Goal: Task Accomplishment & Management: Manage account settings

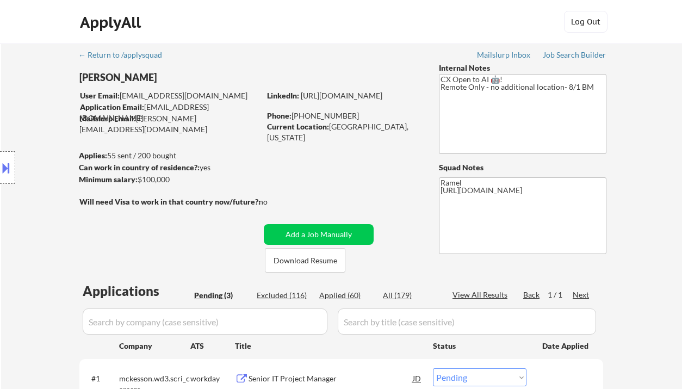
select select ""pending""
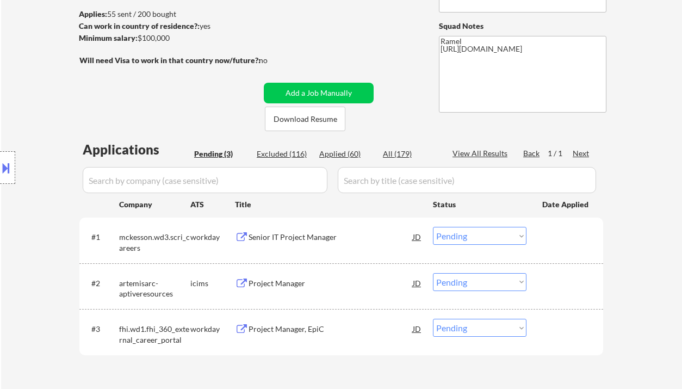
scroll to position [217, 0]
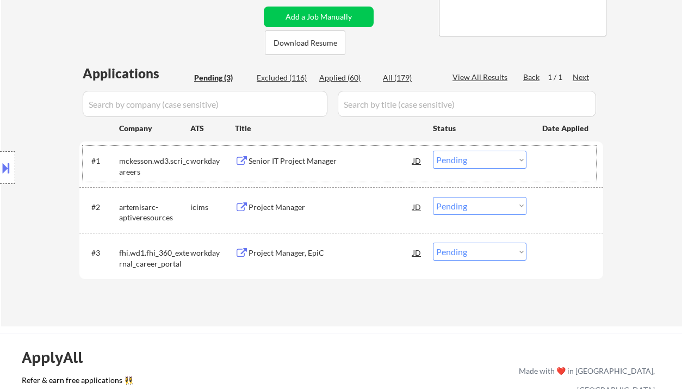
click at [291, 147] on div "#1 mckesson.wd3.scri_careers workday Senior IT Project Manager JD Choose an opt…" at bounding box center [339, 164] width 513 height 36
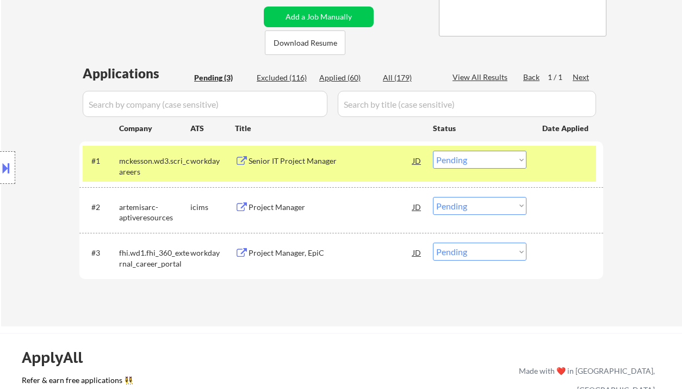
click at [310, 172] on div "#1 mckesson.wd3.scri_careers workday Senior IT Project Manager JD Choose an opt…" at bounding box center [339, 164] width 513 height 36
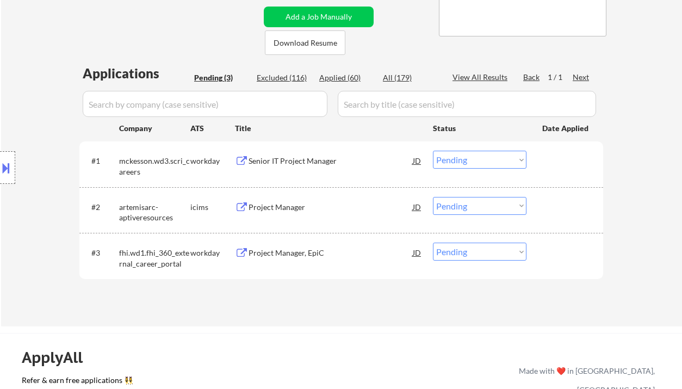
click at [319, 166] on div "Senior IT Project Manager" at bounding box center [330, 161] width 164 height 20
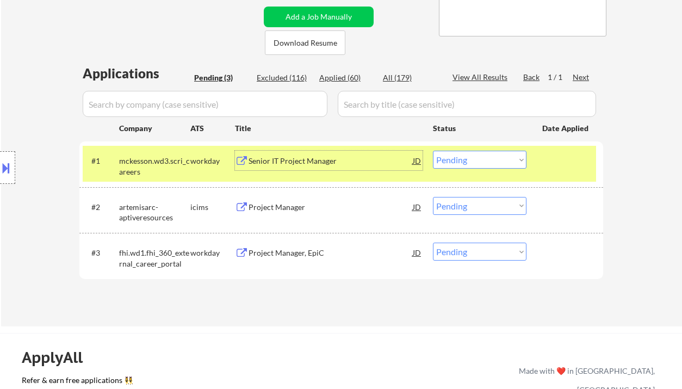
drag, startPoint x: 489, startPoint y: 159, endPoint x: 486, endPoint y: 168, distance: 9.1
click at [489, 159] on select "Choose an option... Pending Applied Excluded (Questions) Excluded (Expired) Exc…" at bounding box center [479, 160] width 93 height 18
click at [433, 151] on select "Choose an option... Pending Applied Excluded (Questions) Excluded (Expired) Exc…" at bounding box center [479, 160] width 93 height 18
click at [292, 252] on div "Project Manager, EpiC" at bounding box center [330, 252] width 164 height 11
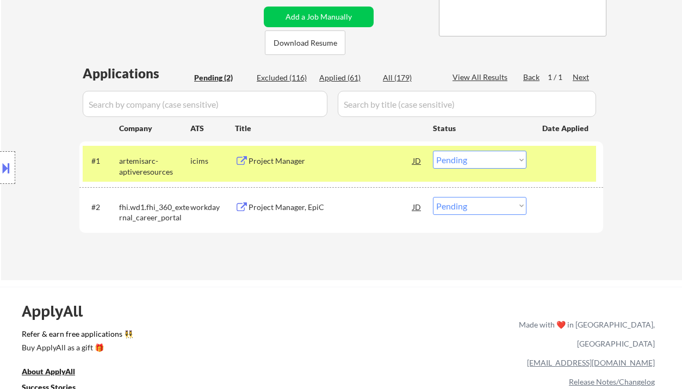
click at [292, 161] on div "Project Manager" at bounding box center [330, 160] width 164 height 11
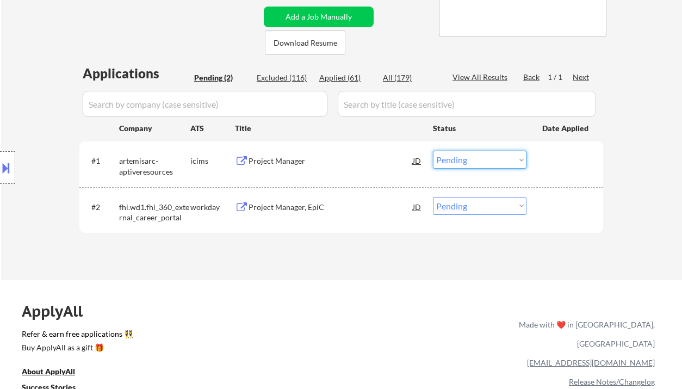
drag, startPoint x: 466, startPoint y: 160, endPoint x: 480, endPoint y: 168, distance: 16.8
click at [466, 160] on select "Choose an option... Pending Applied Excluded (Questions) Excluded (Expired) Exc…" at bounding box center [479, 160] width 93 height 18
click at [433, 151] on select "Choose an option... Pending Applied Excluded (Questions) Excluded (Expired) Exc…" at bounding box center [479, 160] width 93 height 18
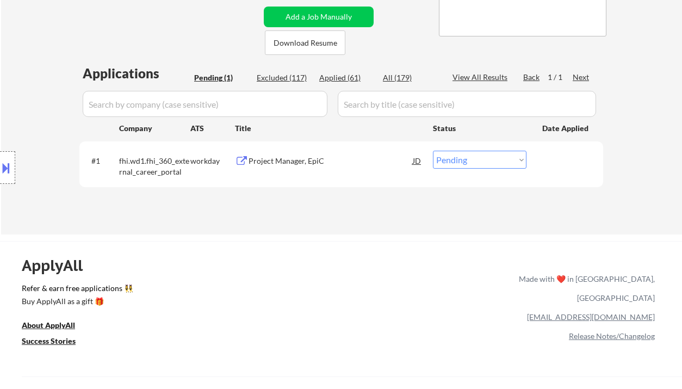
drag, startPoint x: 484, startPoint y: 156, endPoint x: 490, endPoint y: 167, distance: 13.1
click at [484, 156] on select "Choose an option... Pending Applied Excluded (Questions) Excluded (Expired) Exc…" at bounding box center [479, 160] width 93 height 18
select select ""excluded__bad_match_""
click at [433, 151] on select "Choose an option... Pending Applied Excluded (Questions) Excluded (Expired) Exc…" at bounding box center [479, 160] width 93 height 18
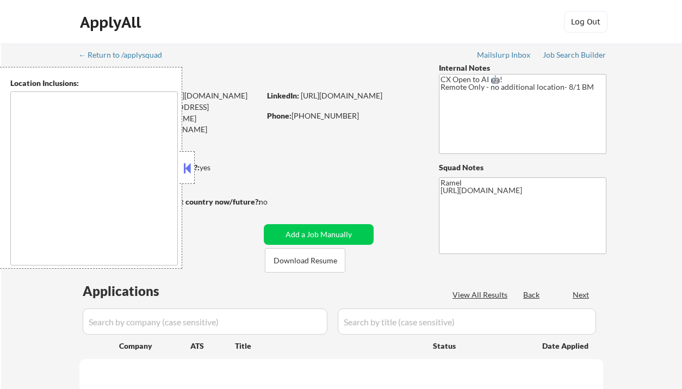
type textarea "remote"
select select ""pending""
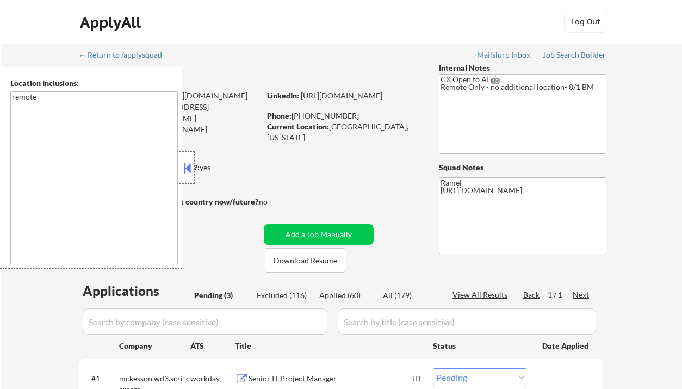
drag, startPoint x: 187, startPoint y: 165, endPoint x: 201, endPoint y: 156, distance: 16.6
click at [187, 164] on button at bounding box center [187, 168] width 12 height 16
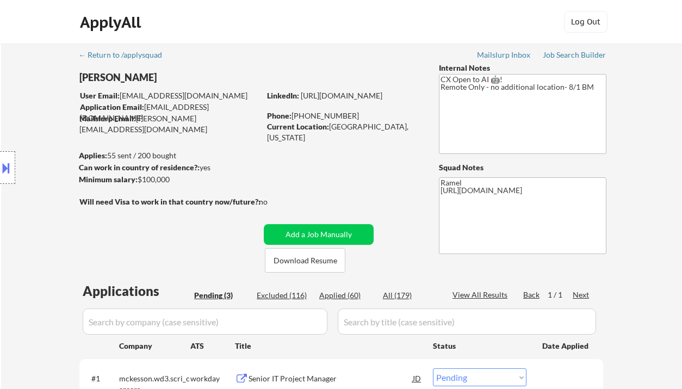
drag, startPoint x: 349, startPoint y: 116, endPoint x: 294, endPoint y: 113, distance: 55.0
click at [294, 113] on div "Phone: (281) 743-9475" at bounding box center [344, 115] width 154 height 11
copy div "281) 743-9475"
select select ""pending""
click at [341, 292] on div "Applied (61)" at bounding box center [346, 295] width 54 height 11
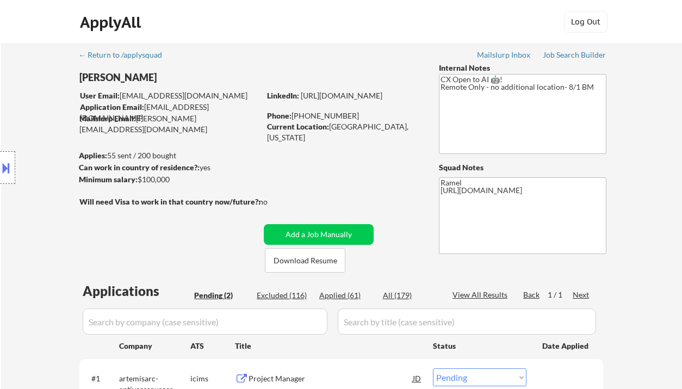
select select ""applied""
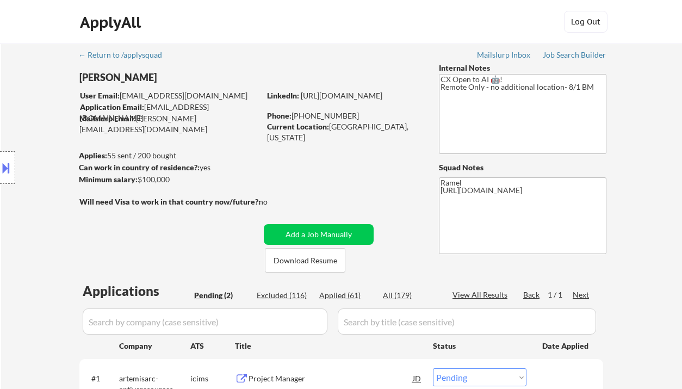
select select ""applied""
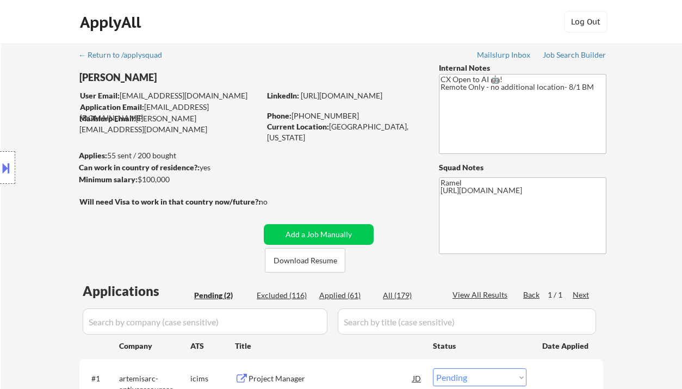
select select ""applied""
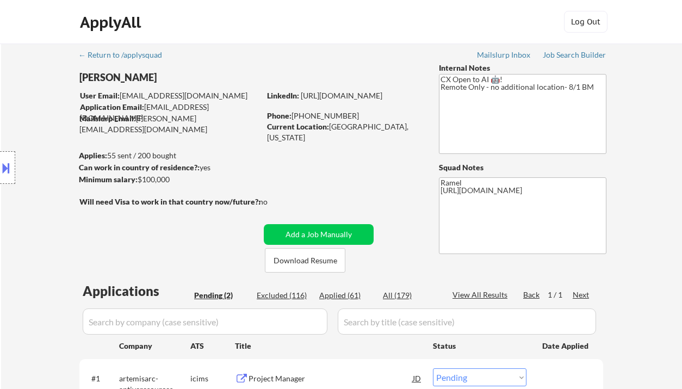
select select ""applied""
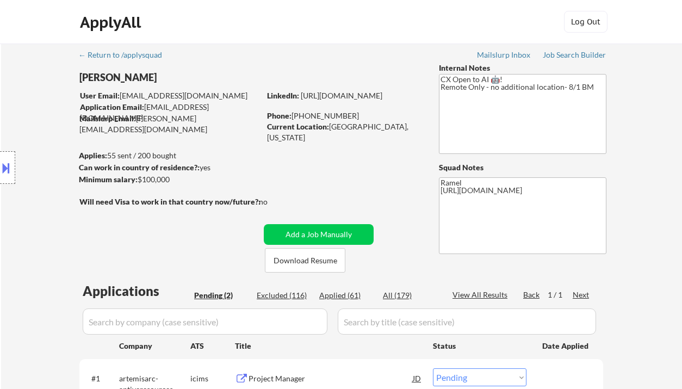
select select ""applied""
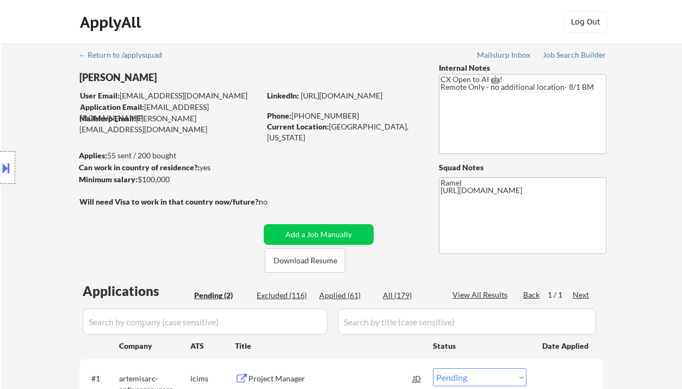
select select ""applied""
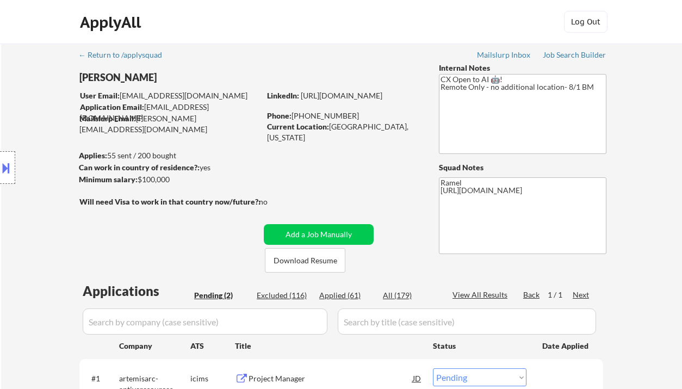
select select ""applied""
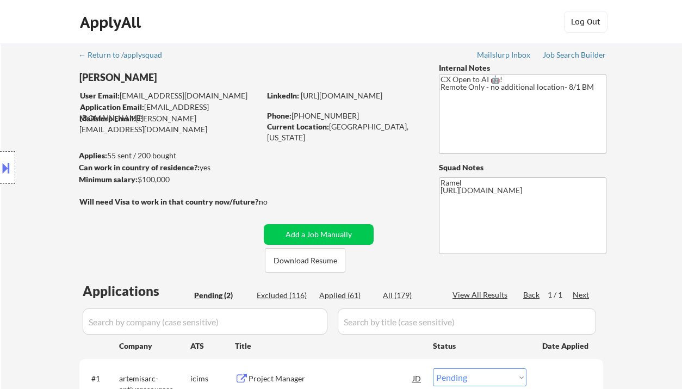
select select ""applied""
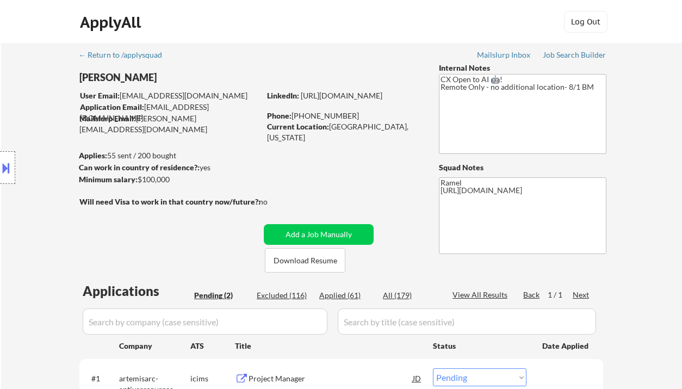
select select ""applied""
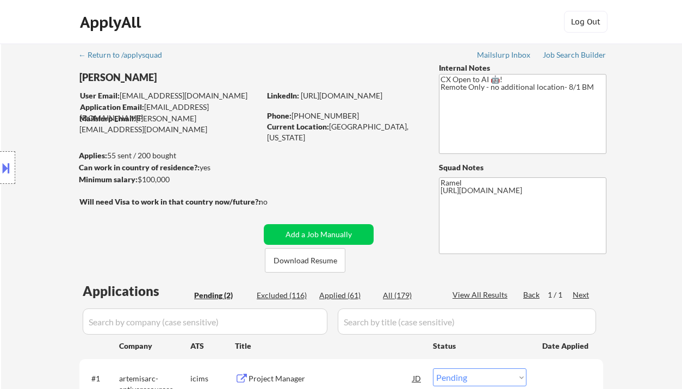
select select ""applied""
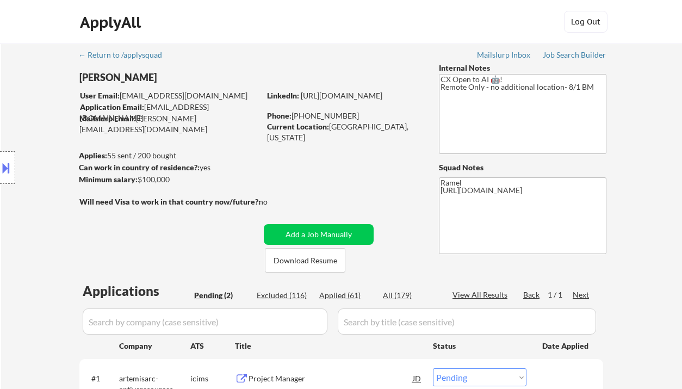
select select ""applied""
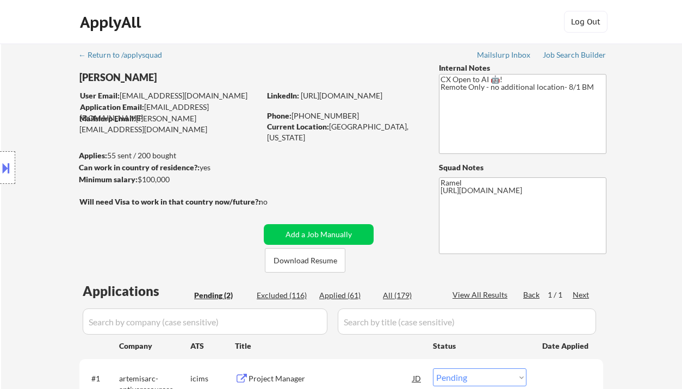
select select ""applied""
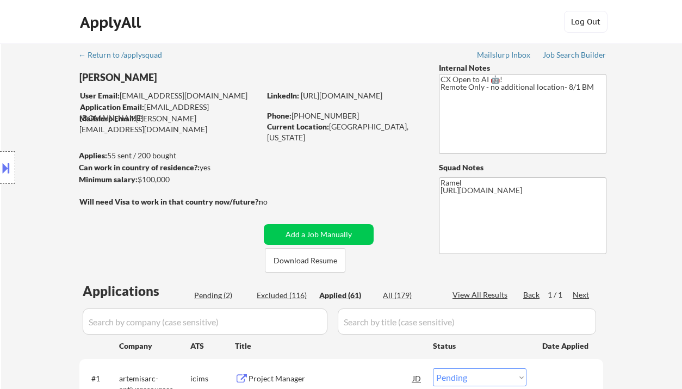
select select ""applied""
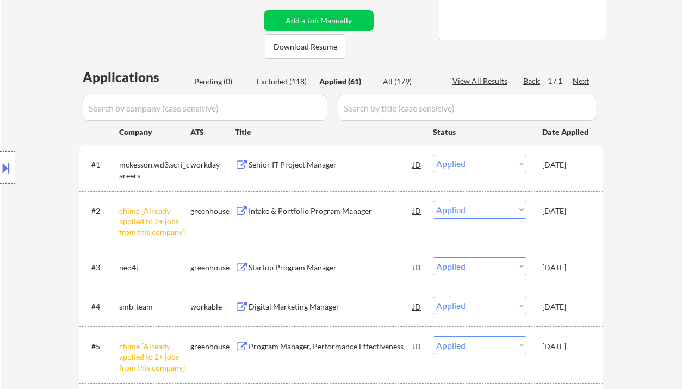
scroll to position [286, 0]
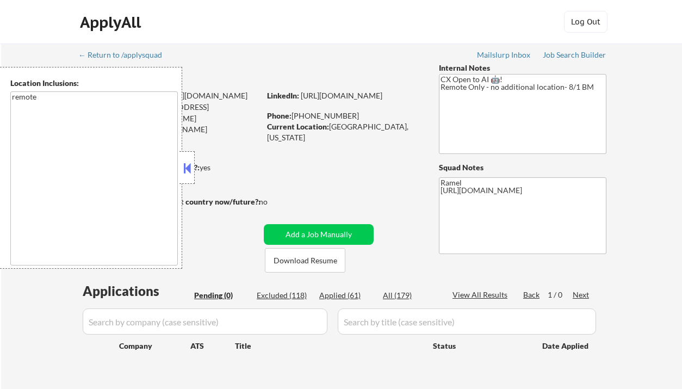
click at [190, 167] on button at bounding box center [187, 168] width 12 height 16
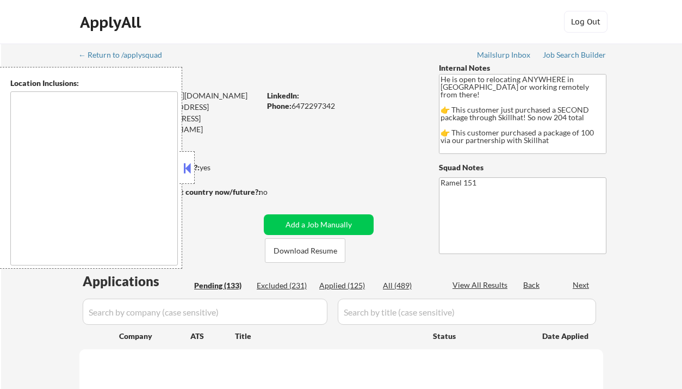
select select ""pending""
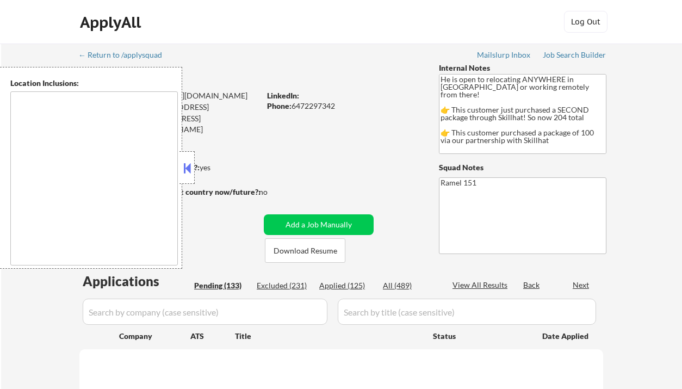
select select ""pending""
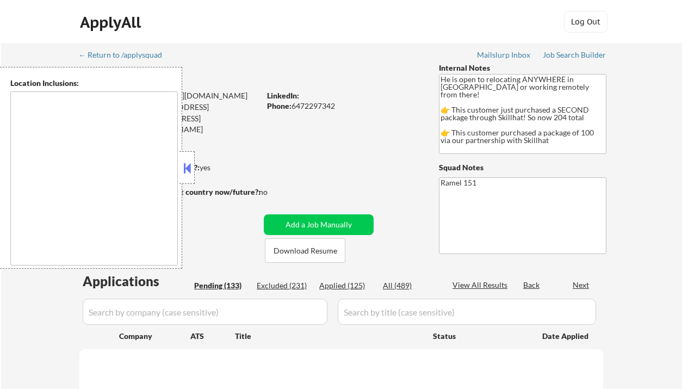
select select ""pending""
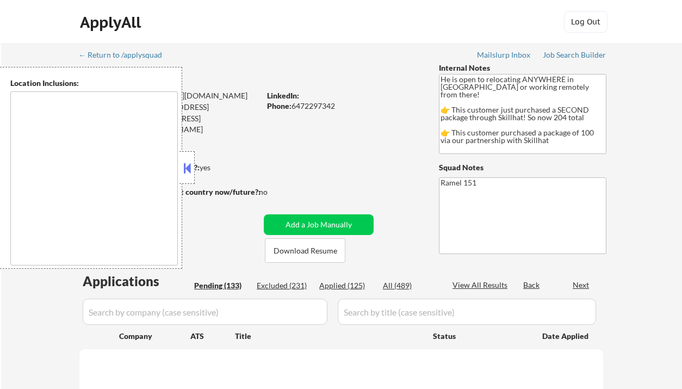
select select ""pending""
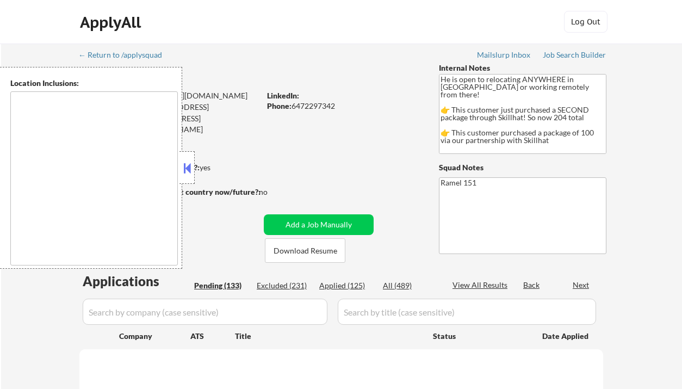
select select ""pending""
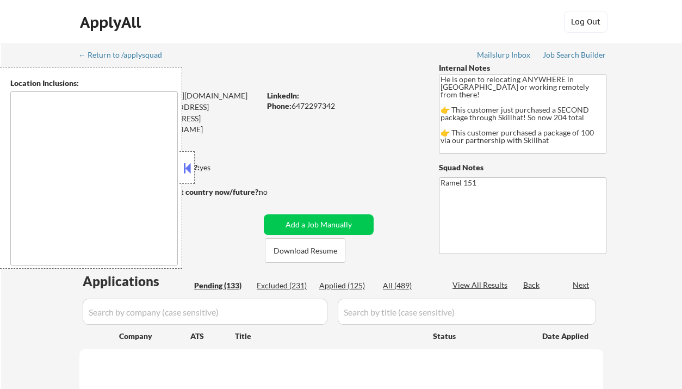
select select ""pending""
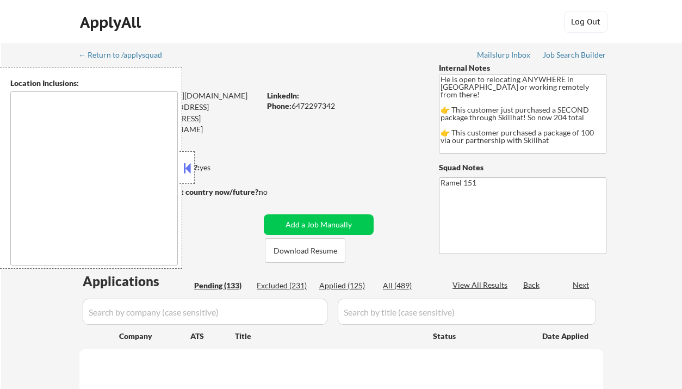
select select ""pending""
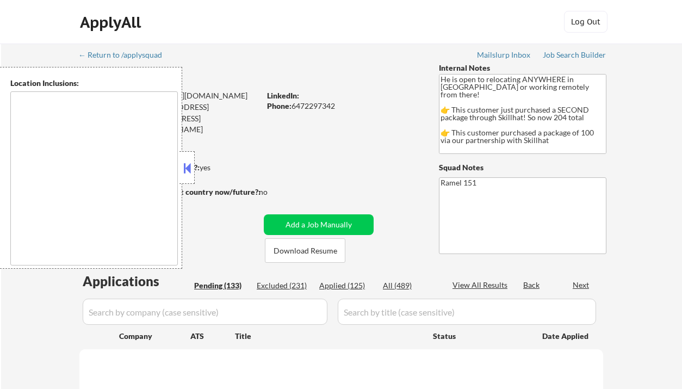
select select ""pending""
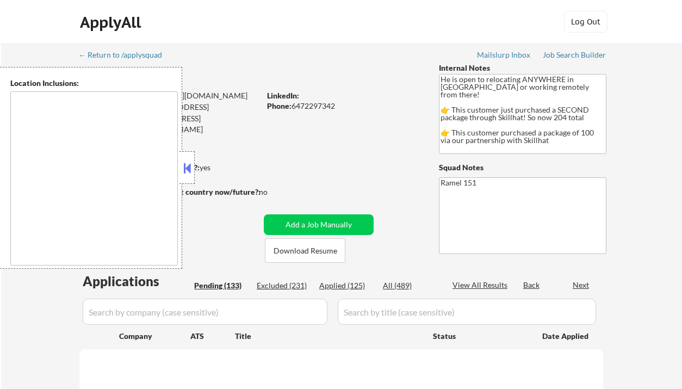
select select ""pending""
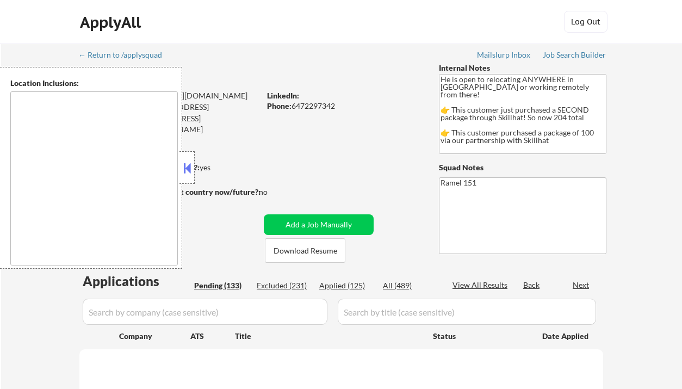
select select ""pending""
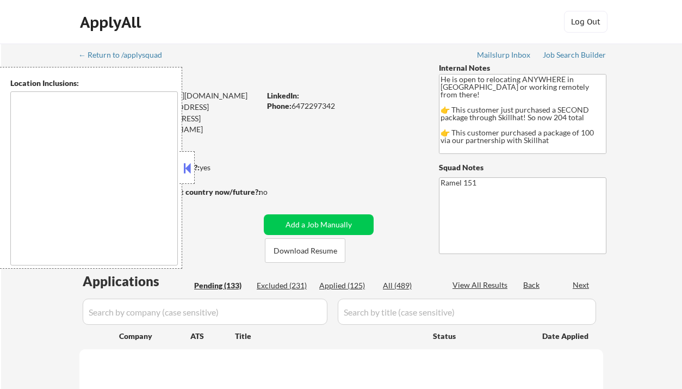
select select ""pending""
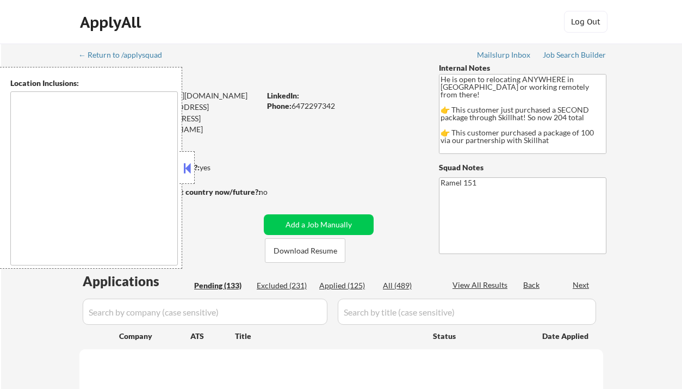
select select ""pending""
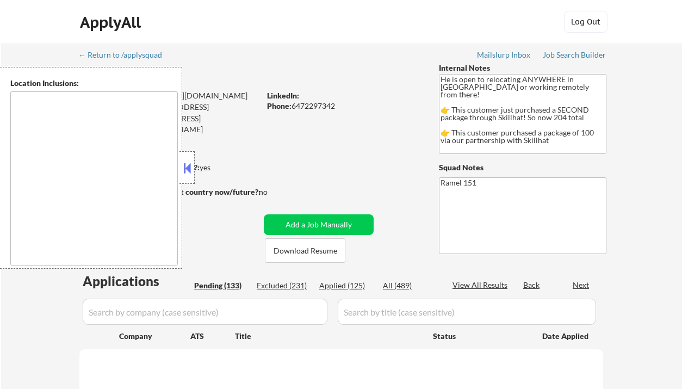
select select ""pending""
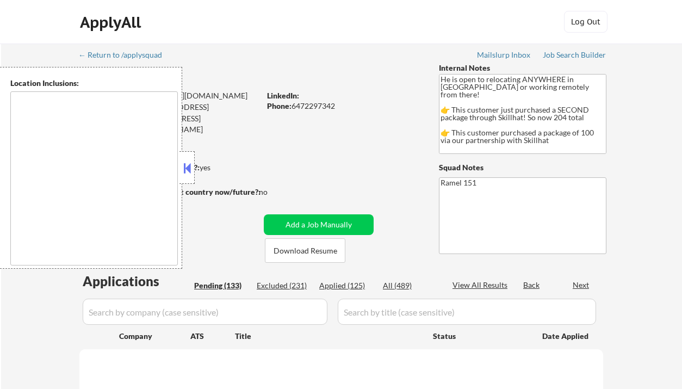
select select ""pending""
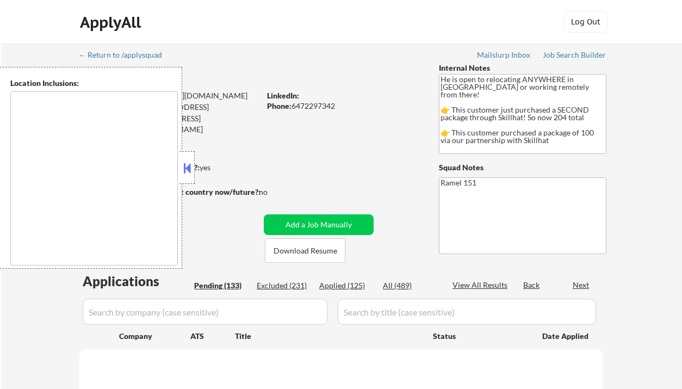
select select ""pending""
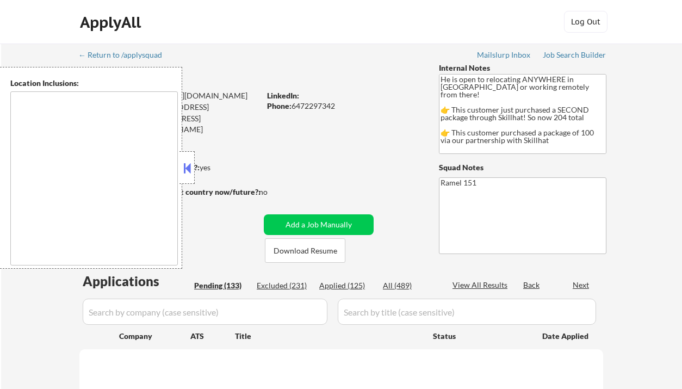
select select ""pending""
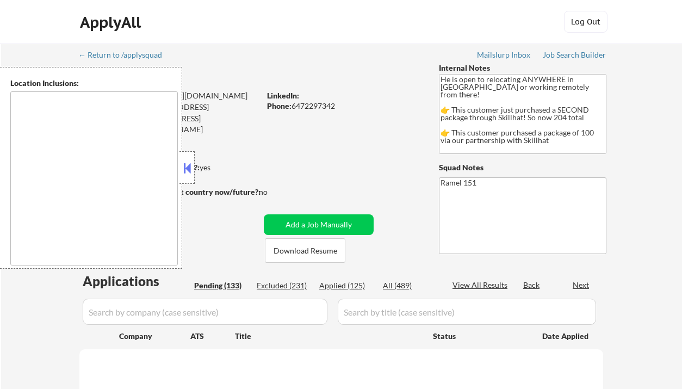
select select ""pending""
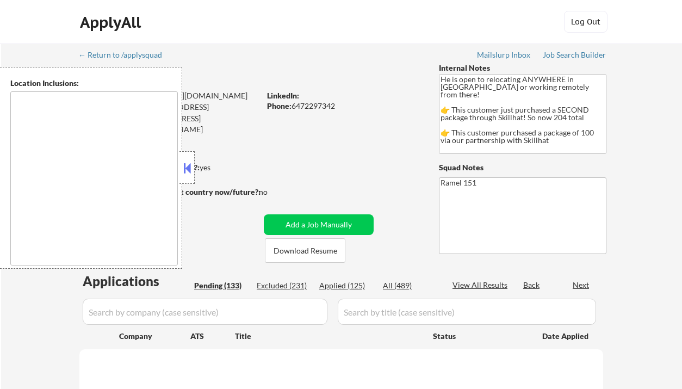
select select ""pending""
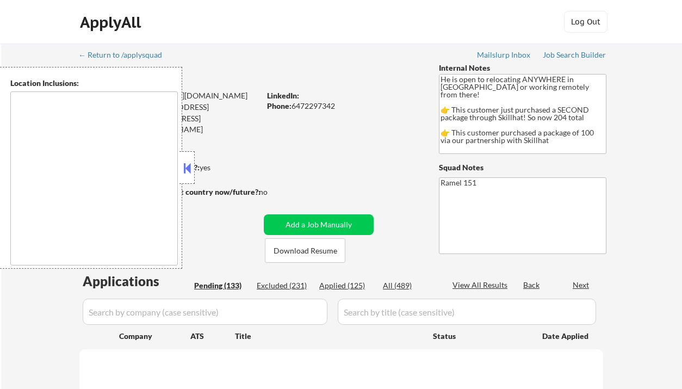
select select ""pending""
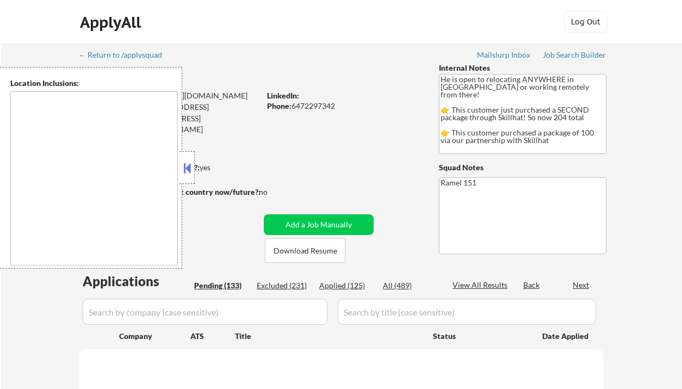
select select ""pending""
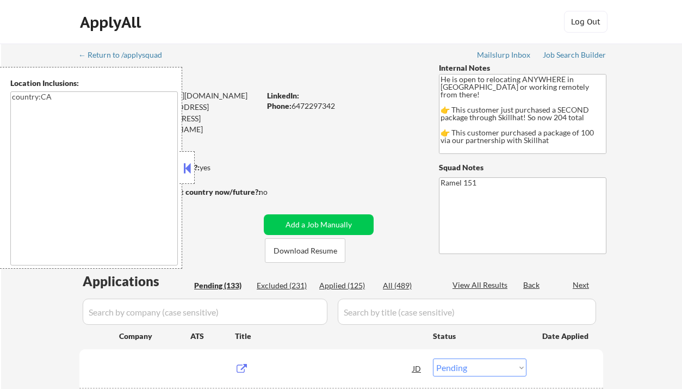
type textarea "country:CA"
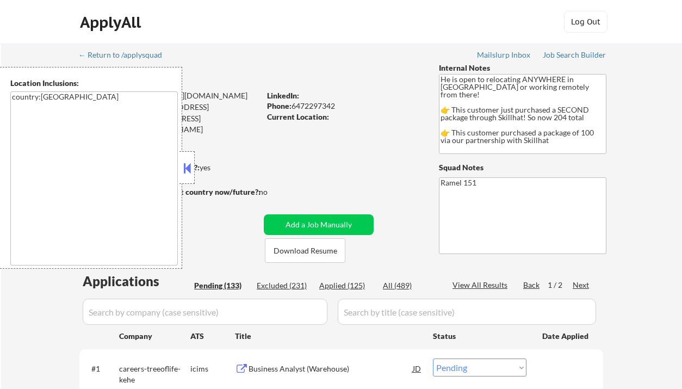
drag, startPoint x: 16, startPoint y: 35, endPoint x: 54, endPoint y: 52, distance: 42.3
click at [16, 35] on div "ApplyAll Log In Sign Up Log Out" at bounding box center [341, 22] width 682 height 44
click at [183, 167] on button at bounding box center [187, 168] width 12 height 16
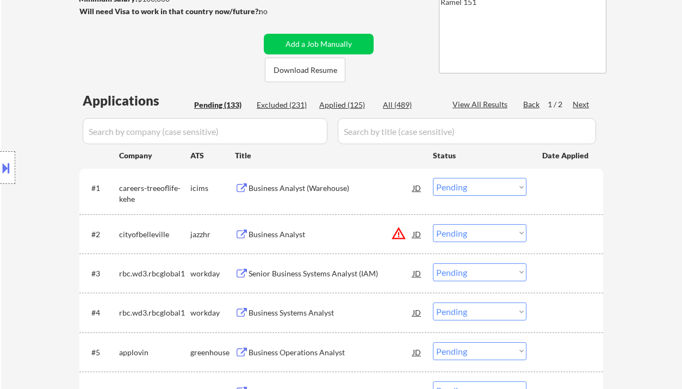
scroll to position [145, 0]
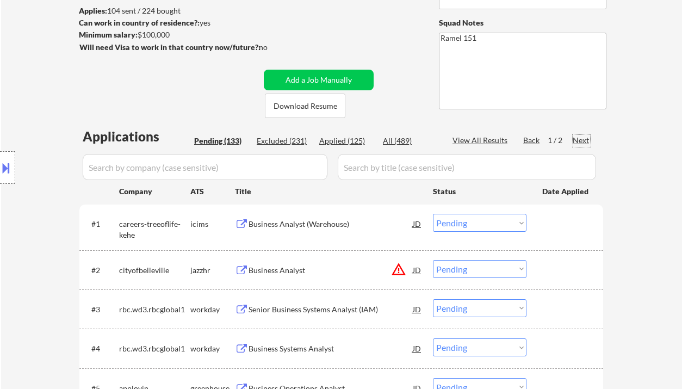
drag, startPoint x: 577, startPoint y: 139, endPoint x: 329, endPoint y: 207, distance: 256.3
click at [577, 139] on div "Next" at bounding box center [580, 140] width 17 height 11
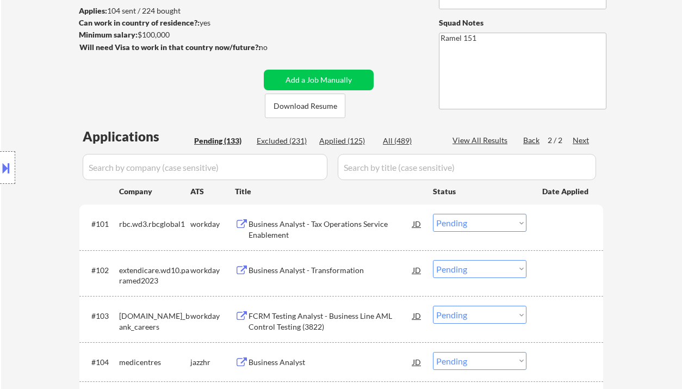
scroll to position [217, 0]
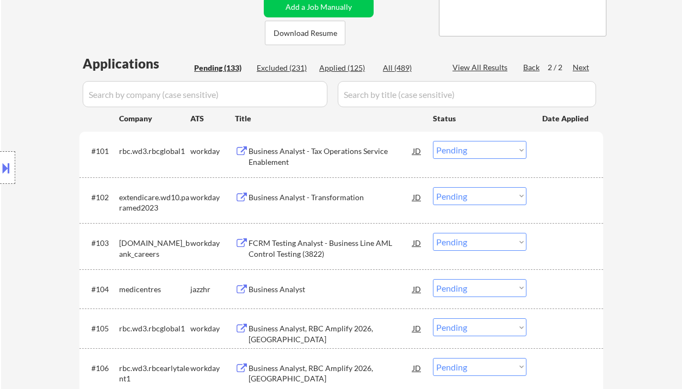
click at [314, 148] on div "Business Analyst - Tax Operations Service Enablement" at bounding box center [330, 156] width 164 height 21
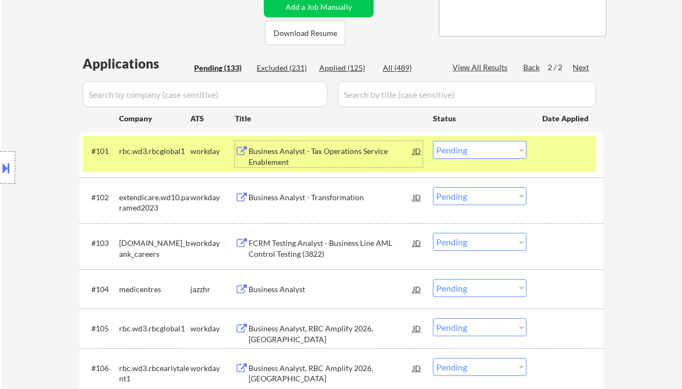
click at [464, 150] on select "Choose an option... Pending Applied Excluded (Questions) Excluded (Expired) Exc…" at bounding box center [479, 150] width 93 height 18
click at [433, 141] on select "Choose an option... Pending Applied Excluded (Questions) Excluded (Expired) Exc…" at bounding box center [479, 150] width 93 height 18
click at [295, 199] on div "Business Analyst - Transformation" at bounding box center [330, 197] width 164 height 11
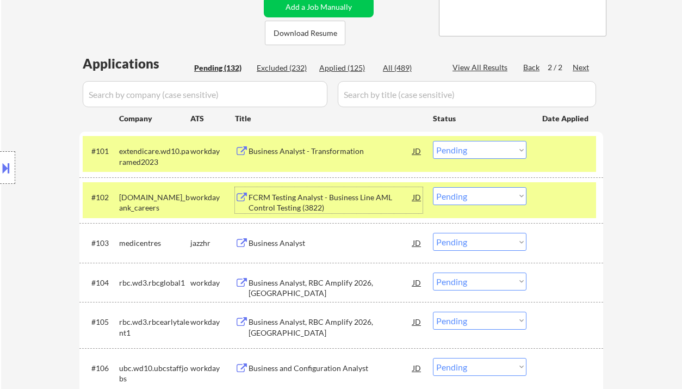
click at [464, 149] on select "Choose an option... Pending Applied Excluded (Questions) Excluded (Expired) Exc…" at bounding box center [479, 150] width 93 height 18
click at [433, 141] on select "Choose an option... Pending Applied Excluded (Questions) Excluded (Expired) Exc…" at bounding box center [479, 150] width 93 height 18
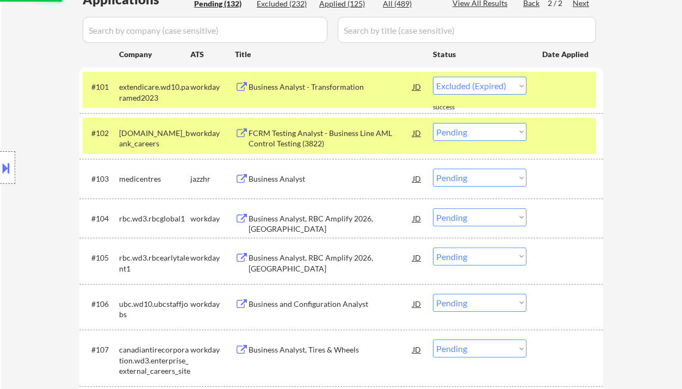
scroll to position [290, 0]
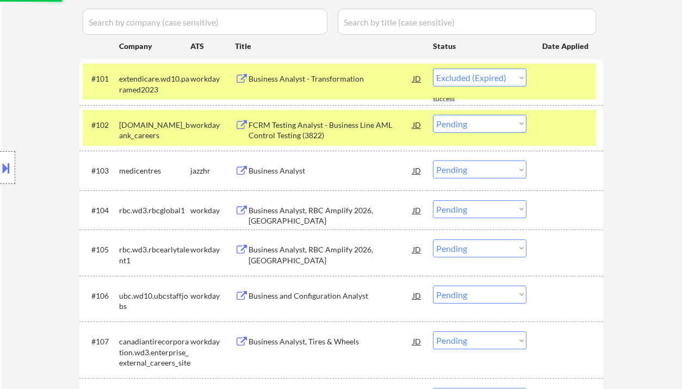
select select ""pending""
click at [277, 170] on div "Business Analyst" at bounding box center [330, 170] width 164 height 11
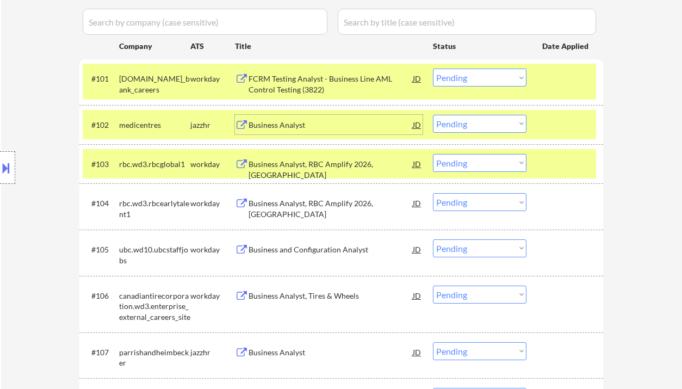
click at [330, 123] on div "Business Analyst" at bounding box center [330, 125] width 164 height 11
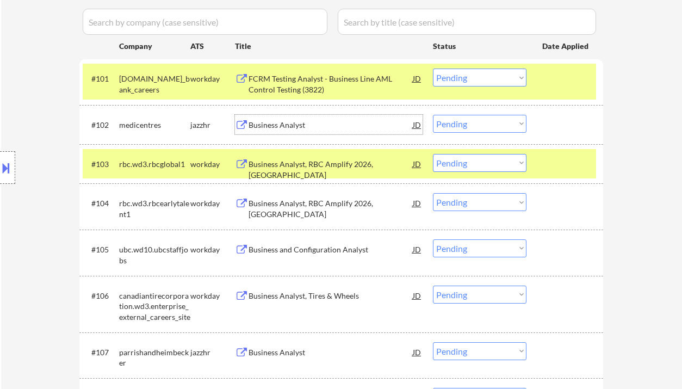
click at [470, 122] on select "Choose an option... Pending Applied Excluded (Questions) Excluded (Expired) Exc…" at bounding box center [479, 124] width 93 height 18
click at [433, 115] on select "Choose an option... Pending Applied Excluded (Questions) Excluded (Expired) Exc…" at bounding box center [479, 124] width 93 height 18
click at [464, 156] on select "Choose an option... Pending Applied Excluded (Questions) Excluded (Expired) Exc…" at bounding box center [479, 163] width 93 height 18
select select ""pending""
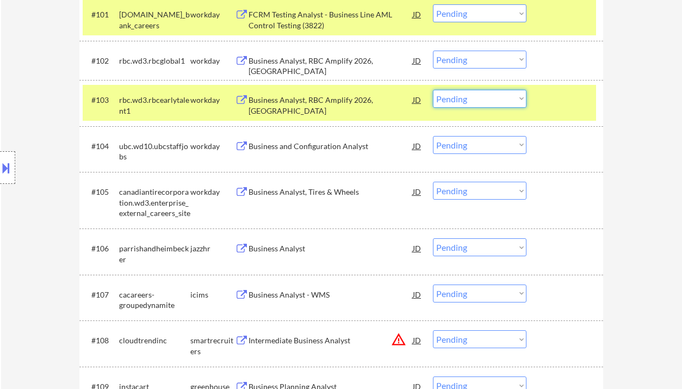
scroll to position [362, 0]
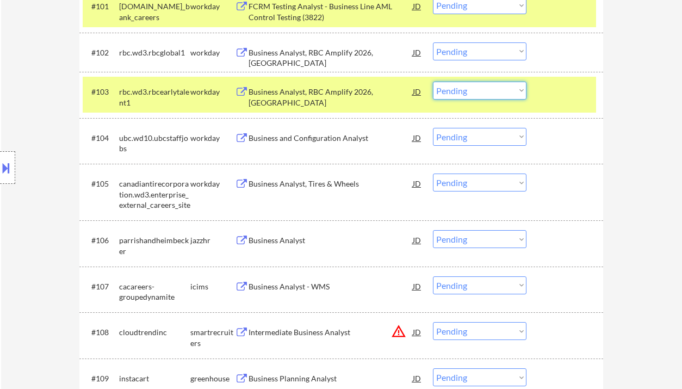
click at [296, 136] on div "Business and Configuration Analyst" at bounding box center [330, 138] width 164 height 11
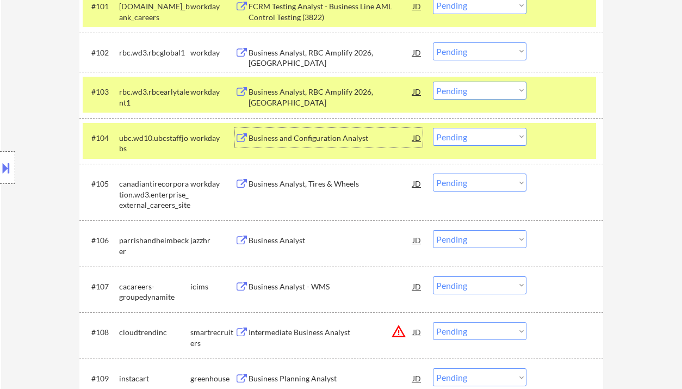
click at [442, 138] on select "Choose an option... Pending Applied Excluded (Questions) Excluded (Expired) Exc…" at bounding box center [479, 137] width 93 height 18
click at [433, 128] on select "Choose an option... Pending Applied Excluded (Questions) Excluded (Expired) Exc…" at bounding box center [479, 137] width 93 height 18
click at [339, 185] on div "Business Analyst, Tires & Wheels" at bounding box center [330, 183] width 164 height 11
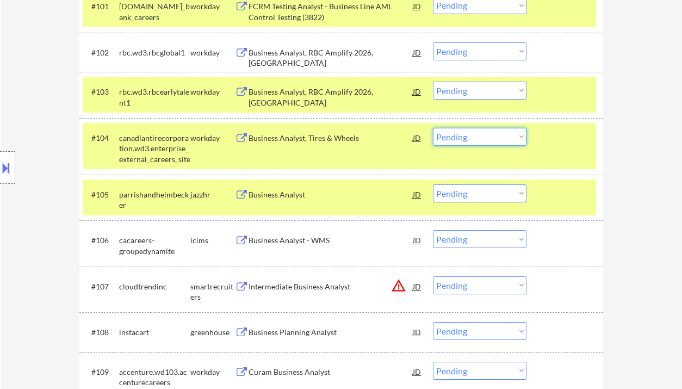
click at [468, 131] on select "Choose an option... Pending Applied Excluded (Questions) Excluded (Expired) Exc…" at bounding box center [479, 137] width 93 height 18
drag, startPoint x: 464, startPoint y: 136, endPoint x: 471, endPoint y: 145, distance: 11.6
click at [464, 136] on select "Choose an option... Pending Applied Excluded (Questions) Excluded (Expired) Exc…" at bounding box center [479, 137] width 93 height 18
click at [433, 128] on select "Choose an option... Pending Applied Excluded (Questions) Excluded (Expired) Exc…" at bounding box center [479, 137] width 93 height 18
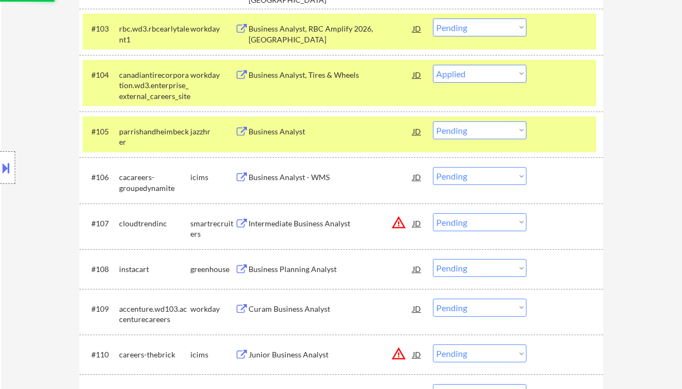
scroll to position [435, 0]
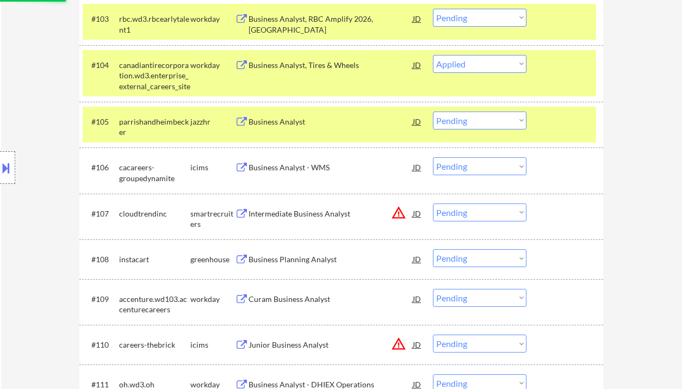
click at [290, 123] on div "Business Analyst" at bounding box center [330, 121] width 164 height 11
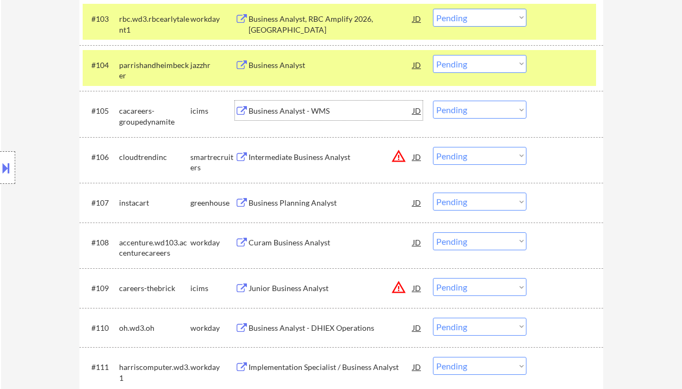
drag, startPoint x: 458, startPoint y: 67, endPoint x: 467, endPoint y: 72, distance: 10.5
click at [458, 67] on select "Choose an option... Pending Applied Excluded (Questions) Excluded (Expired) Exc…" at bounding box center [479, 64] width 93 height 18
click at [433, 55] on select "Choose an option... Pending Applied Excluded (Questions) Excluded (Expired) Exc…" at bounding box center [479, 64] width 93 height 18
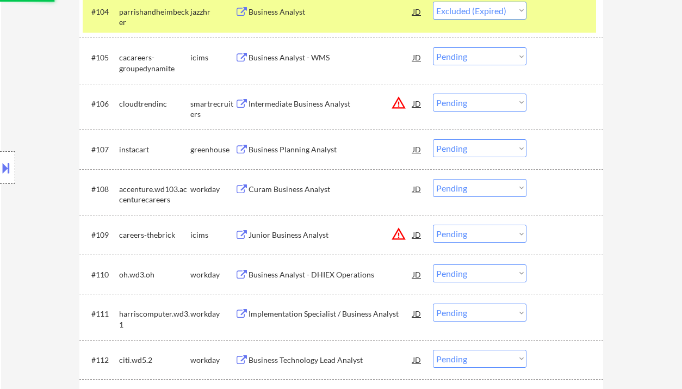
scroll to position [507, 0]
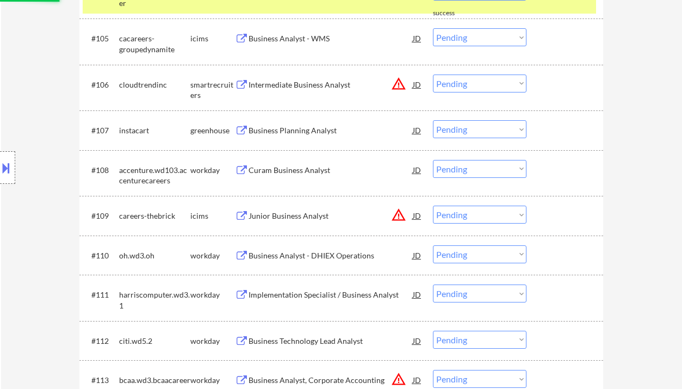
click at [313, 87] on div "Intermediate Business Analyst" at bounding box center [330, 84] width 164 height 11
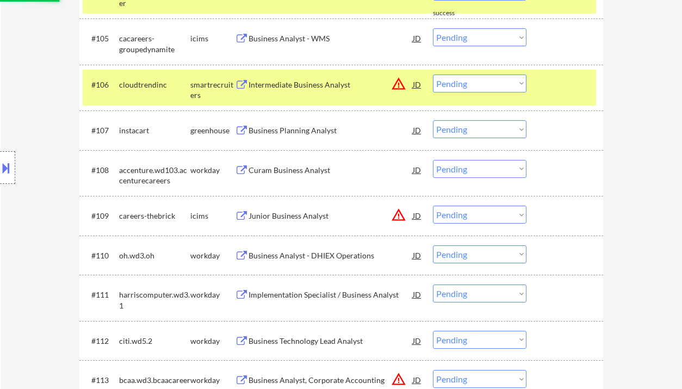
select select ""pending""
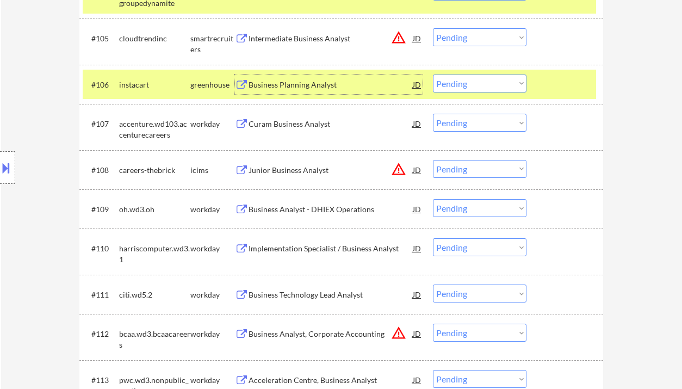
click at [462, 42] on select "Choose an option... Pending Applied Excluded (Questions) Excluded (Expired) Exc…" at bounding box center [479, 37] width 93 height 18
click at [433, 28] on select "Choose an option... Pending Applied Excluded (Questions) Excluded (Expired) Exc…" at bounding box center [479, 37] width 93 height 18
select select ""pending""
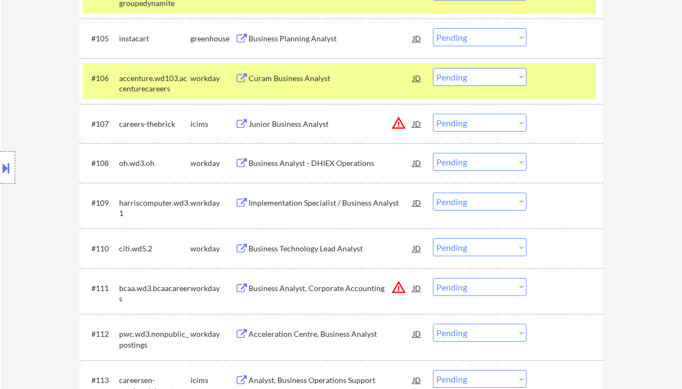
click at [52, 207] on div "Location Inclusions: country:CA" at bounding box center [97, 168] width 195 height 202
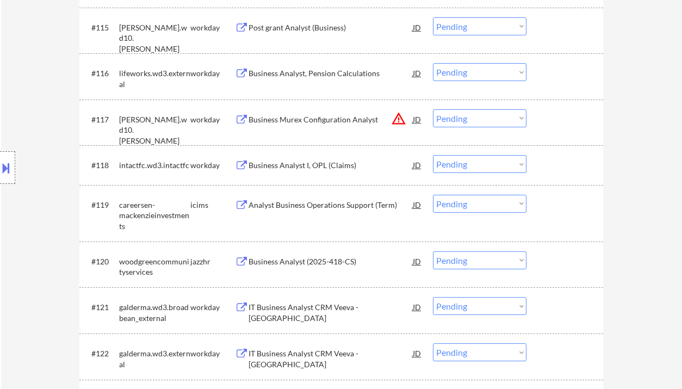
scroll to position [942, 0]
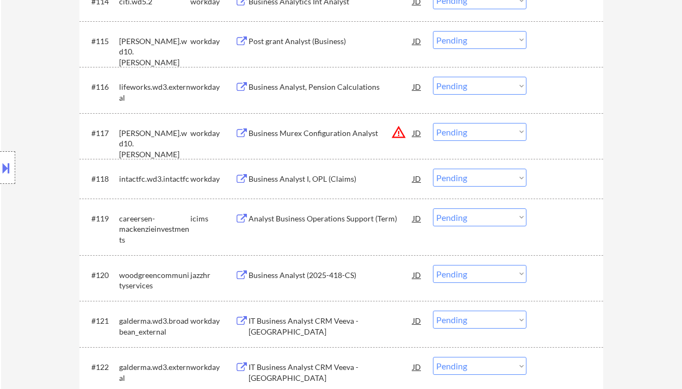
click at [294, 89] on div "Business Analyst, Pension Calculations" at bounding box center [330, 87] width 164 height 11
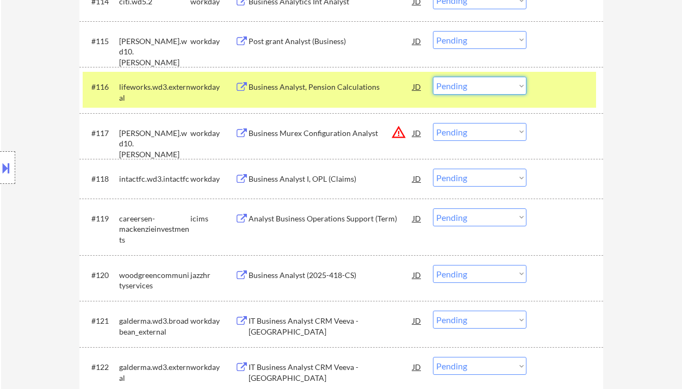
drag, startPoint x: 464, startPoint y: 84, endPoint x: 482, endPoint y: 94, distance: 20.7
click at [464, 84] on select "Choose an option... Pending Applied Excluded (Questions) Excluded (Expired) Exc…" at bounding box center [479, 86] width 93 height 18
click at [433, 77] on select "Choose an option... Pending Applied Excluded (Questions) Excluded (Expired) Exc…" at bounding box center [479, 86] width 93 height 18
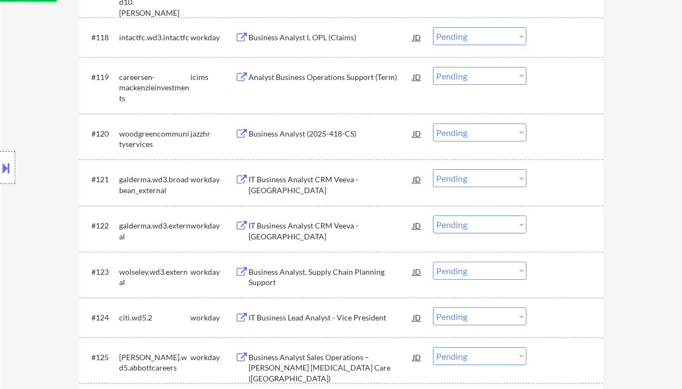
scroll to position [1087, 0]
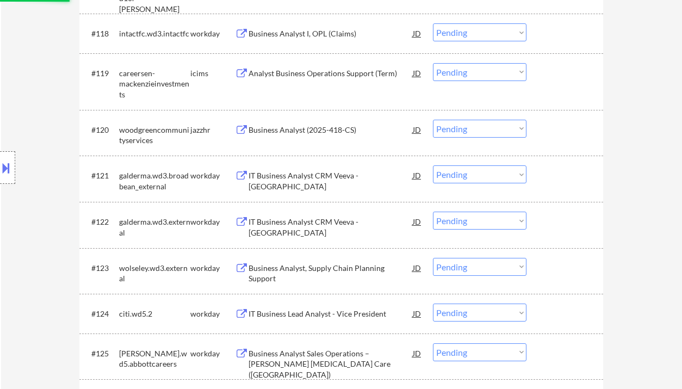
select select ""pending""
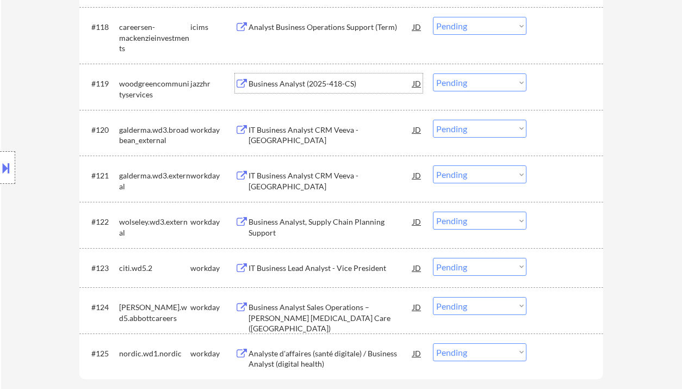
click at [292, 85] on div "Business Analyst (2025-418-CS)" at bounding box center [330, 83] width 164 height 11
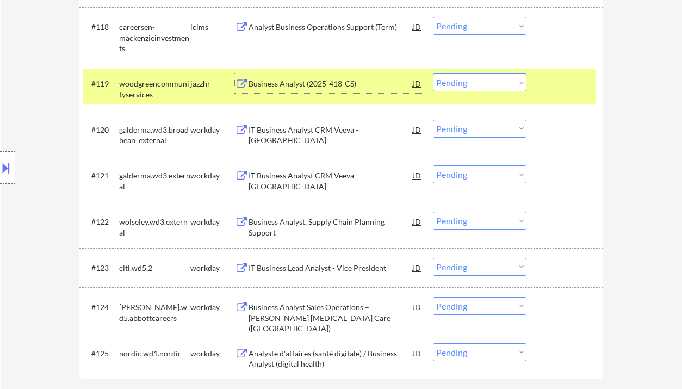
click at [485, 88] on select "Choose an option... Pending Applied Excluded (Questions) Excluded (Expired) Exc…" at bounding box center [479, 82] width 93 height 18
click at [433, 73] on select "Choose an option... Pending Applied Excluded (Questions) Excluded (Expired) Exc…" at bounding box center [479, 82] width 93 height 18
click at [320, 134] on div "IT Business Analyst CRM Veeva - Canada" at bounding box center [330, 134] width 164 height 21
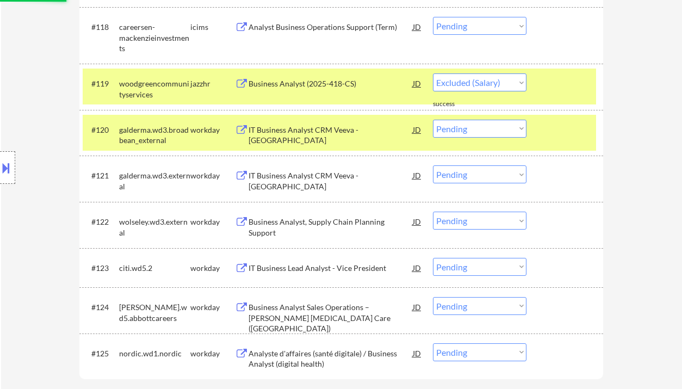
select select ""pending""
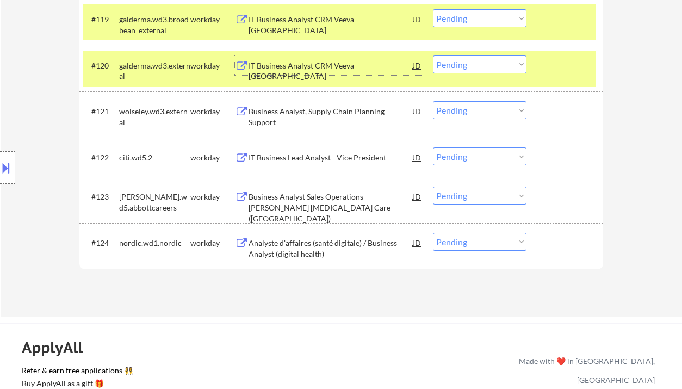
scroll to position [1159, 0]
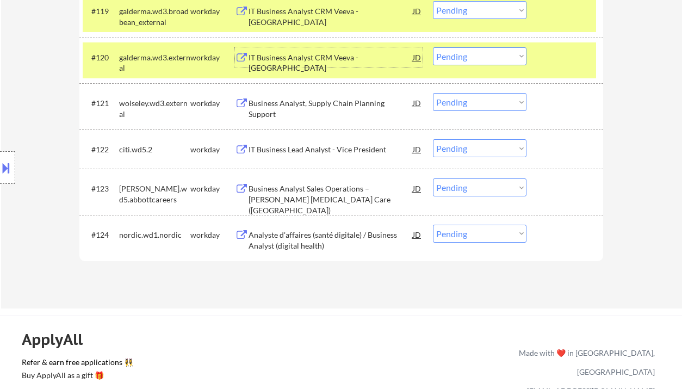
click at [289, 239] on div "Analyste d'affaires (santé digitale) / Business Analyst (digital health)" at bounding box center [330, 239] width 164 height 21
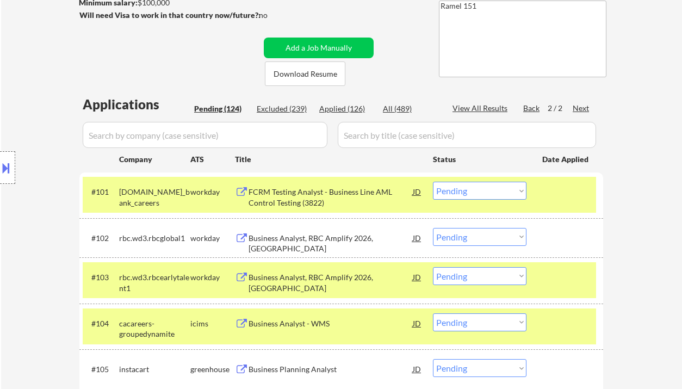
scroll to position [217, 0]
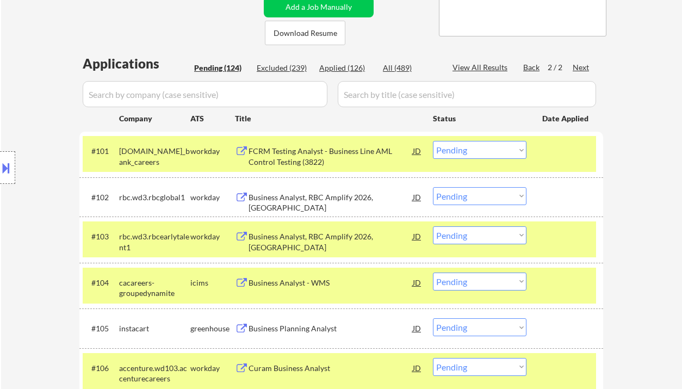
click at [531, 66] on div "Back" at bounding box center [531, 67] width 17 height 11
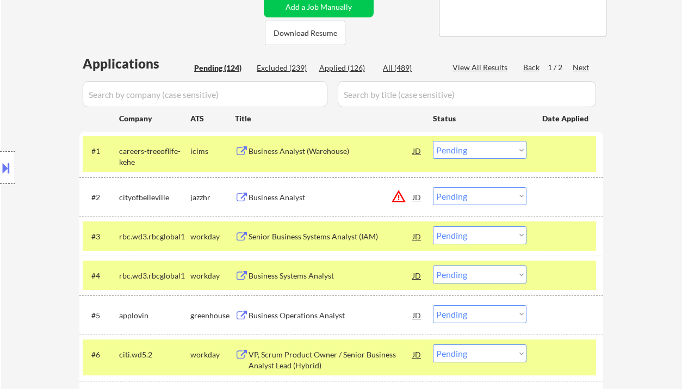
click at [315, 152] on div "Business Analyst (Warehouse)" at bounding box center [330, 151] width 164 height 11
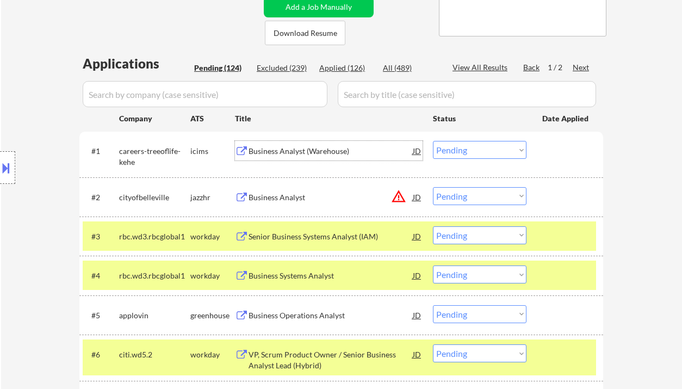
click at [317, 202] on div "Business Analyst" at bounding box center [330, 197] width 164 height 11
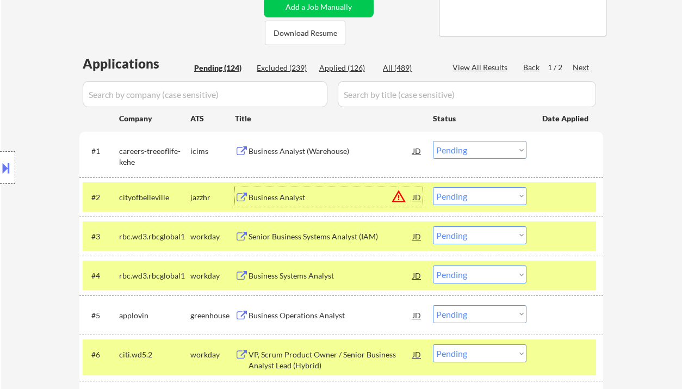
click at [496, 192] on select "Choose an option... Pending Applied Excluded (Questions) Excluded (Expired) Exc…" at bounding box center [479, 196] width 93 height 18
click at [433, 187] on select "Choose an option... Pending Applied Excluded (Questions) Excluded (Expired) Exc…" at bounding box center [479, 196] width 93 height 18
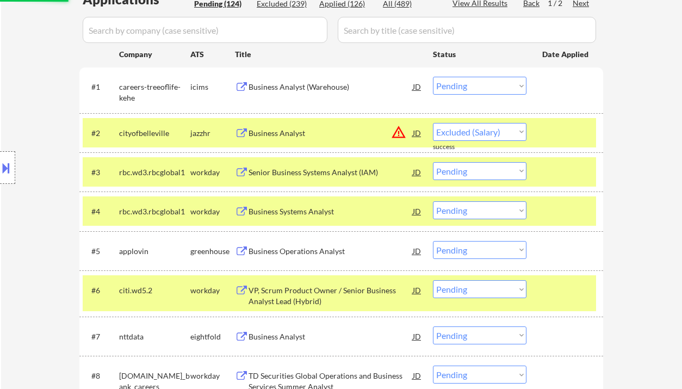
scroll to position [290, 0]
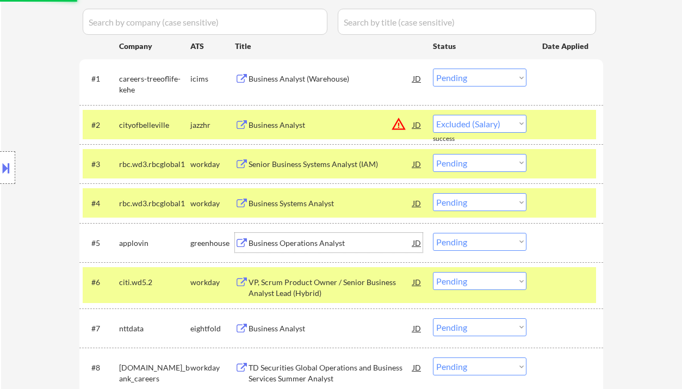
click at [297, 242] on div "Business Operations Analyst" at bounding box center [330, 243] width 164 height 11
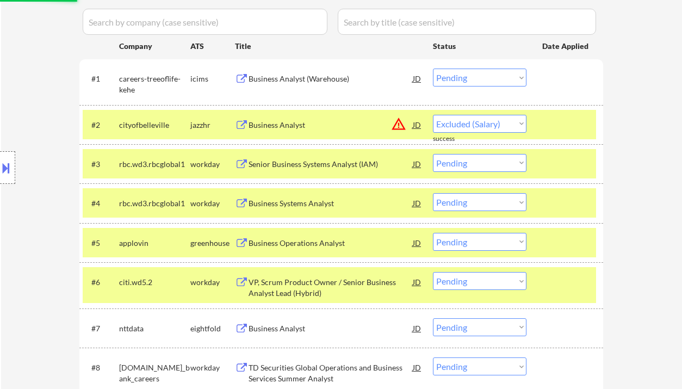
select select ""pending""
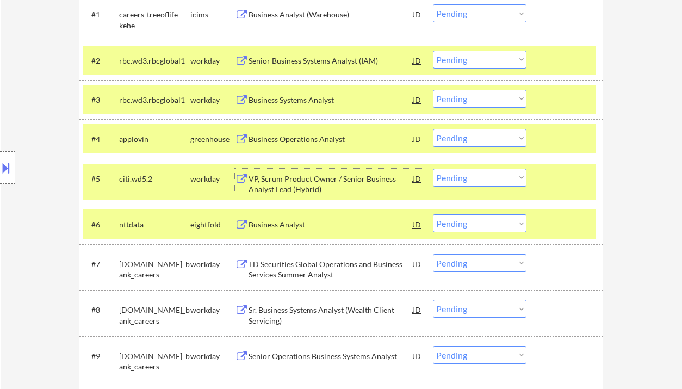
scroll to position [362, 0]
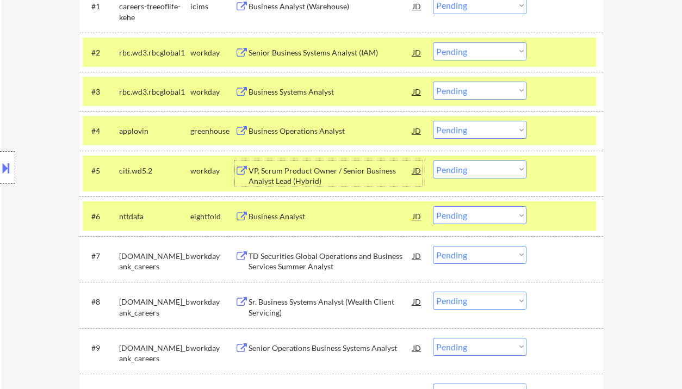
click at [473, 129] on select "Choose an option... Pending Applied Excluded (Questions) Excluded (Expired) Exc…" at bounding box center [479, 130] width 93 height 18
click at [433, 121] on select "Choose an option... Pending Applied Excluded (Questions) Excluded (Expired) Exc…" at bounding box center [479, 130] width 93 height 18
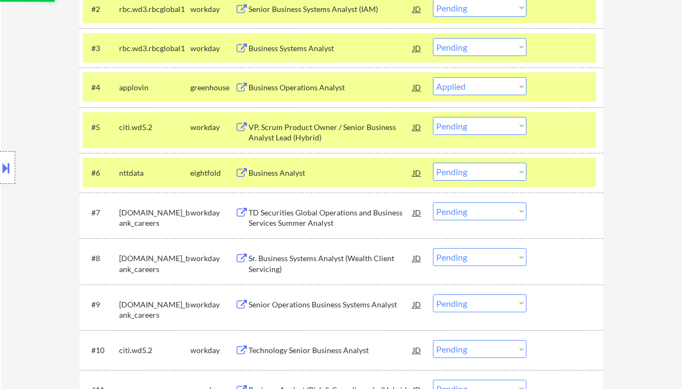
scroll to position [435, 0]
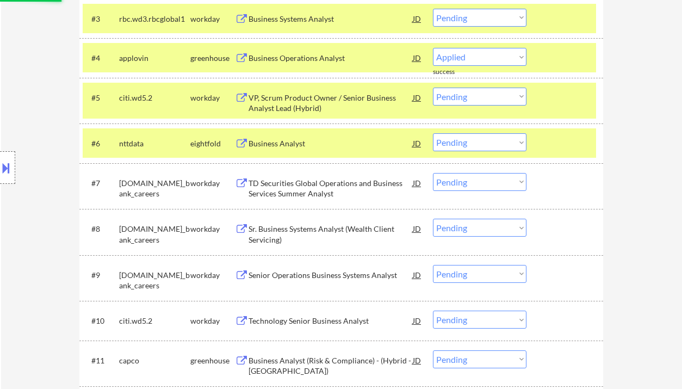
select select ""pending""
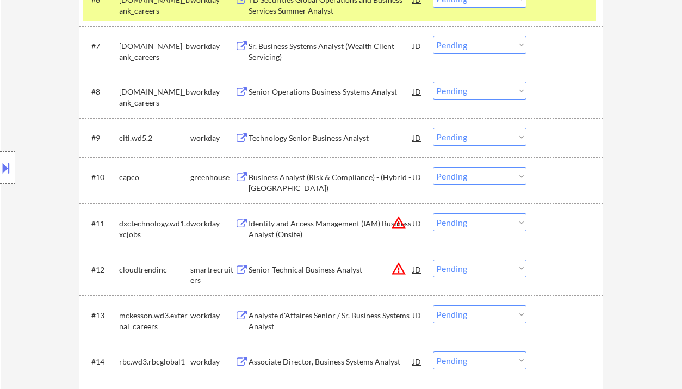
scroll to position [652, 0]
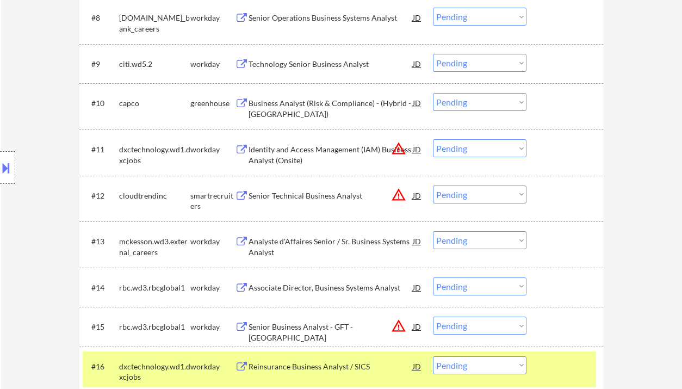
click at [309, 195] on div "Senior Technical Business Analyst" at bounding box center [330, 195] width 164 height 11
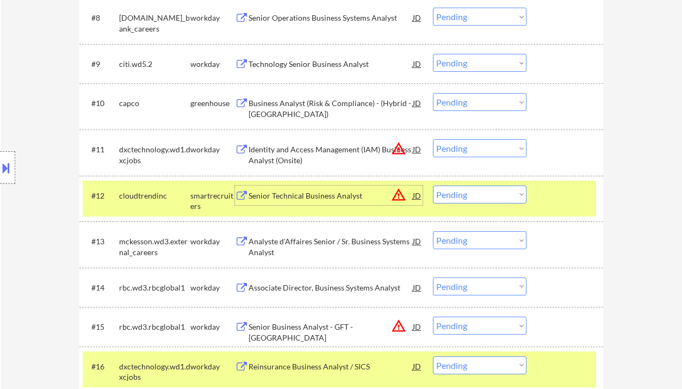
click at [490, 190] on select "Choose an option... Pending Applied Excluded (Questions) Excluded (Expired) Exc…" at bounding box center [479, 194] width 93 height 18
click at [433, 185] on select "Choose an option... Pending Applied Excluded (Questions) Excluded (Expired) Exc…" at bounding box center [479, 194] width 93 height 18
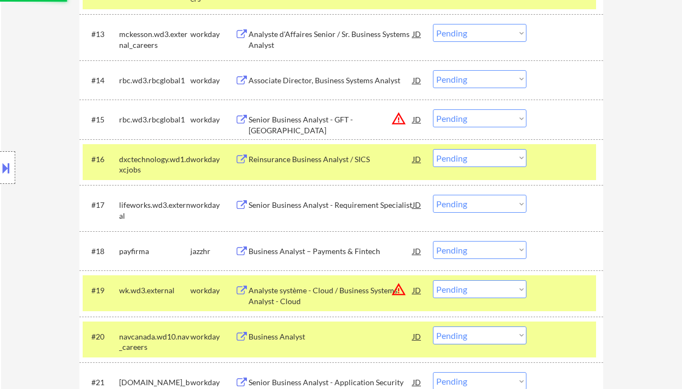
scroll to position [870, 0]
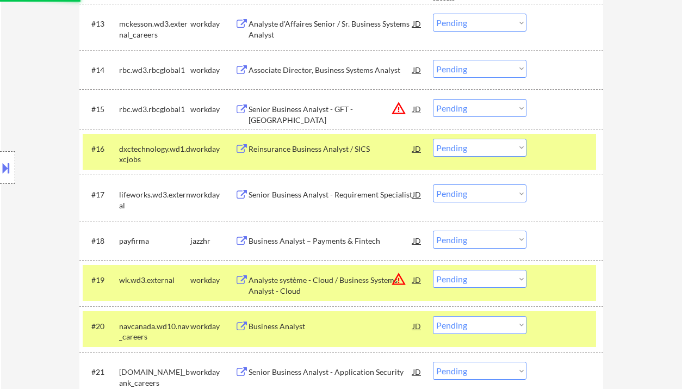
select select ""pending""
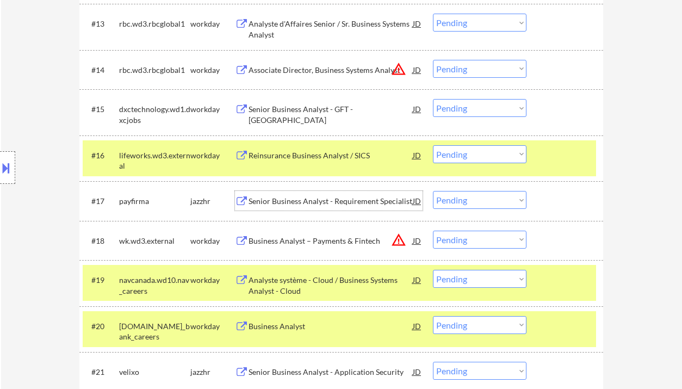
click at [324, 204] on div "Senior Business Analyst - Requirement Specialist" at bounding box center [330, 201] width 164 height 11
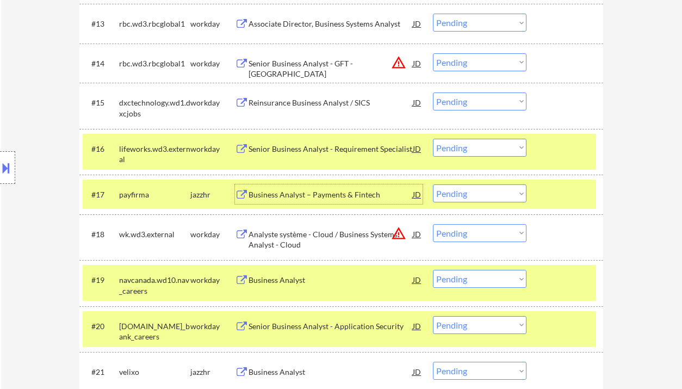
click at [478, 197] on select "Choose an option... Pending Applied Excluded (Questions) Excluded (Expired) Exc…" at bounding box center [479, 193] width 93 height 18
click at [433, 184] on select "Choose an option... Pending Applied Excluded (Questions) Excluded (Expired) Exc…" at bounding box center [479, 193] width 93 height 18
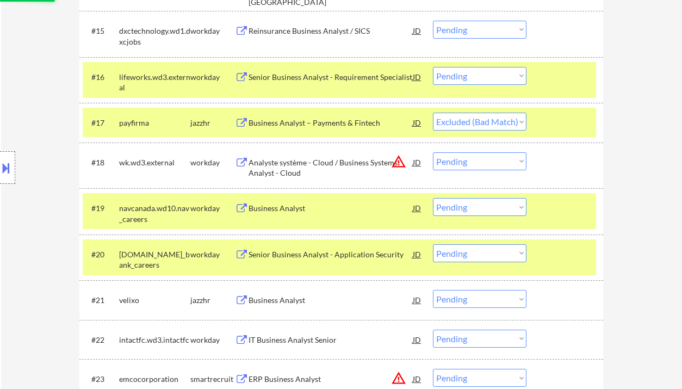
scroll to position [942, 0]
click at [293, 208] on div "Business Analyst" at bounding box center [330, 207] width 164 height 11
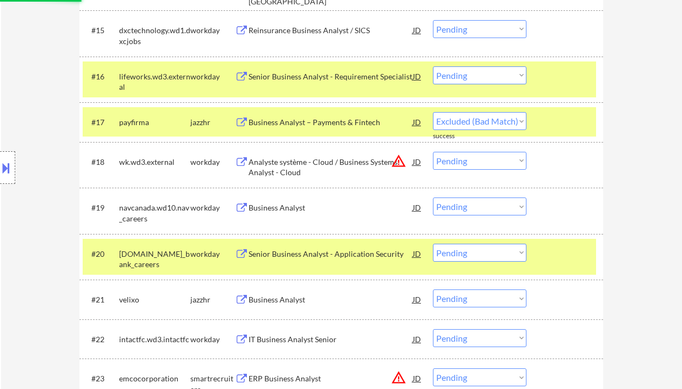
select select ""pending""
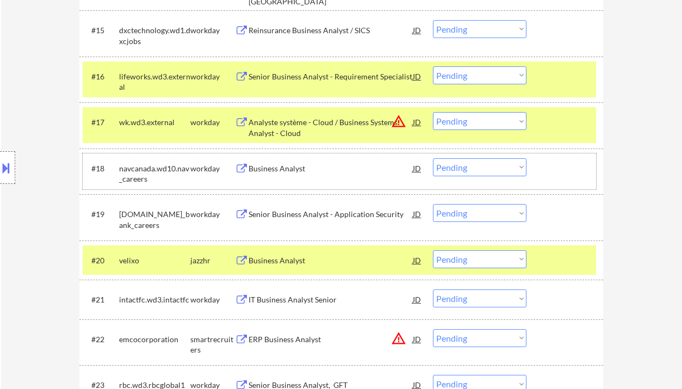
click at [471, 156] on div "#18 navcanada.wd10.nav_careers workday Business Analyst JD warning_amber Choose…" at bounding box center [339, 171] width 513 height 36
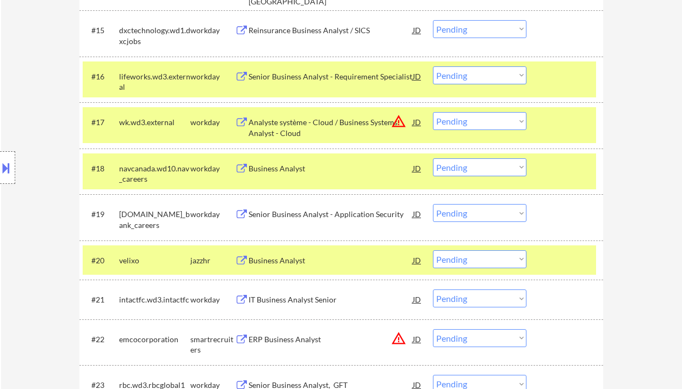
click at [478, 167] on select "Choose an option... Pending Applied Excluded (Questions) Excluded (Expired) Exc…" at bounding box center [479, 167] width 93 height 18
click at [433, 158] on select "Choose an option... Pending Applied Excluded (Questions) Excluded (Expired) Exc…" at bounding box center [479, 167] width 93 height 18
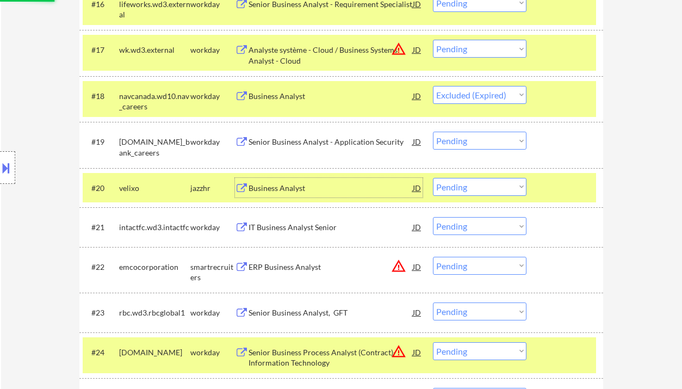
click at [285, 189] on div "Business Analyst" at bounding box center [330, 188] width 164 height 11
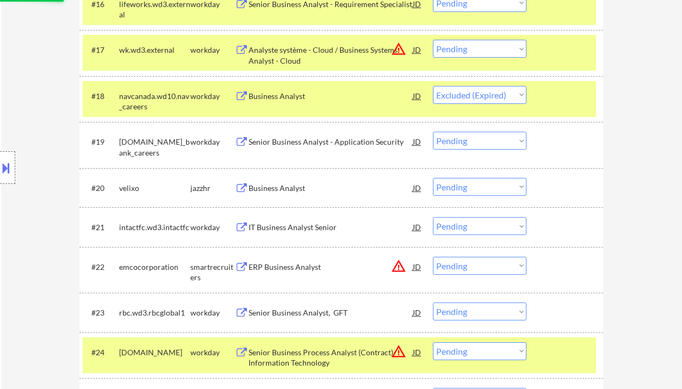
select select ""pending""
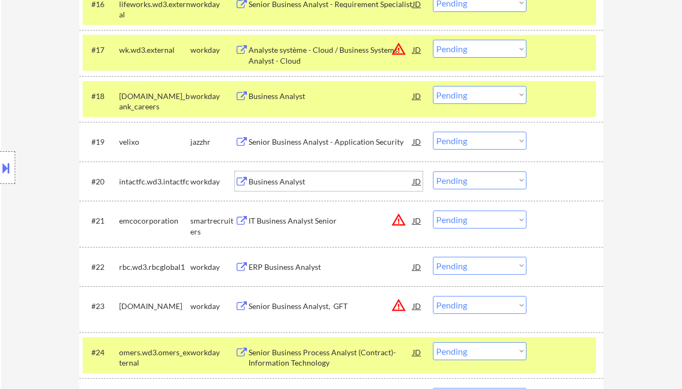
click at [453, 141] on select "Choose an option... Pending Applied Excluded (Questions) Excluded (Expired) Exc…" at bounding box center [479, 141] width 93 height 18
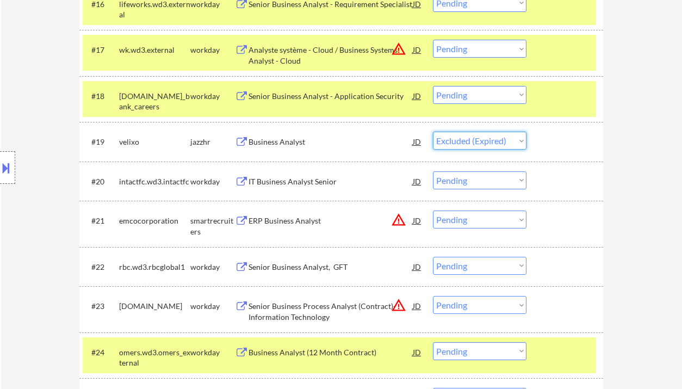
click at [433, 132] on select "Choose an option... Pending Applied Excluded (Questions) Excluded (Expired) Exc…" at bounding box center [479, 141] width 93 height 18
click at [299, 183] on div "IT Business Analyst Senior" at bounding box center [330, 181] width 164 height 11
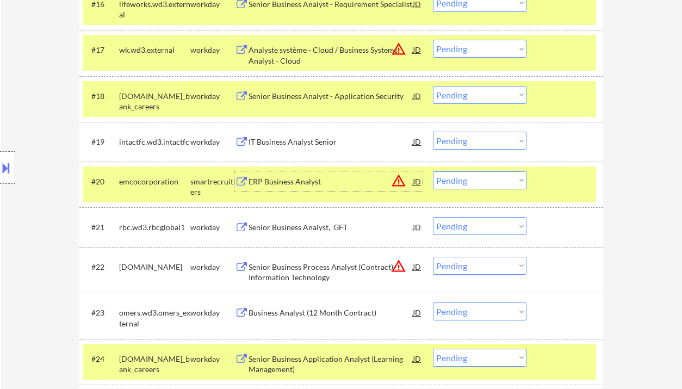
click at [482, 145] on select "Choose an option... Pending Applied Excluded (Questions) Excluded (Expired) Exc…" at bounding box center [479, 141] width 93 height 18
click at [433, 132] on select "Choose an option... Pending Applied Excluded (Questions) Excluded (Expired) Exc…" at bounding box center [479, 141] width 93 height 18
click at [313, 186] on div "ERP Business Analyst" at bounding box center [330, 181] width 164 height 20
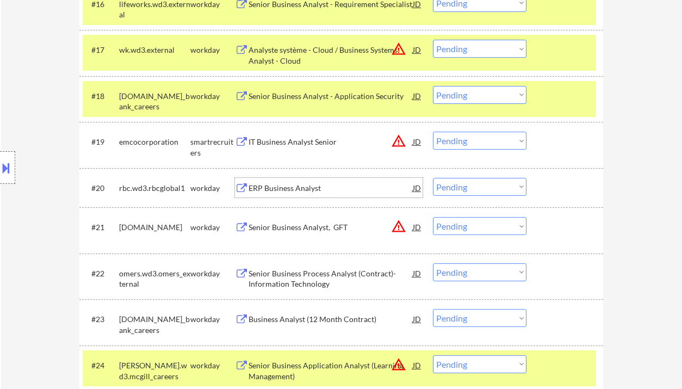
click at [461, 140] on select "Choose an option... Pending Applied Excluded (Questions) Excluded (Expired) Exc…" at bounding box center [479, 141] width 93 height 18
click at [433, 132] on select "Choose an option... Pending Applied Excluded (Questions) Excluded (Expired) Exc…" at bounding box center [479, 141] width 93 height 18
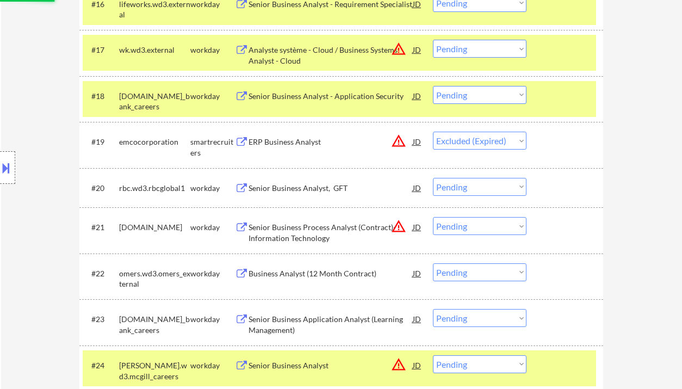
click at [317, 188] on div "Senior Business Analyst, GFT" at bounding box center [330, 188] width 164 height 11
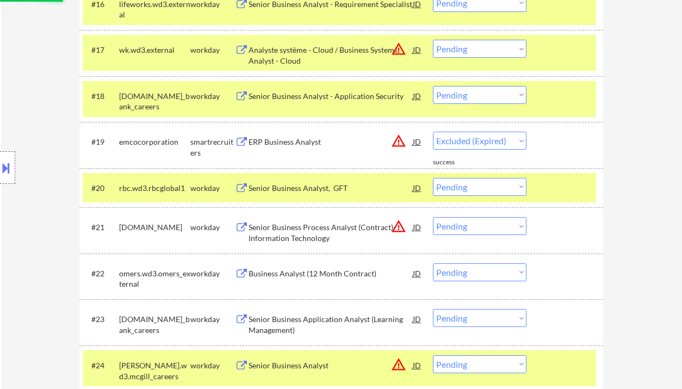
select select ""pending""
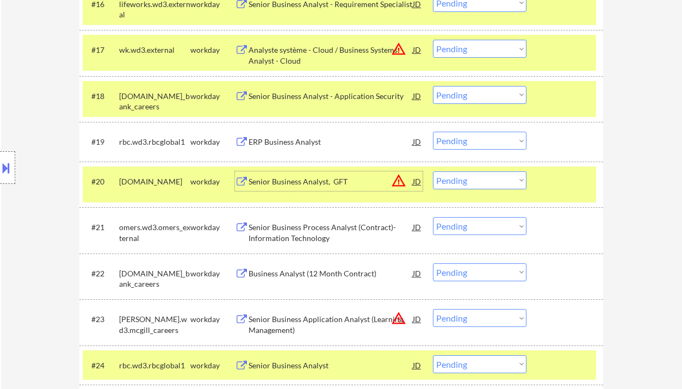
click at [277, 229] on div "Senior Business Process Analyst (Contract)- Information Technology" at bounding box center [330, 232] width 164 height 21
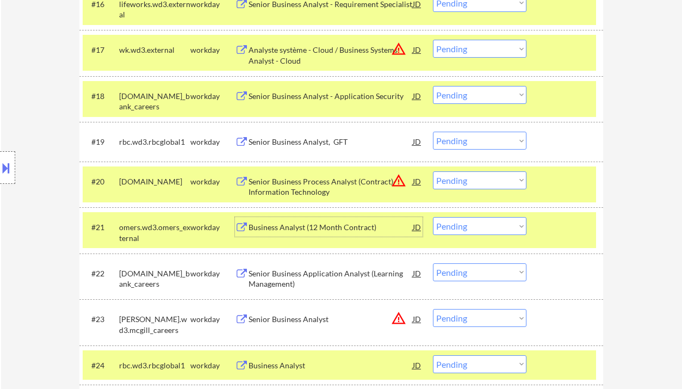
click at [292, 229] on div "Business Analyst (12 Month Contract)" at bounding box center [330, 227] width 164 height 11
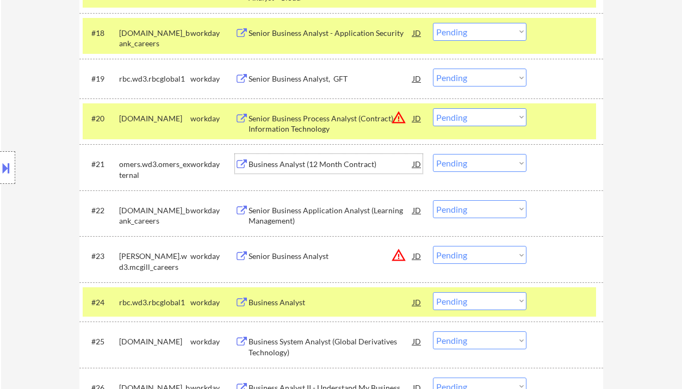
scroll to position [1087, 0]
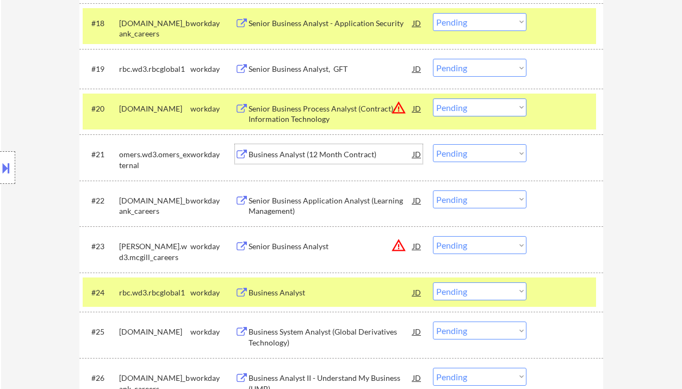
click at [466, 153] on select "Choose an option... Pending Applied Excluded (Questions) Excluded (Expired) Exc…" at bounding box center [479, 153] width 93 height 18
click at [433, 144] on select "Choose an option... Pending Applied Excluded (Questions) Excluded (Expired) Exc…" at bounding box center [479, 153] width 93 height 18
click at [316, 204] on div "Senior Business Application Analyst (Learning Management)" at bounding box center [330, 205] width 164 height 21
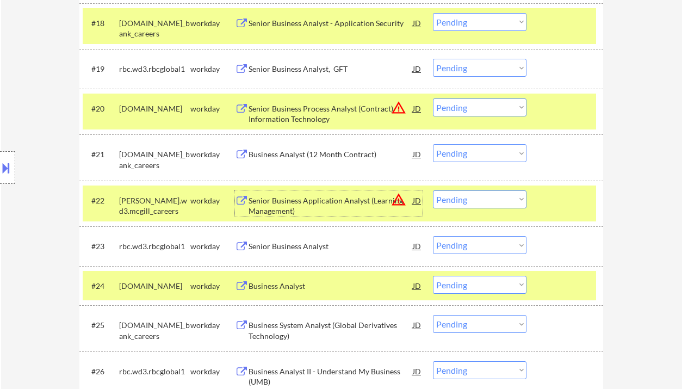
click at [474, 151] on select "Choose an option... Pending Applied Excluded (Questions) Excluded (Expired) Exc…" at bounding box center [479, 153] width 93 height 18
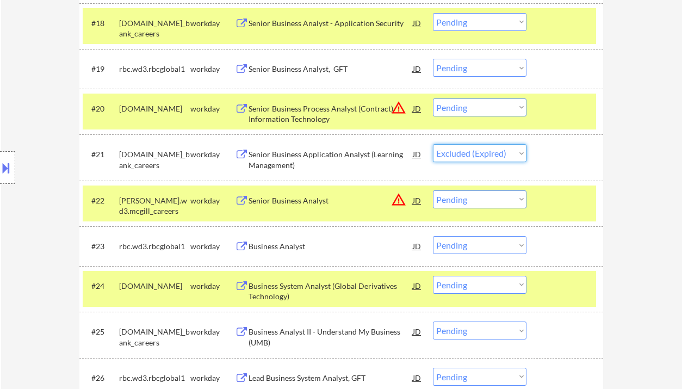
click at [433, 144] on select "Choose an option... Pending Applied Excluded (Questions) Excluded (Expired) Exc…" at bounding box center [479, 153] width 93 height 18
click at [324, 197] on div "Senior Business Analyst" at bounding box center [330, 200] width 164 height 11
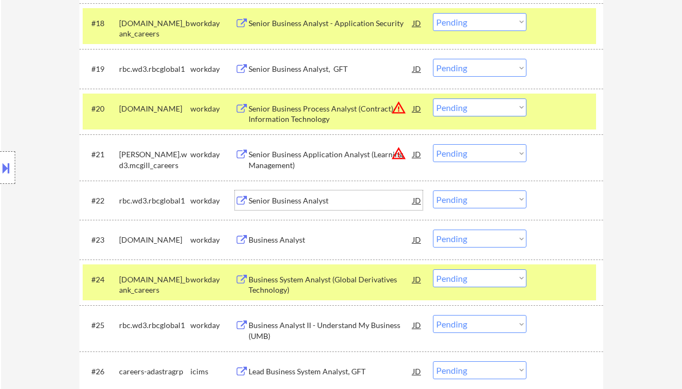
drag, startPoint x: 460, startPoint y: 151, endPoint x: 470, endPoint y: 161, distance: 14.2
click at [460, 151] on select "Choose an option... Pending Applied Excluded (Questions) Excluded (Expired) Exc…" at bounding box center [479, 153] width 93 height 18
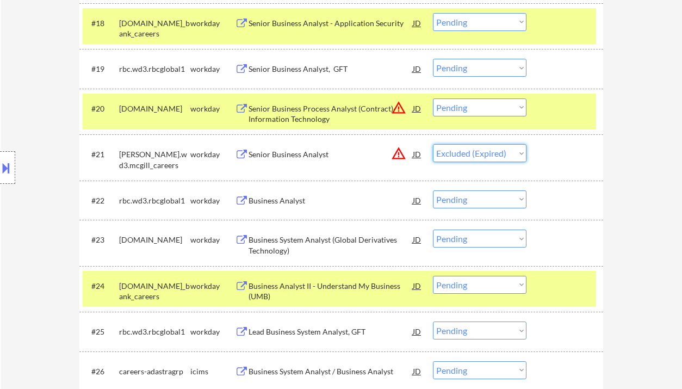
click at [433, 144] on select "Choose an option... Pending Applied Excluded (Questions) Excluded (Expired) Exc…" at bounding box center [479, 153] width 93 height 18
click at [294, 196] on div "Business Analyst" at bounding box center [330, 200] width 164 height 11
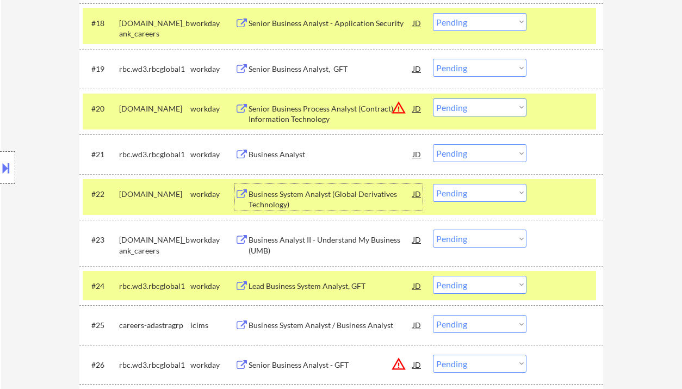
click at [461, 153] on select "Choose an option... Pending Applied Excluded (Questions) Excluded (Expired) Exc…" at bounding box center [479, 153] width 93 height 18
click at [433, 144] on select "Choose an option... Pending Applied Excluded (Questions) Excluded (Expired) Exc…" at bounding box center [479, 153] width 93 height 18
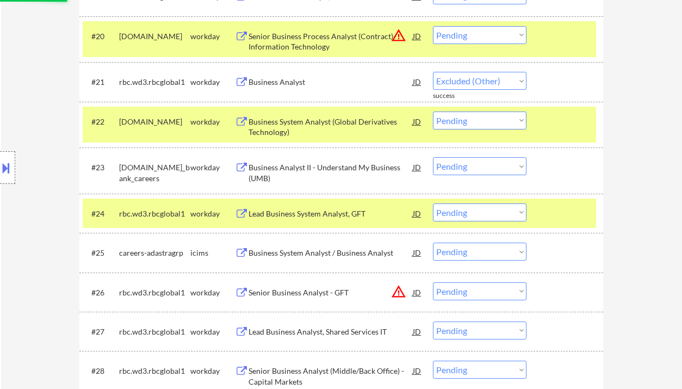
select select ""pending""
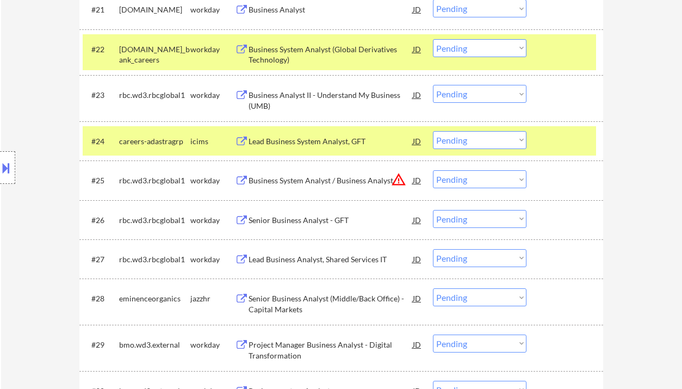
drag, startPoint x: 479, startPoint y: 180, endPoint x: 482, endPoint y: 188, distance: 8.1
click at [479, 180] on select "Choose an option... Pending Applied Excluded (Questions) Excluded (Expired) Exc…" at bounding box center [479, 179] width 93 height 18
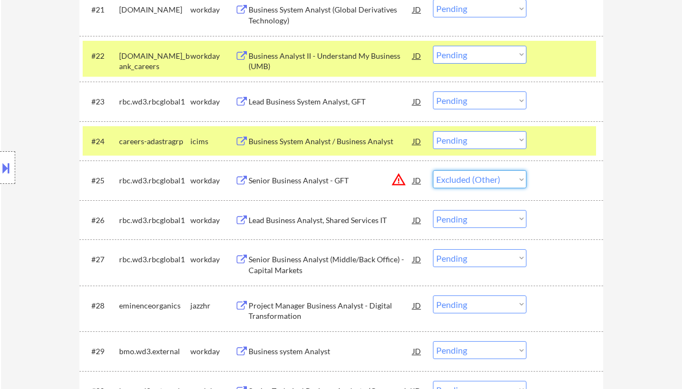
click at [433, 170] on select "Choose an option... Pending Applied Excluded (Questions) Excluded (Expired) Exc…" at bounding box center [479, 179] width 93 height 18
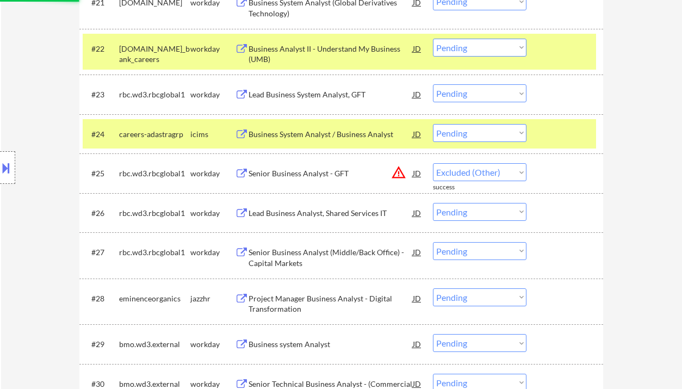
select select ""pending""
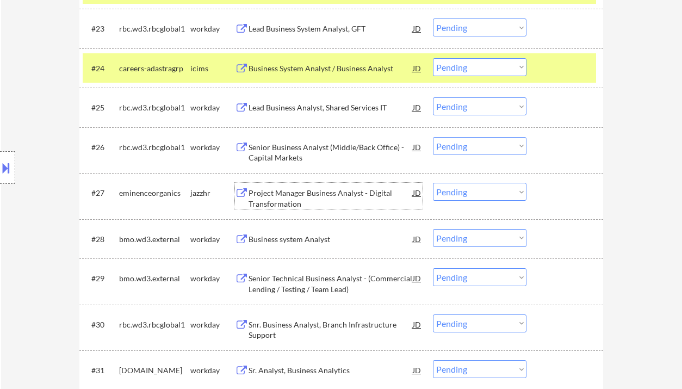
click at [314, 194] on div "Project Manager Business Analyst - Digital Transformation" at bounding box center [330, 198] width 164 height 21
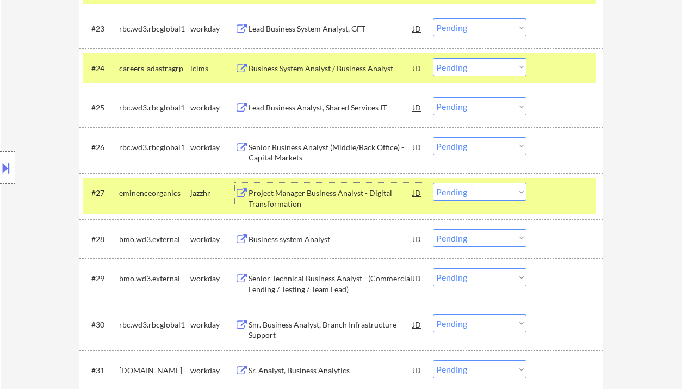
click at [495, 195] on select "Choose an option... Pending Applied Excluded (Questions) Excluded (Expired) Exc…" at bounding box center [479, 192] width 93 height 18
click at [433, 183] on select "Choose an option... Pending Applied Excluded (Questions) Excluded (Expired) Exc…" at bounding box center [479, 192] width 93 height 18
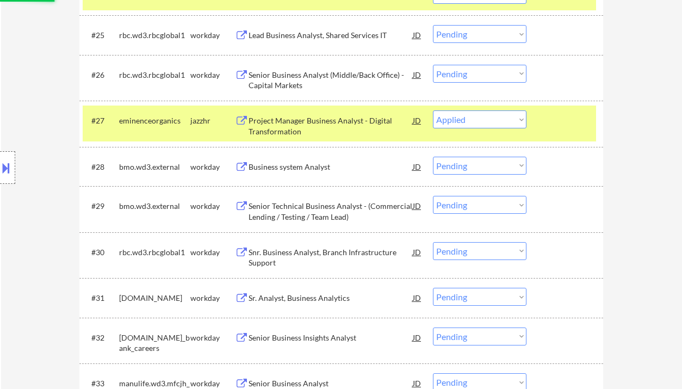
click at [313, 171] on div "Business system Analyst" at bounding box center [330, 166] width 164 height 11
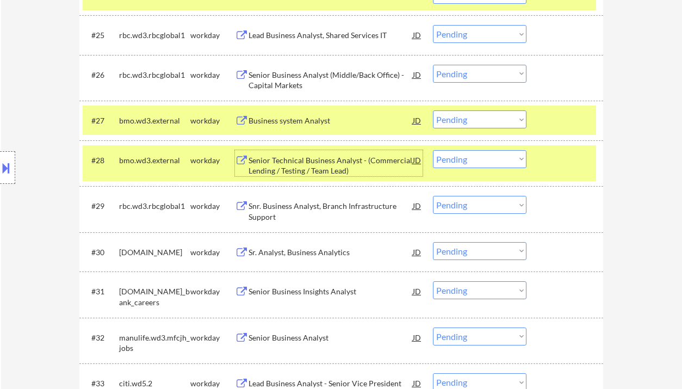
click at [476, 116] on select "Choose an option... Pending Applied Excluded (Questions) Excluded (Expired) Exc…" at bounding box center [479, 119] width 93 height 18
click at [433, 110] on select "Choose an option... Pending Applied Excluded (Questions) Excluded (Expired) Exc…" at bounding box center [479, 119] width 93 height 18
select select ""pending""
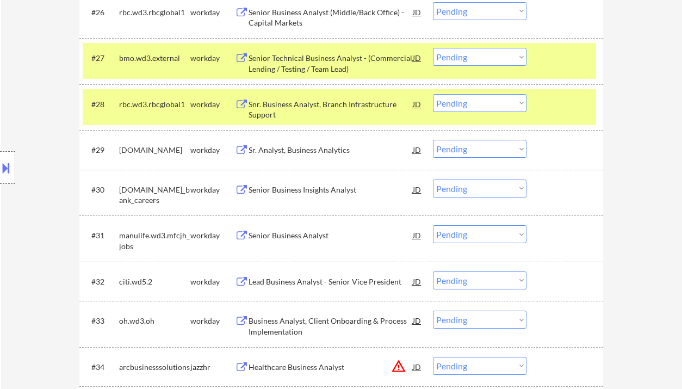
scroll to position [1449, 0]
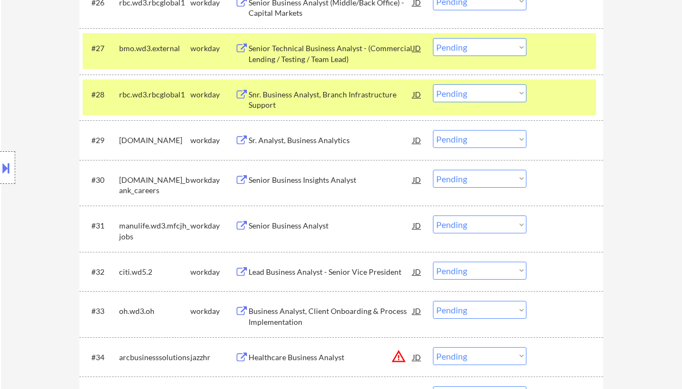
click at [314, 143] on div "Sr. Analyst, Business Analytics" at bounding box center [330, 140] width 164 height 11
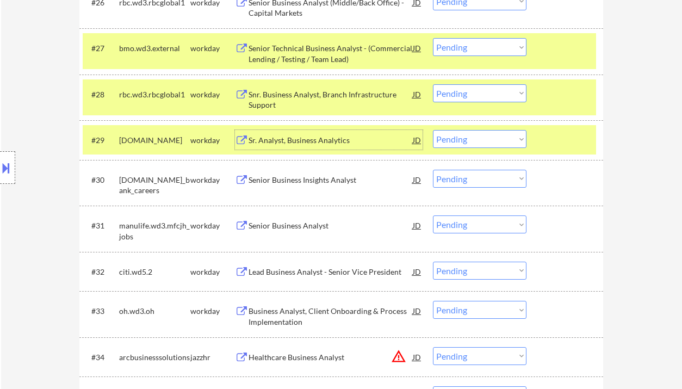
click at [465, 138] on select "Choose an option... Pending Applied Excluded (Questions) Excluded (Expired) Exc…" at bounding box center [479, 139] width 93 height 18
click at [433, 130] on select "Choose an option... Pending Applied Excluded (Questions) Excluded (Expired) Exc…" at bounding box center [479, 139] width 93 height 18
select select ""pending""
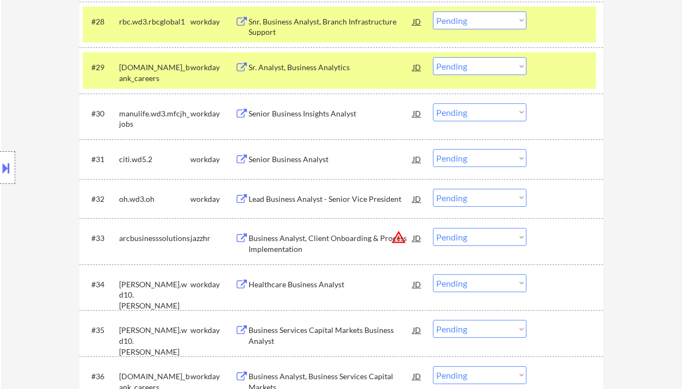
click at [299, 116] on div "Senior Business Insights Analyst" at bounding box center [330, 113] width 164 height 11
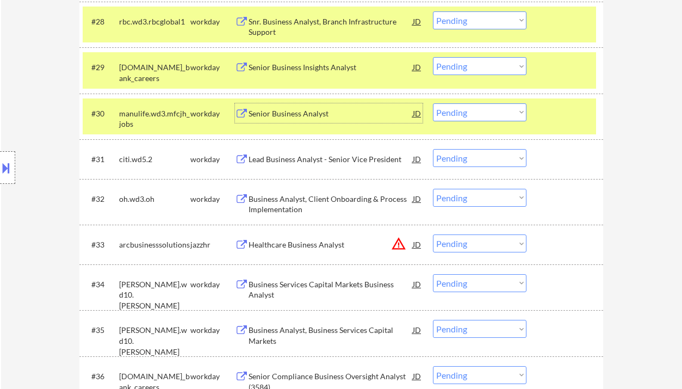
click at [457, 115] on select "Choose an option... Pending Applied Excluded (Questions) Excluded (Expired) Exc…" at bounding box center [479, 112] width 93 height 18
click at [433, 103] on select "Choose an option... Pending Applied Excluded (Questions) Excluded (Expired) Exc…" at bounding box center [479, 112] width 93 height 18
click at [318, 164] on div "Lead Business Analyst - Senior Vice President" at bounding box center [330, 159] width 164 height 11
select select ""pending""
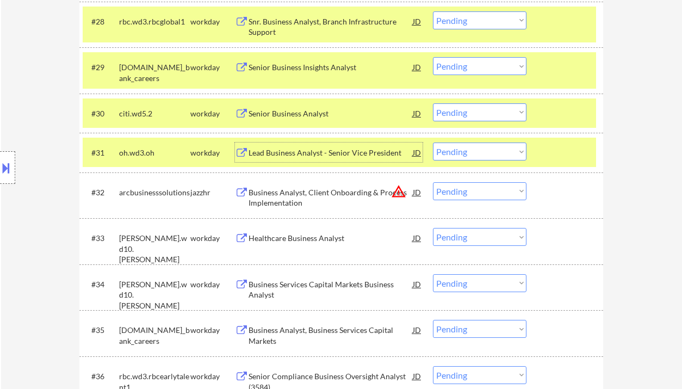
click at [282, 197] on div "Business Analyst, Client Onboarding & Process Implementation" at bounding box center [330, 197] width 164 height 21
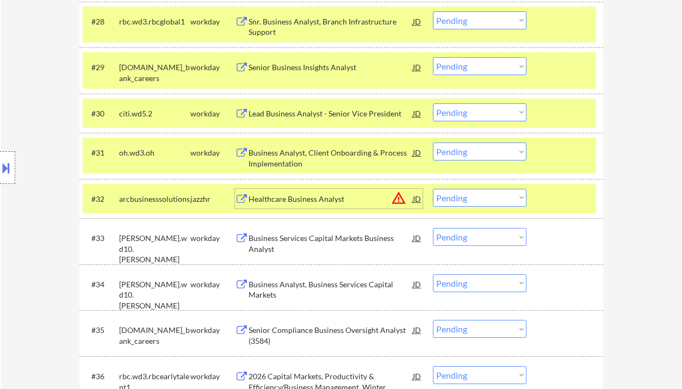
drag, startPoint x: 477, startPoint y: 198, endPoint x: 479, endPoint y: 206, distance: 8.4
click at [477, 198] on select "Choose an option... Pending Applied Excluded (Questions) Excluded (Expired) Exc…" at bounding box center [479, 198] width 93 height 18
click at [433, 189] on select "Choose an option... Pending Applied Excluded (Questions) Excluded (Expired) Exc…" at bounding box center [479, 198] width 93 height 18
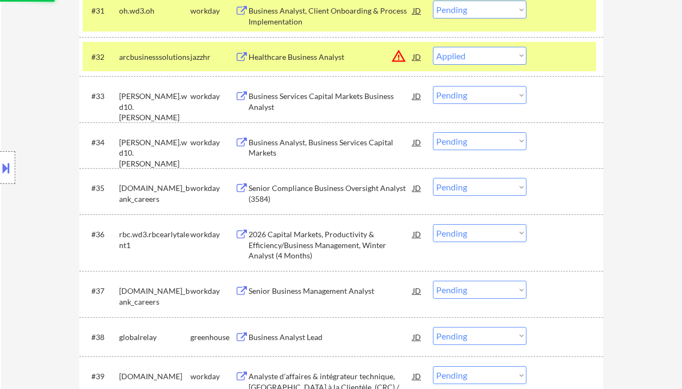
scroll to position [1666, 0]
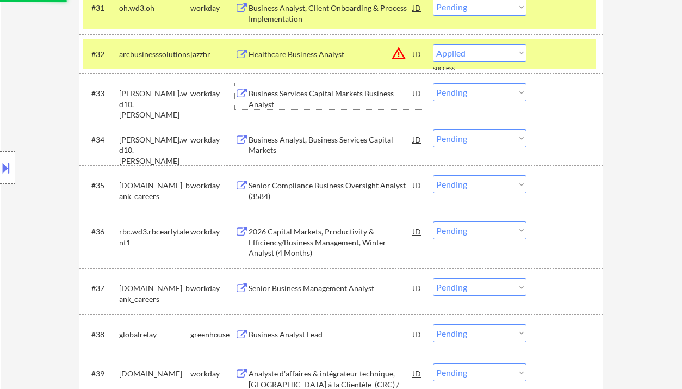
click at [333, 92] on div "Business Services Capital Markets Business Analyst" at bounding box center [330, 98] width 164 height 21
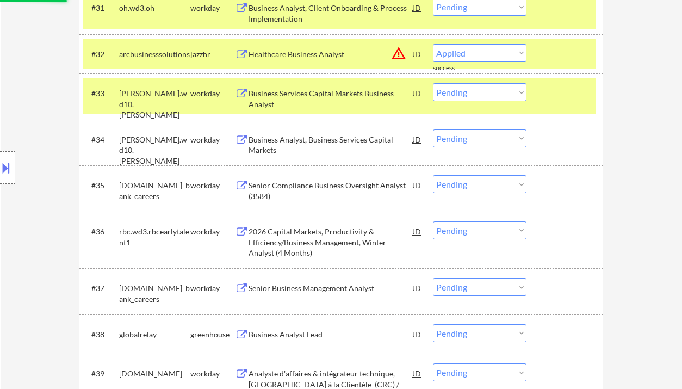
select select ""pending""
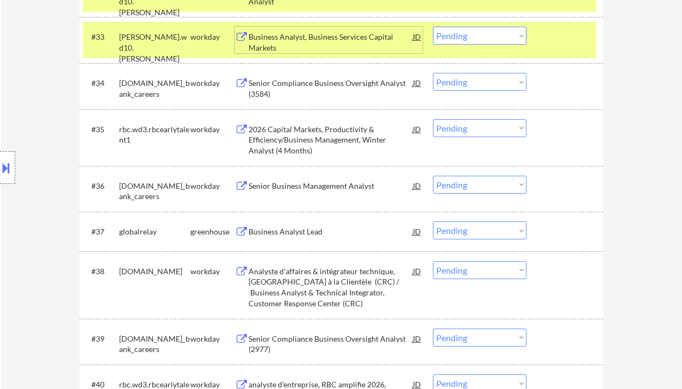
scroll to position [1739, 0]
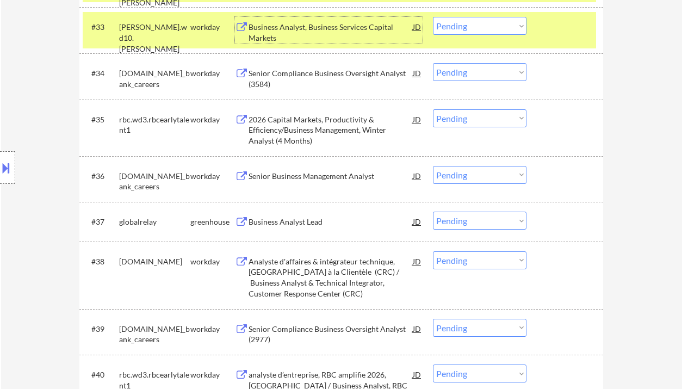
click at [496, 122] on select "Choose an option... Pending Applied Excluded (Questions) Excluded (Expired) Exc…" at bounding box center [479, 118] width 93 height 18
click at [433, 109] on select "Choose an option... Pending Applied Excluded (Questions) Excluded (Expired) Exc…" at bounding box center [479, 118] width 93 height 18
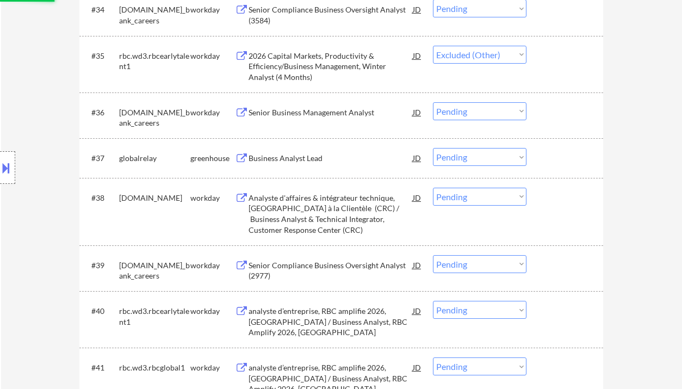
scroll to position [1812, 0]
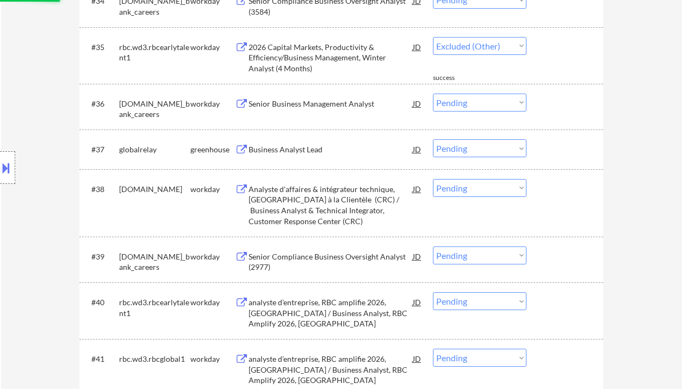
click at [297, 147] on div "Business Analyst Lead" at bounding box center [330, 149] width 164 height 11
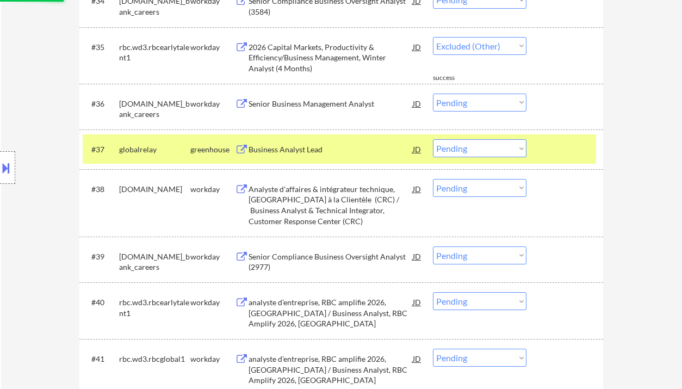
select select ""pending""
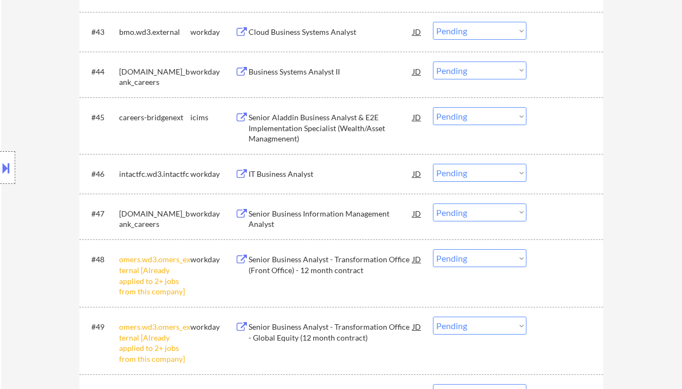
scroll to position [2246, 0]
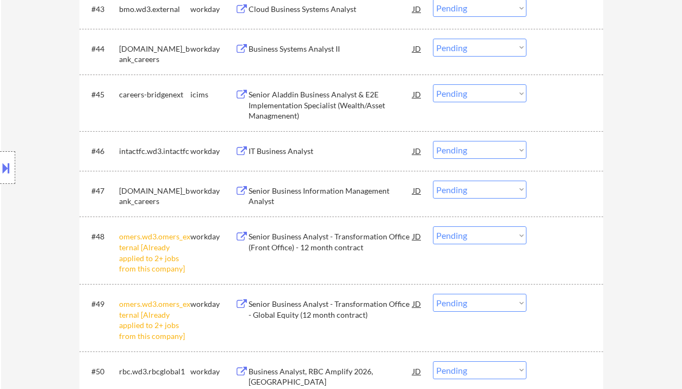
click at [474, 236] on select "Choose an option... Pending Applied Excluded (Questions) Excluded (Expired) Exc…" at bounding box center [479, 235] width 93 height 18
click at [433, 226] on select "Choose an option... Pending Applied Excluded (Questions) Excluded (Expired) Exc…" at bounding box center [479, 235] width 93 height 18
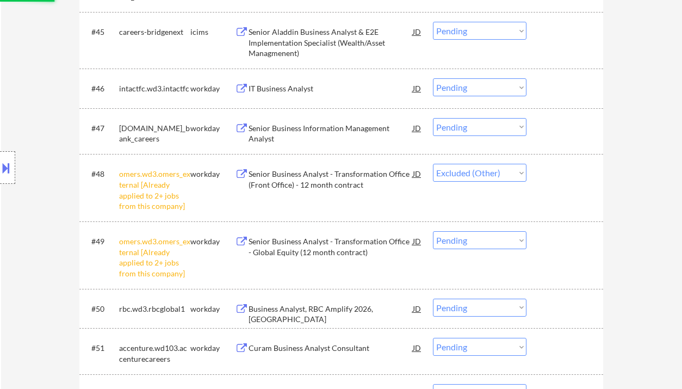
scroll to position [2319, 0]
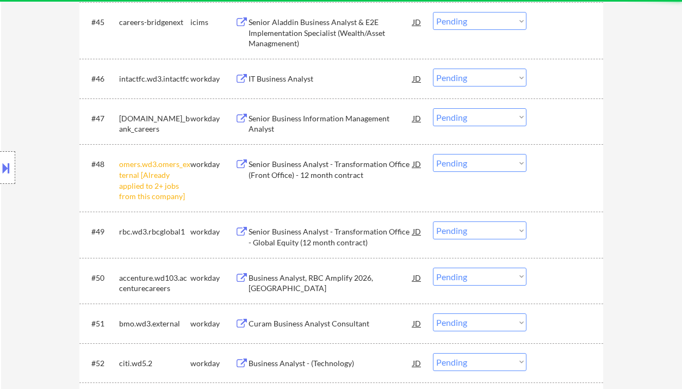
click at [457, 165] on select "Choose an option... Pending Applied Excluded (Questions) Excluded (Expired) Exc…" at bounding box center [479, 163] width 93 height 18
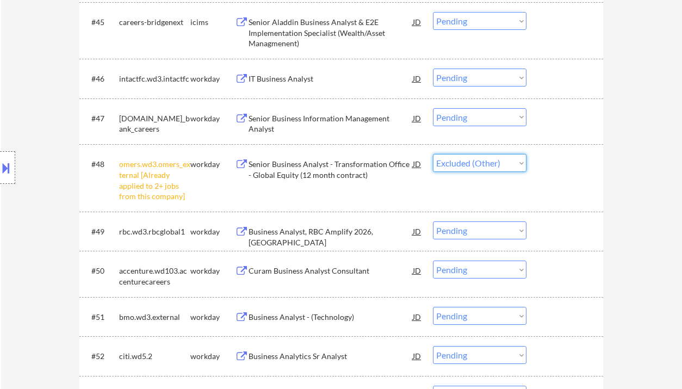
click at [433, 154] on select "Choose an option... Pending Applied Excluded (Questions) Excluded (Expired) Exc…" at bounding box center [479, 163] width 93 height 18
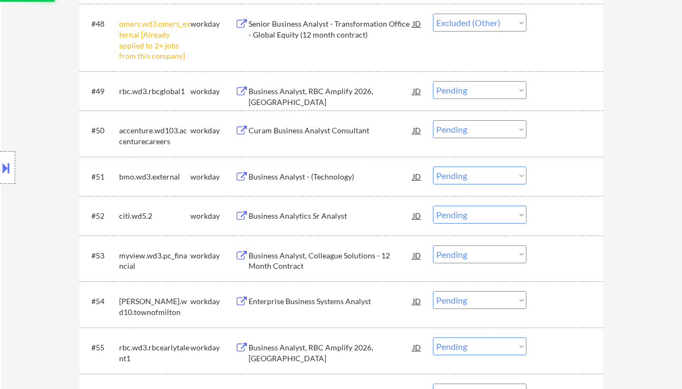
scroll to position [2464, 0]
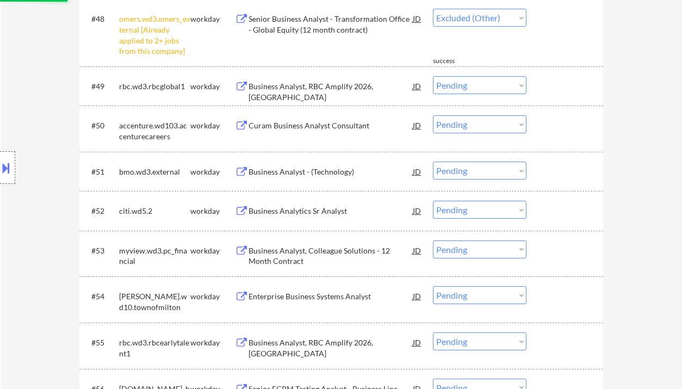
select select ""pending""
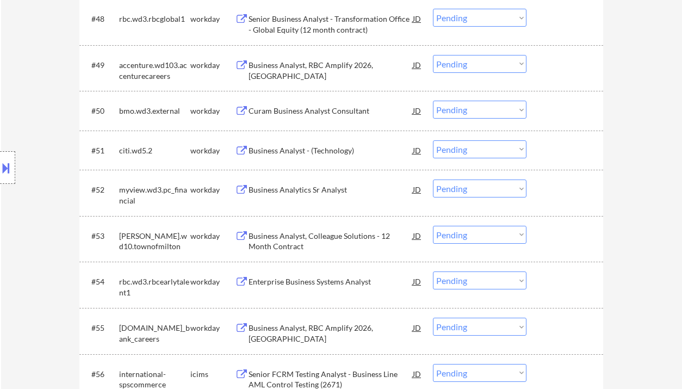
scroll to position [1710, 0]
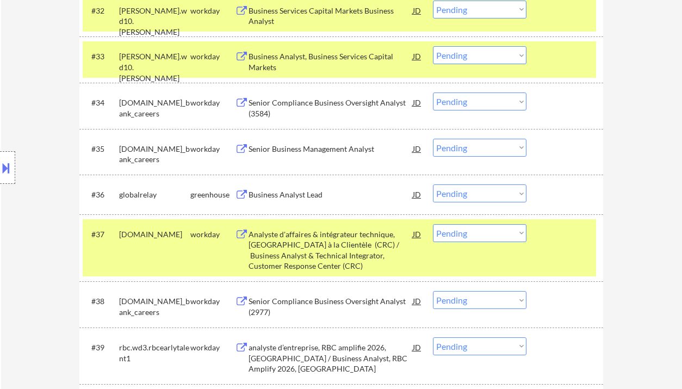
drag, startPoint x: 481, startPoint y: 194, endPoint x: 486, endPoint y: 202, distance: 9.4
click at [481, 194] on select "Choose an option... Pending Applied Excluded (Questions) Excluded (Expired) Exc…" at bounding box center [479, 193] width 93 height 18
click at [433, 184] on select "Choose an option... Pending Applied Excluded (Questions) Excluded (Expired) Exc…" at bounding box center [479, 193] width 93 height 18
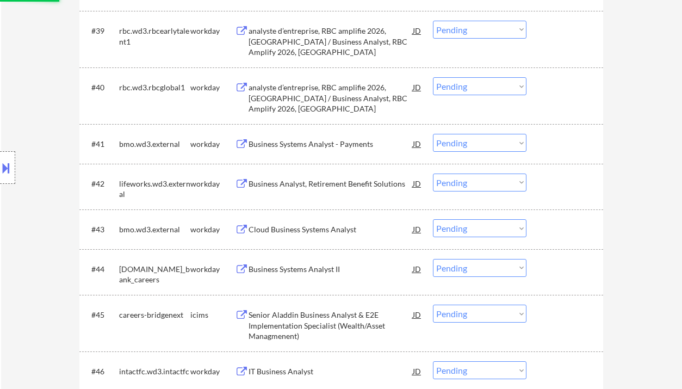
scroll to position [2072, 0]
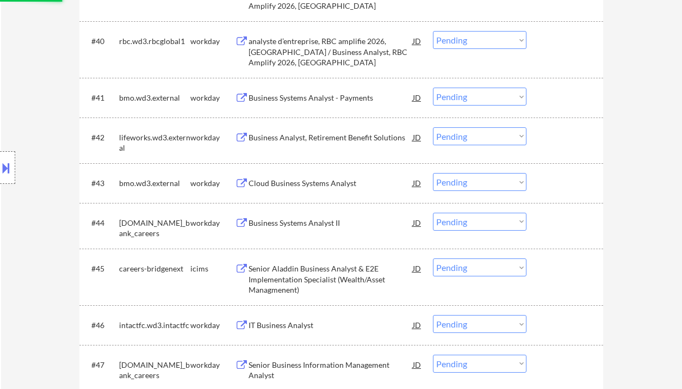
select select ""pending""
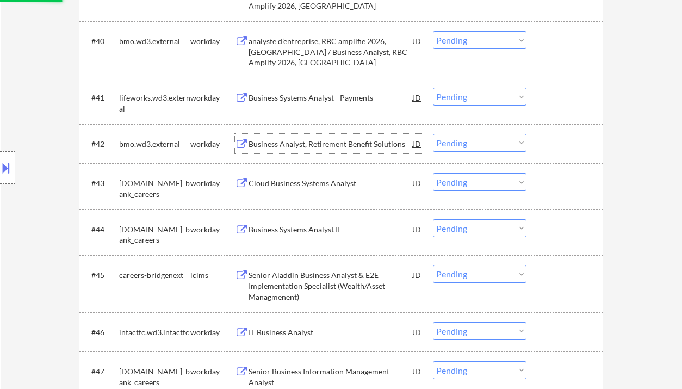
click at [304, 140] on div "Business Analyst, Retirement Benefit Solutions" at bounding box center [330, 144] width 164 height 11
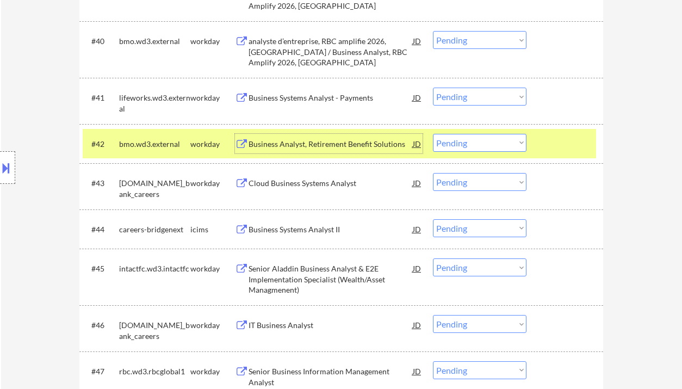
click at [339, 102] on div "Business Systems Analyst - Payments" at bounding box center [330, 97] width 164 height 11
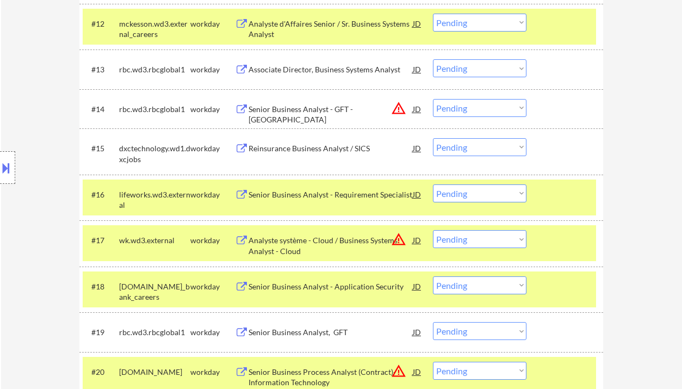
scroll to position [1976, 0]
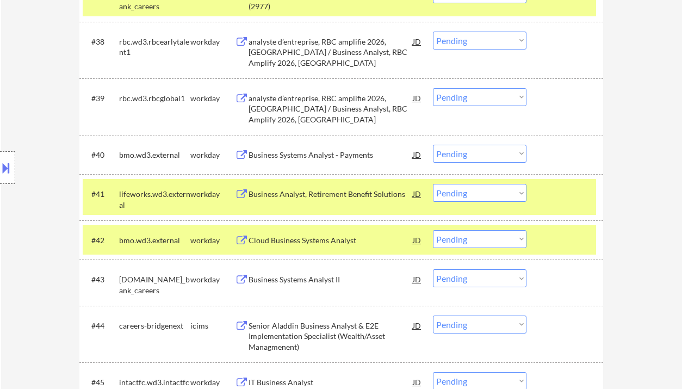
drag, startPoint x: 476, startPoint y: 191, endPoint x: 477, endPoint y: 201, distance: 9.8
click at [476, 191] on select "Choose an option... Pending Applied Excluded (Questions) Excluded (Expired) Exc…" at bounding box center [479, 193] width 93 height 18
click at [433, 184] on select "Choose an option... Pending Applied Excluded (Questions) Excluded (Expired) Exc…" at bounding box center [479, 193] width 93 height 18
select select ""pending""
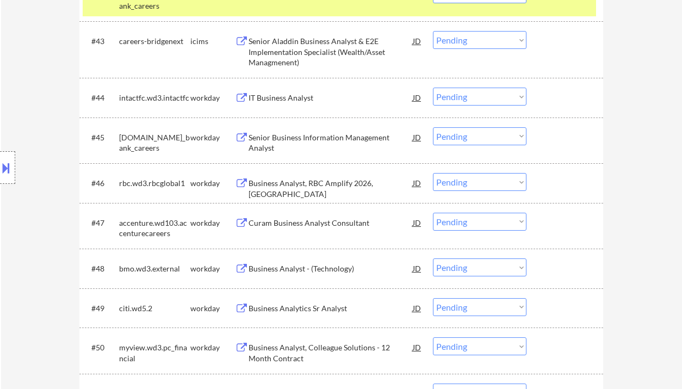
scroll to position [2266, 0]
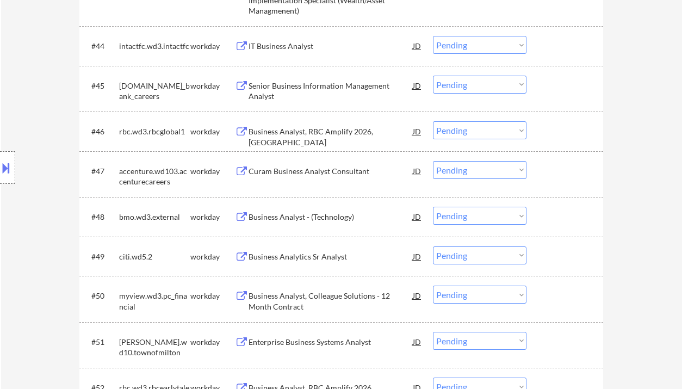
click at [279, 170] on div "Curam Business Analyst Consultant" at bounding box center [330, 171] width 164 height 11
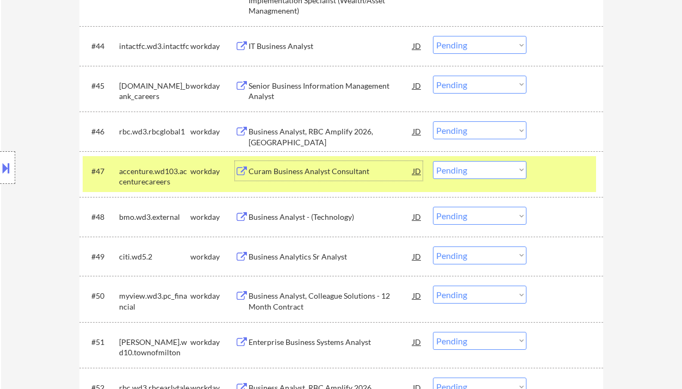
drag, startPoint x: 458, startPoint y: 166, endPoint x: 476, endPoint y: 178, distance: 21.3
click at [458, 166] on select "Choose an option... Pending Applied Excluded (Questions) Excluded (Expired) Exc…" at bounding box center [479, 170] width 93 height 18
click at [433, 161] on select "Choose an option... Pending Applied Excluded (Questions) Excluded (Expired) Exc…" at bounding box center [479, 170] width 93 height 18
click at [280, 223] on div "Business Analyst - (Technology)" at bounding box center [330, 217] width 164 height 20
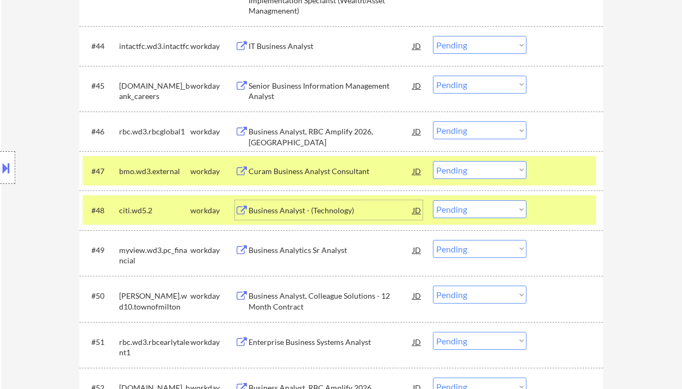
click at [454, 170] on select "Choose an option... Pending Applied Excluded (Questions) Excluded (Expired) Exc…" at bounding box center [479, 170] width 93 height 18
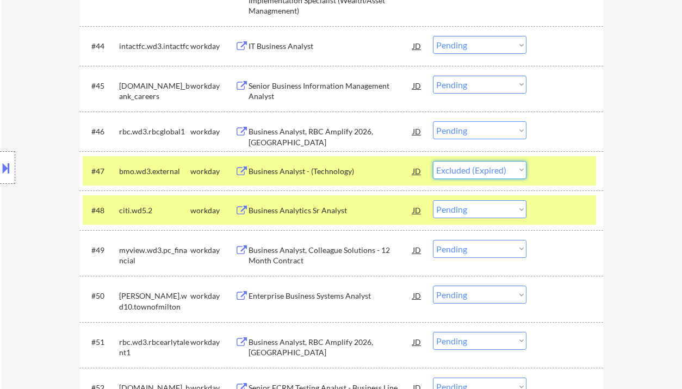
click at [433, 161] on select "Choose an option... Pending Applied Excluded (Questions) Excluded (Expired) Exc…" at bounding box center [479, 170] width 93 height 18
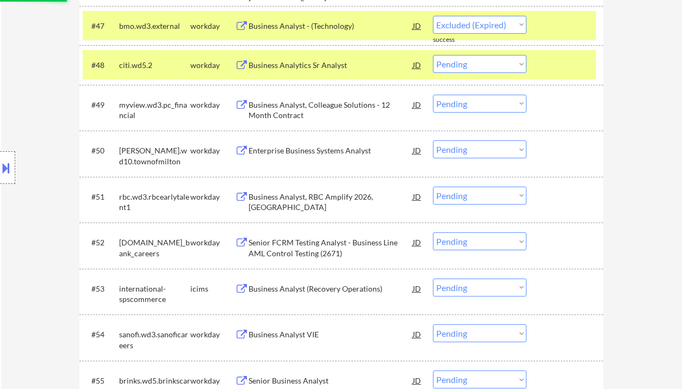
drag, startPoint x: 318, startPoint y: 114, endPoint x: 320, endPoint y: 127, distance: 13.1
click at [319, 114] on div "Business Analyst, Colleague Solutions - 12 Month Contract" at bounding box center [330, 109] width 164 height 21
select select ""pending""
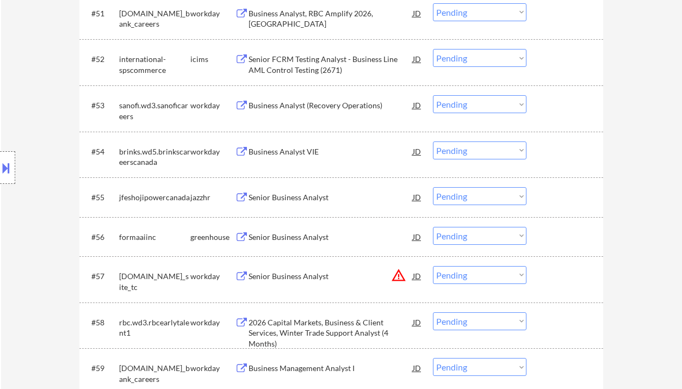
scroll to position [2629, 0]
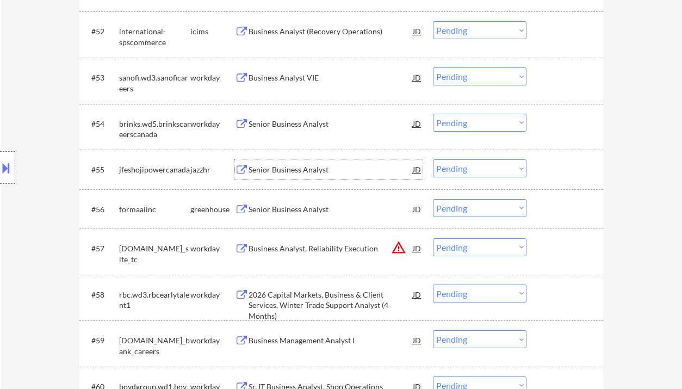
click at [315, 172] on div "Senior Business Analyst" at bounding box center [330, 169] width 164 height 11
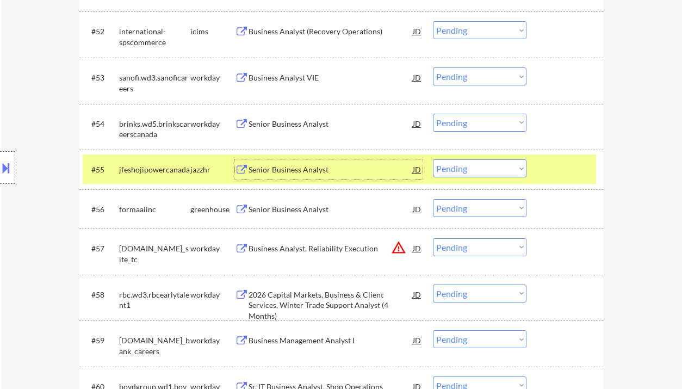
click at [468, 165] on select "Choose an option... Pending Applied Excluded (Questions) Excluded (Expired) Exc…" at bounding box center [479, 168] width 93 height 18
click at [433, 159] on select "Choose an option... Pending Applied Excluded (Questions) Excluded (Expired) Exc…" at bounding box center [479, 168] width 93 height 18
click at [314, 210] on div "Senior Business Analyst" at bounding box center [330, 209] width 164 height 11
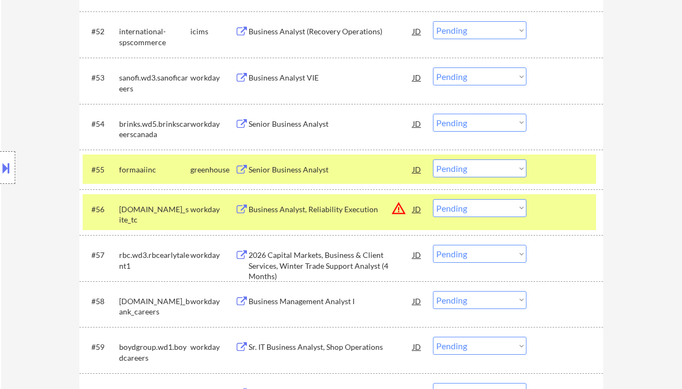
drag, startPoint x: 468, startPoint y: 171, endPoint x: 470, endPoint y: 177, distance: 6.4
click at [468, 171] on select "Choose an option... Pending Applied Excluded (Questions) Excluded (Expired) Exc…" at bounding box center [479, 168] width 93 height 18
click at [433, 159] on select "Choose an option... Pending Applied Excluded (Questions) Excluded (Expired) Exc…" at bounding box center [479, 168] width 93 height 18
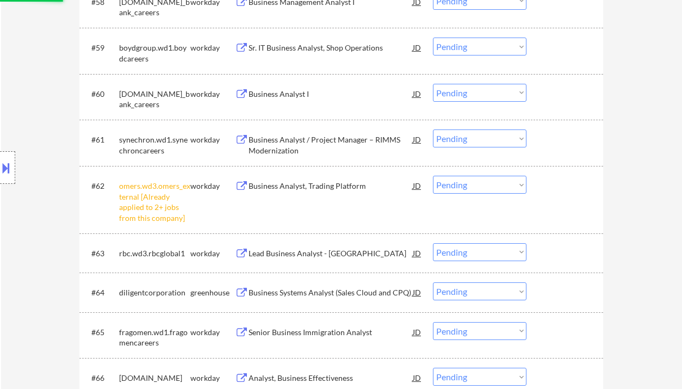
select select ""pending""
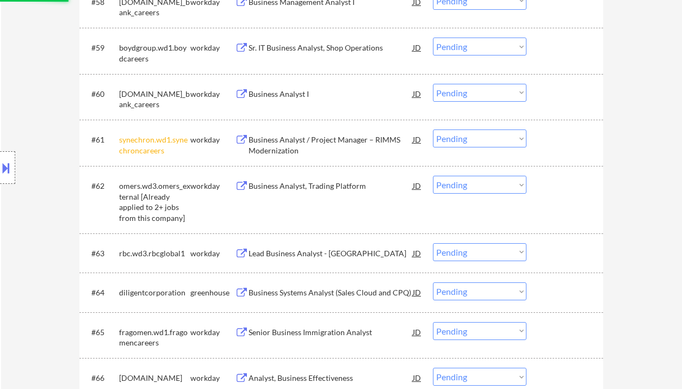
scroll to position [2991, 0]
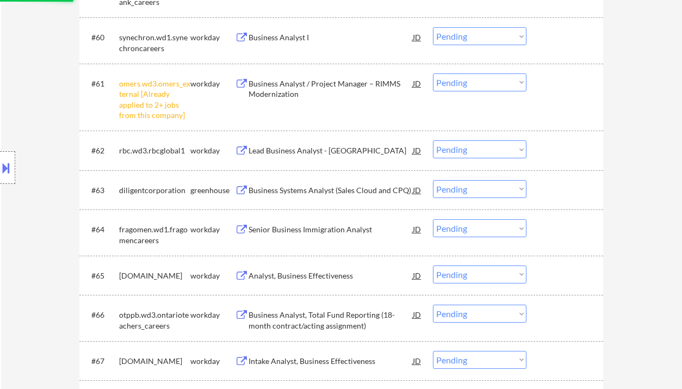
drag, startPoint x: 481, startPoint y: 75, endPoint x: 486, endPoint y: 88, distance: 13.6
click at [481, 75] on select "Choose an option... Pending Applied Excluded (Questions) Excluded (Expired) Exc…" at bounding box center [479, 82] width 93 height 18
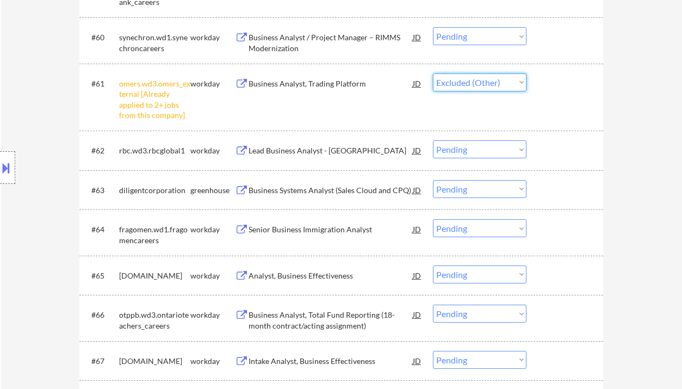
click at [433, 73] on select "Choose an option... Pending Applied Excluded (Questions) Excluded (Expired) Exc…" at bounding box center [479, 82] width 93 height 18
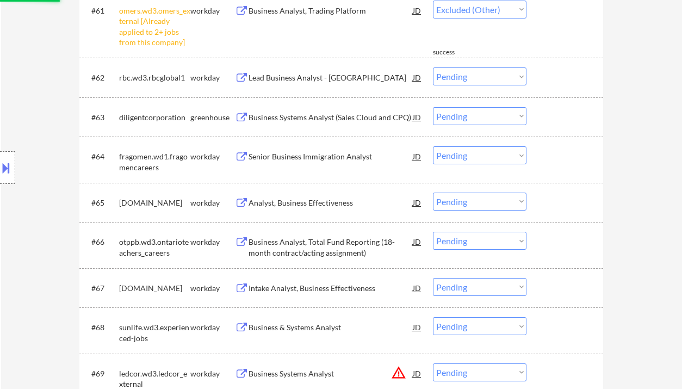
select select ""pending""
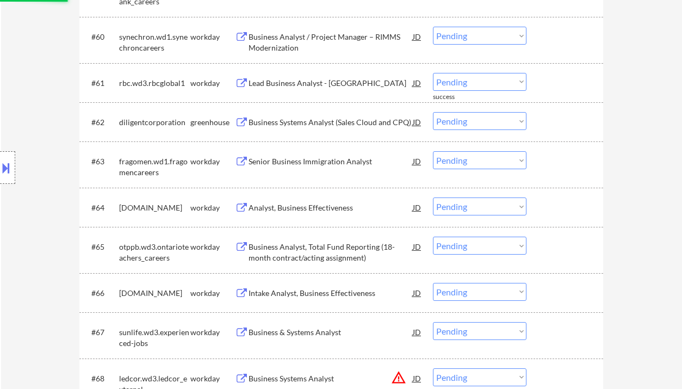
scroll to position [2991, 0]
click at [303, 122] on div "Business Systems Analyst (Sales Cloud and CPQ)" at bounding box center [330, 122] width 164 height 11
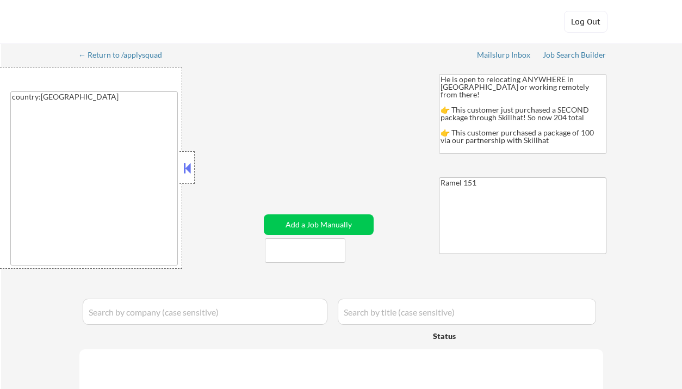
select select ""applied""
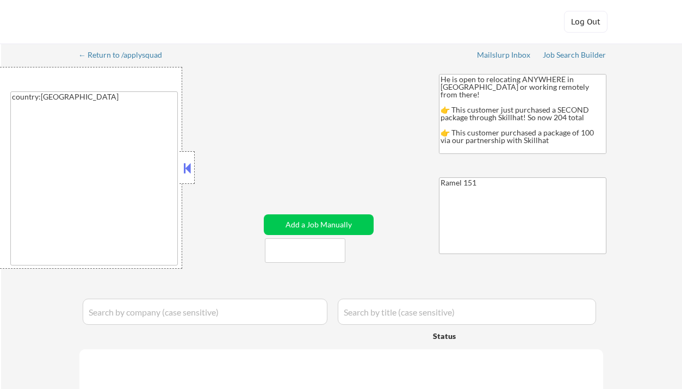
select select ""applied""
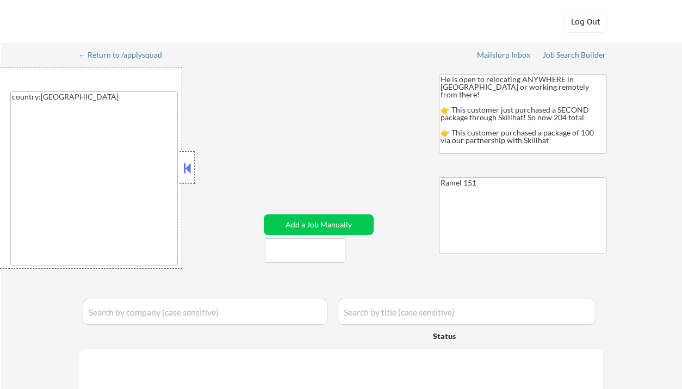
select select ""applied""
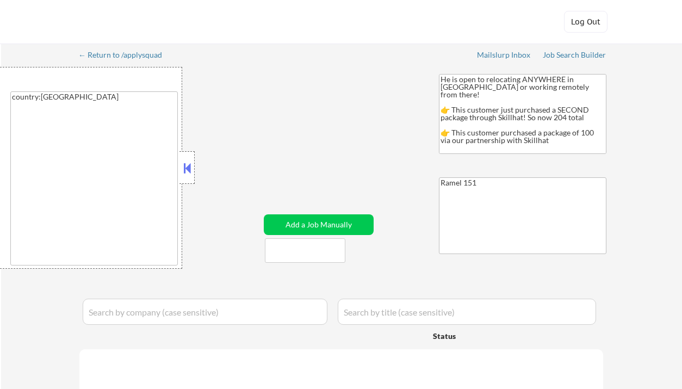
select select ""applied""
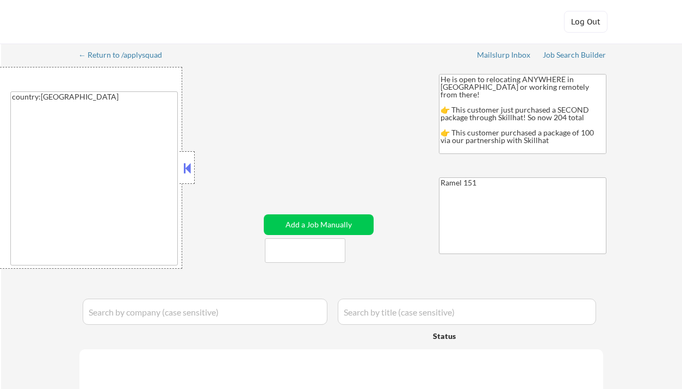
select select ""applied""
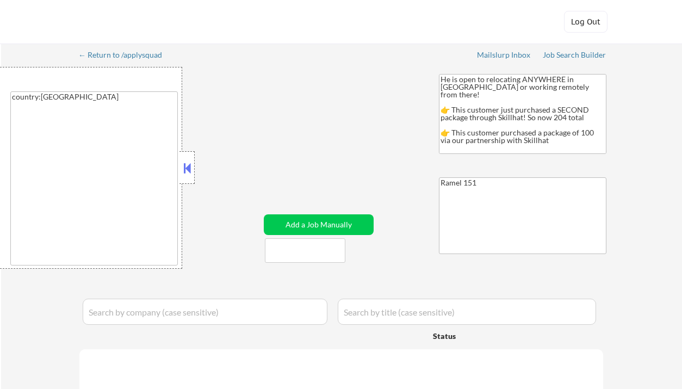
select select ""applied""
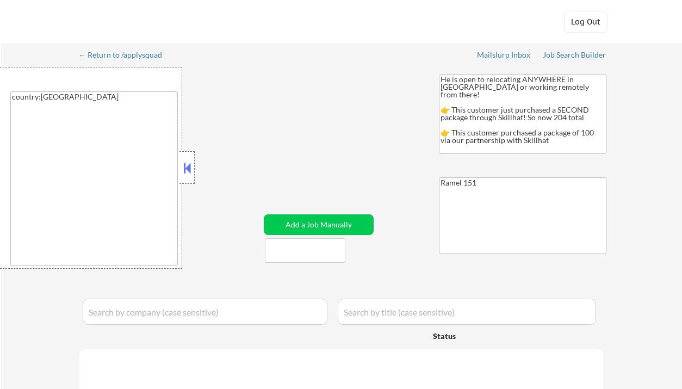
select select ""applied""
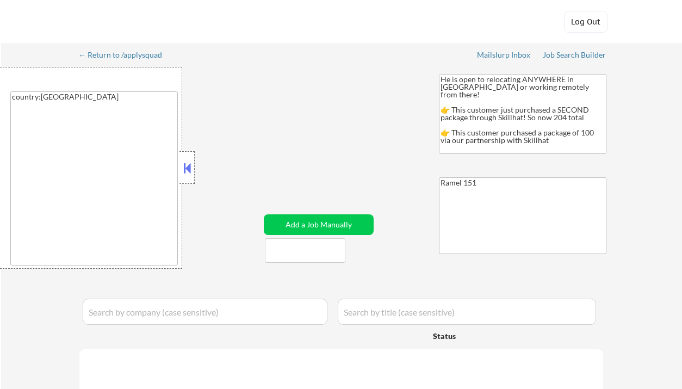
select select ""applied""
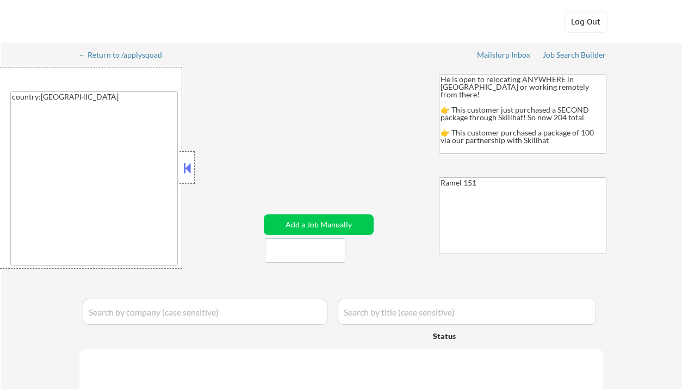
select select ""applied""
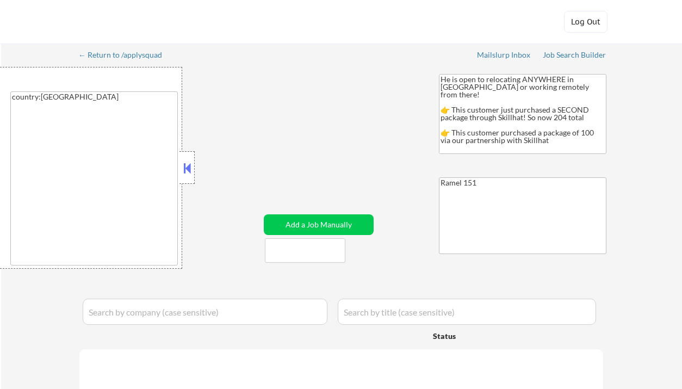
select select ""applied""
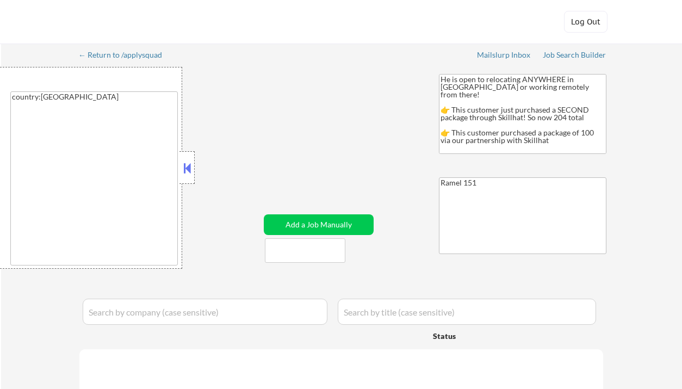
select select ""applied""
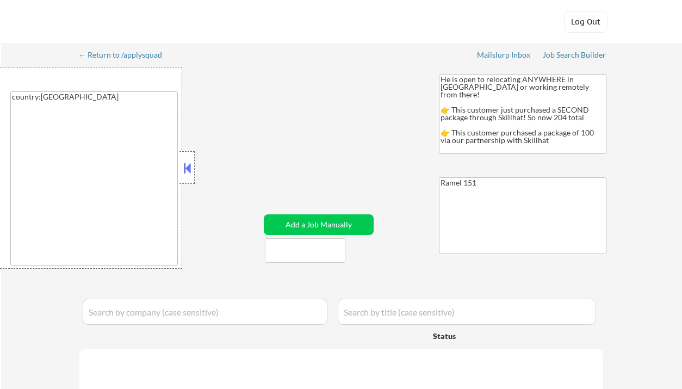
select select ""applied""
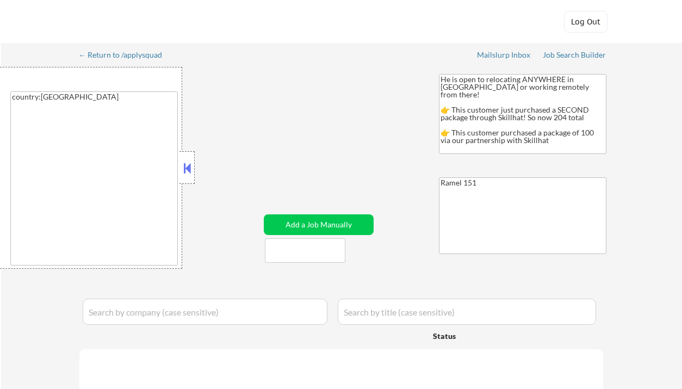
select select ""applied""
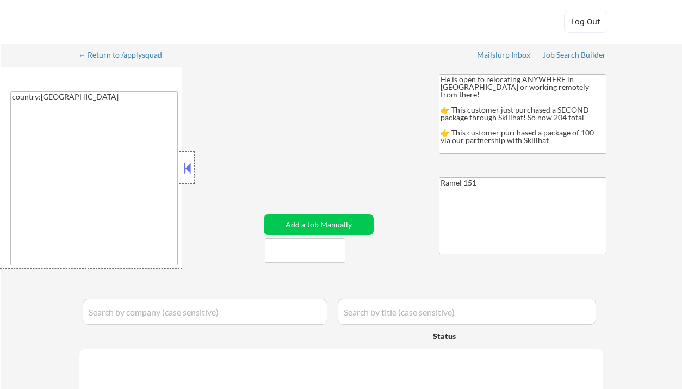
select select ""applied""
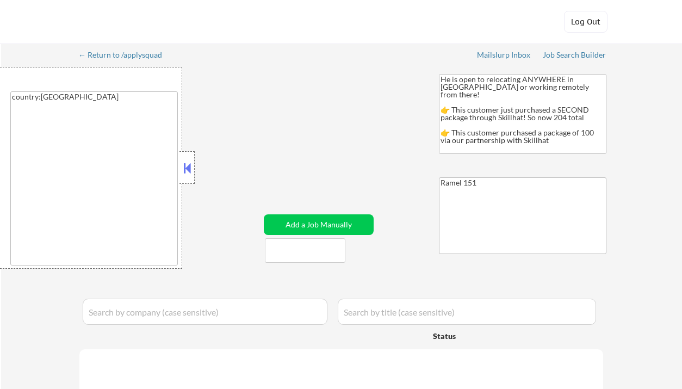
select select ""applied""
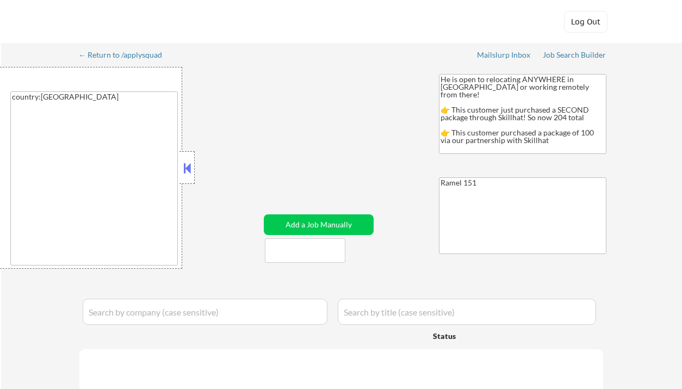
select select ""applied""
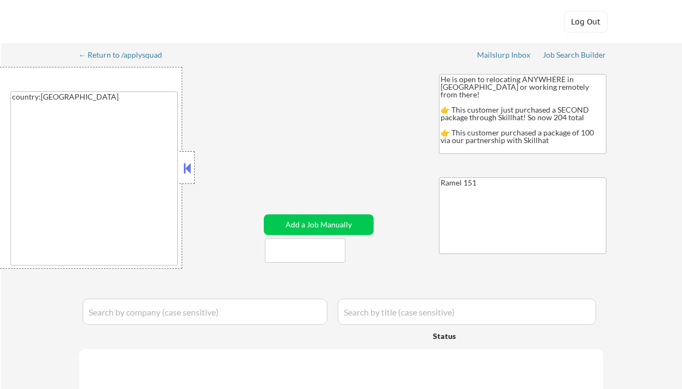
select select ""applied""
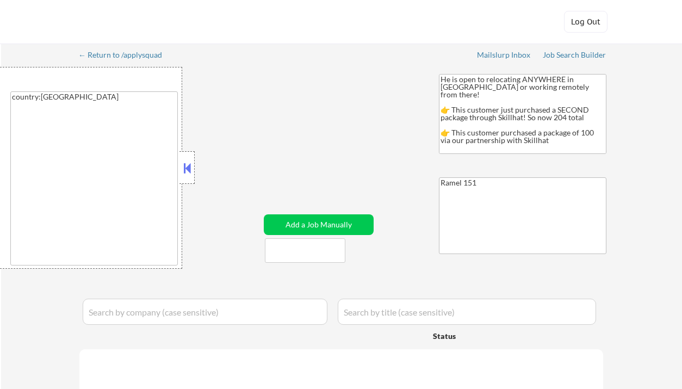
select select ""applied""
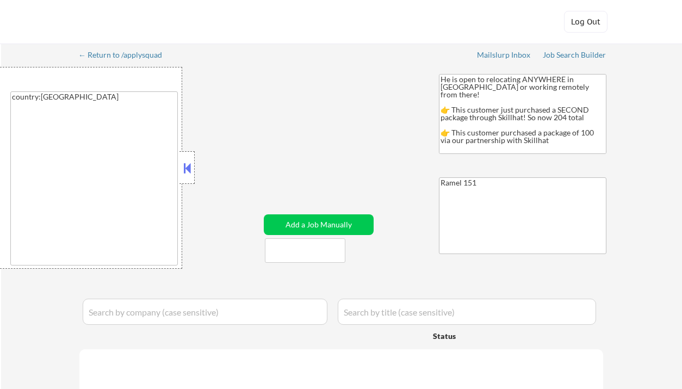
select select ""applied""
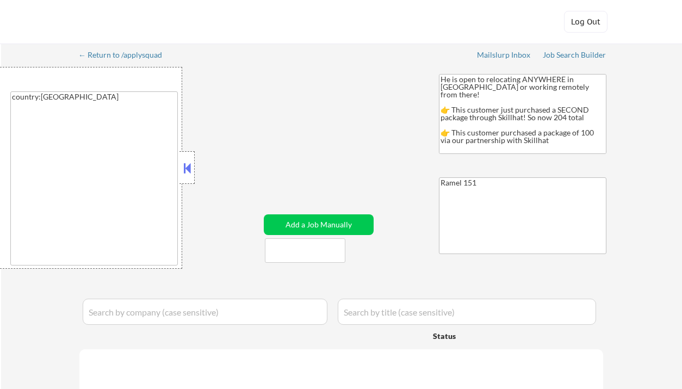
select select ""applied""
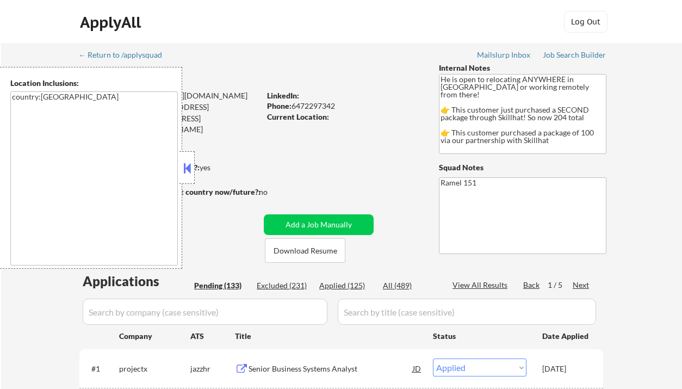
scroll to position [72, 0]
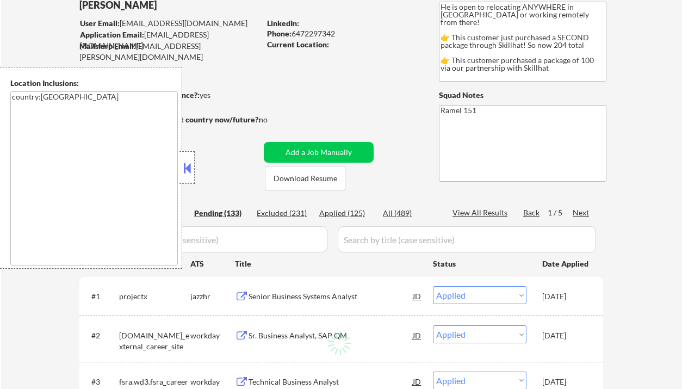
click at [184, 170] on button at bounding box center [187, 168] width 12 height 16
select select ""pending""
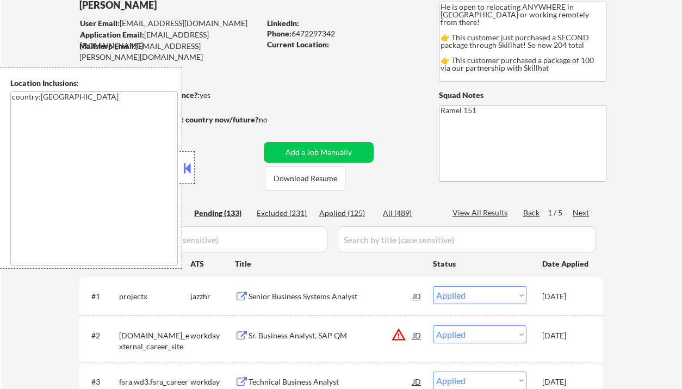
select select ""pending""
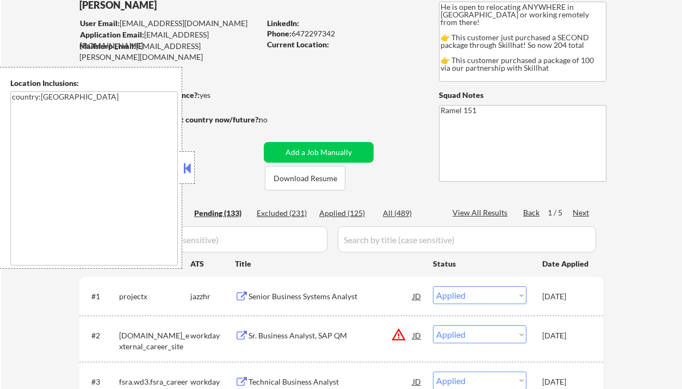
select select ""pending""
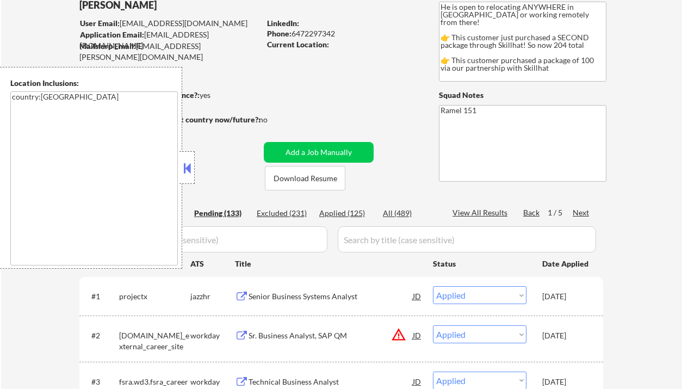
select select ""pending""
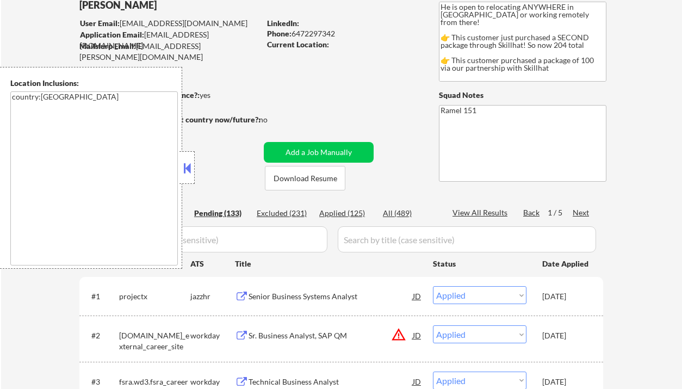
select select ""pending""
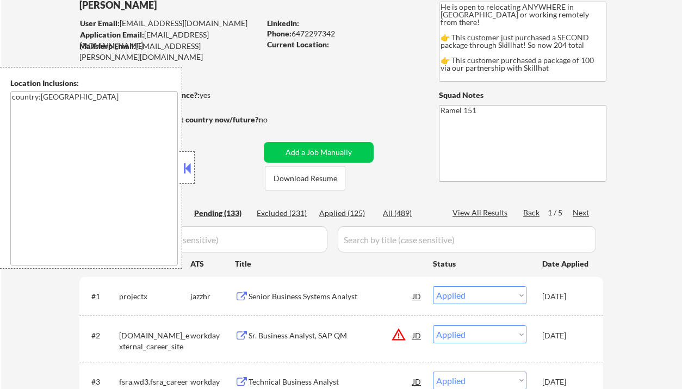
select select ""pending""
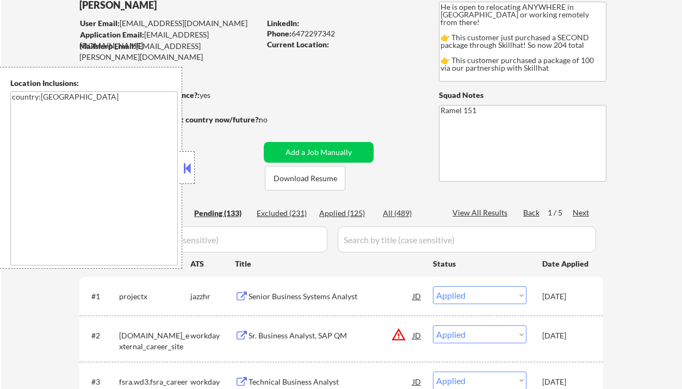
select select ""pending""
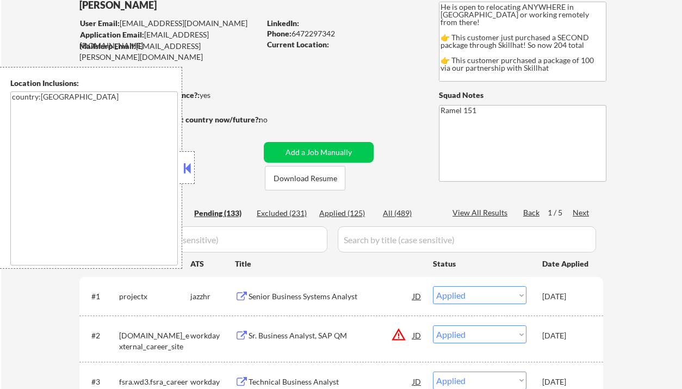
select select ""pending""
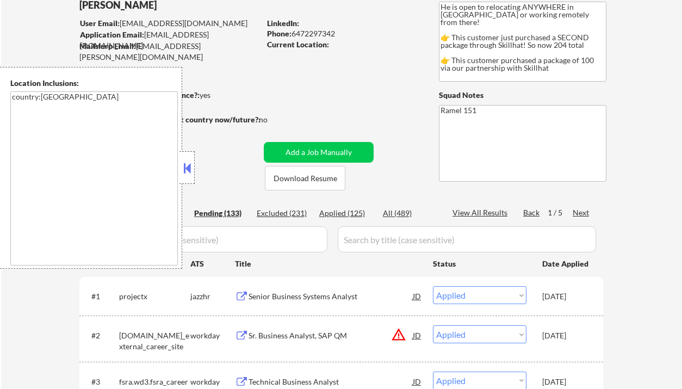
select select ""pending""
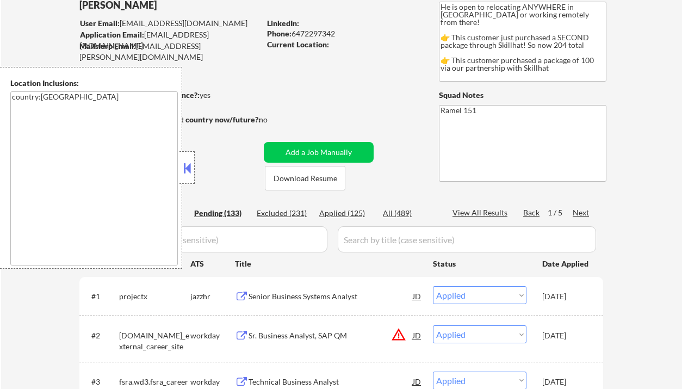
select select ""pending""
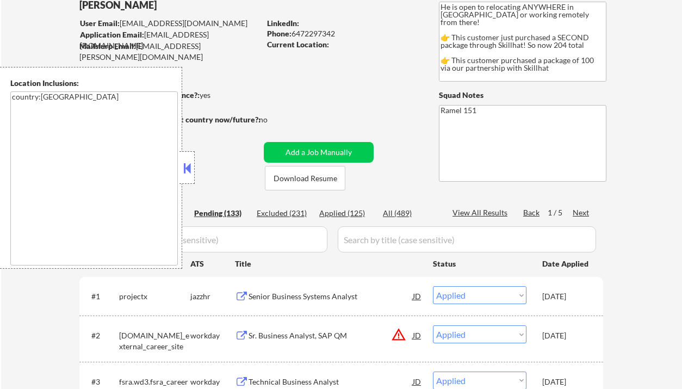
select select ""pending""
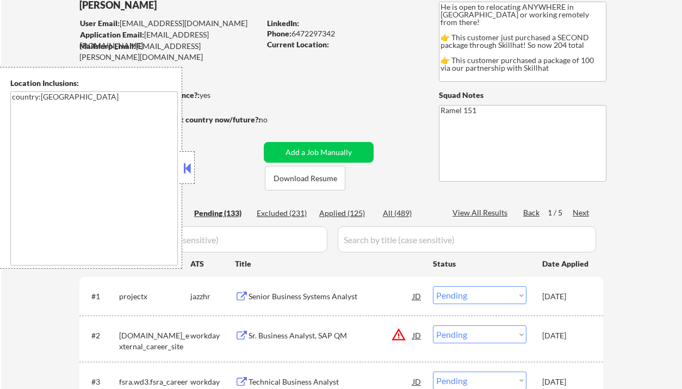
select select ""pending""
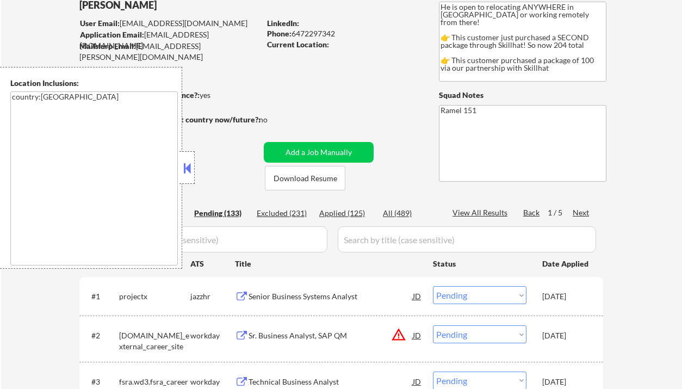
select select ""pending""
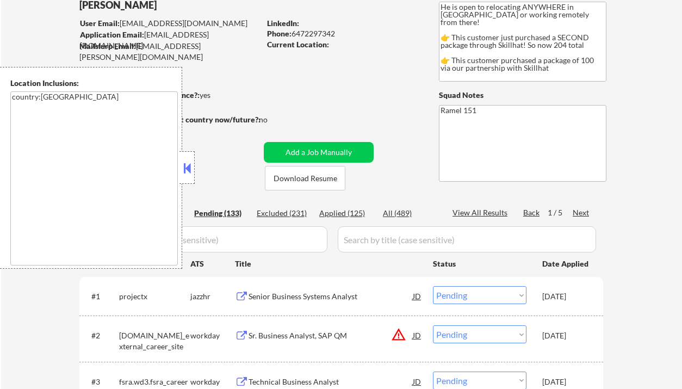
select select ""pending""
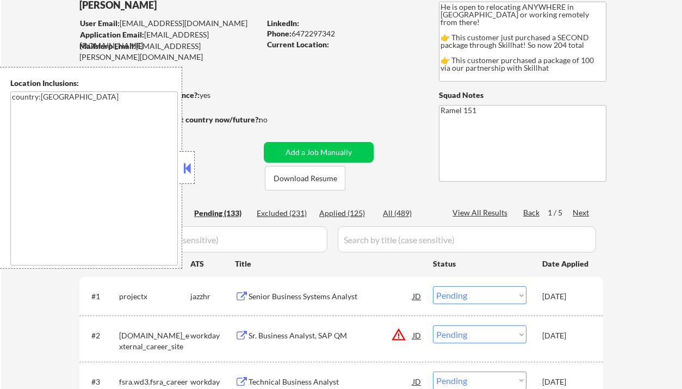
select select ""pending""
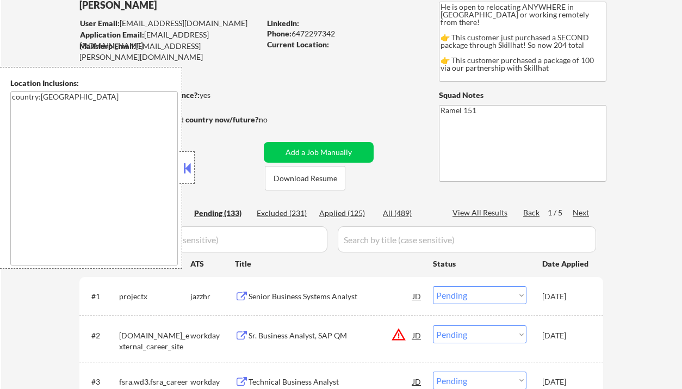
select select ""pending""
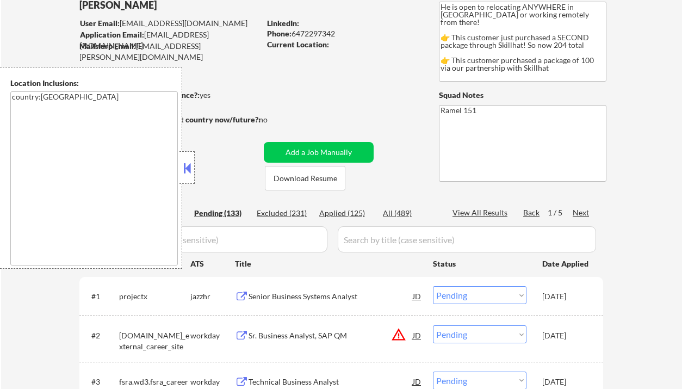
select select ""pending""
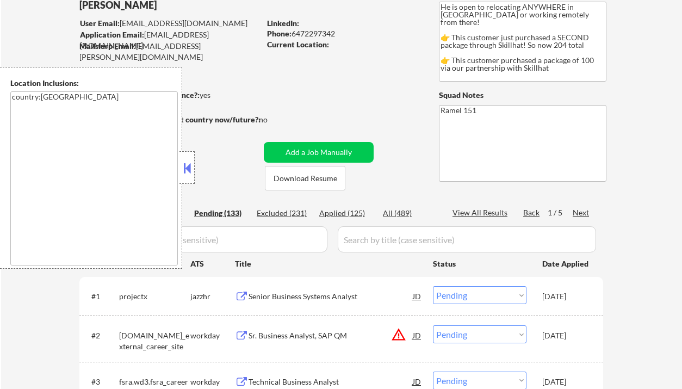
select select ""pending""
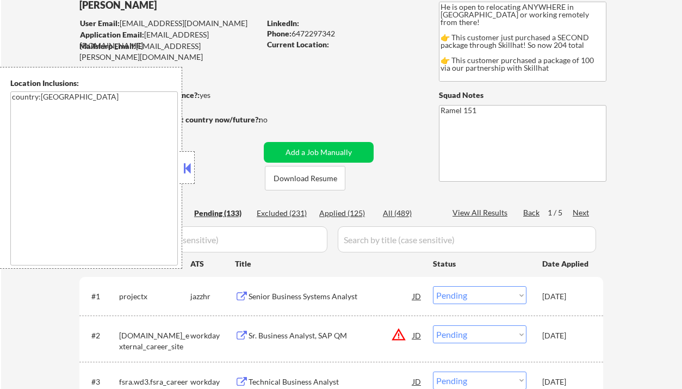
select select ""pending""
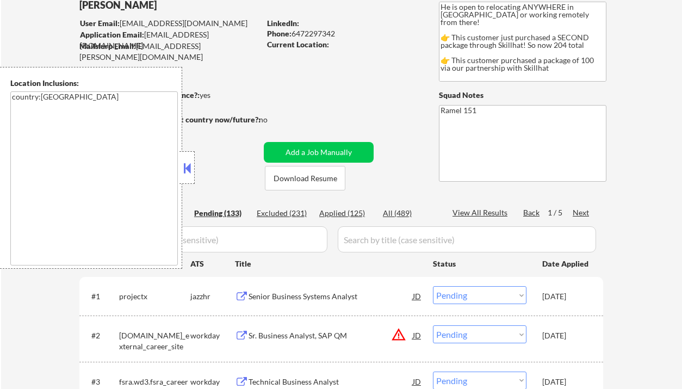
select select ""pending""
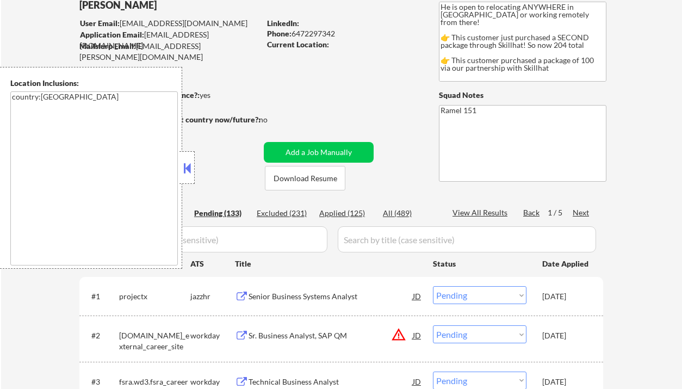
select select ""pending""
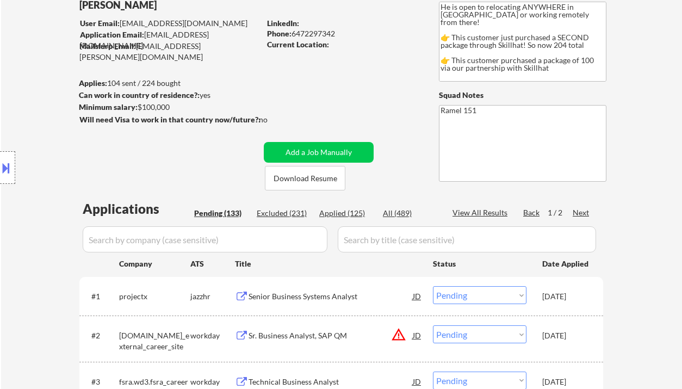
click at [359, 216] on div "Applied (125)" at bounding box center [346, 213] width 54 height 11
click at [494, 207] on div "View All Results" at bounding box center [481, 212] width 58 height 11
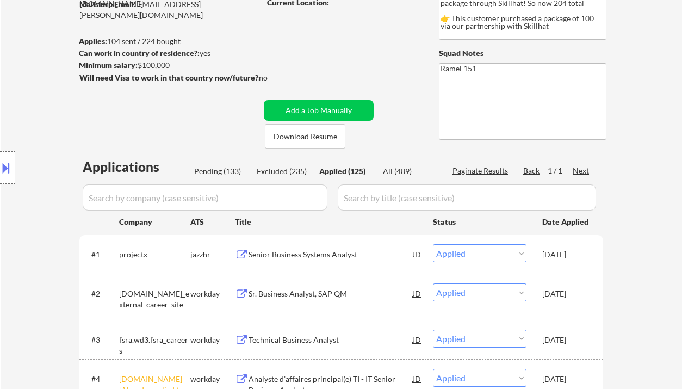
scroll to position [0, 0]
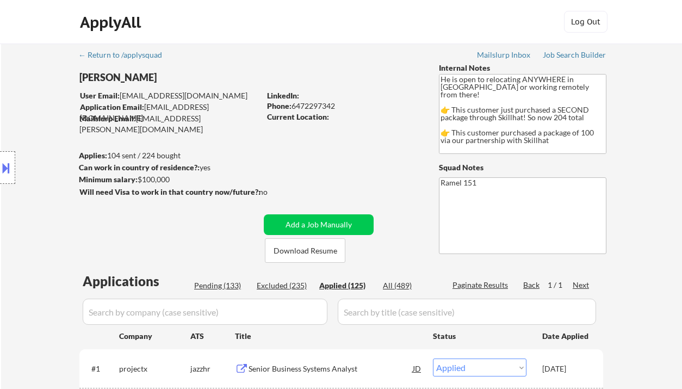
click at [327, 109] on div "Phone: 6472297342" at bounding box center [344, 106] width 154 height 11
copy div "6472297342"
click at [313, 106] on div "Phone: 6472297342" at bounding box center [344, 106] width 154 height 11
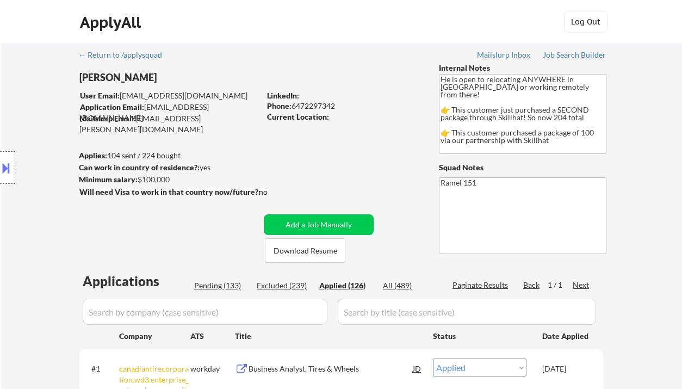
copy div "6472297342"
click at [319, 104] on div "Phone: 6472297342" at bounding box center [344, 106] width 154 height 11
copy div "6472297342"
click at [327, 105] on div "Phone: 6472297342" at bounding box center [344, 106] width 154 height 11
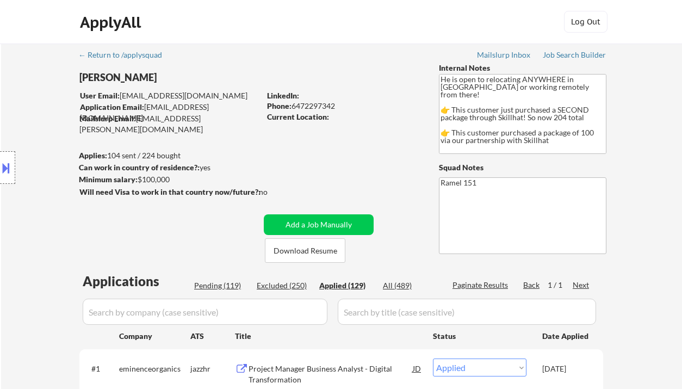
click at [327, 105] on div "Phone: 6472297342" at bounding box center [344, 106] width 154 height 11
copy div "6472297342"
drag, startPoint x: 29, startPoint y: 62, endPoint x: 164, endPoint y: 62, distance: 134.8
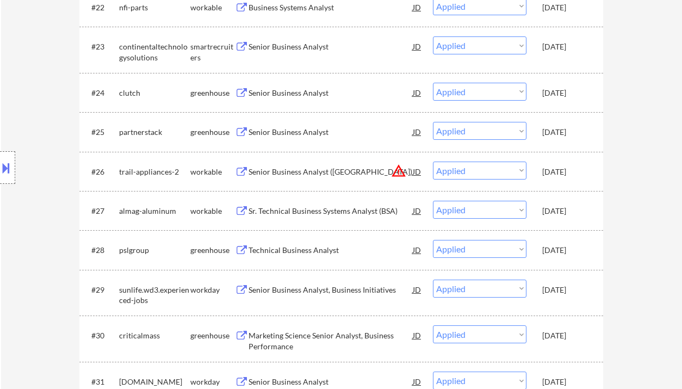
scroll to position [26, 0]
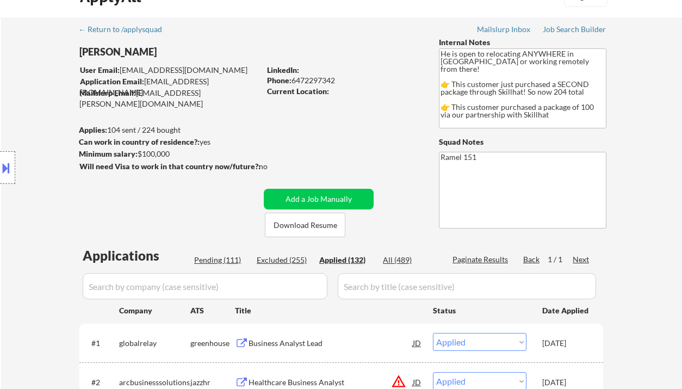
click at [308, 86] on strong "Current Location:" at bounding box center [298, 90] width 62 height 9
click at [316, 78] on div "Phone: 6472297342" at bounding box center [344, 80] width 154 height 11
copy div "6472297342"
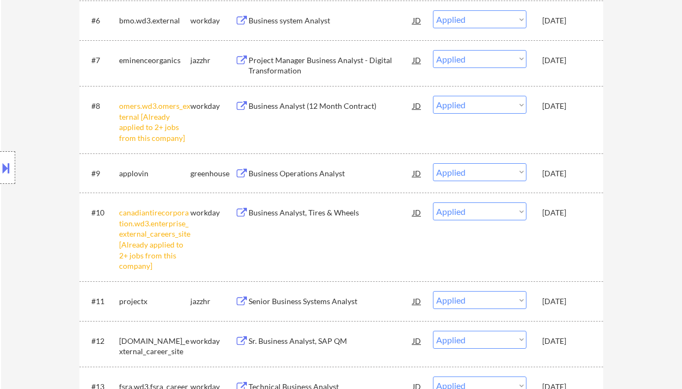
scroll to position [569, 0]
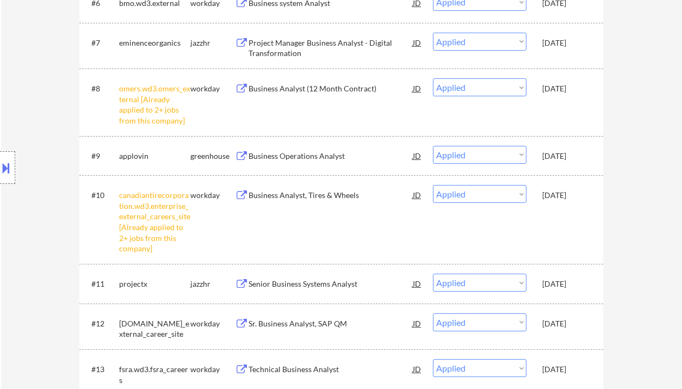
drag, startPoint x: 20, startPoint y: 97, endPoint x: 52, endPoint y: 12, distance: 91.4
click at [22, 96] on div "Location Inclusions: country:CA" at bounding box center [97, 168] width 195 height 202
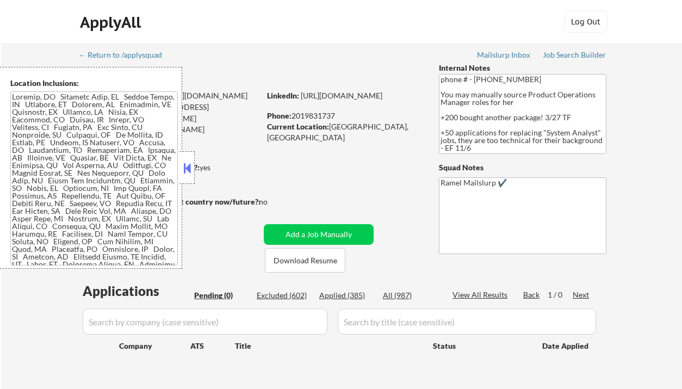
click at [193, 167] on div at bounding box center [186, 167] width 15 height 33
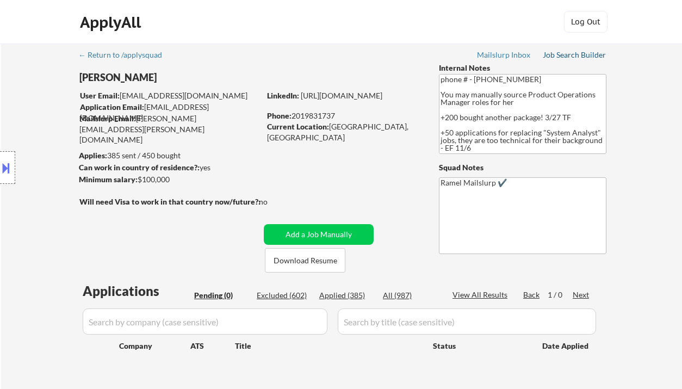
click at [559, 57] on div "Job Search Builder" at bounding box center [574, 55] width 64 height 8
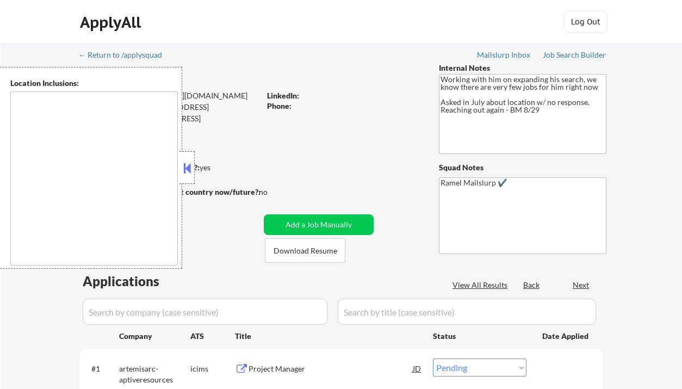
select select ""pending""
type textarea "[GEOGRAPHIC_DATA], [GEOGRAPHIC_DATA] [GEOGRAPHIC_DATA], [GEOGRAPHIC_DATA] [GEOG…"
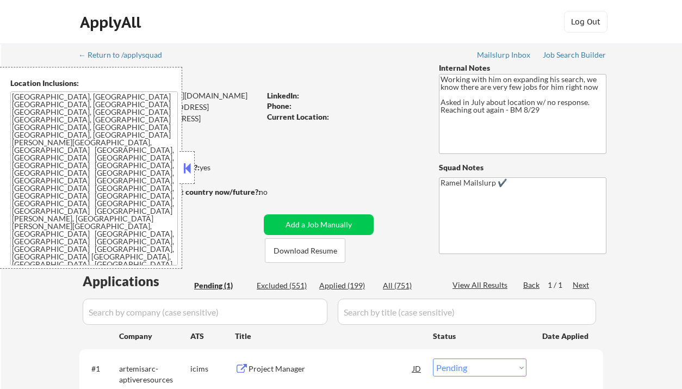
click at [186, 172] on button at bounding box center [187, 168] width 12 height 16
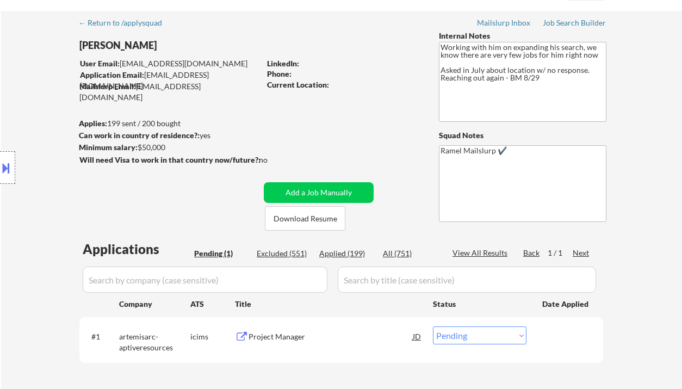
scroll to position [145, 0]
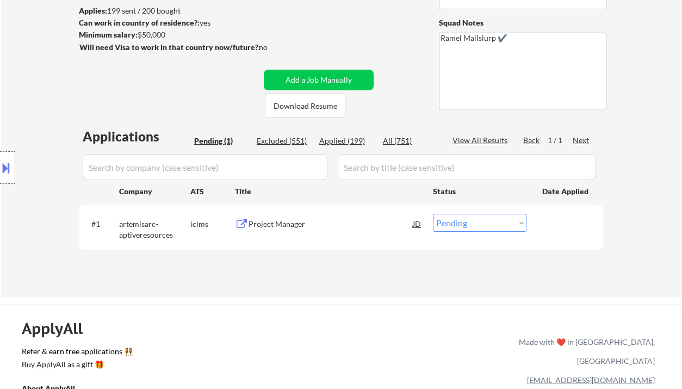
click at [32, 33] on div "← Return to /applysquad Mailslurp Inbox Job Search Builder [PERSON_NAME] User E…" at bounding box center [341, 98] width 680 height 398
click at [285, 224] on div "Project Manager" at bounding box center [330, 223] width 164 height 11
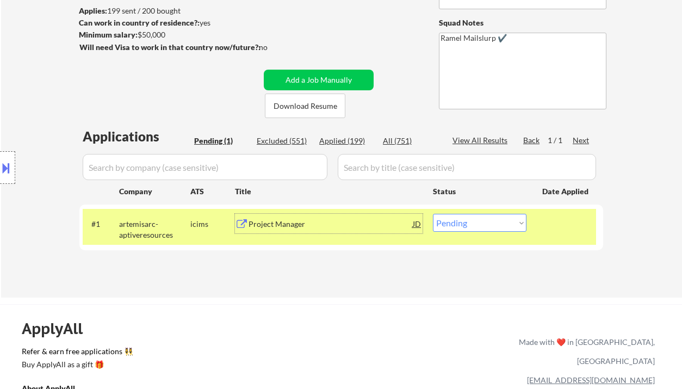
drag, startPoint x: 458, startPoint y: 221, endPoint x: 464, endPoint y: 228, distance: 10.0
click at [458, 221] on select "Choose an option... Pending Applied Excluded (Questions) Excluded (Expired) Exc…" at bounding box center [479, 223] width 93 height 18
select select ""excluded__expired_""
click at [433, 214] on select "Choose an option... Pending Applied Excluded (Questions) Excluded (Expired) Exc…" at bounding box center [479, 223] width 93 height 18
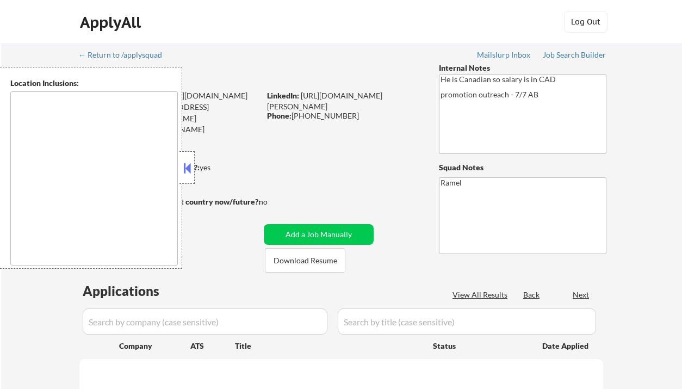
type textarea "remote"
select select ""pending""
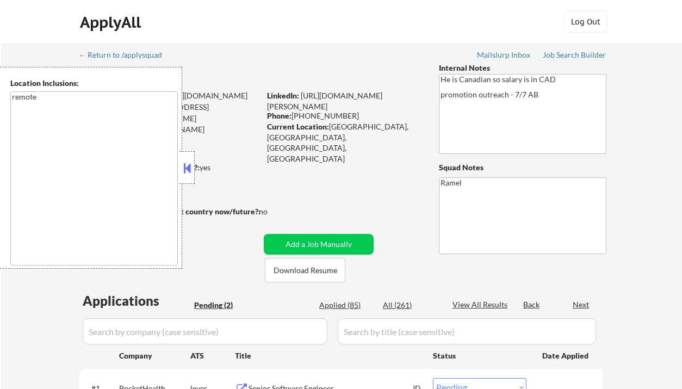
click at [189, 173] on button at bounding box center [187, 168] width 12 height 16
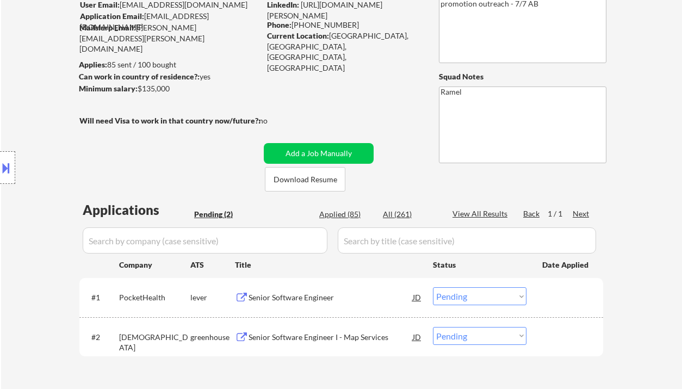
scroll to position [145, 0]
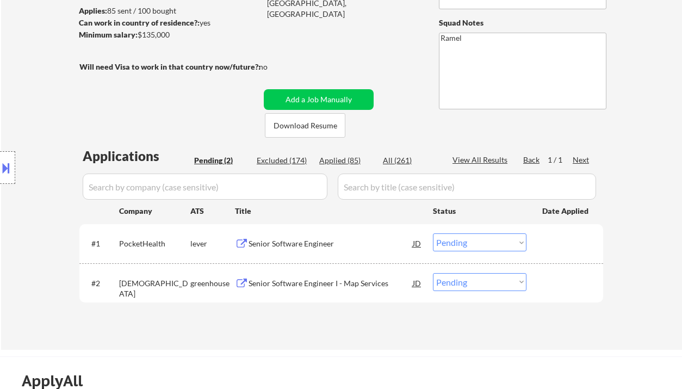
click at [294, 247] on div "Senior Software Engineer" at bounding box center [330, 243] width 164 height 11
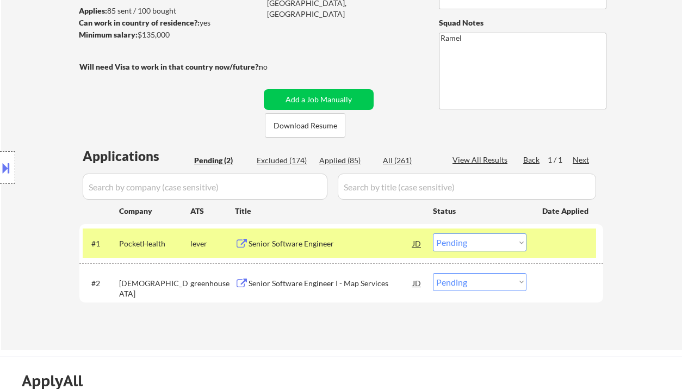
click at [307, 245] on div "Senior Software Engineer" at bounding box center [330, 243] width 164 height 11
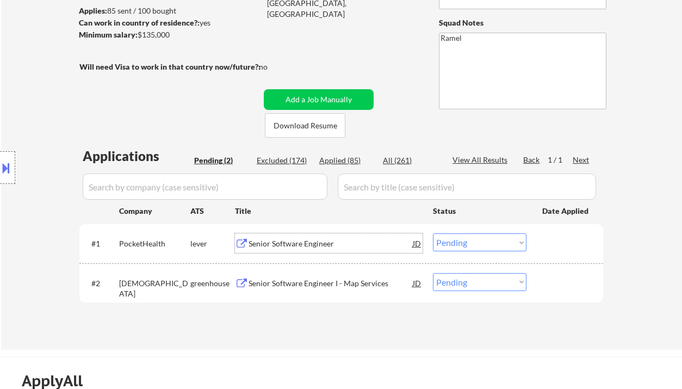
drag, startPoint x: 463, startPoint y: 238, endPoint x: 470, endPoint y: 251, distance: 14.4
click at [463, 238] on select "Choose an option... Pending Applied Excluded (Questions) Excluded (Expired) Exc…" at bounding box center [479, 242] width 93 height 18
click at [433, 233] on select "Choose an option... Pending Applied Excluded (Questions) Excluded (Expired) Exc…" at bounding box center [479, 242] width 93 height 18
click at [347, 285] on div "Senior Software Engineer I - Map Services" at bounding box center [330, 283] width 164 height 11
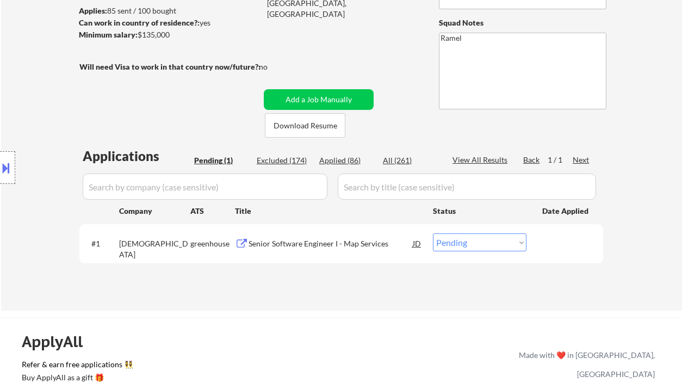
click at [464, 244] on select "Choose an option... Pending Applied Excluded (Questions) Excluded (Expired) Exc…" at bounding box center [479, 242] width 93 height 18
select select ""applied""
click at [433, 233] on select "Choose an option... Pending Applied Excluded (Questions) Excluded (Expired) Exc…" at bounding box center [479, 242] width 93 height 18
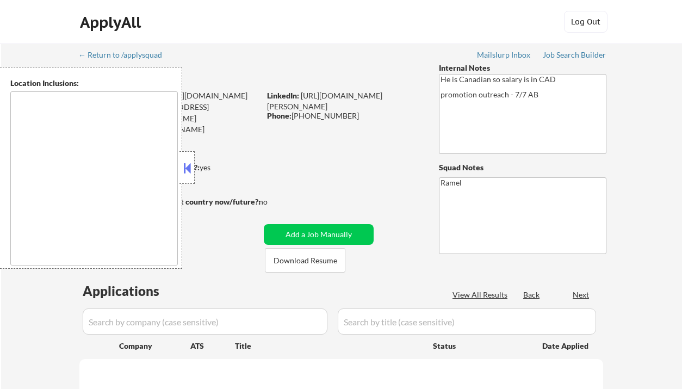
select select ""pending""
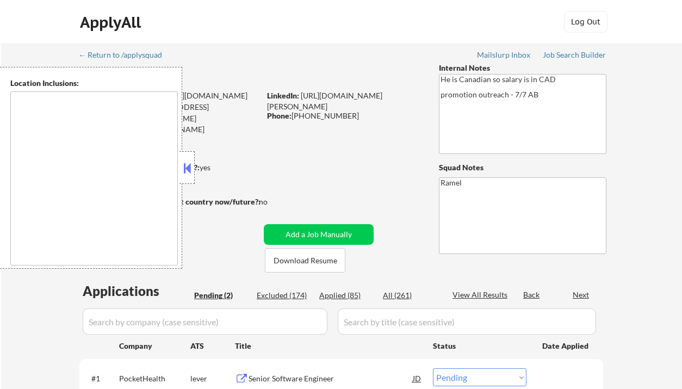
type textarea "remote"
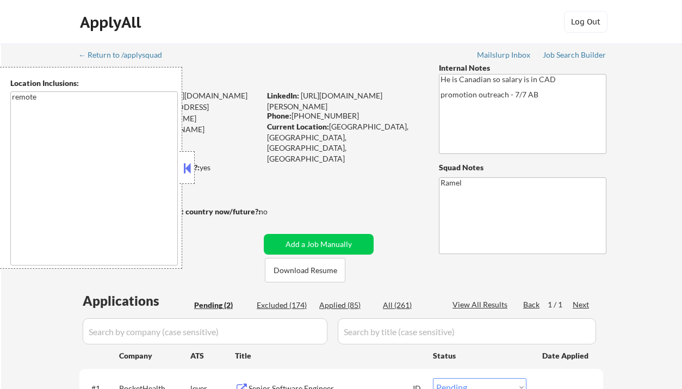
click at [189, 174] on button at bounding box center [187, 168] width 12 height 16
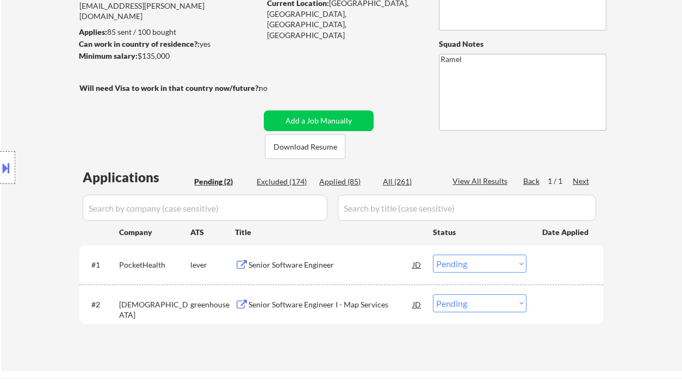
scroll to position [71, 0]
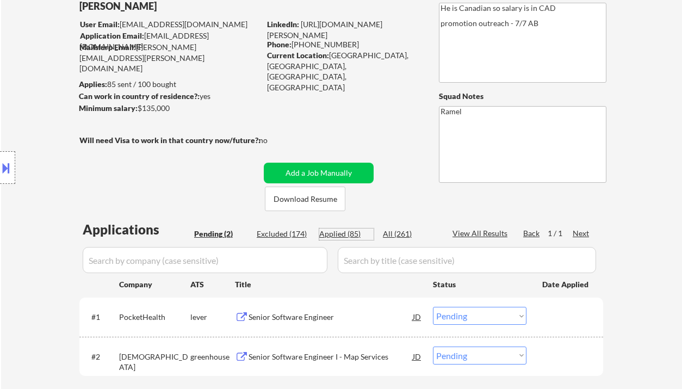
click at [348, 233] on div "Applied (85)" at bounding box center [346, 233] width 54 height 11
select select ""applied""
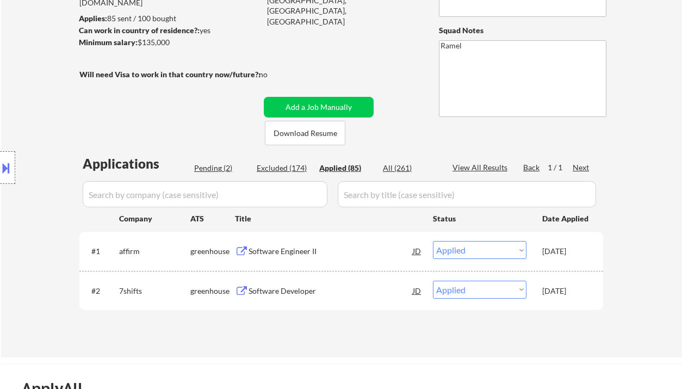
scroll to position [143, 0]
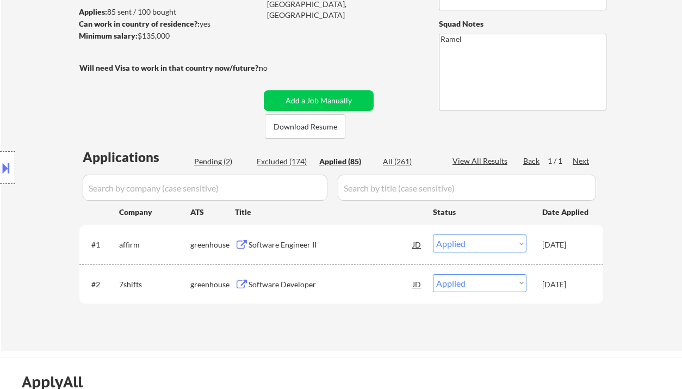
select select ""applied""
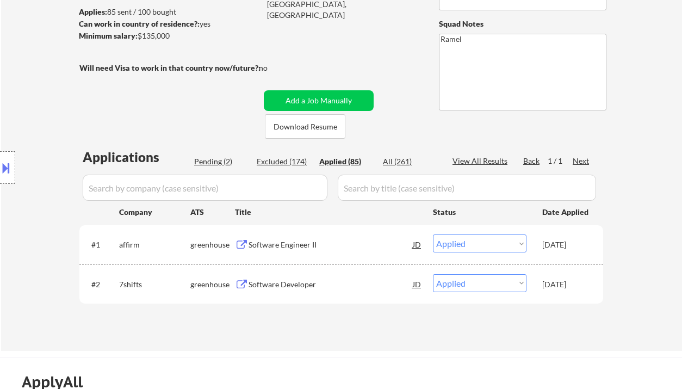
select select ""applied""
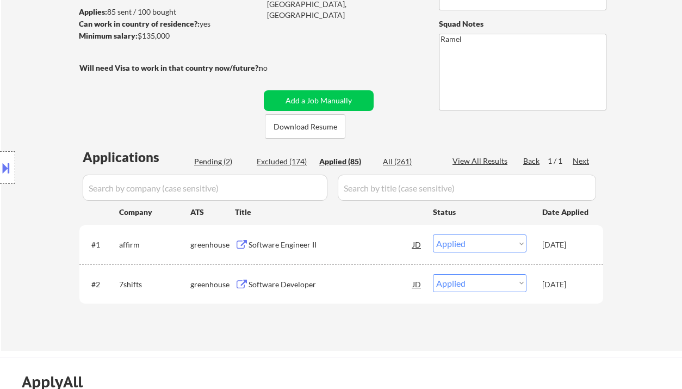
select select ""applied""
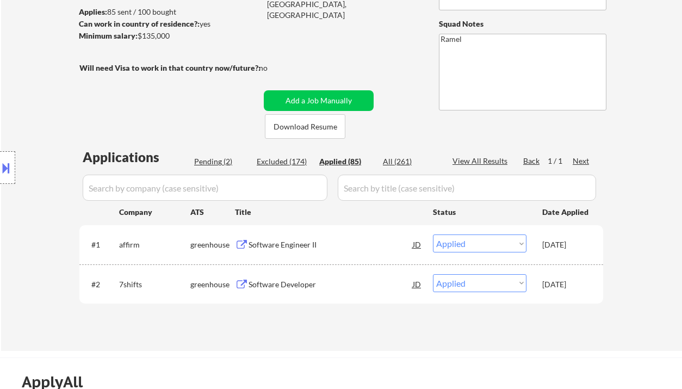
select select ""applied""
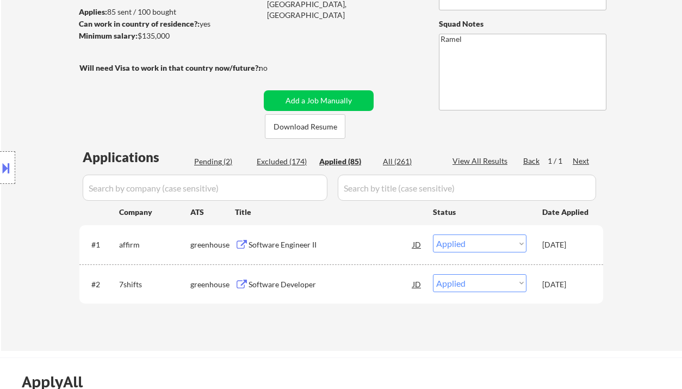
select select ""applied""
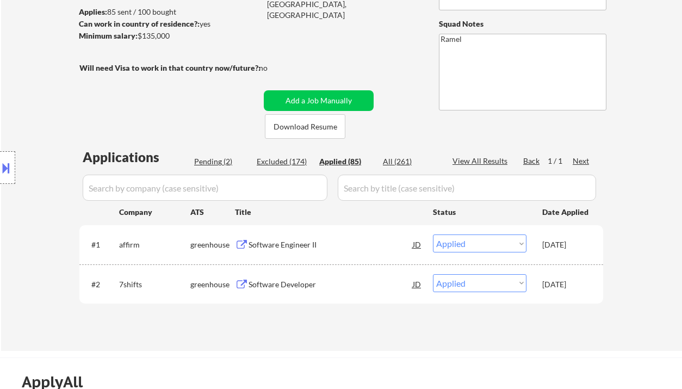
select select ""applied""
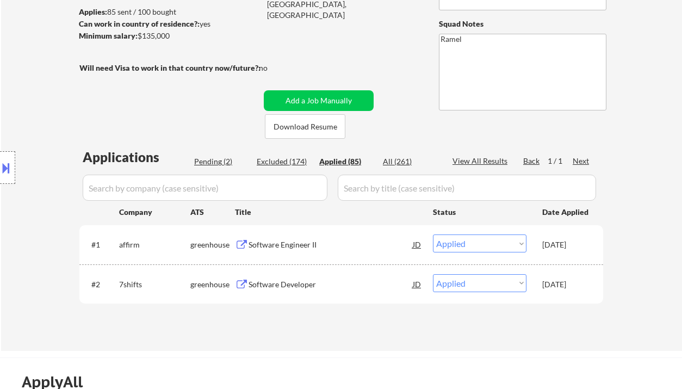
select select ""applied""
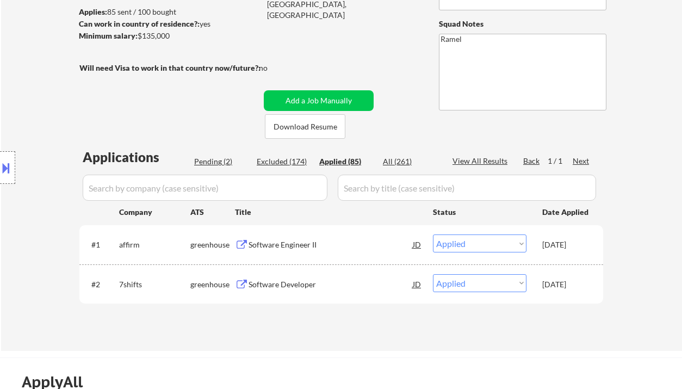
select select ""applied""
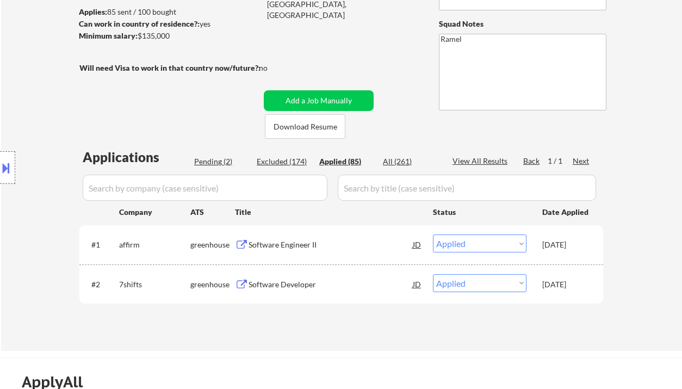
select select ""applied""
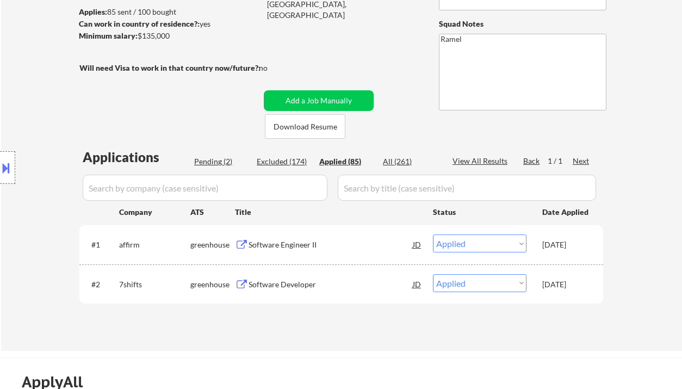
select select ""applied""
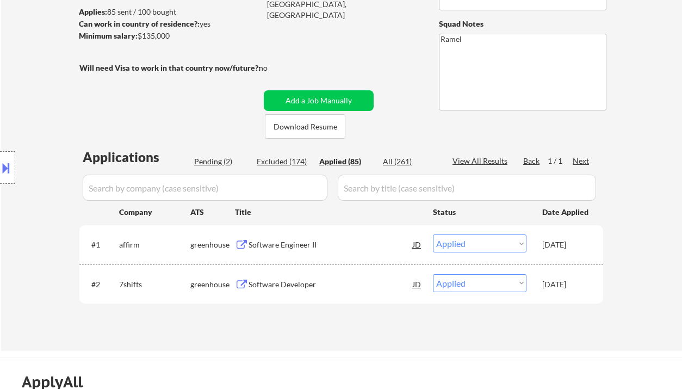
select select ""applied""
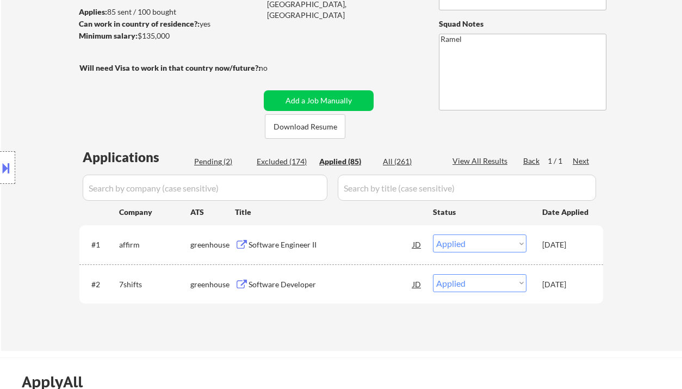
select select ""applied""
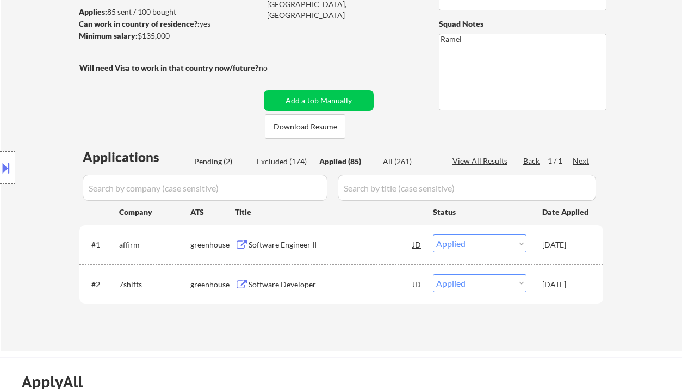
select select ""applied""
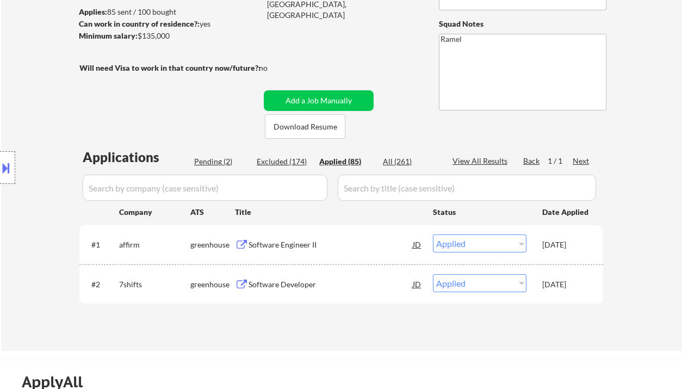
select select ""applied""
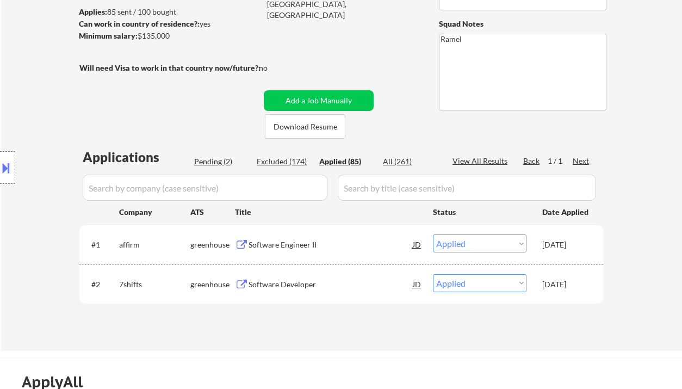
select select ""applied""
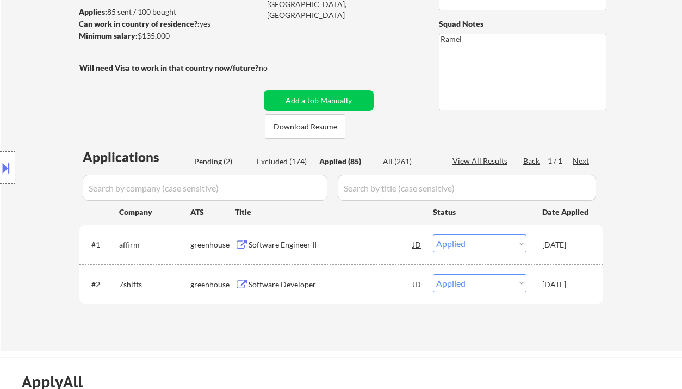
select select ""applied""
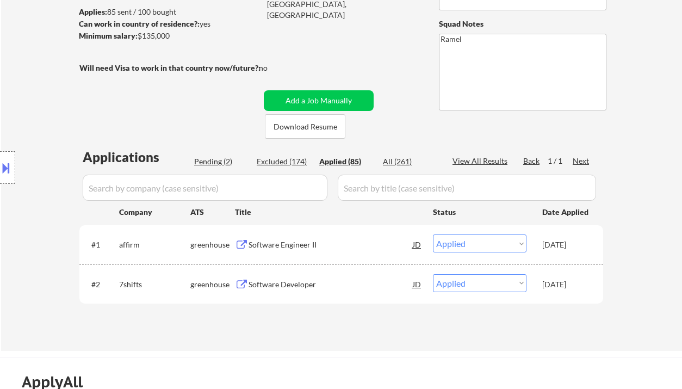
select select ""applied""
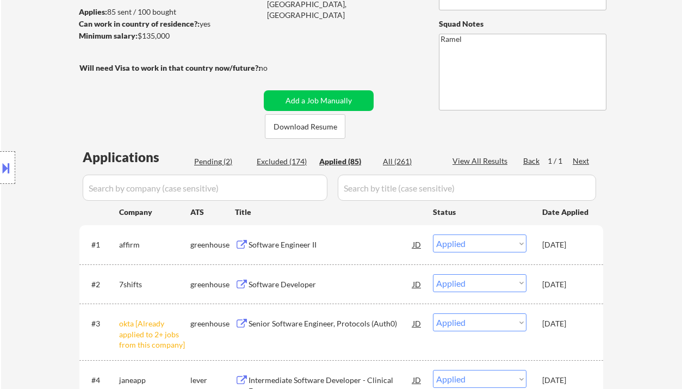
select select ""applied""
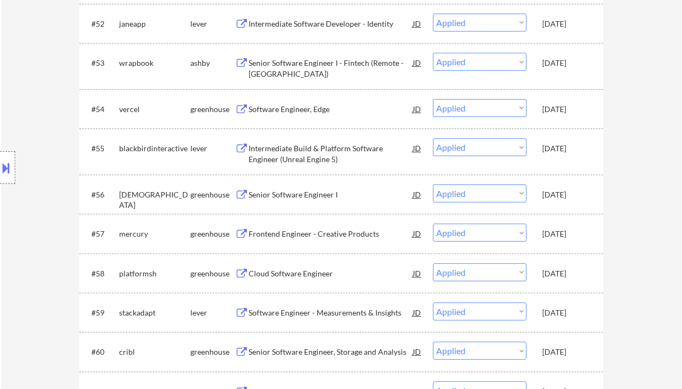
scroll to position [1139, 0]
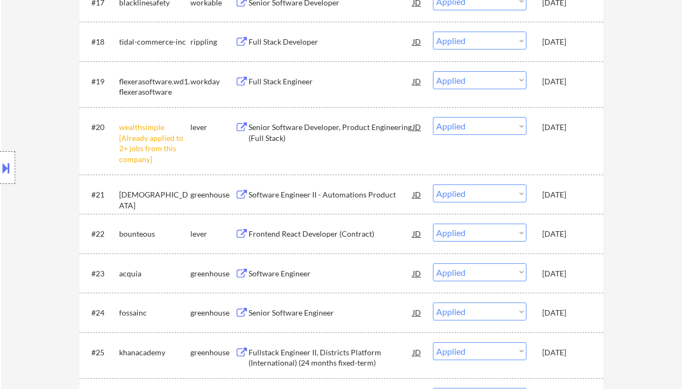
select select ""applied""
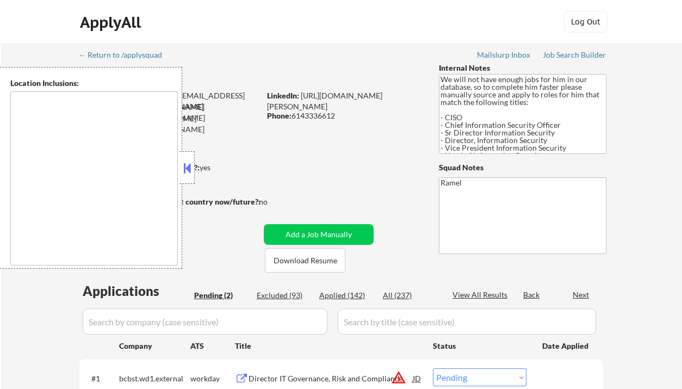
select select ""pending""
type textarea "[GEOGRAPHIC_DATA], [GEOGRAPHIC_DATA] [GEOGRAPHIC_DATA], [GEOGRAPHIC_DATA] [GEOG…"
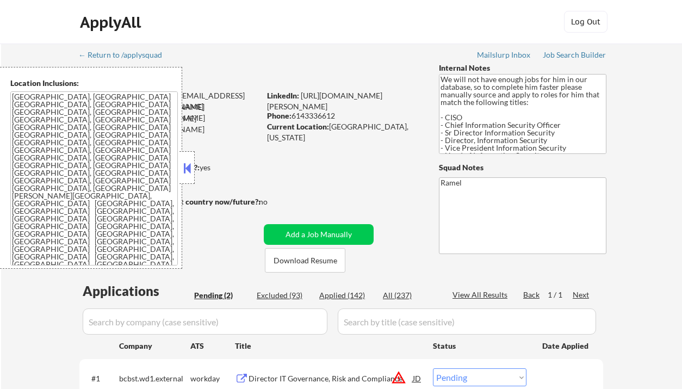
click at [187, 171] on button at bounding box center [187, 168] width 12 height 16
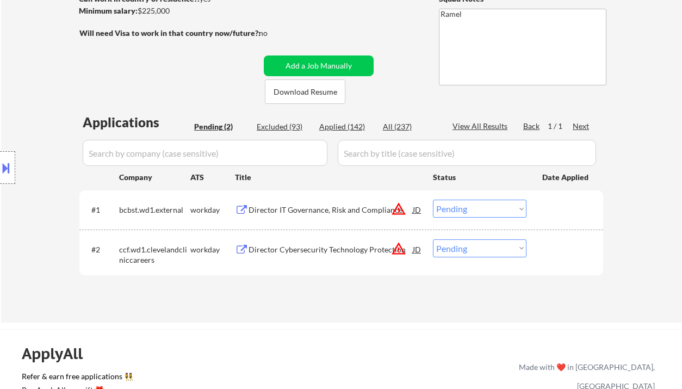
scroll to position [217, 0]
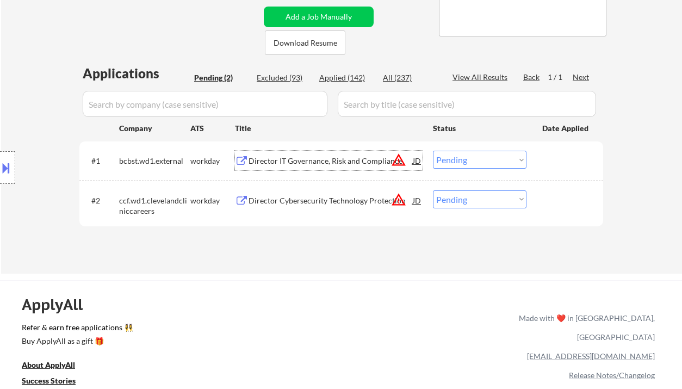
click at [297, 164] on div "Director IT Governance, Risk and Compliance" at bounding box center [330, 160] width 164 height 11
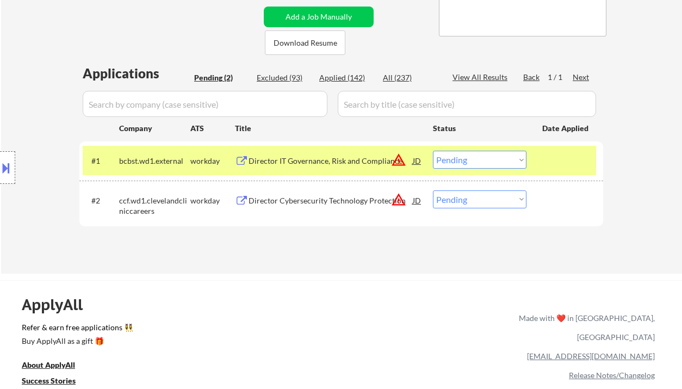
click at [418, 158] on div "JD" at bounding box center [416, 161] width 11 height 20
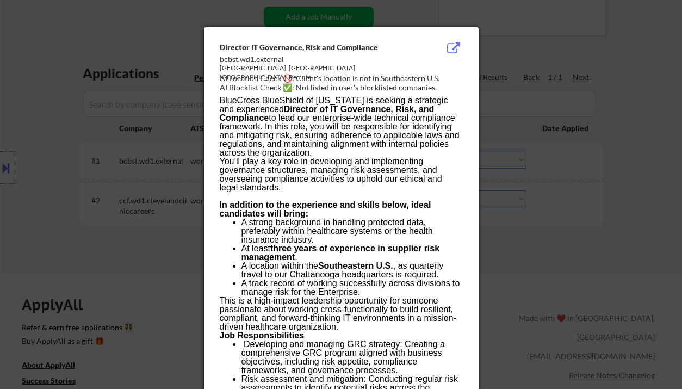
click at [93, 220] on div at bounding box center [341, 194] width 682 height 389
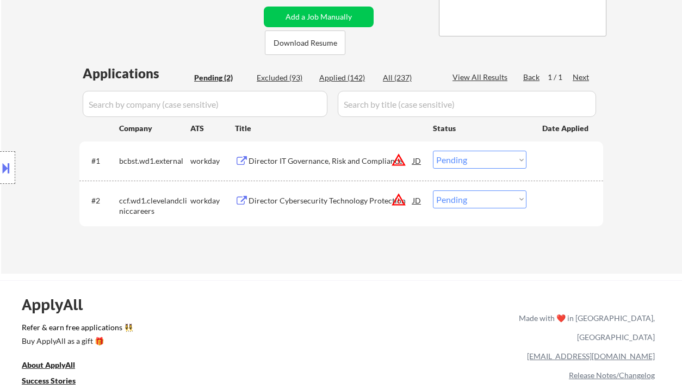
click at [10, 173] on button at bounding box center [6, 168] width 12 height 18
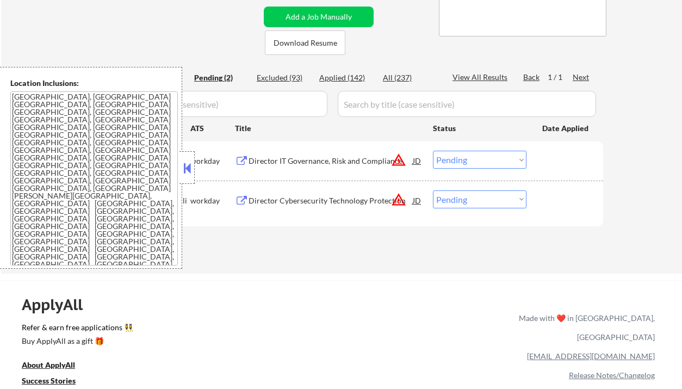
click at [343, 157] on div "Director IT Governance, Risk and Compliance" at bounding box center [330, 160] width 164 height 11
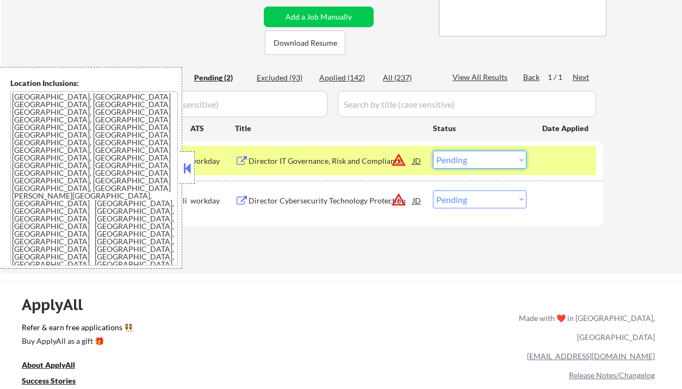
click at [462, 160] on select "Choose an option... Pending Applied Excluded (Questions) Excluded (Expired) Exc…" at bounding box center [479, 160] width 93 height 18
click at [433, 151] on select "Choose an option... Pending Applied Excluded (Questions) Excluded (Expired) Exc…" at bounding box center [479, 160] width 93 height 18
click at [185, 169] on button at bounding box center [187, 168] width 12 height 16
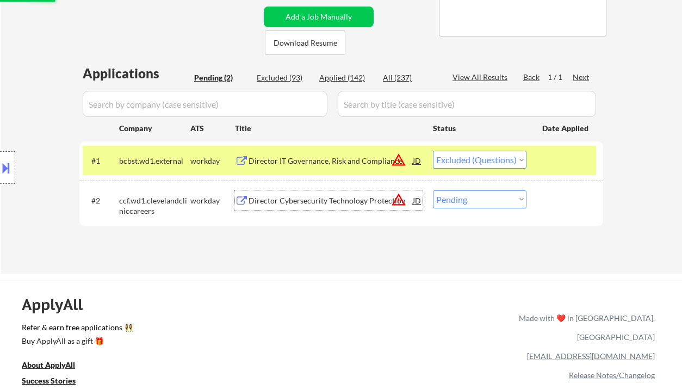
click at [289, 201] on div "Director Cybersecurity Technology Protection" at bounding box center [330, 200] width 164 height 11
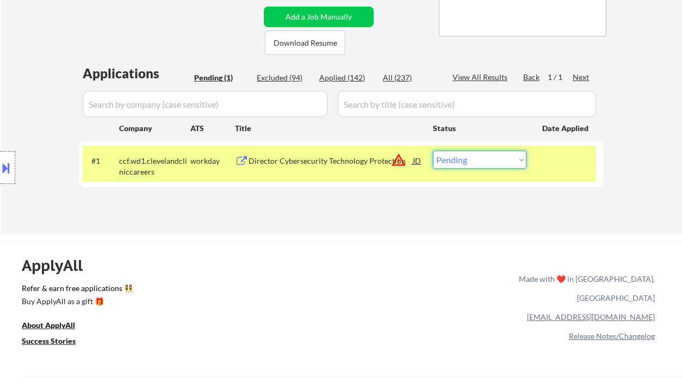
click at [503, 161] on select "Choose an option... Pending Applied Excluded (Questions) Excluded (Expired) Exc…" at bounding box center [479, 160] width 93 height 18
select select ""excluded__location_""
click at [433, 151] on select "Choose an option... Pending Applied Excluded (Questions) Excluded (Expired) Exc…" at bounding box center [479, 160] width 93 height 18
click at [345, 219] on div "← Return to /applysquad Mailslurp Inbox Job Search Builder [PERSON_NAME] User E…" at bounding box center [341, 25] width 542 height 399
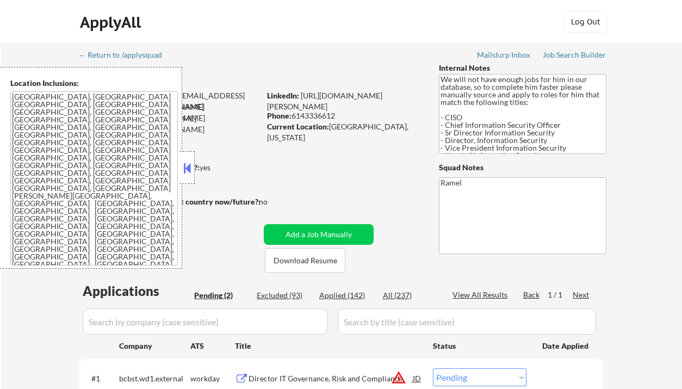
select select ""pending""
click at [355, 291] on div "Applied (142)" at bounding box center [346, 295] width 54 height 11
select select ""applied""
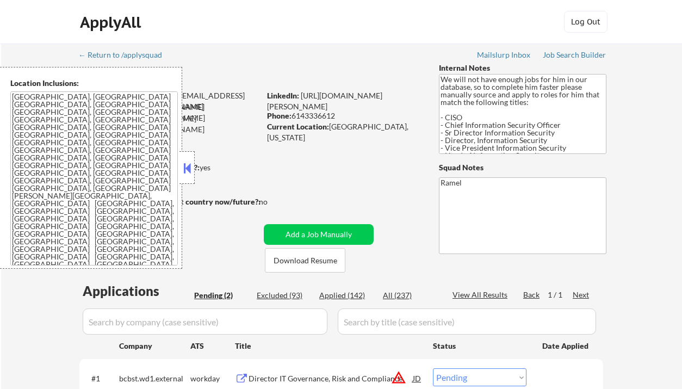
select select ""applied""
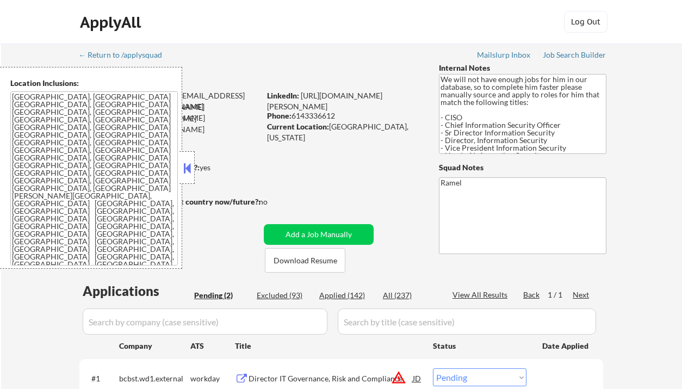
select select ""applied""
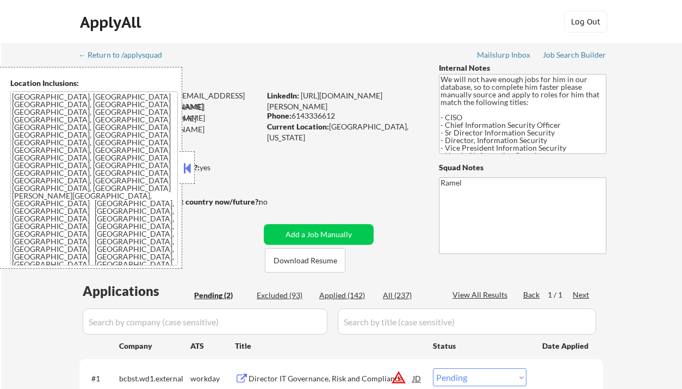
select select ""applied""
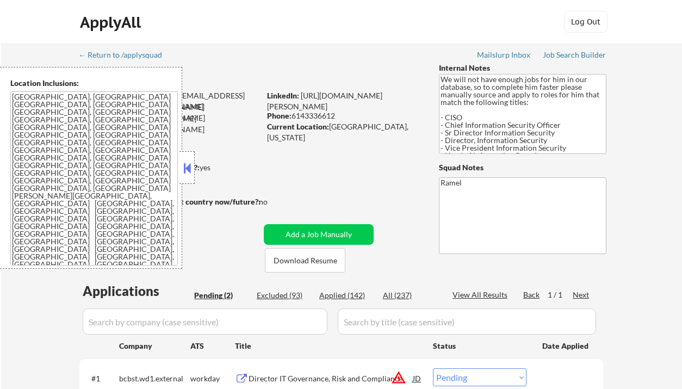
select select ""applied""
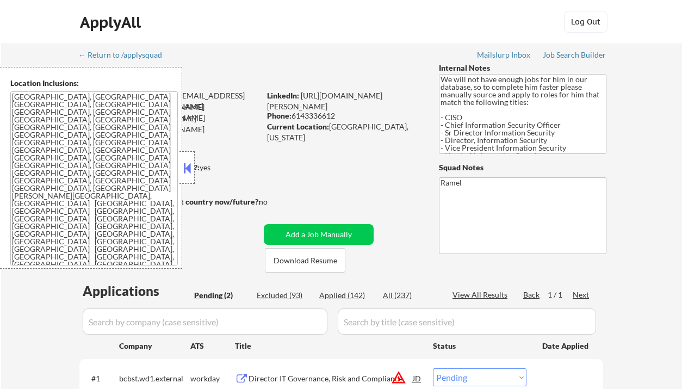
select select ""applied""
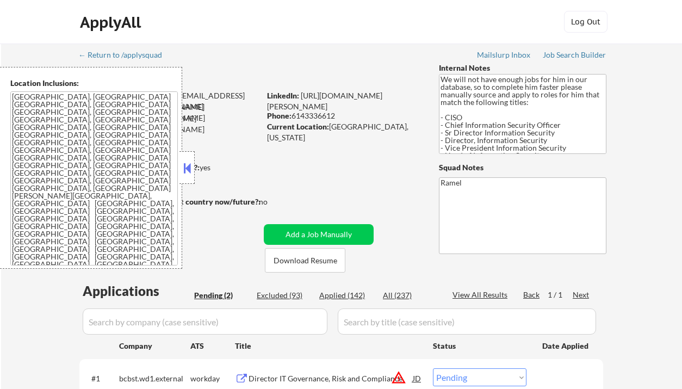
select select ""applied""
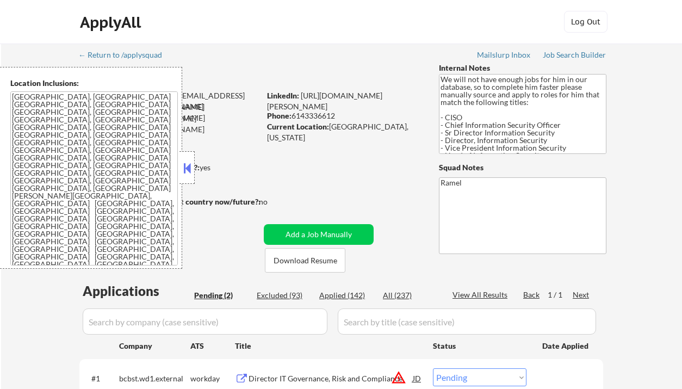
select select ""applied""
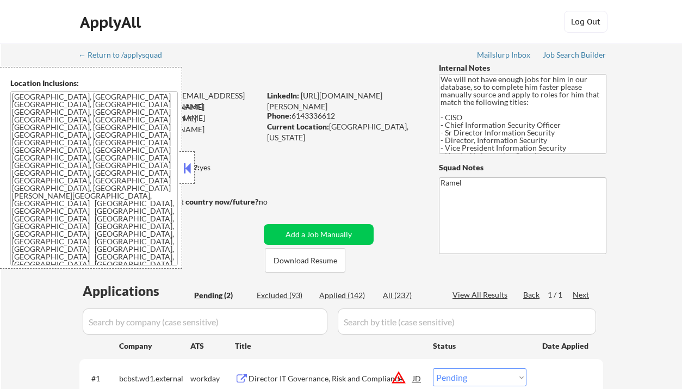
select select ""applied""
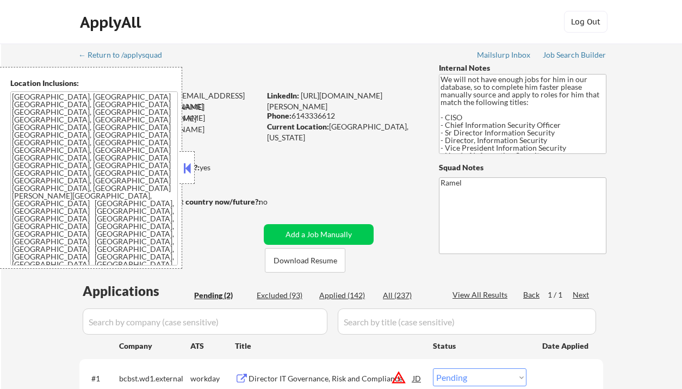
select select ""applied""
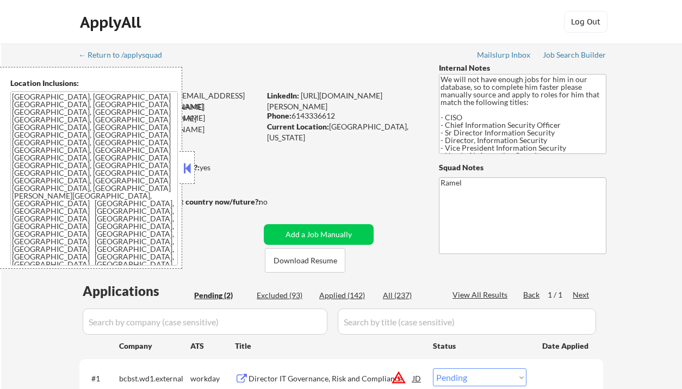
select select ""applied""
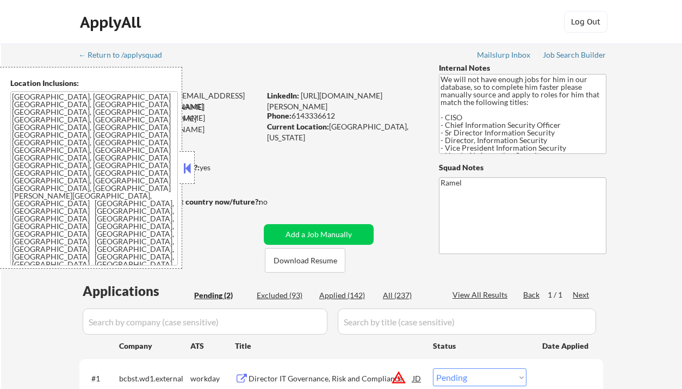
select select ""applied""
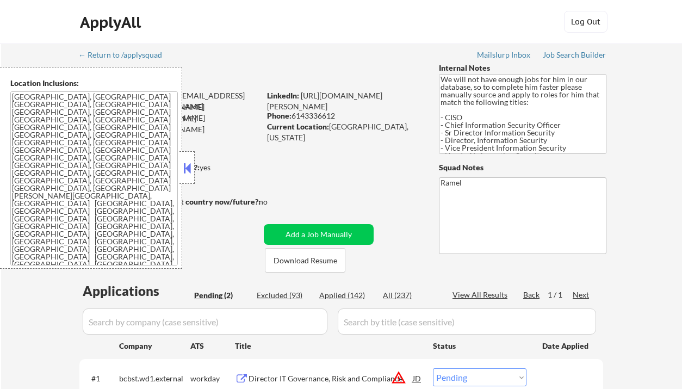
select select ""applied""
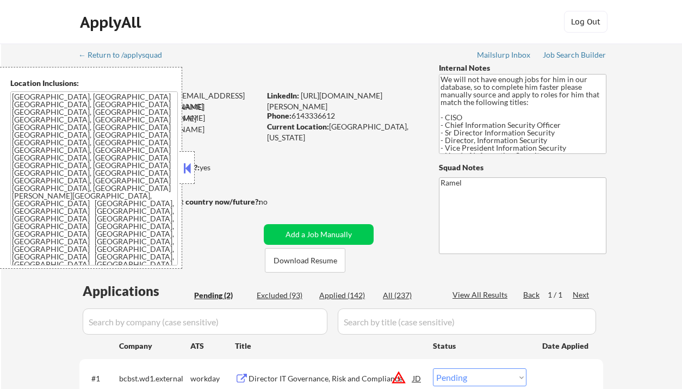
select select ""applied""
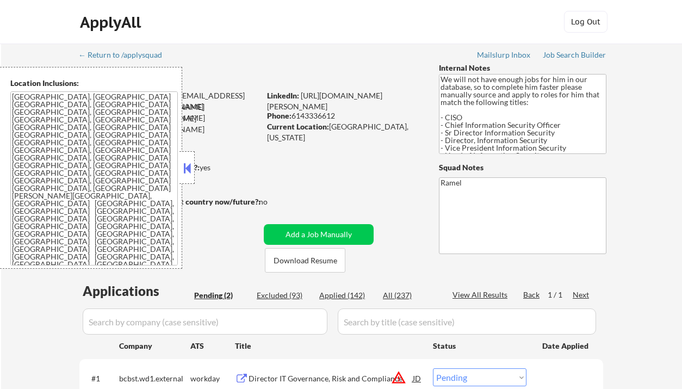
select select ""applied""
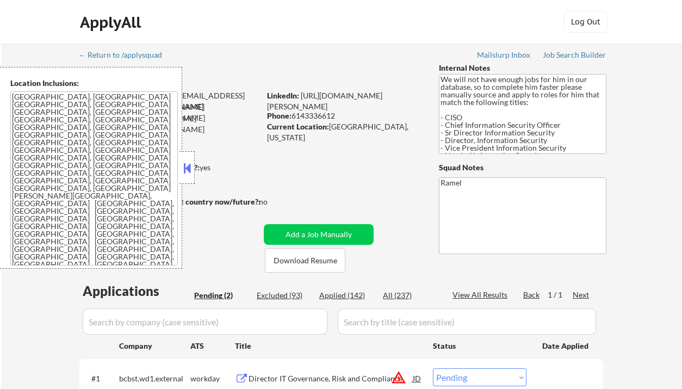
select select ""applied""
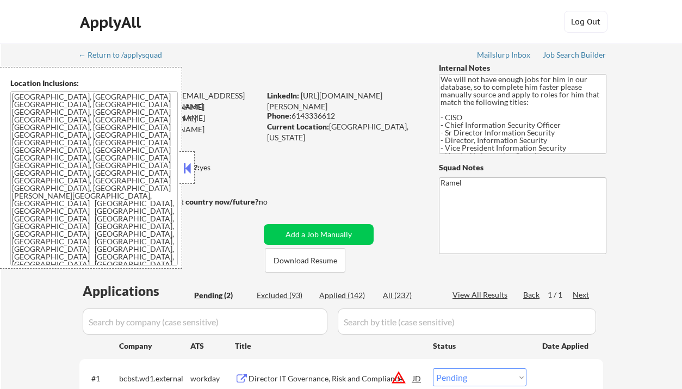
select select ""applied""
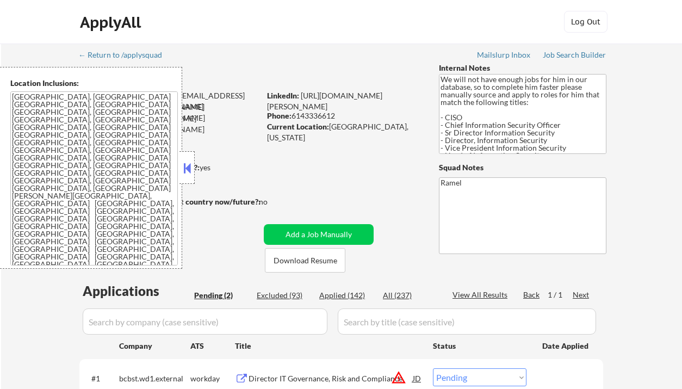
select select ""applied""
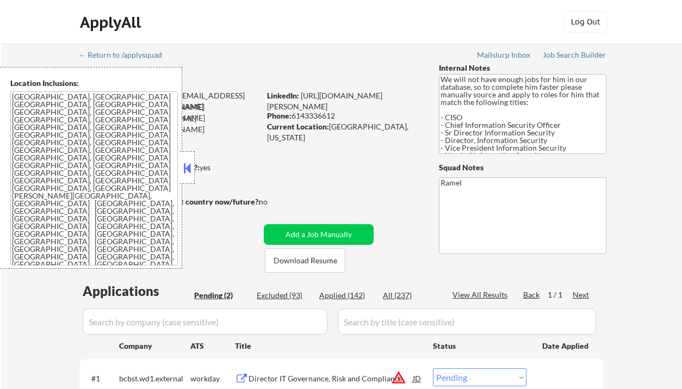
select select ""applied""
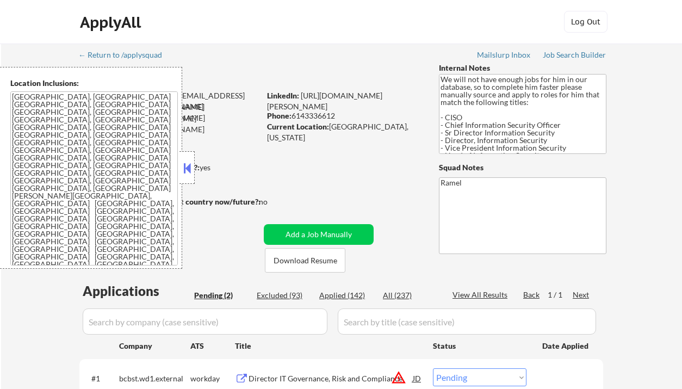
select select ""applied""
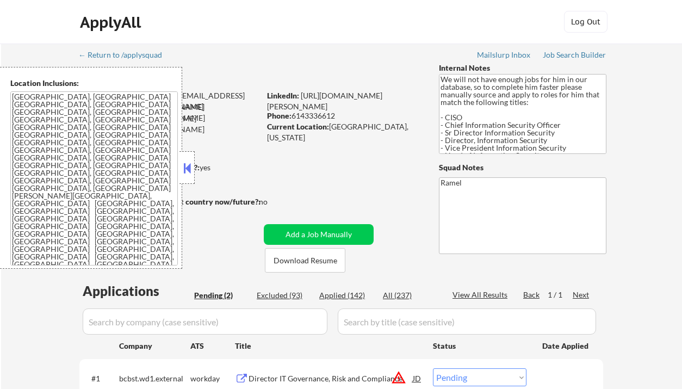
select select ""applied""
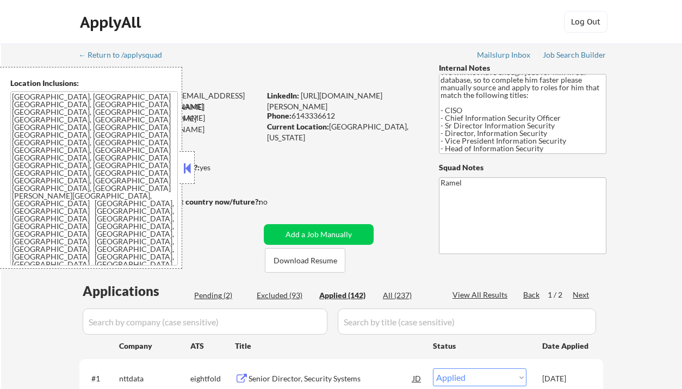
click at [482, 295] on div "View All Results" at bounding box center [481, 294] width 58 height 11
select select ""applied""
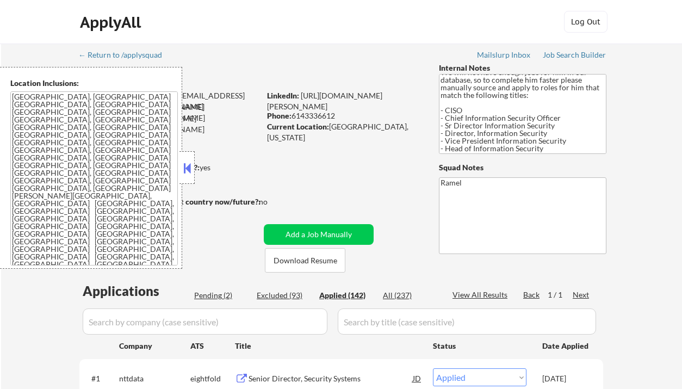
select select ""applied""
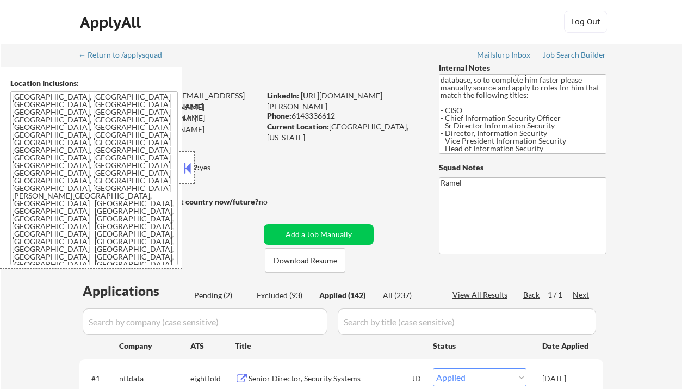
select select ""applied""
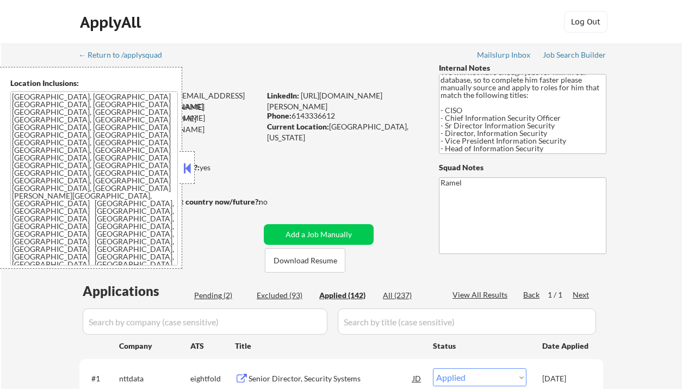
select select ""applied""
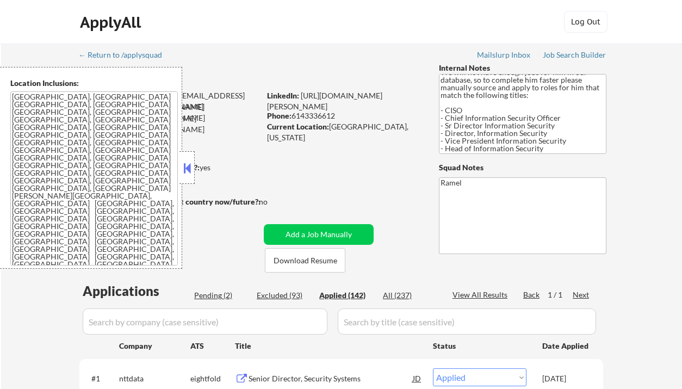
select select ""applied""
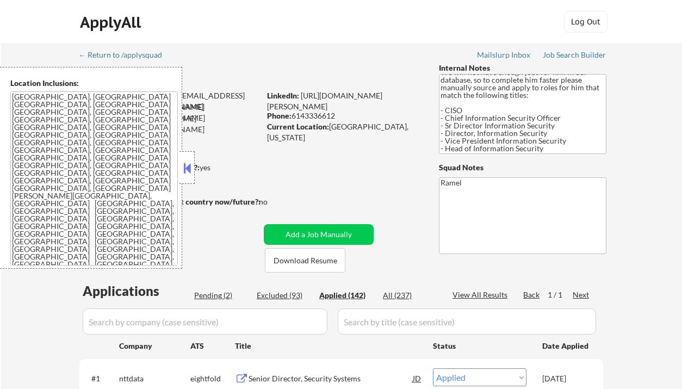
select select ""applied""
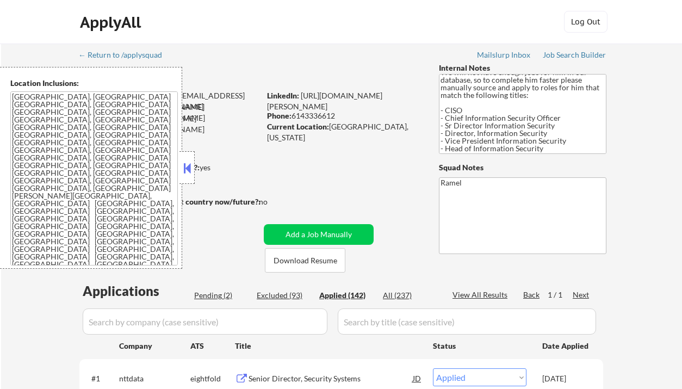
select select ""applied""
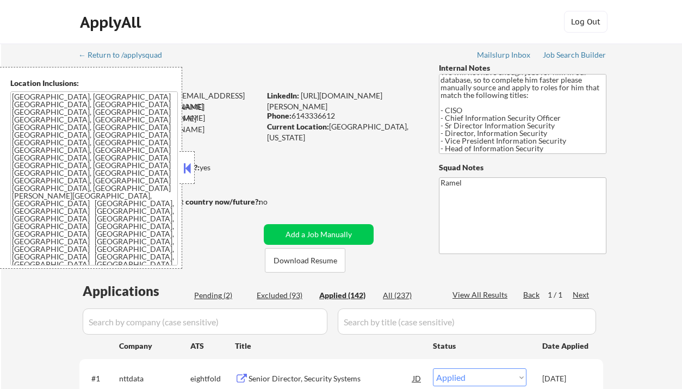
select select ""applied""
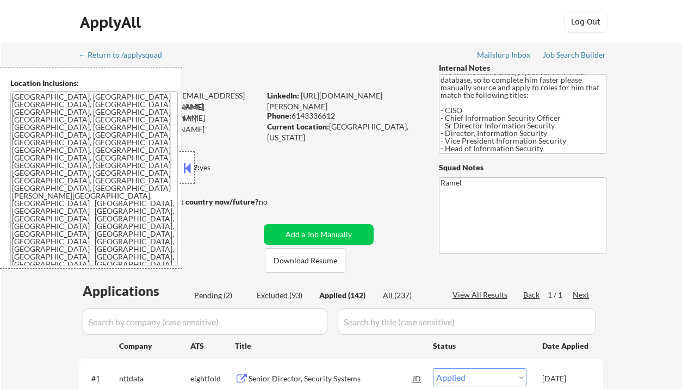
select select ""applied""
click at [190, 172] on button at bounding box center [187, 168] width 12 height 16
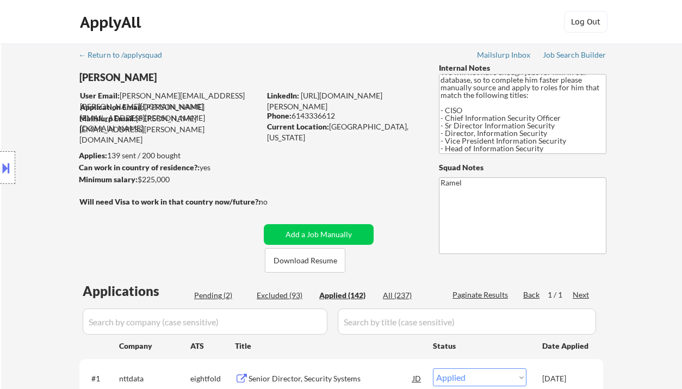
click at [63, 236] on div "Location Inclusions: Dallas, TX Irving, TX University Park, TX Highland Park, T…" at bounding box center [97, 168] width 195 height 202
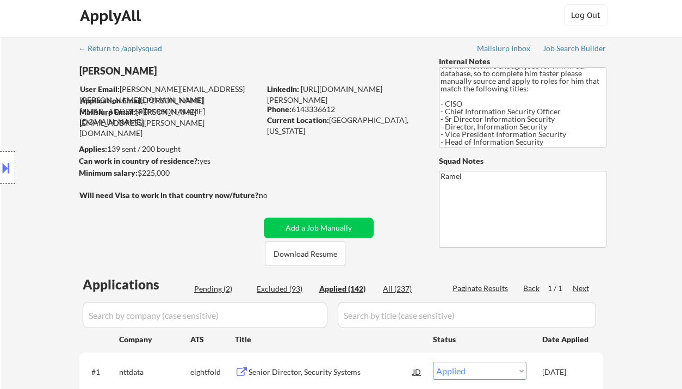
scroll to position [0, 0]
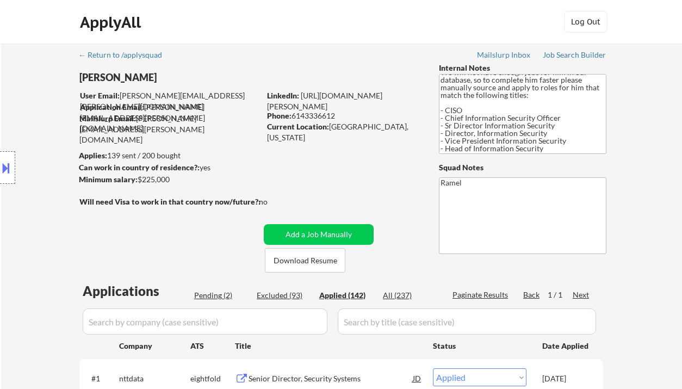
click at [317, 110] on div "LinkedIn: https://www.linkedin.com/in/aaron-l-66b14b4/" at bounding box center [344, 100] width 155 height 21
click at [317, 116] on div "Phone: 6143336612" at bounding box center [344, 115] width 154 height 11
copy div "6143336612"
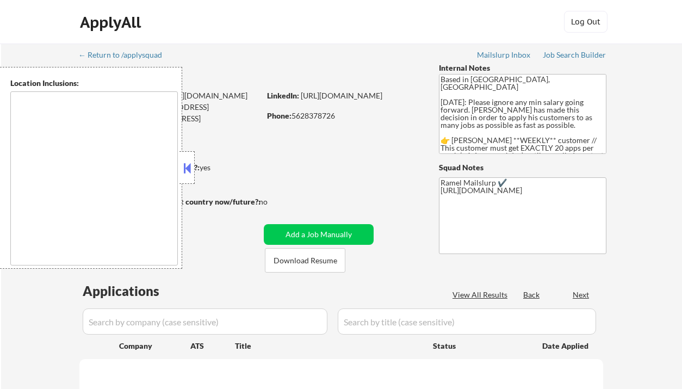
type textarea "[GEOGRAPHIC_DATA], [GEOGRAPHIC_DATA] [GEOGRAPHIC_DATA], [GEOGRAPHIC_DATA] [GEOG…"
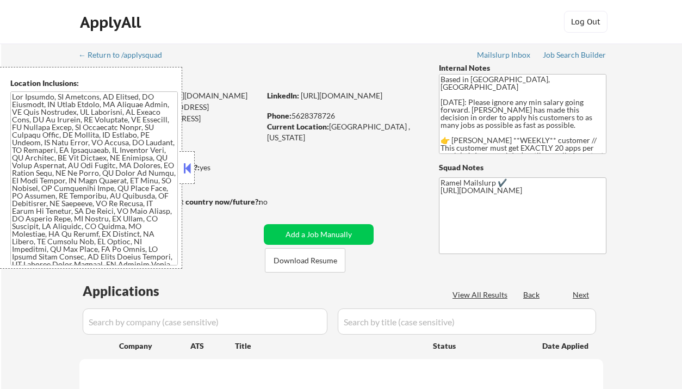
select select ""pending""
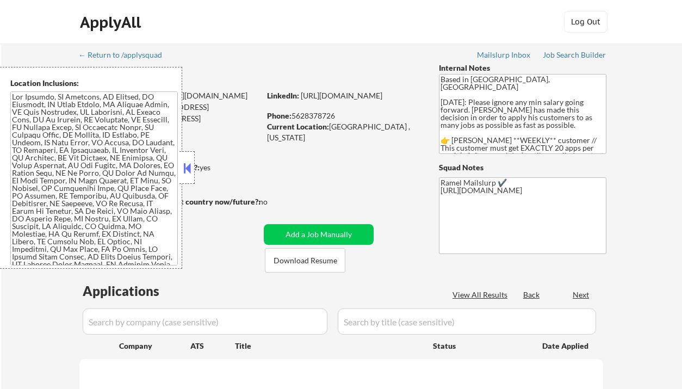
select select ""pending""
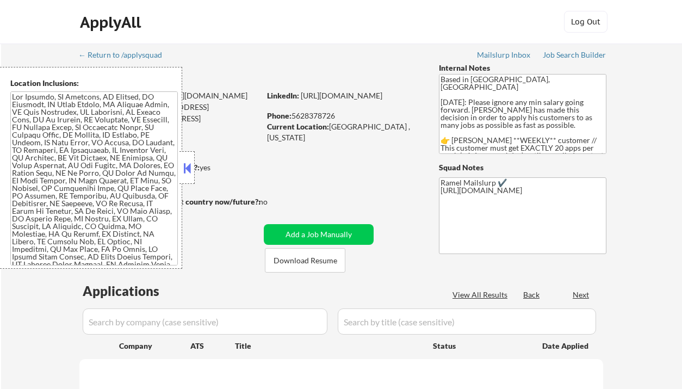
select select ""pending""
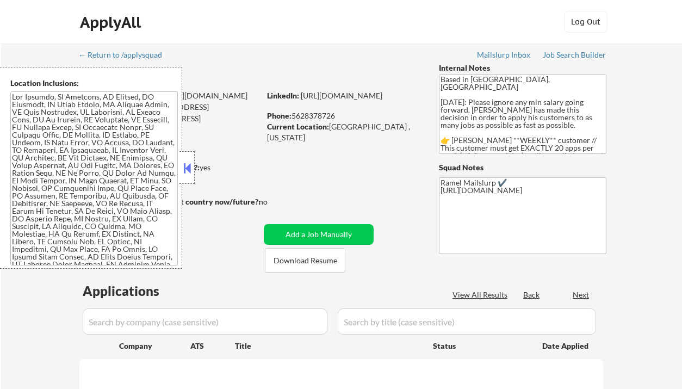
select select ""pending""
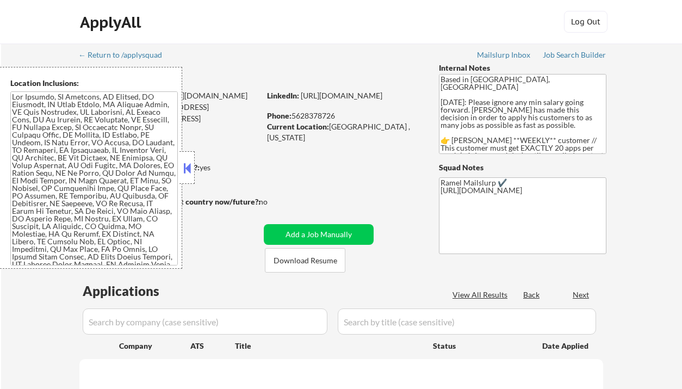
select select ""pending""
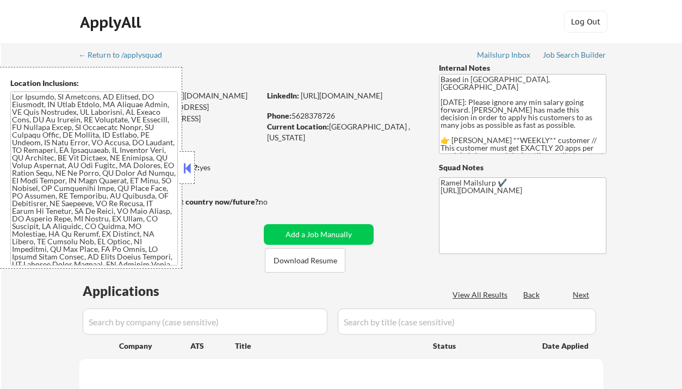
select select ""pending""
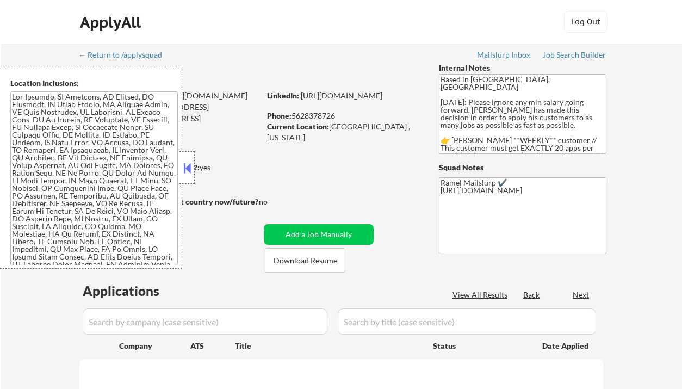
select select ""pending""
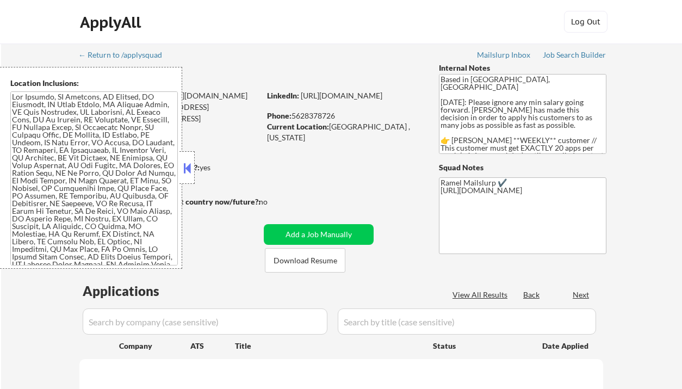
select select ""pending""
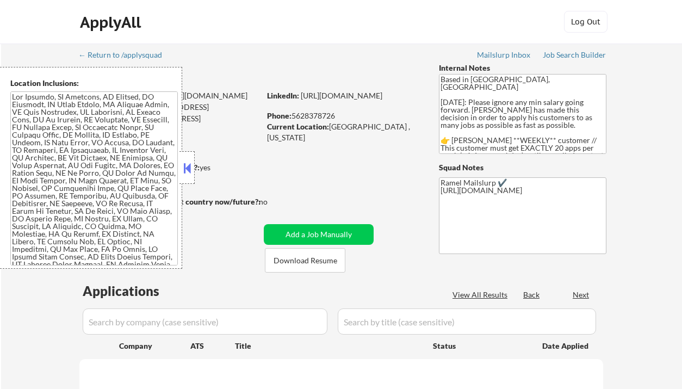
select select ""pending""
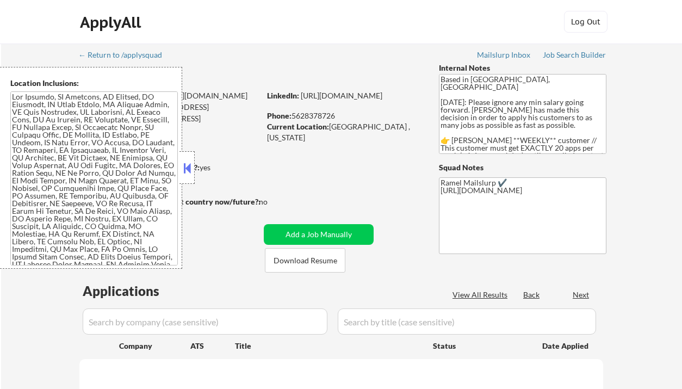
select select ""pending""
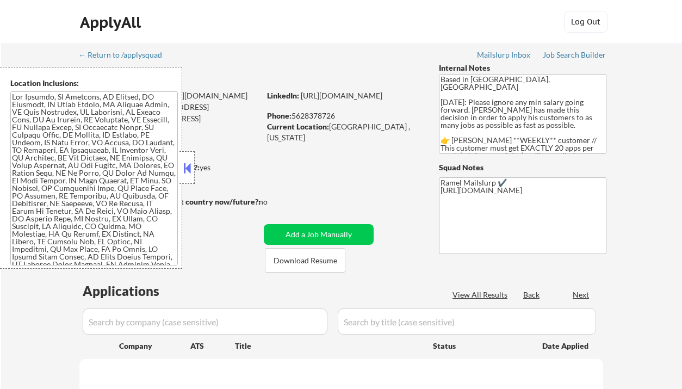
select select ""pending""
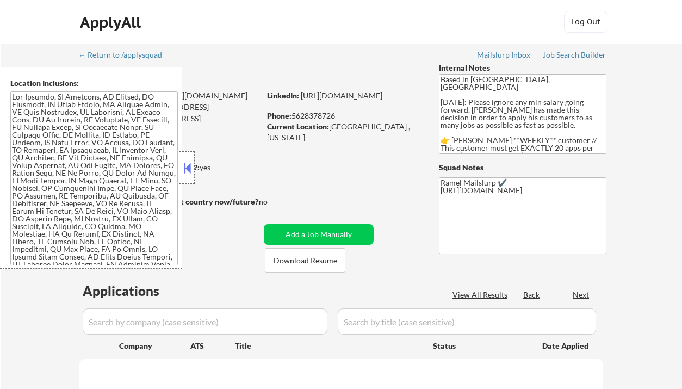
select select ""pending""
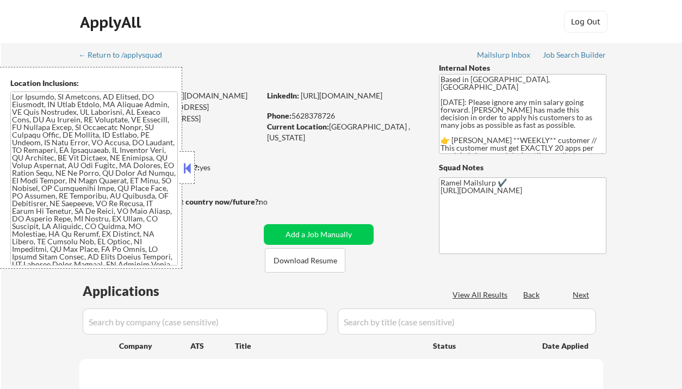
select select ""pending""
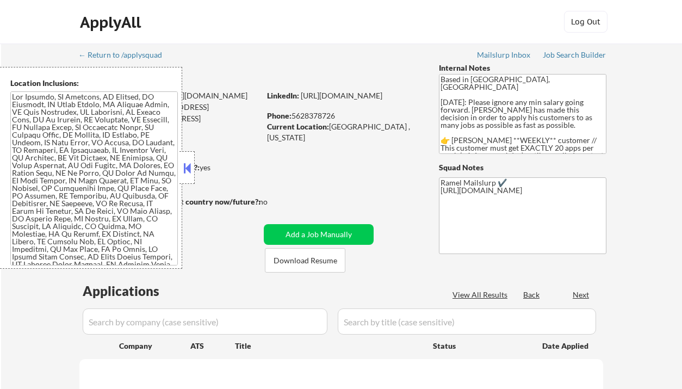
select select ""pending""
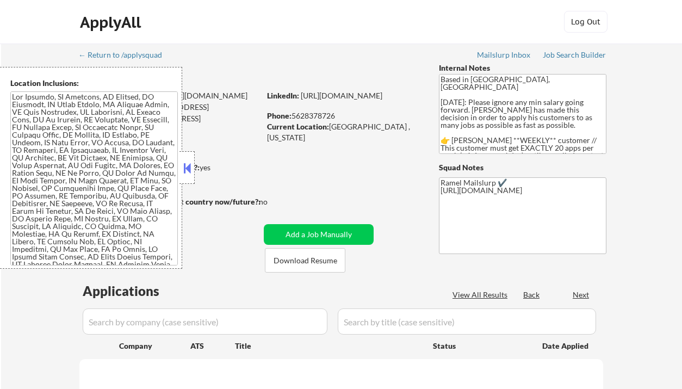
select select ""pending""
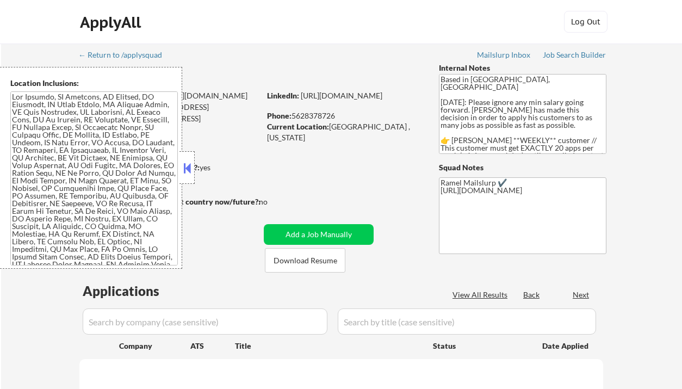
select select ""pending""
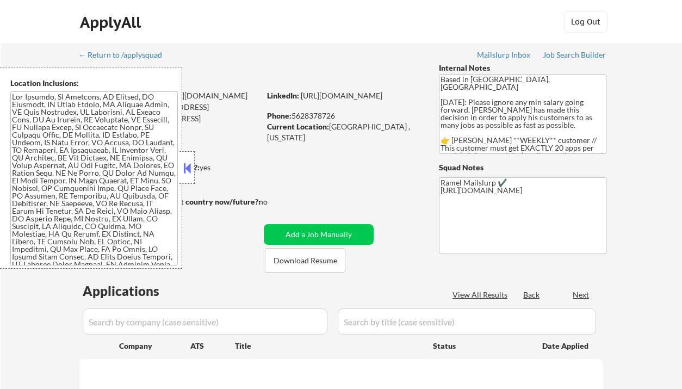
select select ""pending""
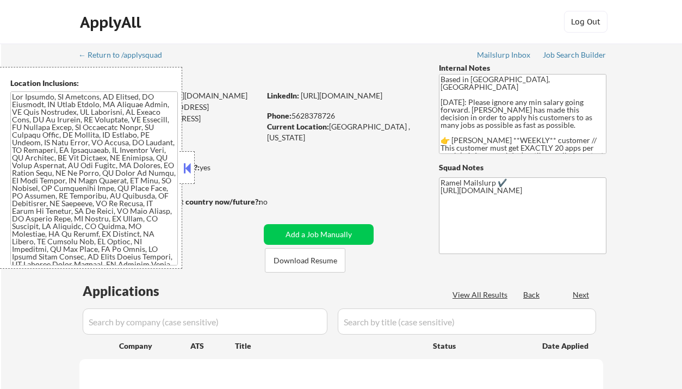
select select ""pending""
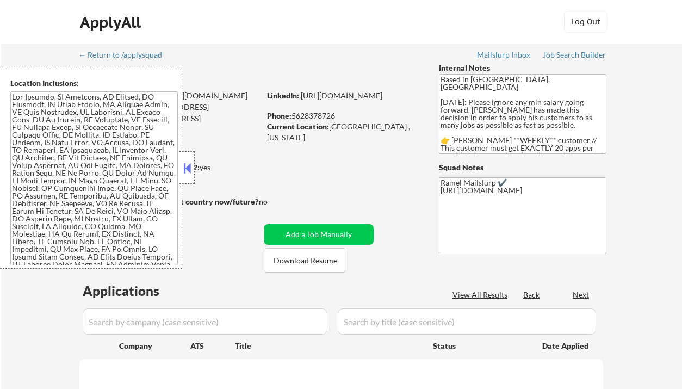
select select ""pending""
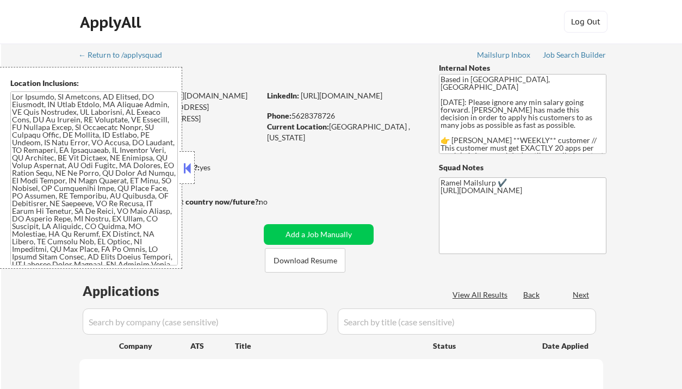
select select ""pending""
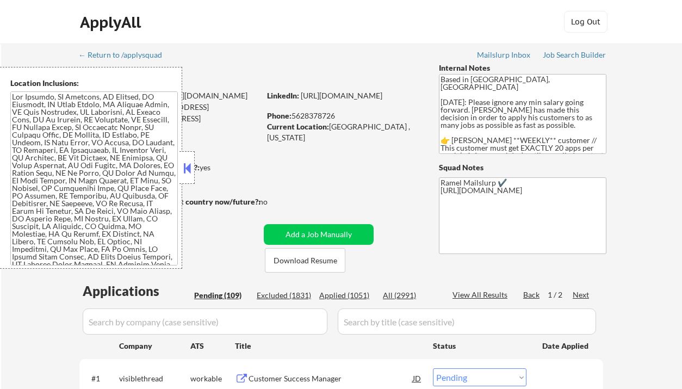
click at [186, 175] on button at bounding box center [187, 168] width 12 height 16
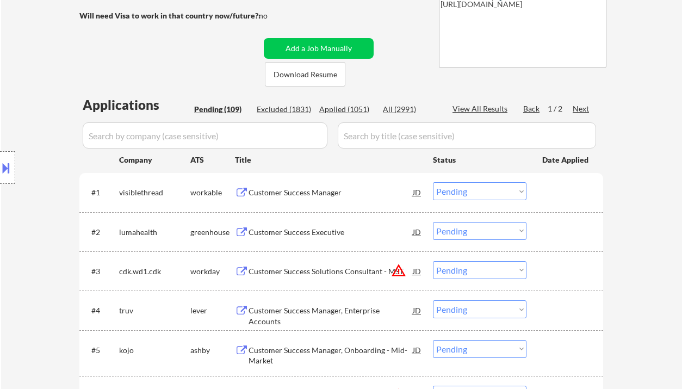
scroll to position [217, 0]
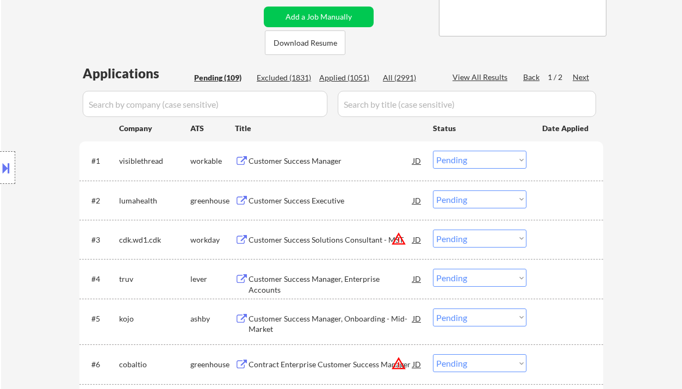
click at [305, 161] on div "Customer Success Manager" at bounding box center [330, 160] width 164 height 11
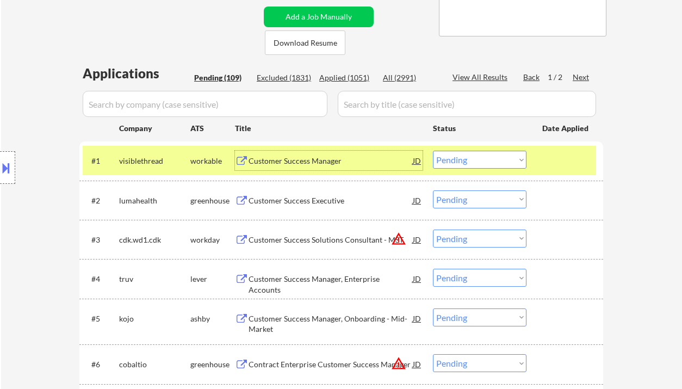
click at [484, 155] on select "Choose an option... Pending Applied Excluded (Questions) Excluded (Expired) Exc…" at bounding box center [479, 160] width 93 height 18
click at [433, 151] on select "Choose an option... Pending Applied Excluded (Questions) Excluded (Expired) Exc…" at bounding box center [479, 160] width 93 height 18
click at [323, 208] on div "Customer Success Executive" at bounding box center [330, 200] width 164 height 20
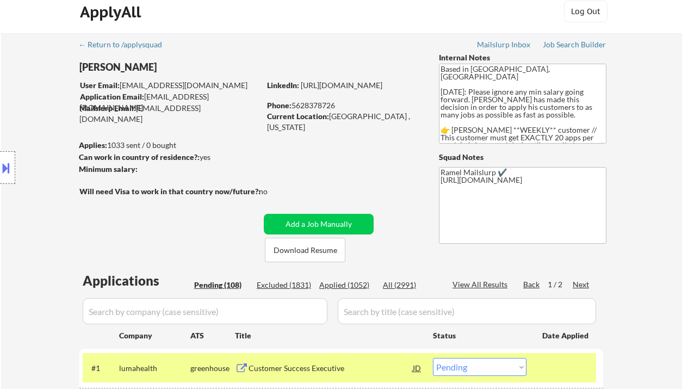
scroll to position [0, 0]
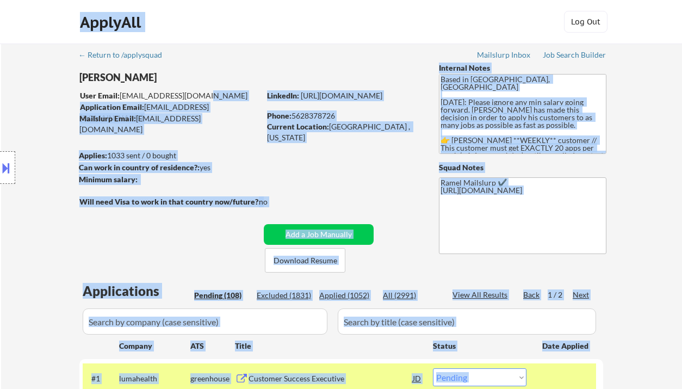
drag, startPoint x: 204, startPoint y: 95, endPoint x: 126, endPoint y: 90, distance: 78.4
click at [126, 90] on body "← Return to /applysquad Mailslurp Inbox Job Search Builder [PERSON_NAME] User E…" at bounding box center [341, 194] width 682 height 389
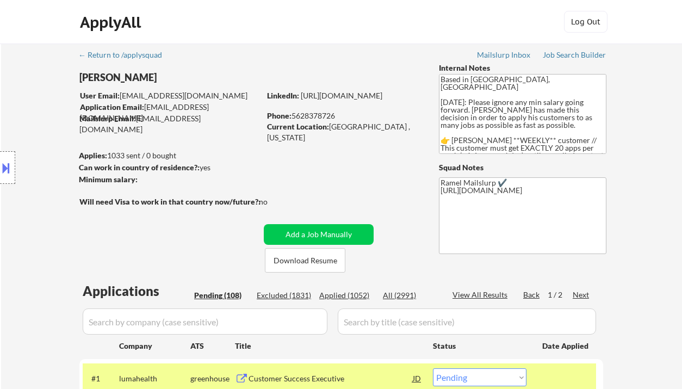
click at [204, 79] on div "[PERSON_NAME]" at bounding box center [190, 78] width 223 height 14
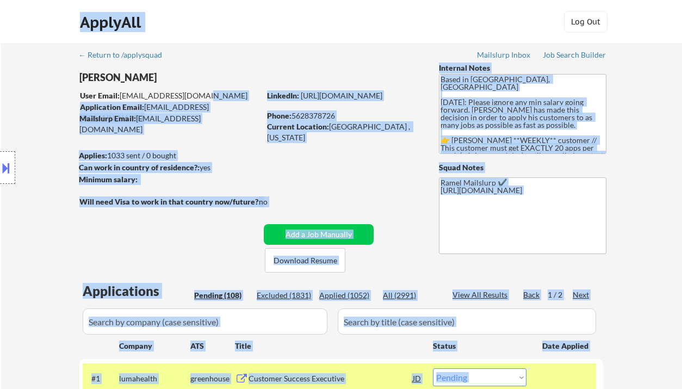
drag, startPoint x: 166, startPoint y: 93, endPoint x: 143, endPoint y: 85, distance: 24.1
click at [131, 95] on body "← Return to /applysquad Mailslurp Inbox Job Search Builder [PERSON_NAME] User E…" at bounding box center [341, 194] width 682 height 389
click at [147, 80] on div "Location Inclusions:" at bounding box center [97, 168] width 195 height 202
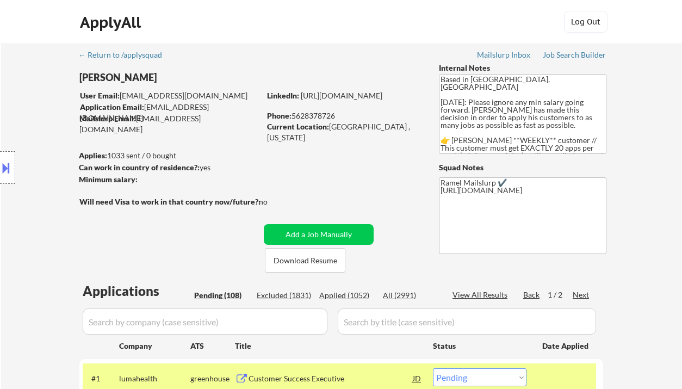
drag, startPoint x: 122, startPoint y: 93, endPoint x: 199, endPoint y: 93, distance: 77.2
click at [189, 93] on div "Location Inclusions:" at bounding box center [97, 168] width 195 height 202
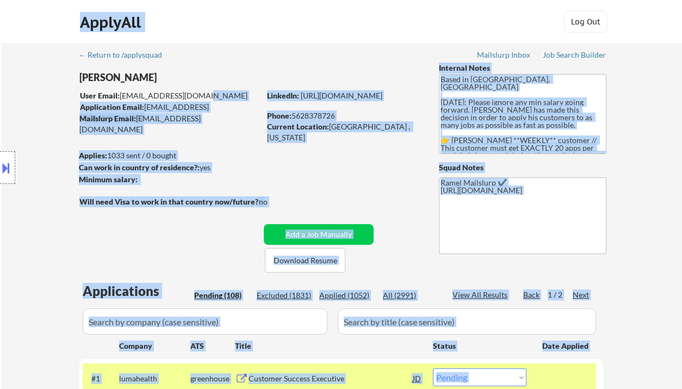
drag, startPoint x: 198, startPoint y: 93, endPoint x: 126, endPoint y: 92, distance: 72.3
click at [126, 92] on body "← Return to /applysquad Mailslurp Inbox Job Search Builder [PERSON_NAME] User E…" at bounding box center [341, 194] width 682 height 389
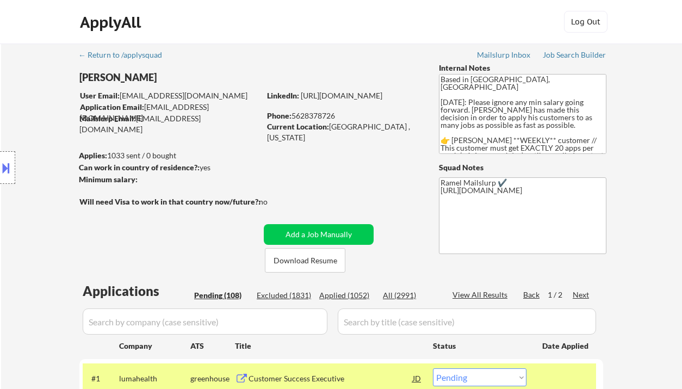
click at [201, 82] on div "[PERSON_NAME]" at bounding box center [190, 78] width 223 height 14
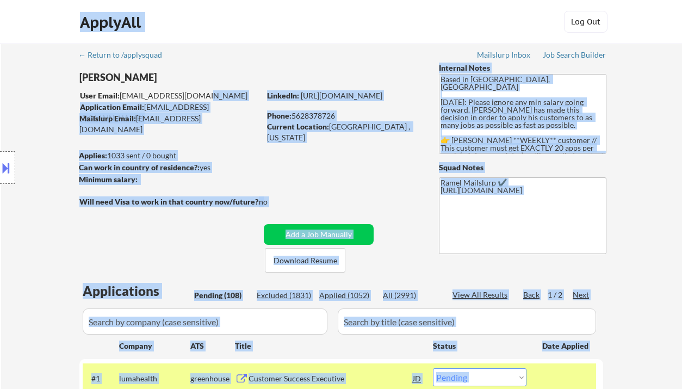
drag, startPoint x: 200, startPoint y: 95, endPoint x: 146, endPoint y: 90, distance: 54.0
click at [140, 92] on body "← Return to /applysquad Mailslurp Inbox Job Search Builder [PERSON_NAME] User E…" at bounding box center [341, 194] width 682 height 389
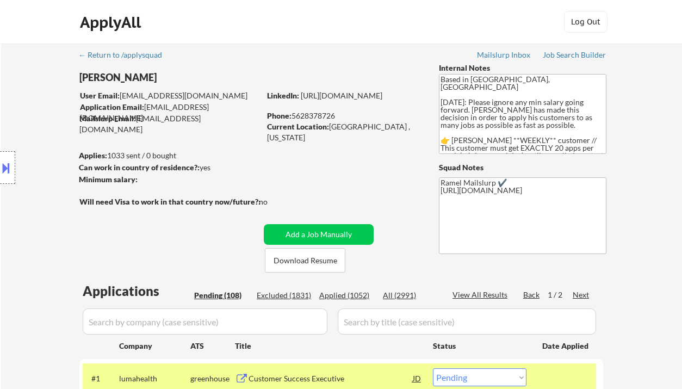
click at [251, 71] on div "[PERSON_NAME]" at bounding box center [190, 78] width 223 height 14
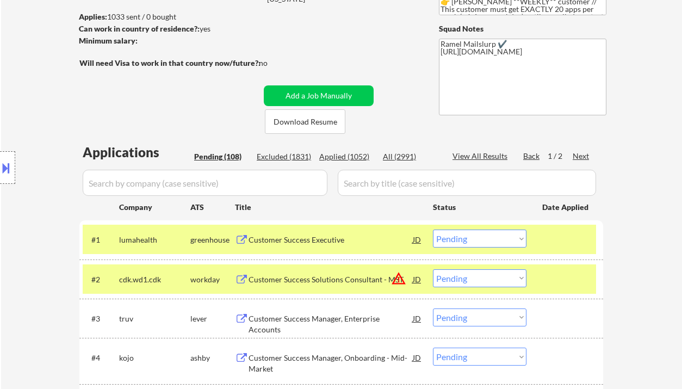
scroll to position [145, 0]
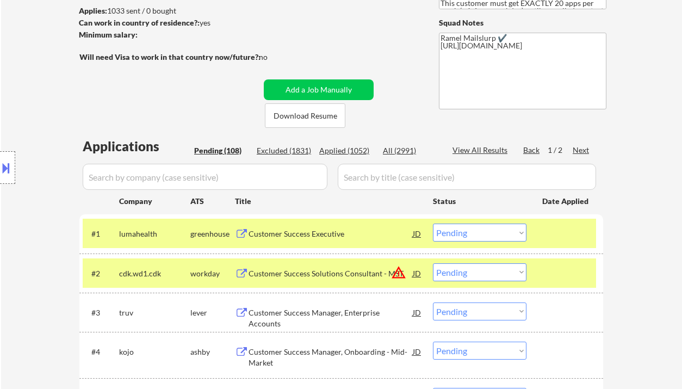
drag, startPoint x: 456, startPoint y: 233, endPoint x: 471, endPoint y: 240, distance: 16.3
click at [456, 233] on select "Choose an option... Pending Applied Excluded (Questions) Excluded (Expired) Exc…" at bounding box center [479, 232] width 93 height 18
click at [433, 223] on select "Choose an option... Pending Applied Excluded (Questions) Excluded (Expired) Exc…" at bounding box center [479, 232] width 93 height 18
select select ""pending""
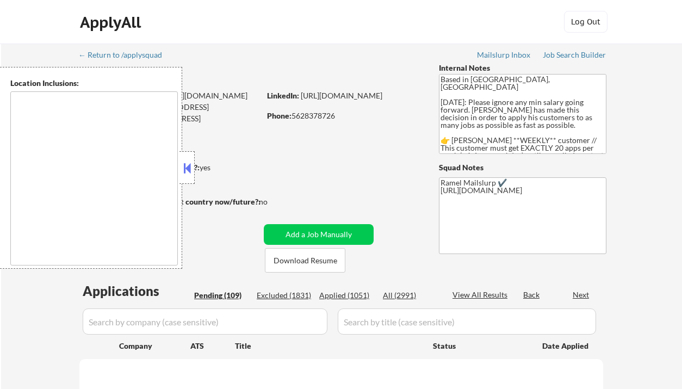
select select ""pending""
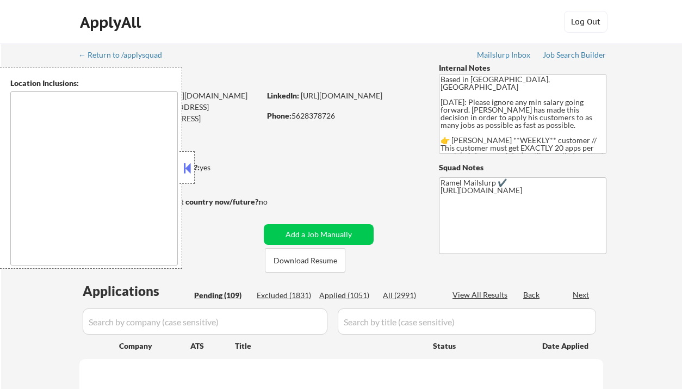
select select ""pending""
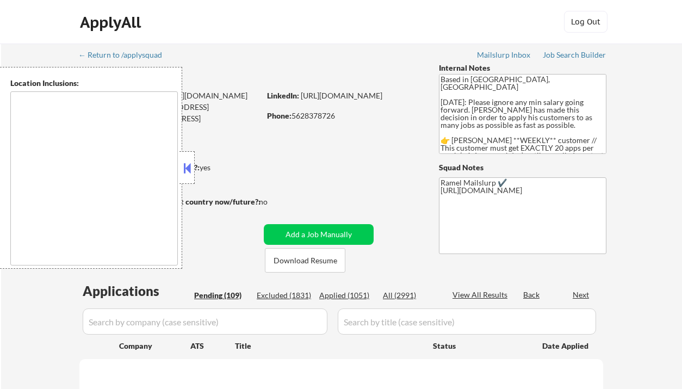
select select ""pending""
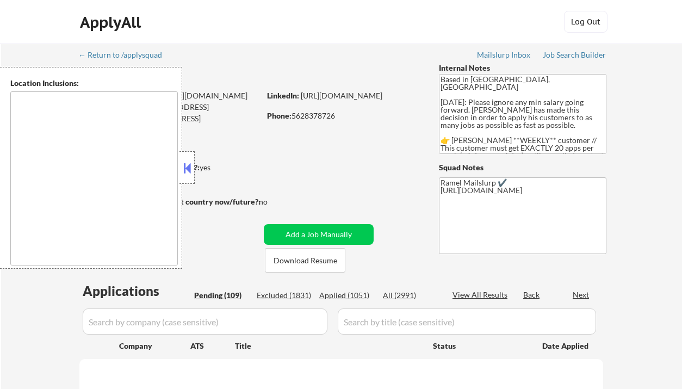
select select ""pending""
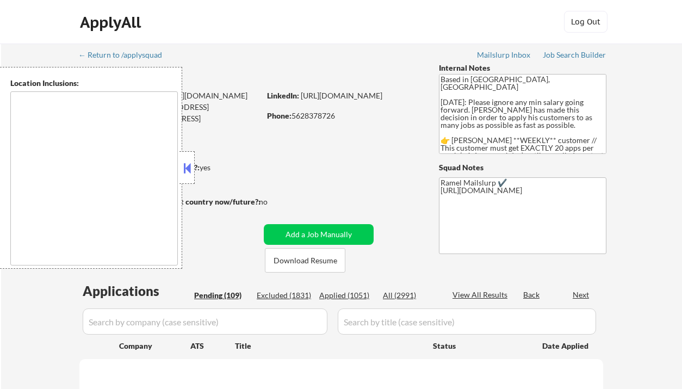
select select ""pending""
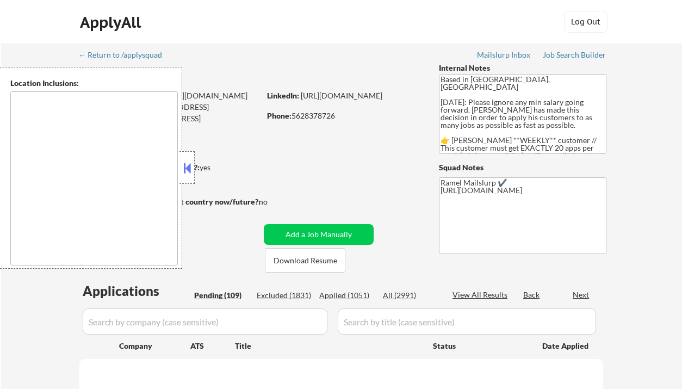
select select ""pending""
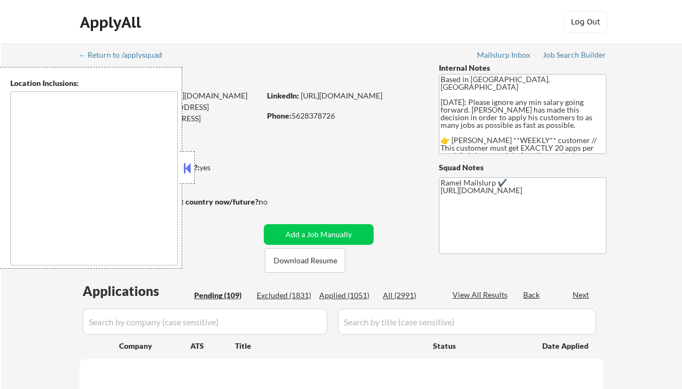
select select ""pending""
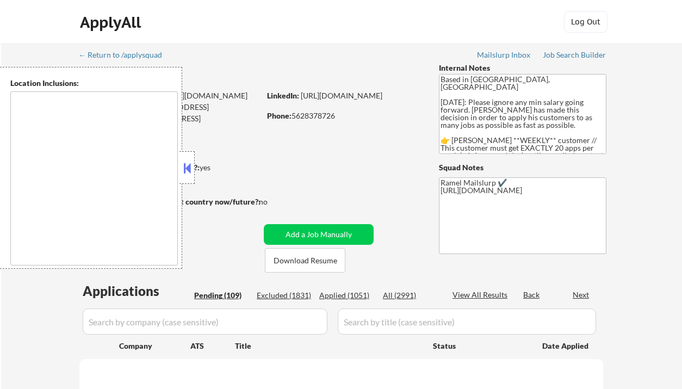
select select ""pending""
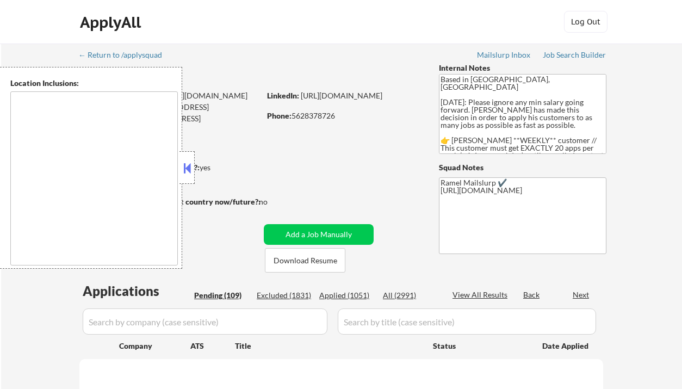
select select ""pending""
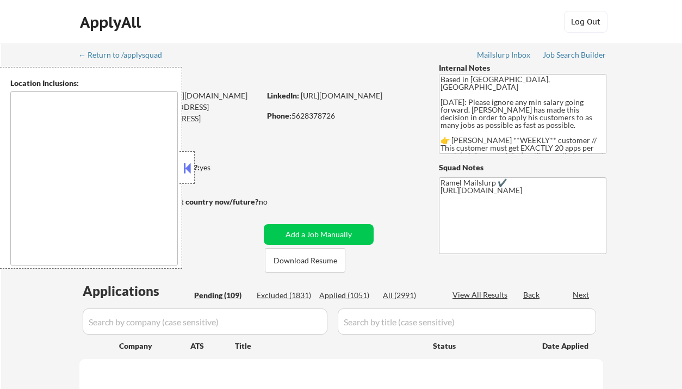
select select ""pending""
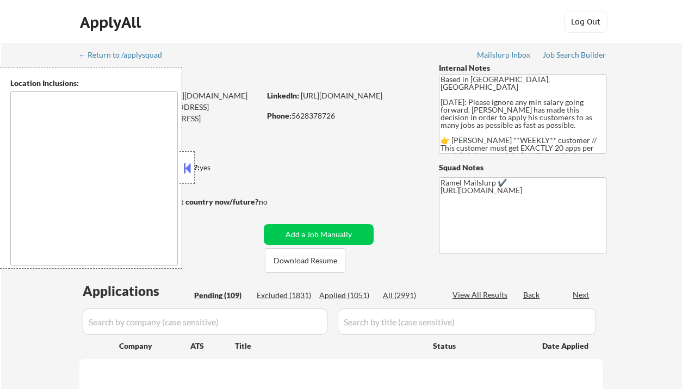
select select ""pending""
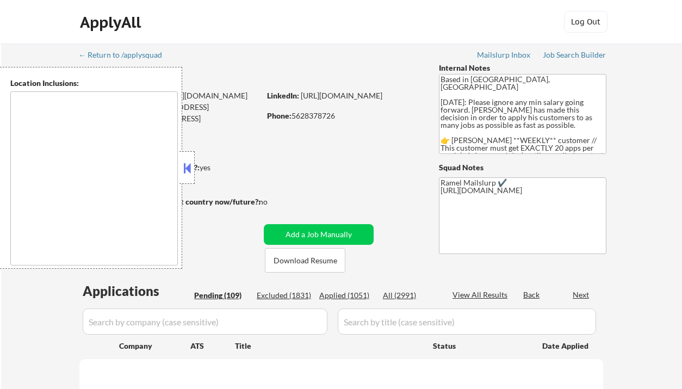
select select ""pending""
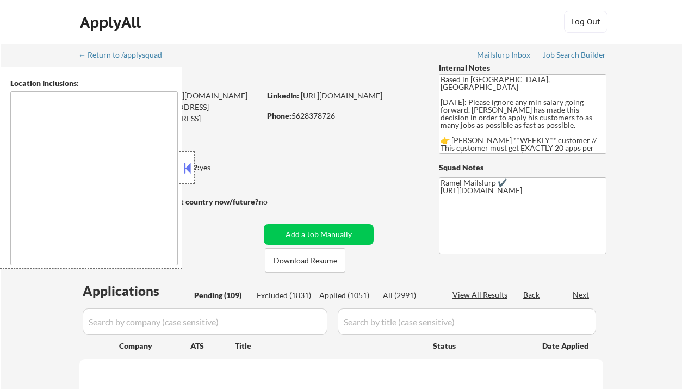
select select ""pending""
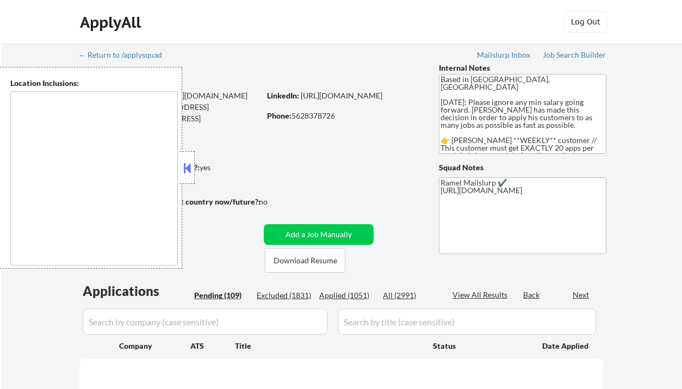
select select ""pending""
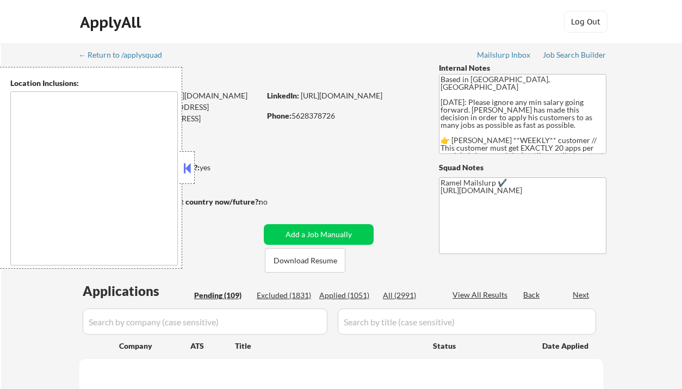
select select ""pending""
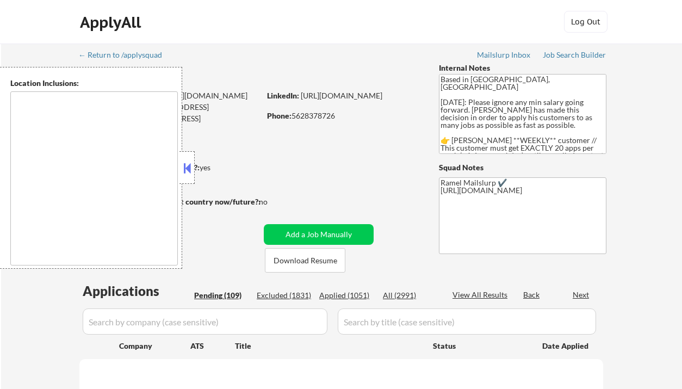
select select ""pending""
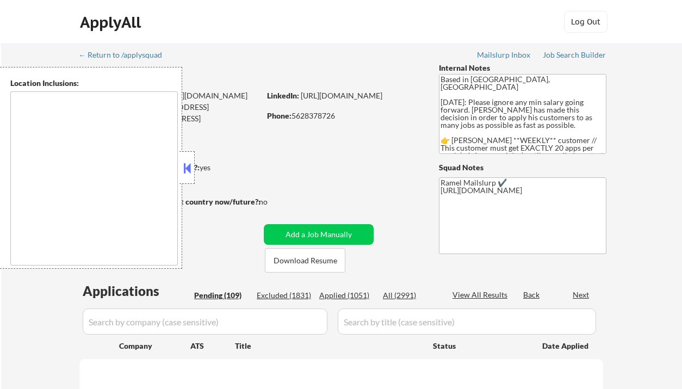
select select ""pending""
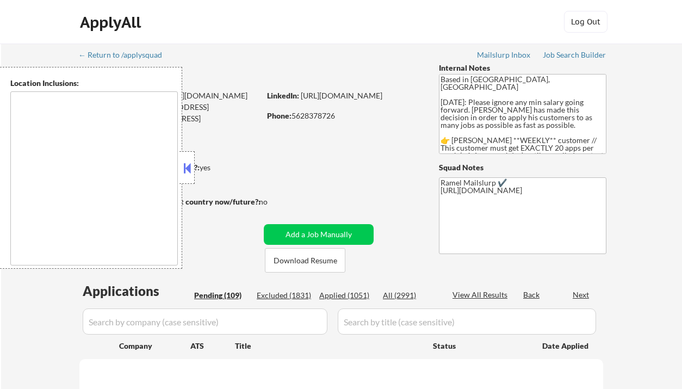
select select ""pending""
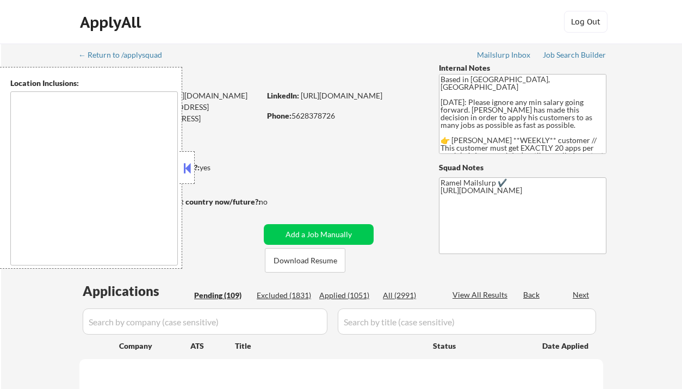
select select ""pending""
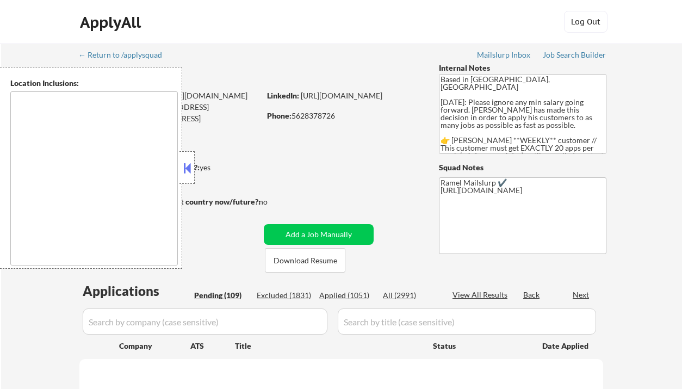
select select ""pending""
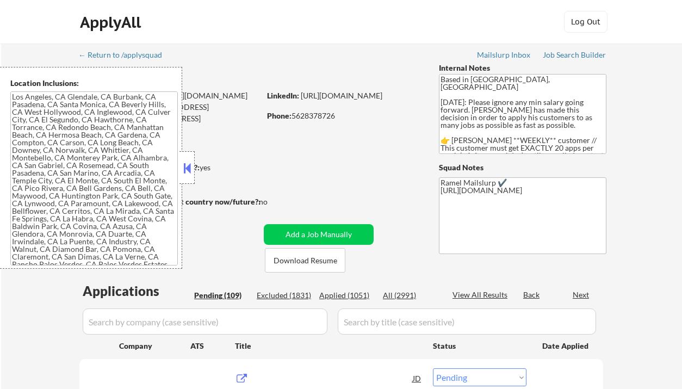
type textarea "[GEOGRAPHIC_DATA], [GEOGRAPHIC_DATA] [GEOGRAPHIC_DATA], [GEOGRAPHIC_DATA] [GEOG…"
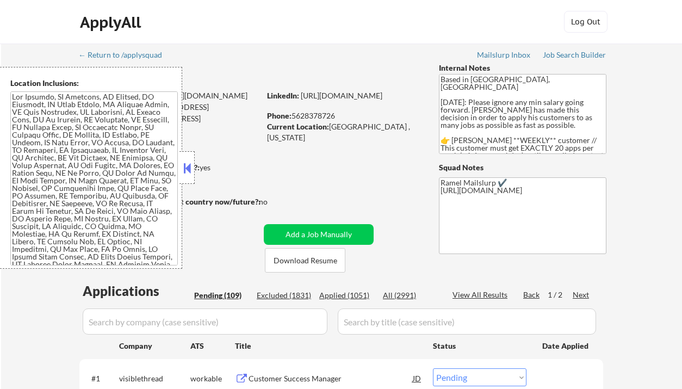
click at [357, 293] on div "Applied (1051)" at bounding box center [346, 295] width 54 height 11
click at [191, 159] on div at bounding box center [186, 167] width 15 height 33
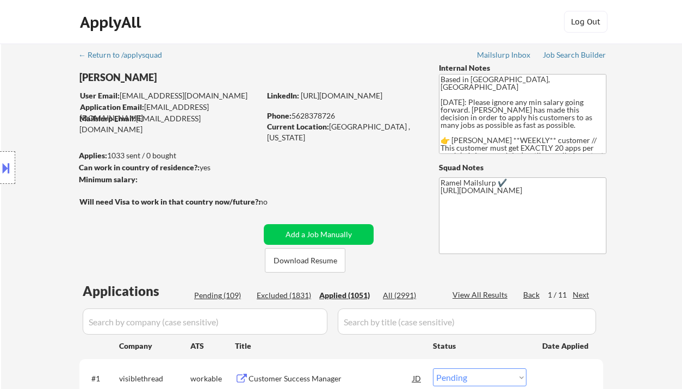
select select ""applied""
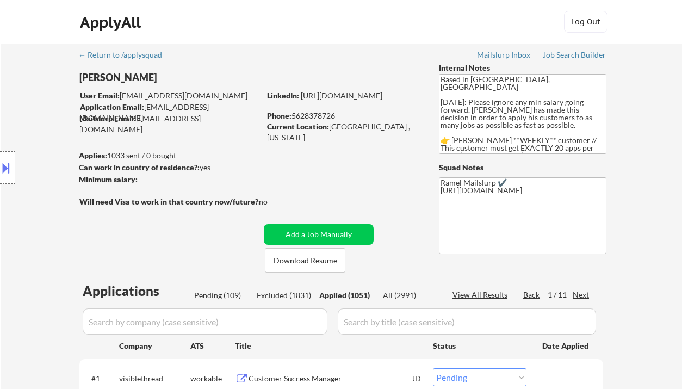
select select ""applied""
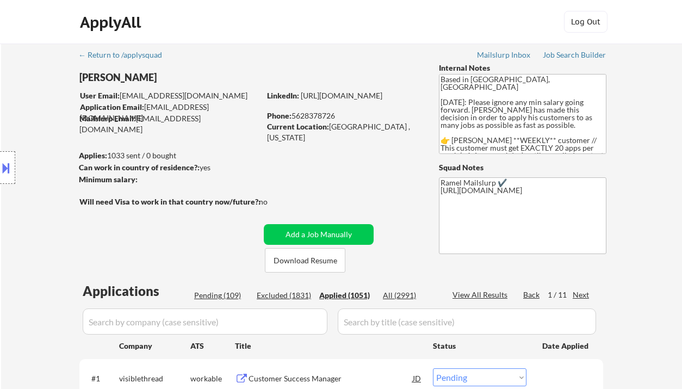
select select ""applied""
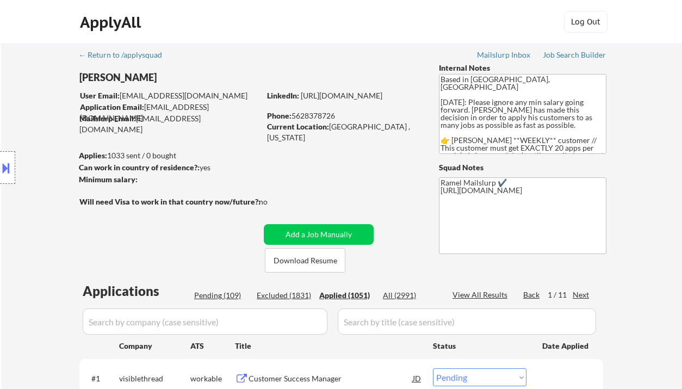
select select ""applied""
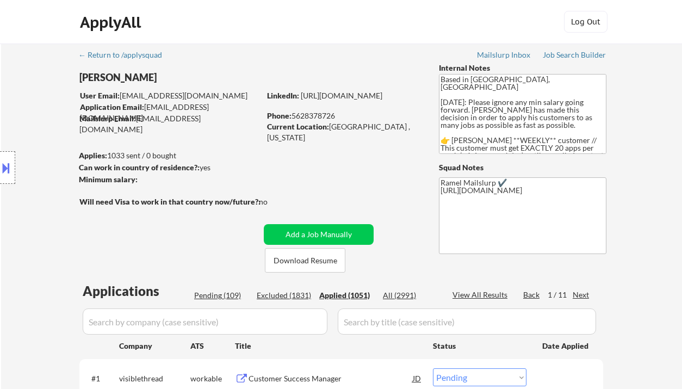
select select ""applied""
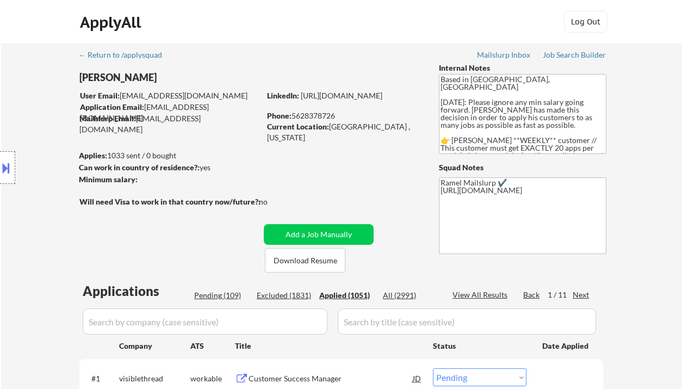
select select ""applied""
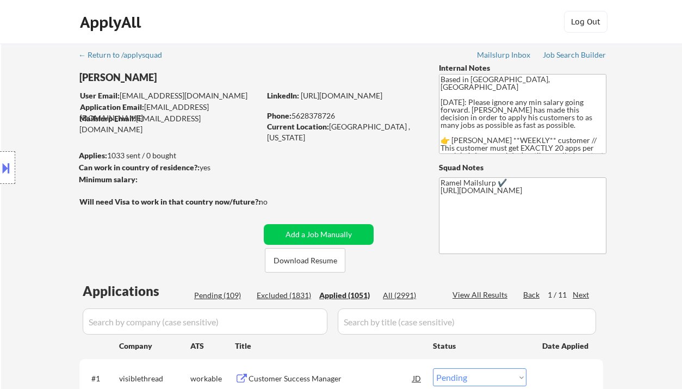
select select ""applied""
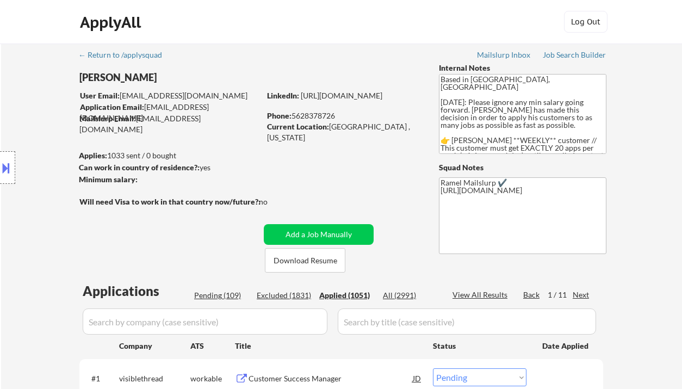
select select ""applied""
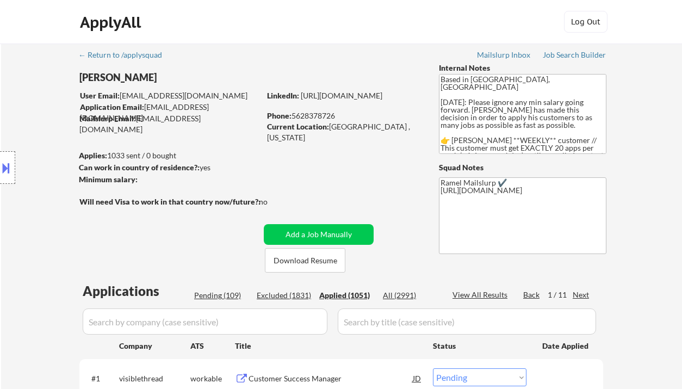
select select ""applied""
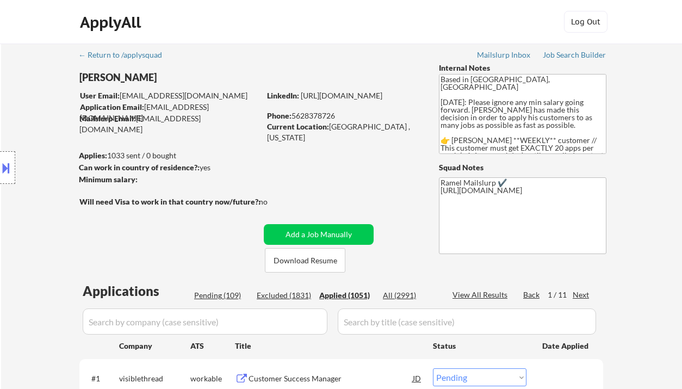
select select ""applied""
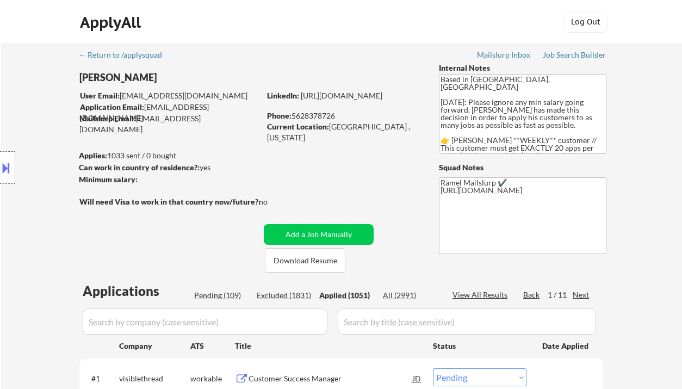
select select ""applied""
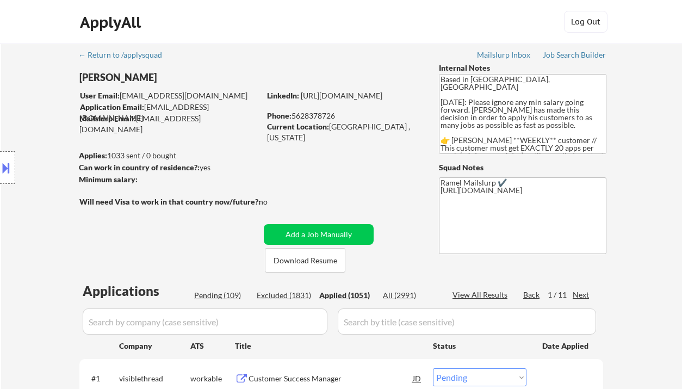
select select ""applied""
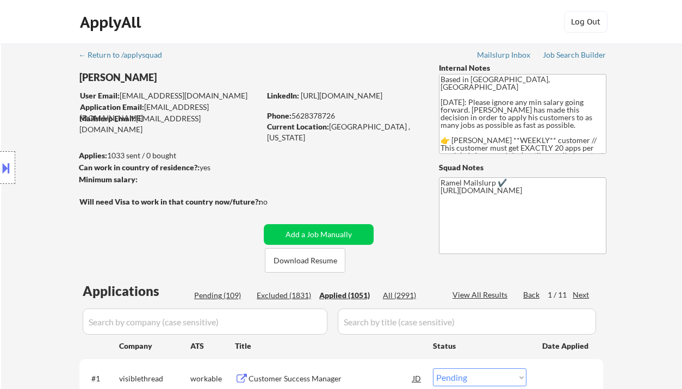
select select ""applied""
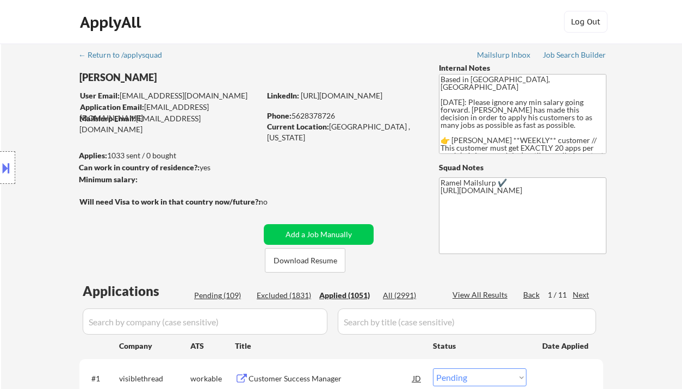
select select ""applied""
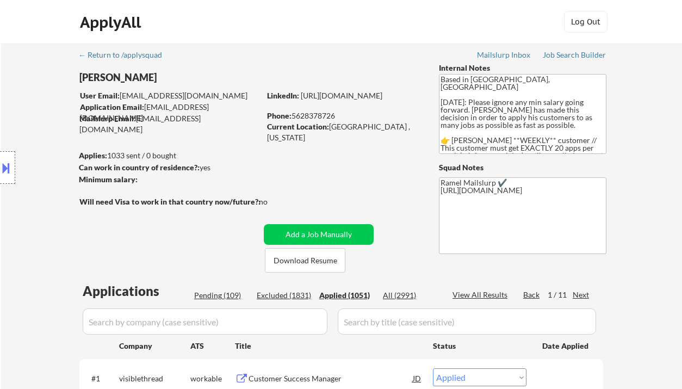
select select ""applied""
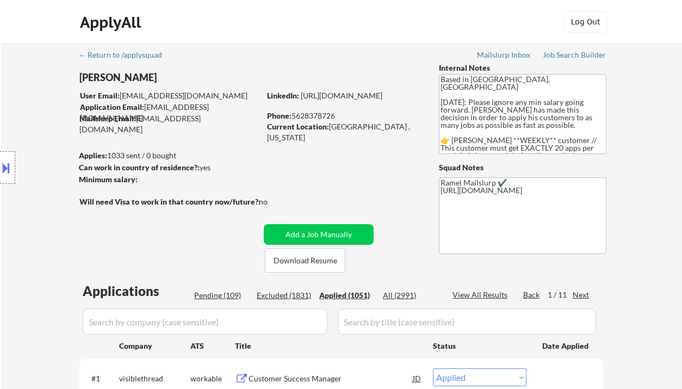
select select ""applied""
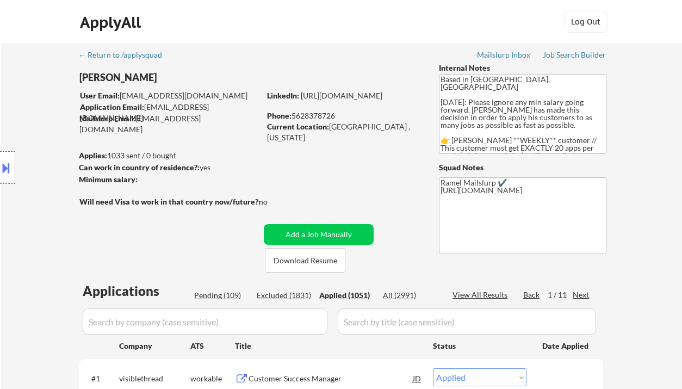
select select ""applied""
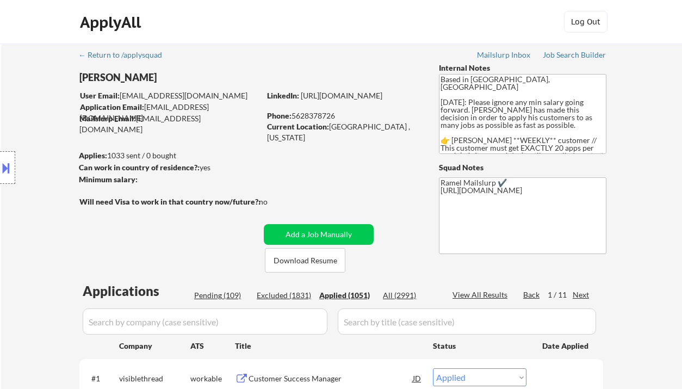
select select ""applied""
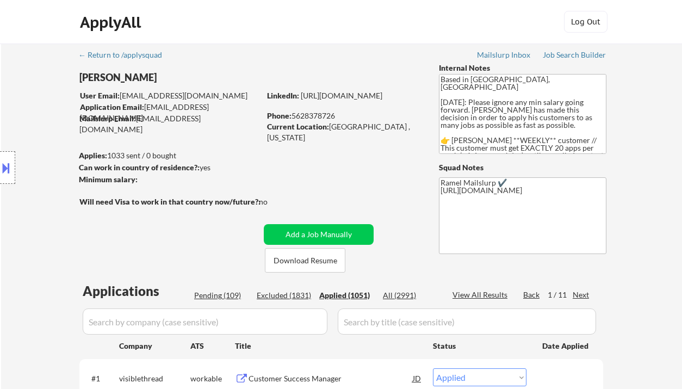
select select ""applied""
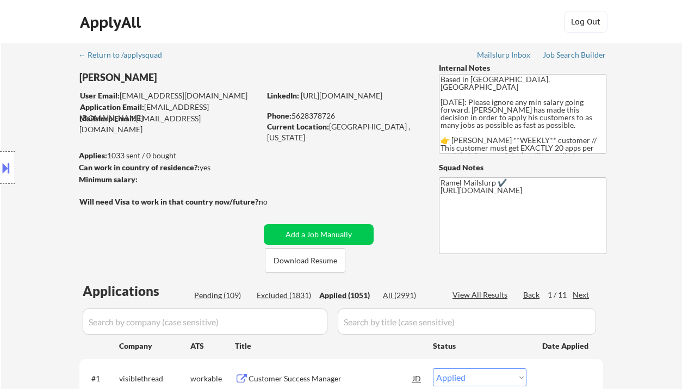
select select ""applied""
click at [353, 292] on div "Applied (1051)" at bounding box center [346, 295] width 54 height 11
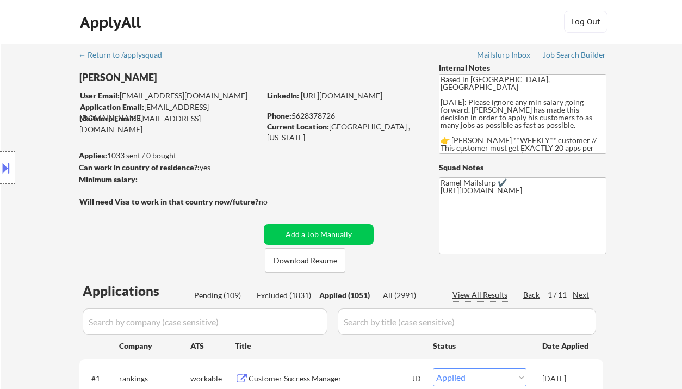
click at [487, 292] on div "View All Results" at bounding box center [481, 294] width 58 height 11
drag, startPoint x: 199, startPoint y: 97, endPoint x: 122, endPoint y: 97, distance: 77.7
click at [130, 96] on body "← Return to /applysquad Mailslurp Inbox Job Search Builder Frank Eneh User Emai…" at bounding box center [341, 194] width 682 height 389
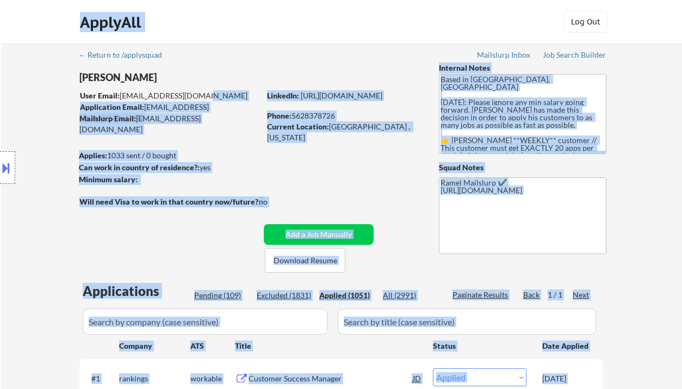
click at [155, 84] on div "Location Inclusions:" at bounding box center [97, 168] width 195 height 202
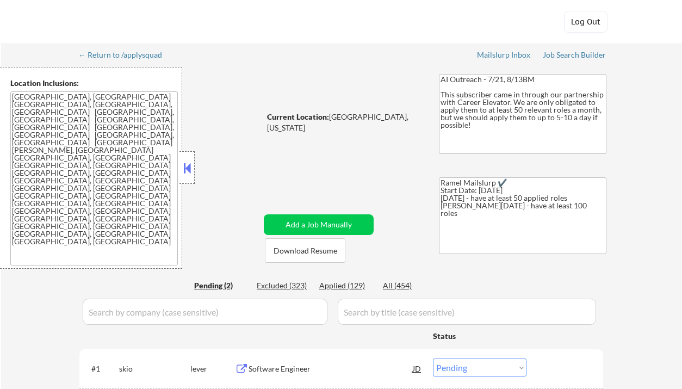
select select ""pending""
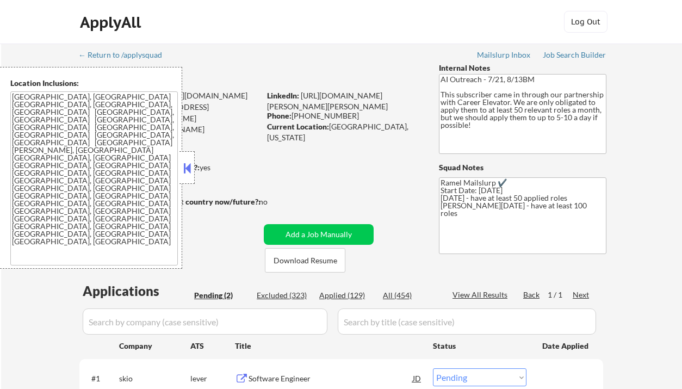
click at [191, 172] on button at bounding box center [187, 168] width 12 height 16
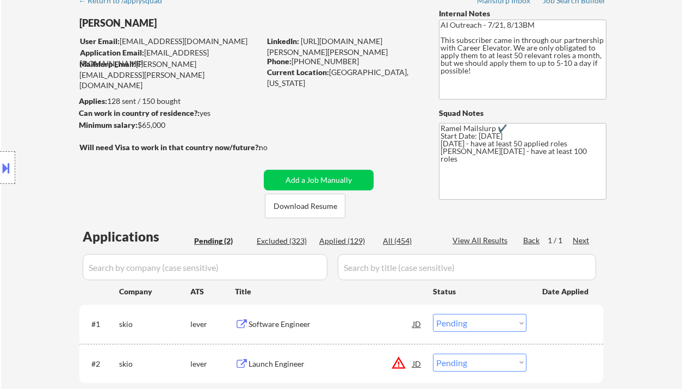
scroll to position [72, 0]
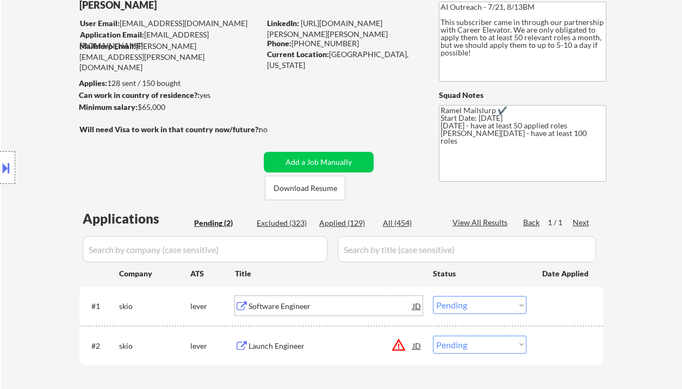
drag, startPoint x: 298, startPoint y: 308, endPoint x: 309, endPoint y: 303, distance: 12.4
click at [298, 308] on div "Software Engineer" at bounding box center [330, 306] width 164 height 11
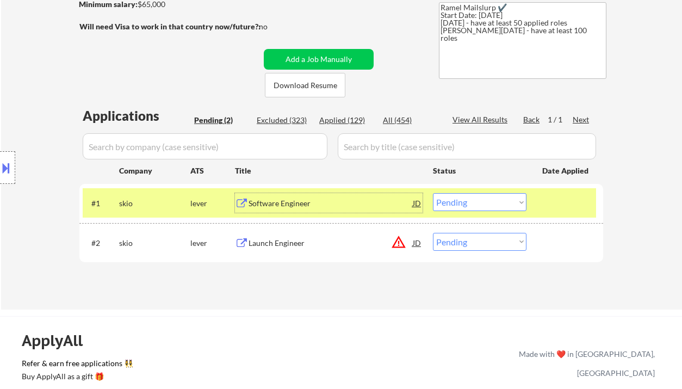
scroll to position [217, 0]
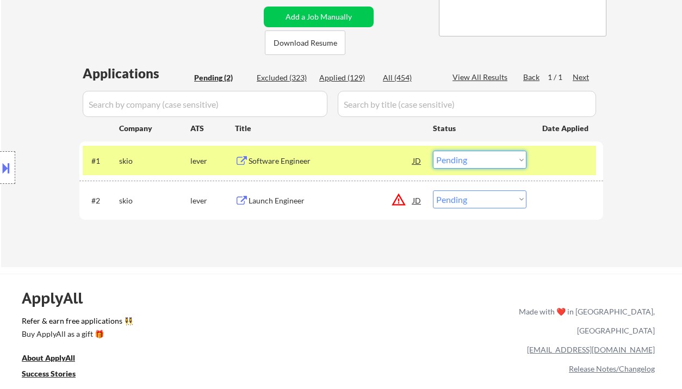
drag, startPoint x: 473, startPoint y: 157, endPoint x: 475, endPoint y: 168, distance: 11.0
click at [473, 157] on select "Choose an option... Pending Applied Excluded (Questions) Excluded (Expired) Exc…" at bounding box center [479, 160] width 93 height 18
click at [433, 151] on select "Choose an option... Pending Applied Excluded (Questions) Excluded (Expired) Exc…" at bounding box center [479, 160] width 93 height 18
click at [294, 196] on div "Launch Engineer" at bounding box center [330, 200] width 164 height 11
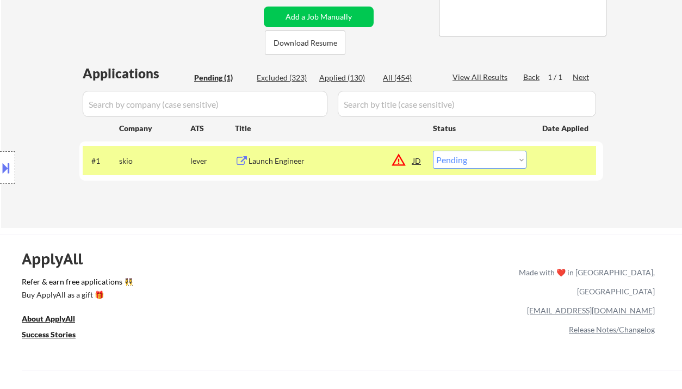
click at [8, 172] on button at bounding box center [6, 168] width 12 height 18
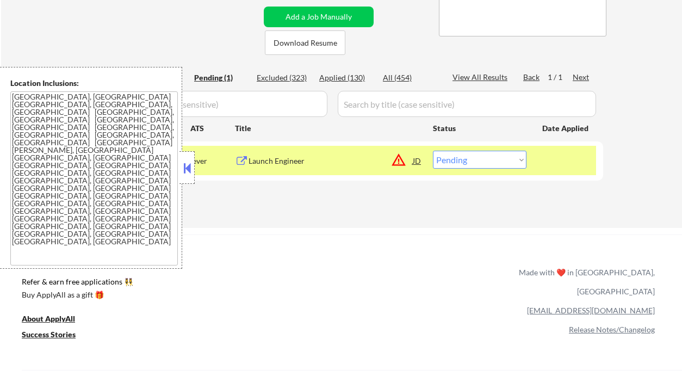
click at [507, 157] on select "Choose an option... Pending Applied Excluded (Questions) Excluded (Expired) Exc…" at bounding box center [479, 160] width 93 height 18
select select ""excluded__location_""
click at [433, 151] on select "Choose an option... Pending Applied Excluded (Questions) Excluded (Expired) Exc…" at bounding box center [479, 160] width 93 height 18
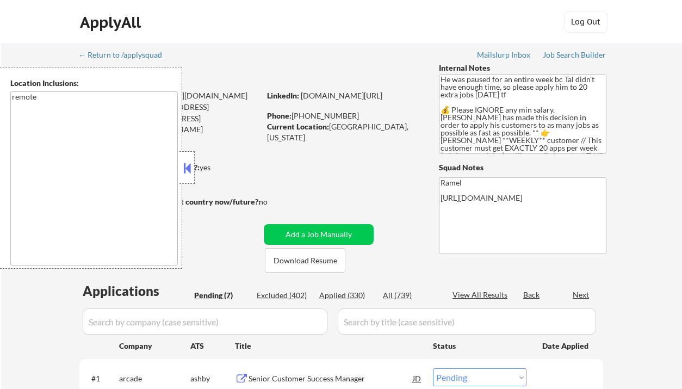
select select ""pending""
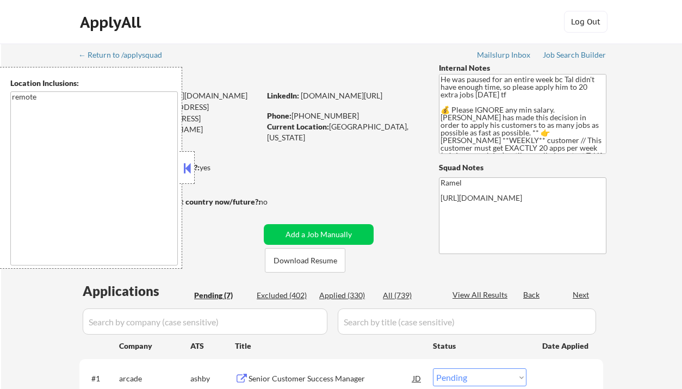
select select ""pending""
drag, startPoint x: 188, startPoint y: 167, endPoint x: 195, endPoint y: 164, distance: 8.1
click at [188, 167] on button at bounding box center [187, 168] width 12 height 16
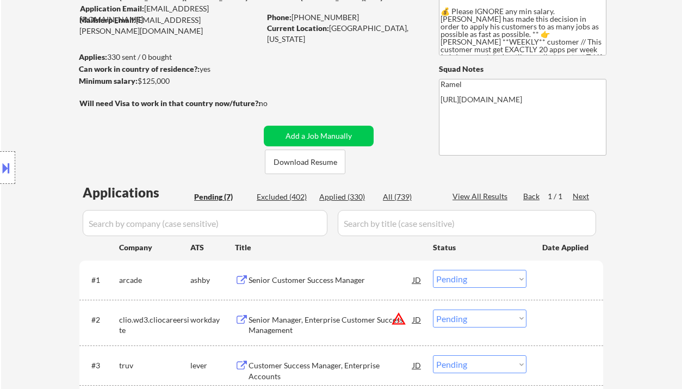
scroll to position [145, 0]
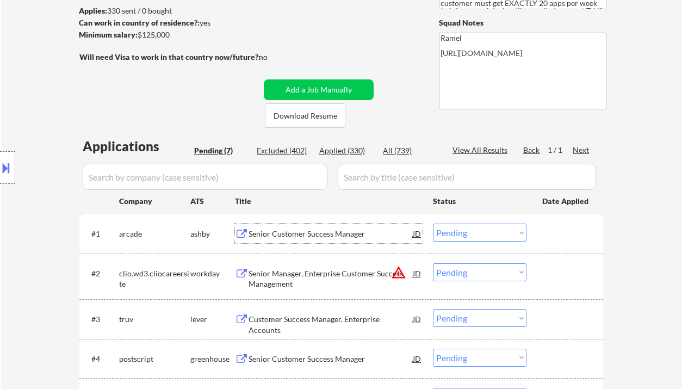
click at [317, 226] on div "Senior Customer Success Manager" at bounding box center [330, 233] width 164 height 20
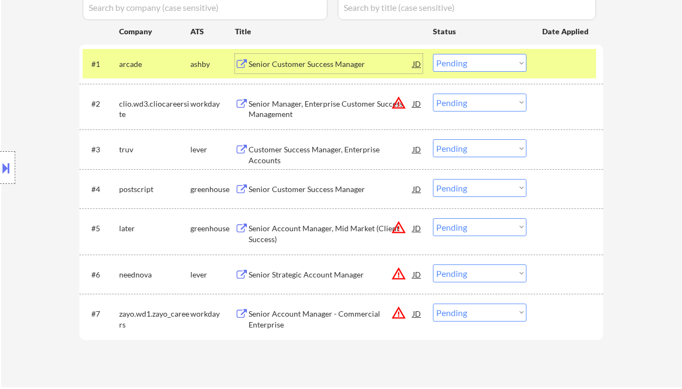
scroll to position [290, 0]
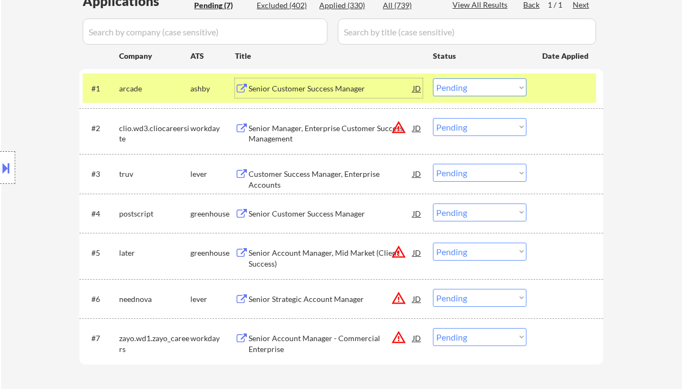
click at [342, 8] on div "Applied (330)" at bounding box center [346, 5] width 54 height 11
select select ""applied""
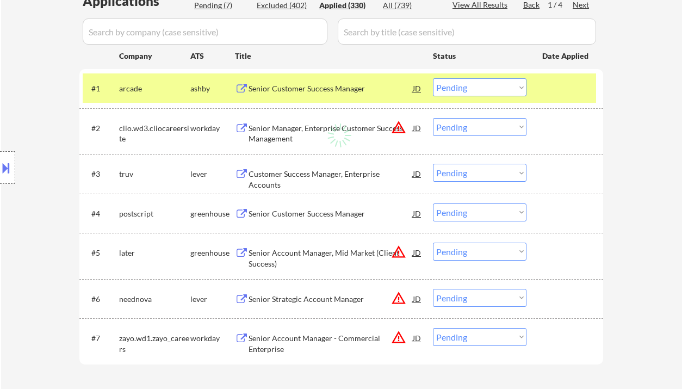
select select ""applied""
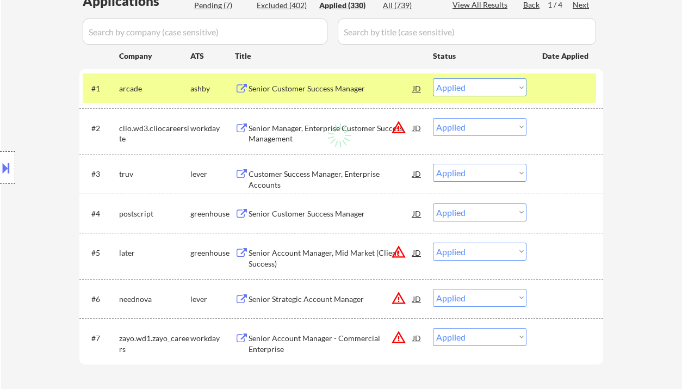
select select ""applied""
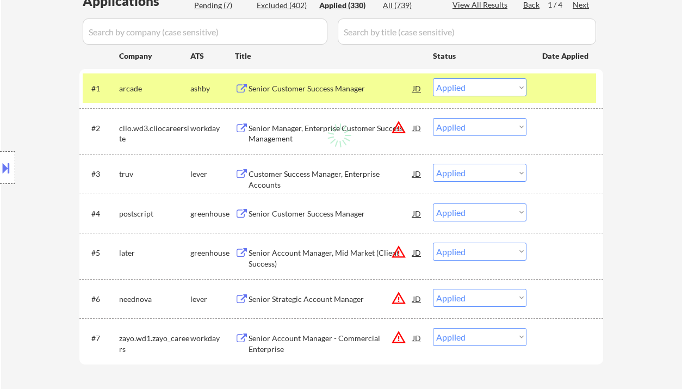
select select ""applied""
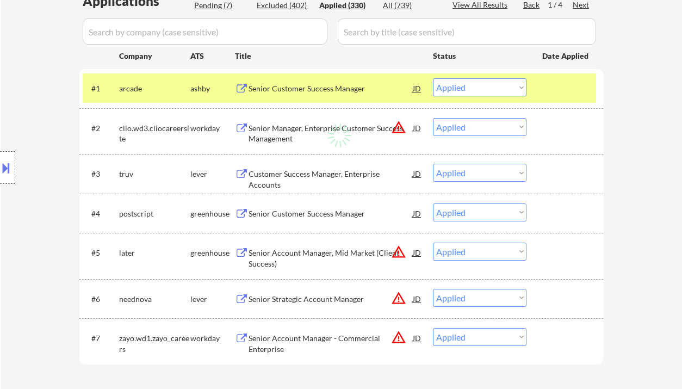
select select ""applied""
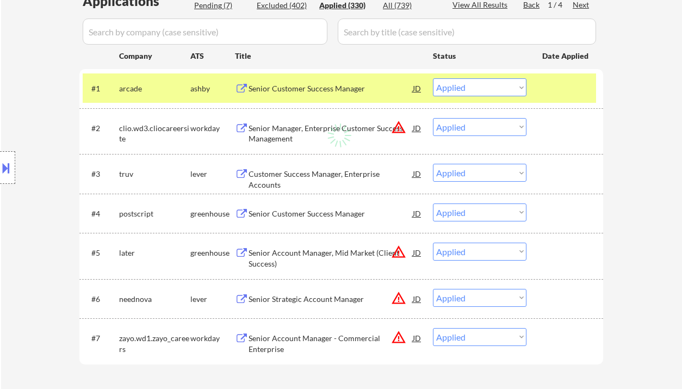
select select ""applied""
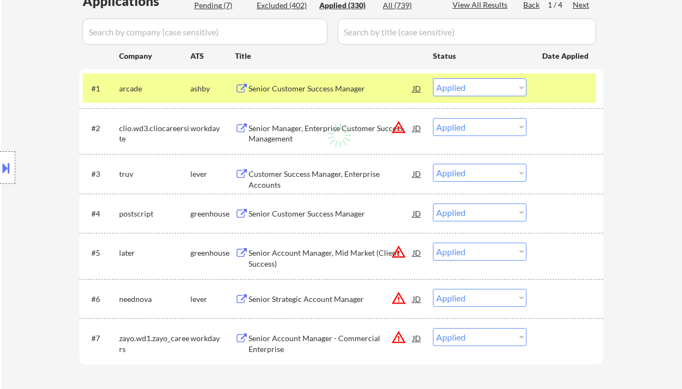
select select ""applied""
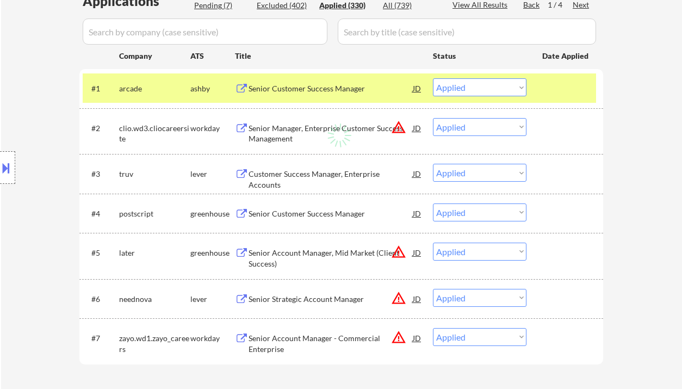
select select ""applied""
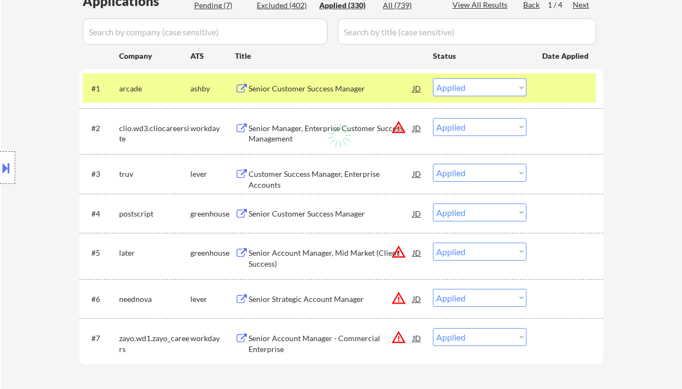
select select ""applied""
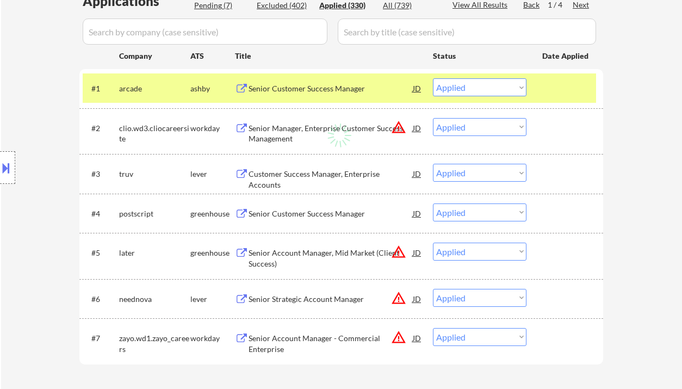
select select ""applied""
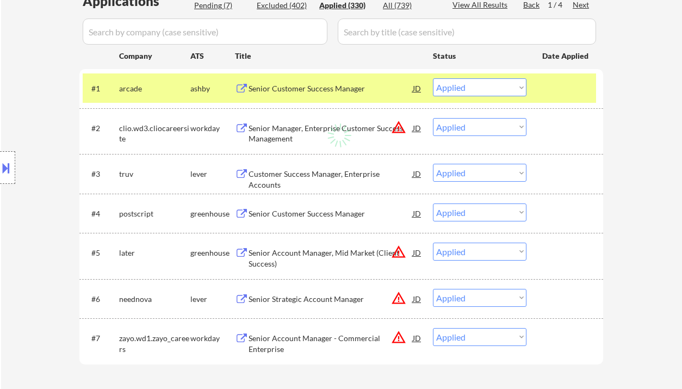
select select ""applied""
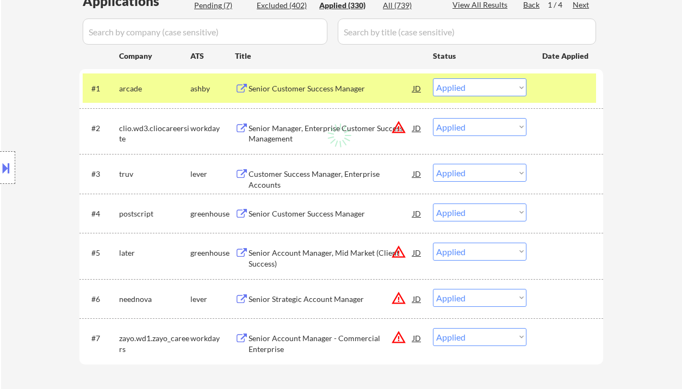
select select ""applied""
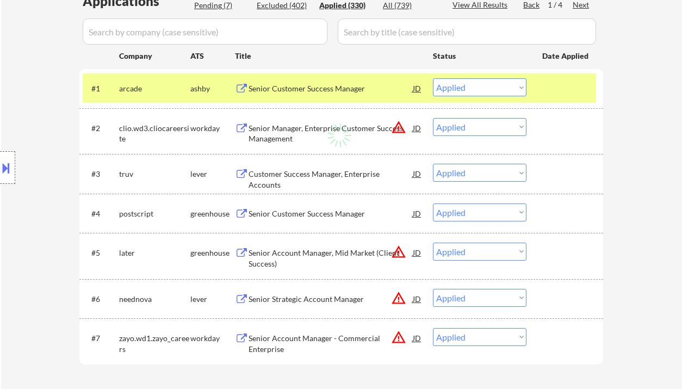
select select ""applied""
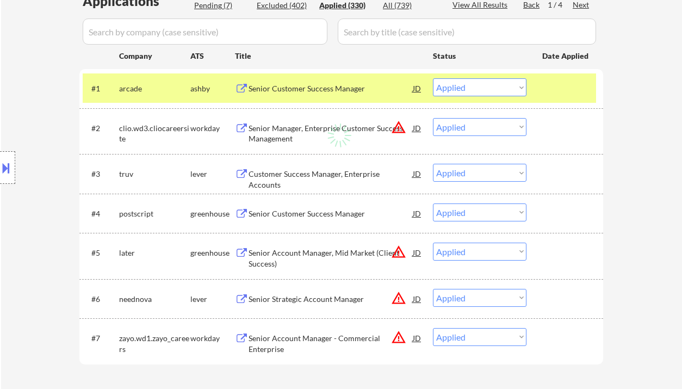
select select ""applied""
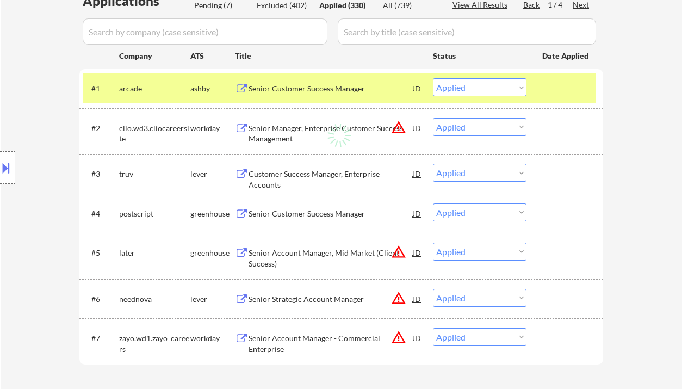
select select ""applied""
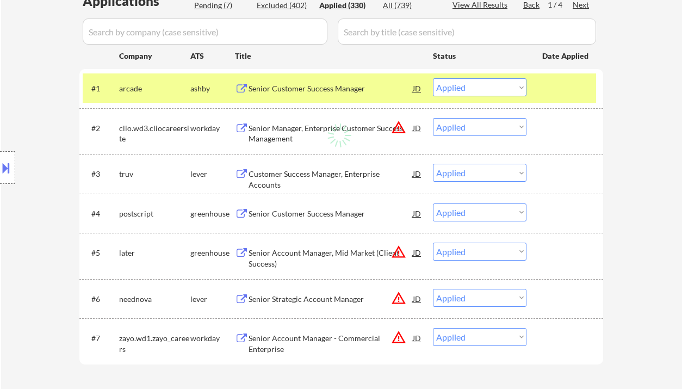
select select ""applied""
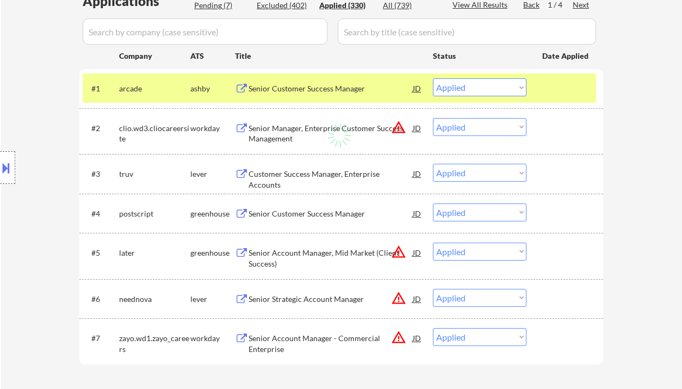
select select ""applied""
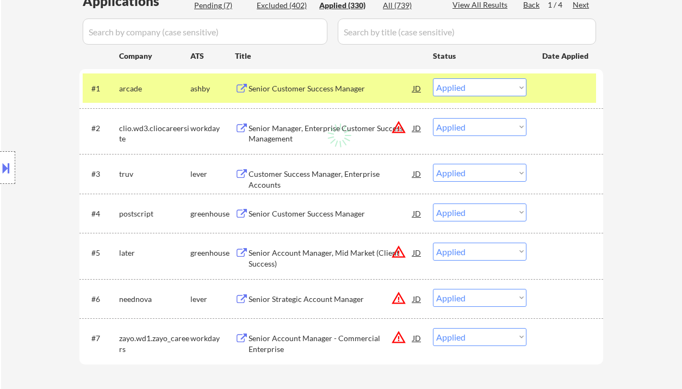
select select ""applied""
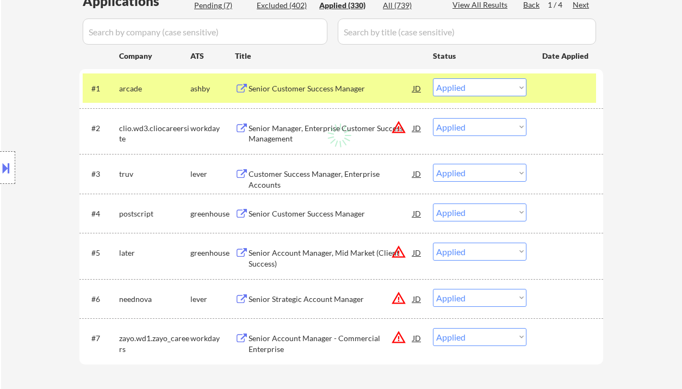
select select ""applied""
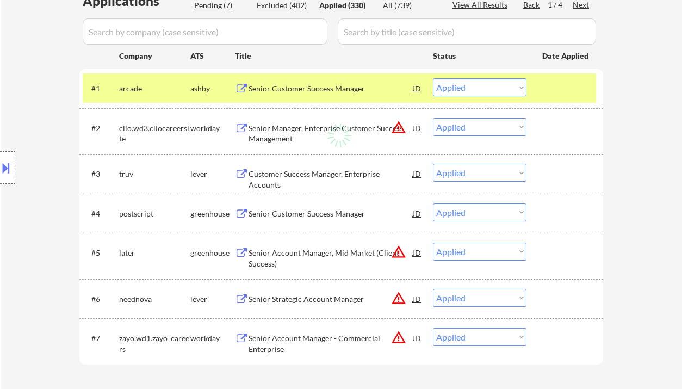
select select ""applied""
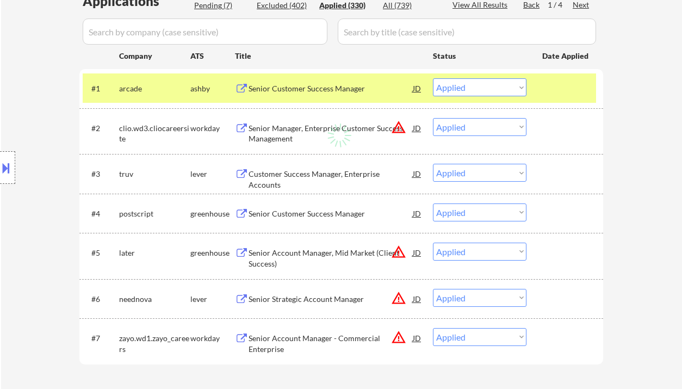
select select ""applied""
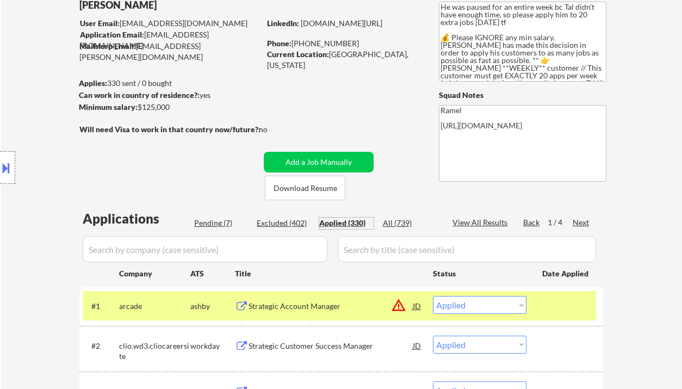
scroll to position [217, 0]
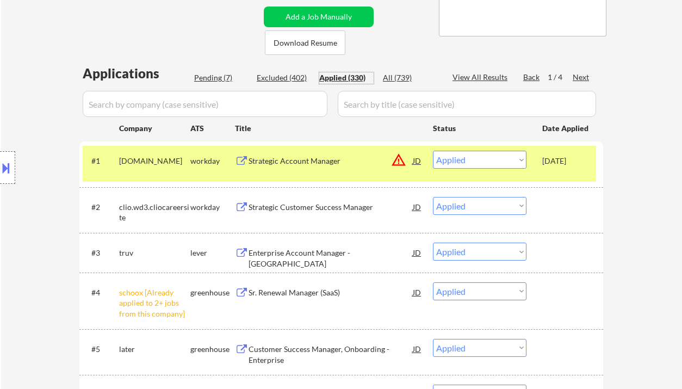
click at [5, 162] on button at bounding box center [6, 168] width 12 height 18
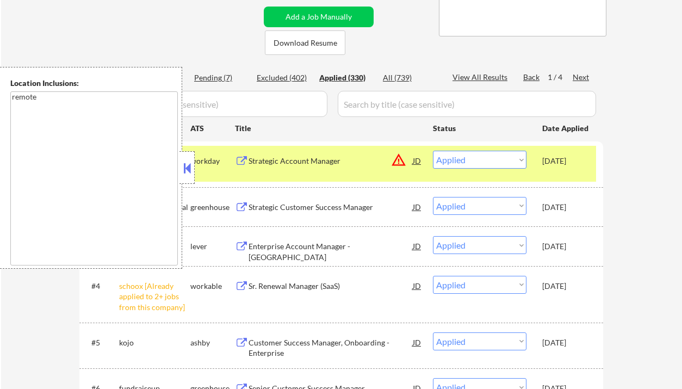
click at [184, 167] on button at bounding box center [187, 168] width 12 height 16
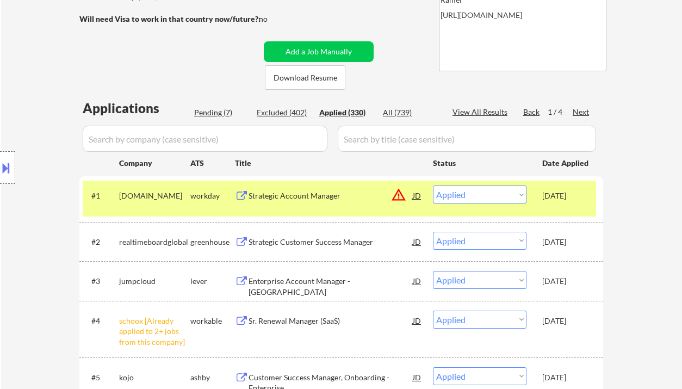
scroll to position [145, 0]
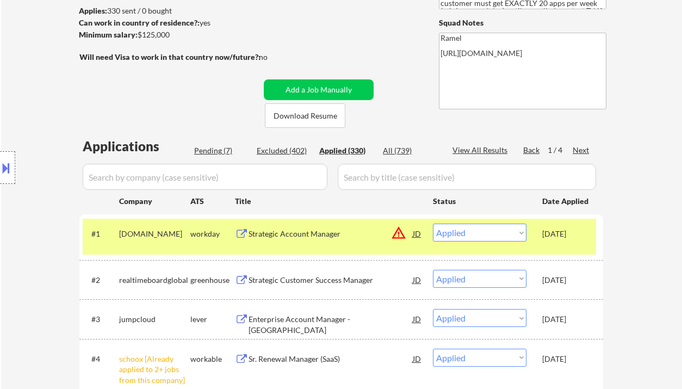
click at [218, 155] on div "Pending (7)" at bounding box center [221, 150] width 54 height 11
select select ""pending""
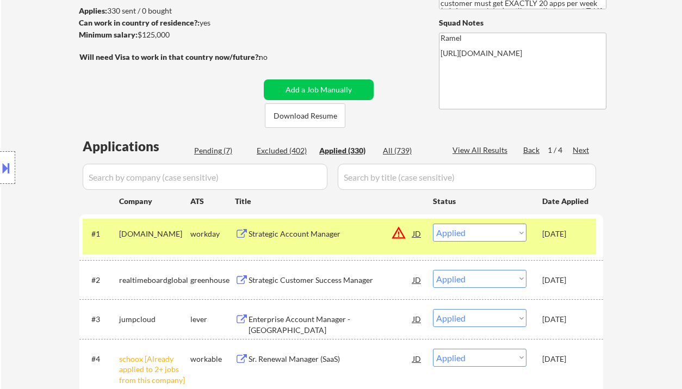
select select ""pending""
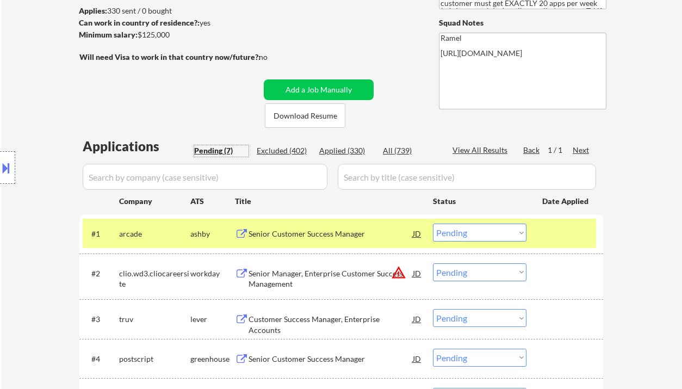
drag, startPoint x: 449, startPoint y: 231, endPoint x: 455, endPoint y: 237, distance: 8.1
click at [449, 231] on select "Choose an option... Pending Applied Excluded (Questions) Excluded (Expired) Exc…" at bounding box center [479, 232] width 93 height 18
drag, startPoint x: 414, startPoint y: 229, endPoint x: 423, endPoint y: 234, distance: 10.7
click at [414, 229] on div "JD" at bounding box center [416, 233] width 11 height 20
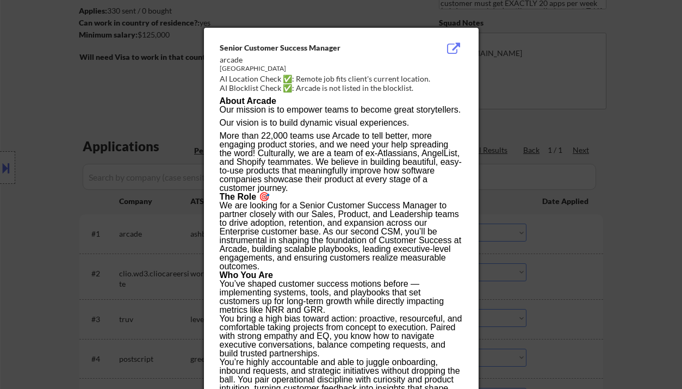
drag, startPoint x: 644, startPoint y: 266, endPoint x: 520, endPoint y: 270, distance: 124.5
click at [645, 266] on div at bounding box center [341, 194] width 682 height 389
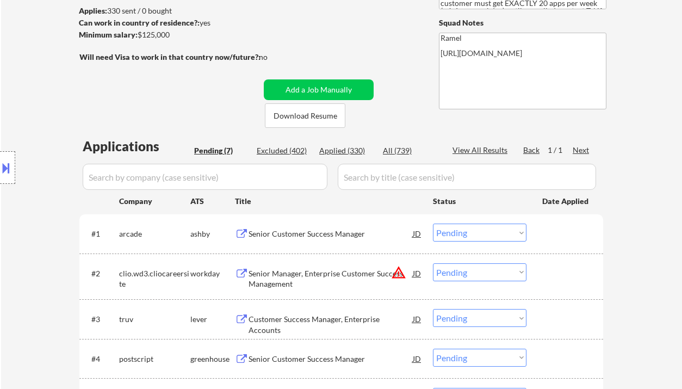
click at [470, 238] on select "Choose an option... Pending Applied Excluded (Questions) Excluded (Expired) Exc…" at bounding box center [479, 232] width 93 height 18
click at [433, 223] on select "Choose an option... Pending Applied Excluded (Questions) Excluded (Expired) Exc…" at bounding box center [479, 232] width 93 height 18
click at [296, 322] on div "Customer Success Manager, Enterprise Accounts" at bounding box center [330, 324] width 164 height 21
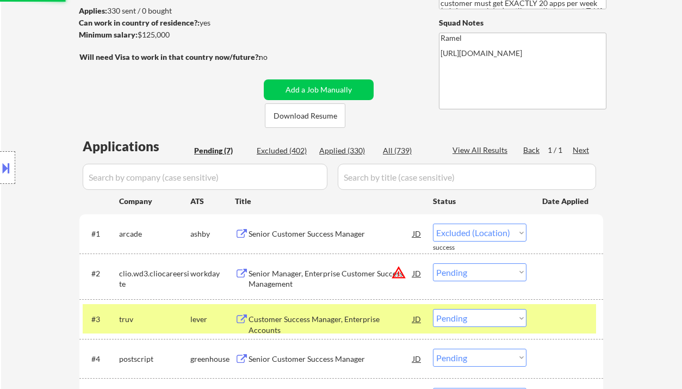
select select ""pending""
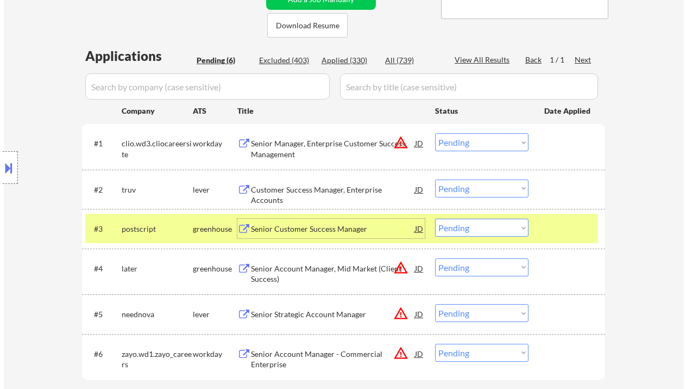
scroll to position [290, 0]
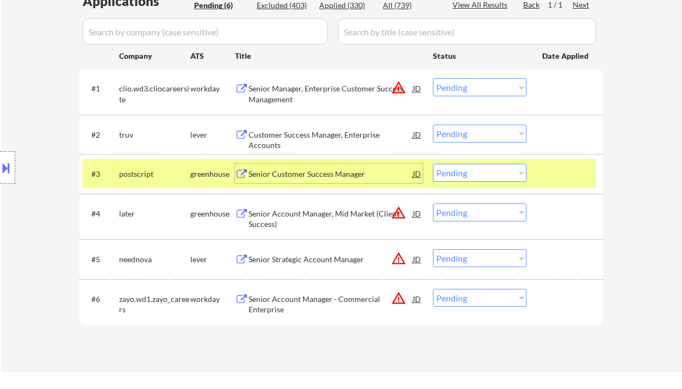
click at [467, 135] on select "Choose an option... Pending Applied Excluded (Questions) Excluded (Expired) Exc…" at bounding box center [479, 133] width 93 height 18
click at [433, 124] on select "Choose an option... Pending Applied Excluded (Questions) Excluded (Expired) Exc…" at bounding box center [479, 133] width 93 height 18
click at [323, 172] on div "Senior Customer Success Manager" at bounding box center [330, 173] width 164 height 11
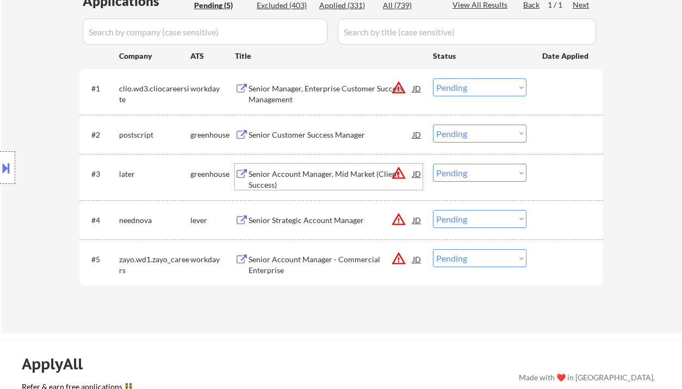
click at [454, 134] on select "Choose an option... Pending Applied Excluded (Questions) Excluded (Expired) Exc…" at bounding box center [479, 133] width 93 height 18
click at [433, 124] on select "Choose an option... Pending Applied Excluded (Questions) Excluded (Expired) Exc…" at bounding box center [479, 133] width 93 height 18
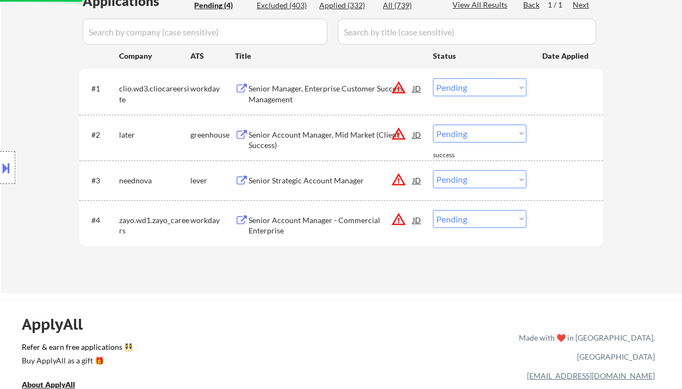
click at [288, 135] on div "Senior Account Manager, Mid Market (Client Success)" at bounding box center [330, 139] width 164 height 21
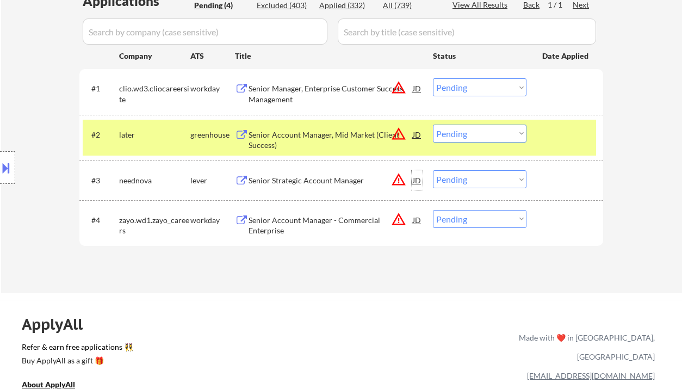
click at [414, 180] on div "JD" at bounding box center [416, 180] width 11 height 20
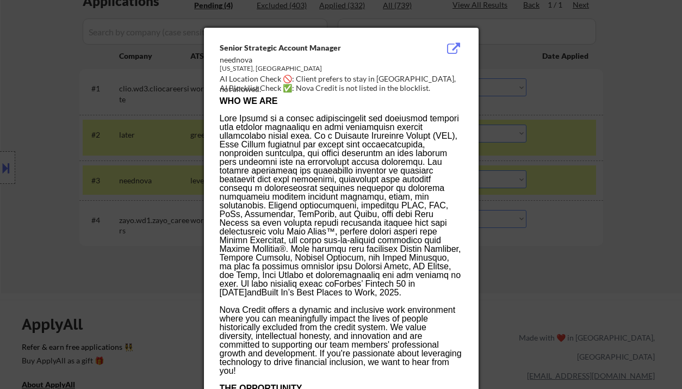
click at [123, 174] on div at bounding box center [341, 194] width 682 height 389
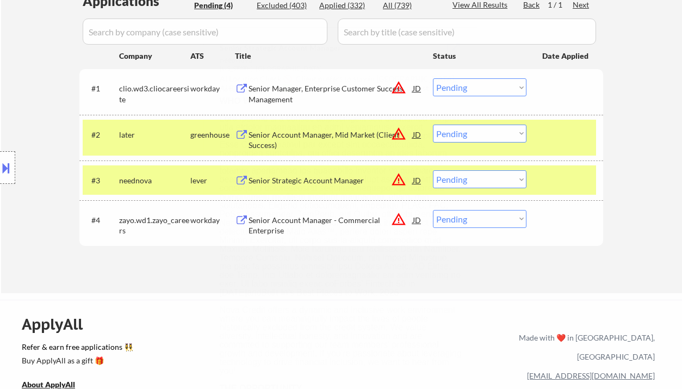
drag, startPoint x: 3, startPoint y: 162, endPoint x: 10, endPoint y: 166, distance: 8.0
click at [7, 164] on button at bounding box center [6, 168] width 12 height 18
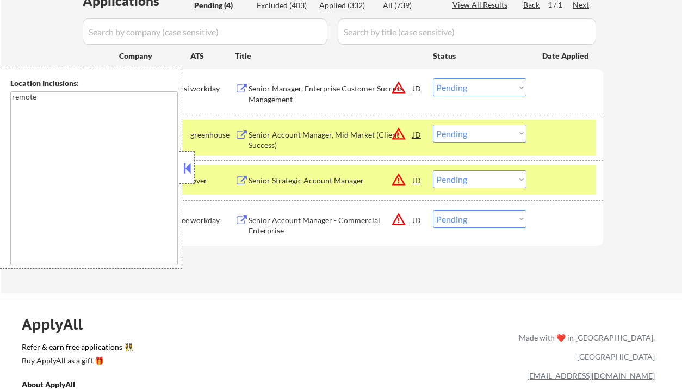
click at [190, 166] on button at bounding box center [187, 168] width 12 height 16
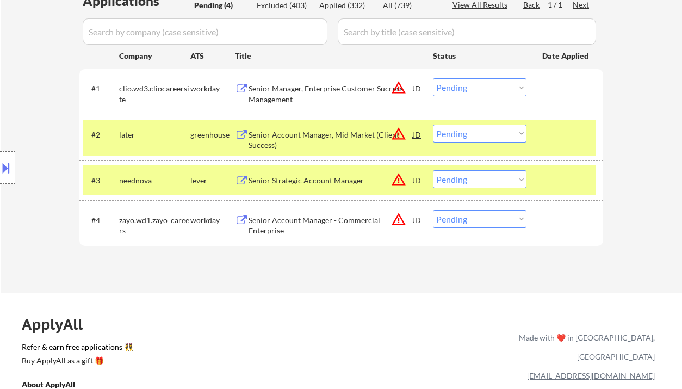
click at [426, 182] on div "#3 neednova lever Senior Strategic Account Manager JD warning_amber Choose an o…" at bounding box center [339, 179] width 513 height 29
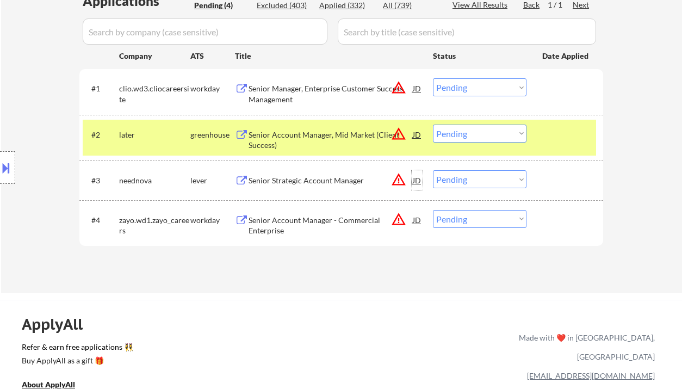
drag, startPoint x: 417, startPoint y: 181, endPoint x: 407, endPoint y: 183, distance: 10.6
click at [418, 181] on div "JD" at bounding box center [416, 180] width 11 height 20
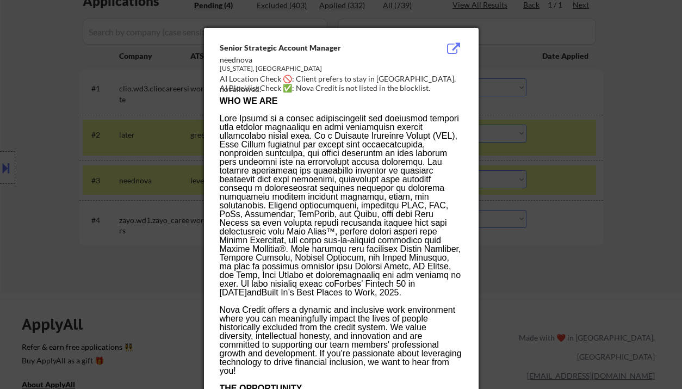
click at [530, 220] on div at bounding box center [341, 194] width 682 height 389
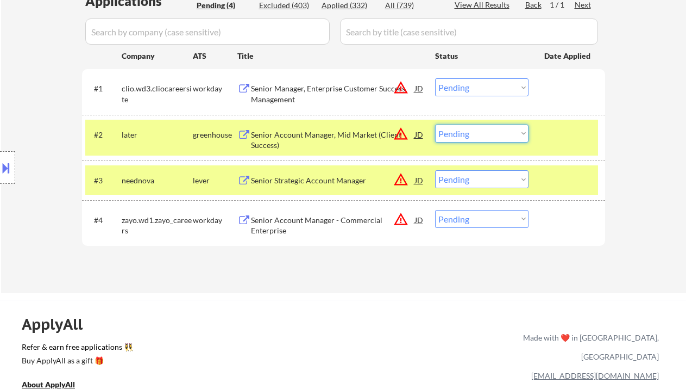
click at [497, 129] on select "Choose an option... Pending Applied Excluded (Questions) Excluded (Expired) Exc…" at bounding box center [481, 133] width 93 height 18
click at [435, 124] on select "Choose an option... Pending Applied Excluded (Questions) Excluded (Expired) Exc…" at bounding box center [481, 133] width 93 height 18
click at [324, 187] on div "Senior Strategic Account Manager" at bounding box center [333, 180] width 164 height 20
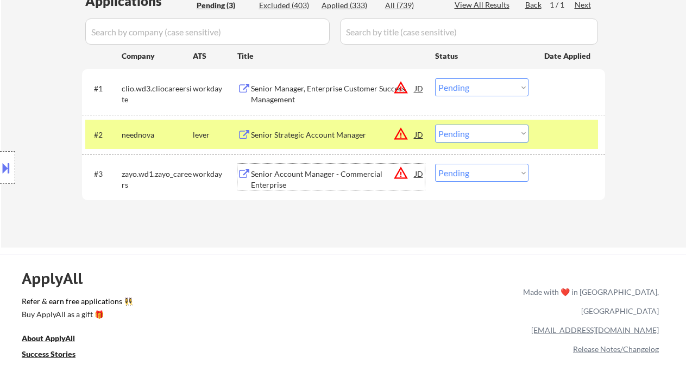
click at [479, 132] on select "Choose an option... Pending Applied Excluded (Questions) Excluded (Expired) Exc…" at bounding box center [481, 133] width 93 height 18
click at [435, 124] on select "Choose an option... Pending Applied Excluded (Questions) Excluded (Expired) Exc…" at bounding box center [481, 133] width 93 height 18
select select ""pending""
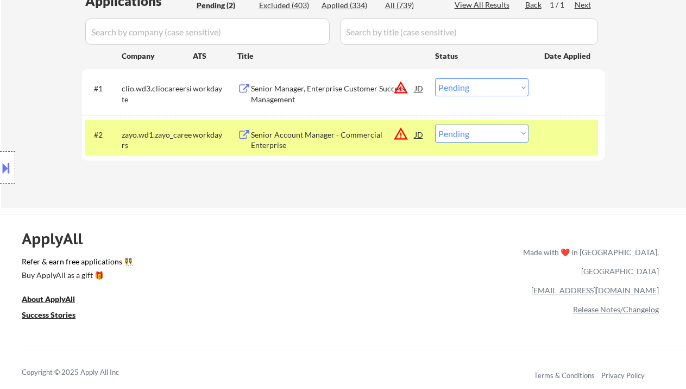
click at [323, 89] on div "Senior Manager, Enterprise Customer Success Management" at bounding box center [333, 93] width 164 height 21
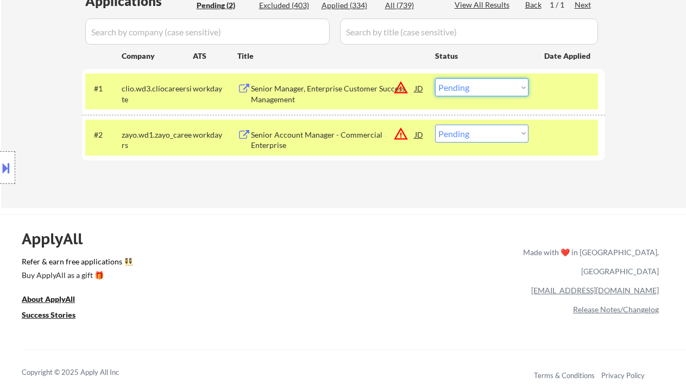
drag, startPoint x: 480, startPoint y: 85, endPoint x: 483, endPoint y: 95, distance: 10.2
click at [480, 85] on select "Choose an option... Pending Applied Excluded (Questions) Excluded (Expired) Exc…" at bounding box center [481, 87] width 93 height 18
click at [435, 78] on select "Choose an option... Pending Applied Excluded (Questions) Excluded (Expired) Exc…" at bounding box center [481, 87] width 93 height 18
click at [336, 138] on div "Senior Account Manager - Commercial Enterprise" at bounding box center [333, 139] width 164 height 21
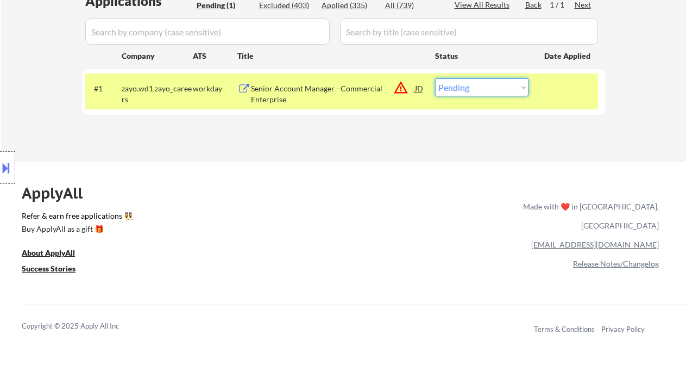
drag, startPoint x: 489, startPoint y: 89, endPoint x: 492, endPoint y: 95, distance: 7.3
click at [489, 89] on select "Choose an option... Pending Applied Excluded (Questions) Excluded (Expired) Exc…" at bounding box center [481, 87] width 93 height 18
select select ""excluded__location_""
click at [435, 78] on select "Choose an option... Pending Applied Excluded (Questions) Excluded (Expired) Exc…" at bounding box center [481, 87] width 93 height 18
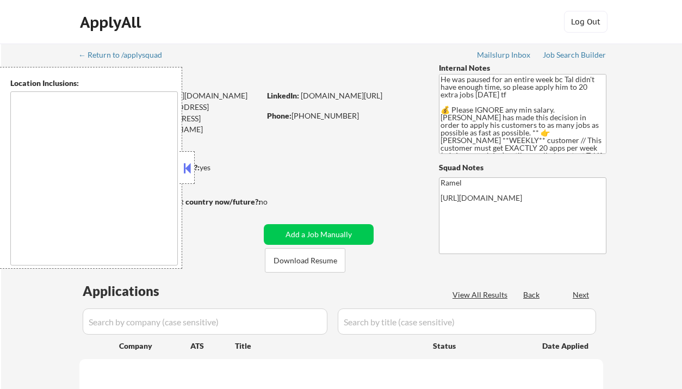
select select ""pending""
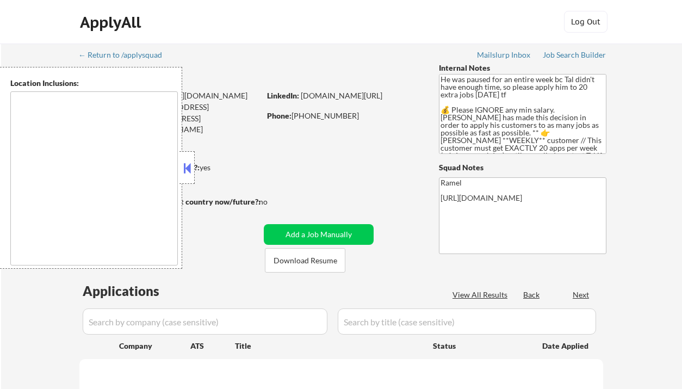
select select ""pending""
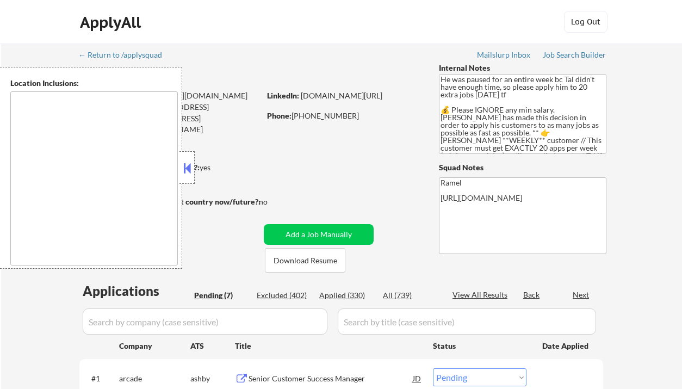
type textarea "remote"
click at [186, 168] on button at bounding box center [187, 168] width 12 height 16
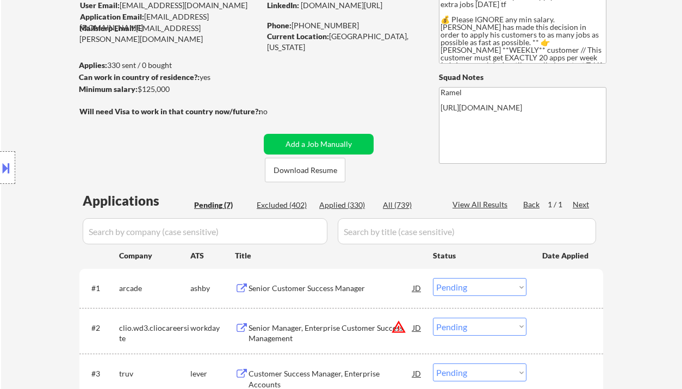
scroll to position [145, 0]
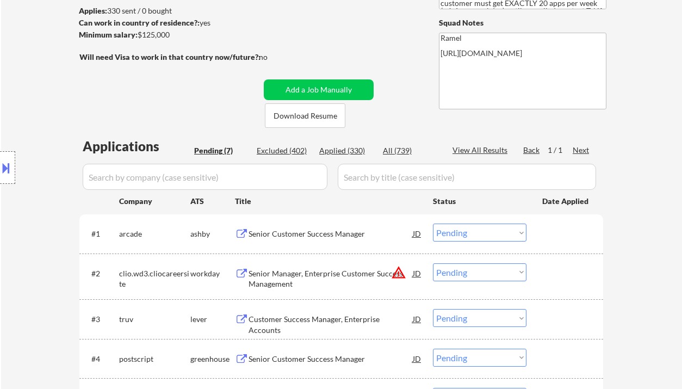
click at [357, 148] on div "Applied (330)" at bounding box center [346, 150] width 54 height 11
select select ""applied""
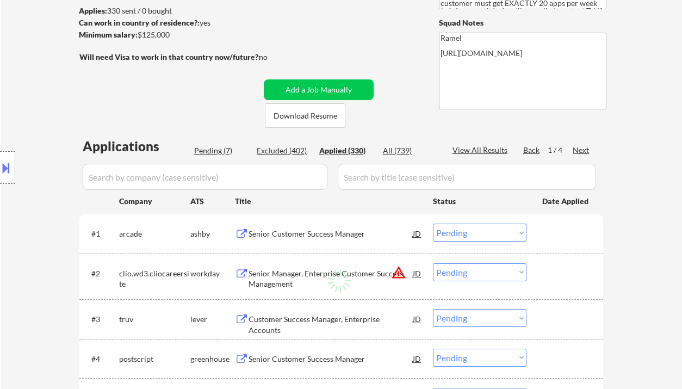
select select ""applied""
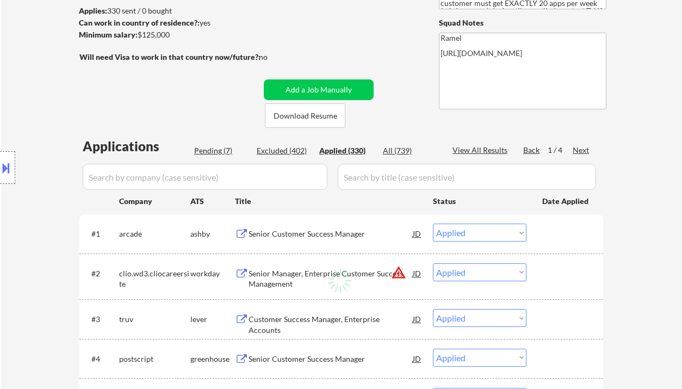
select select ""applied""
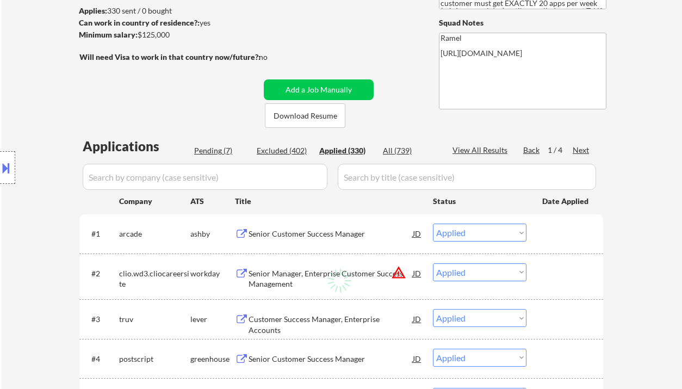
select select ""applied""
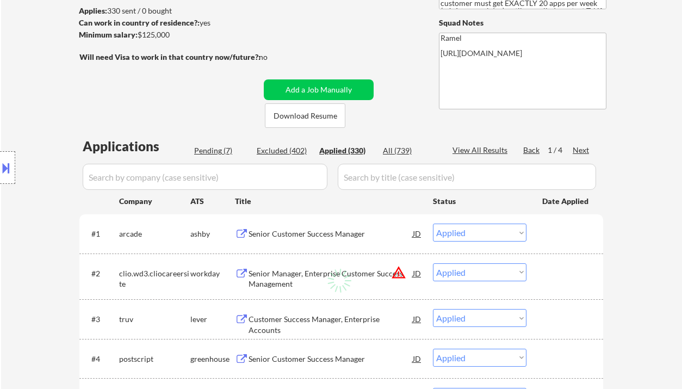
select select ""applied""
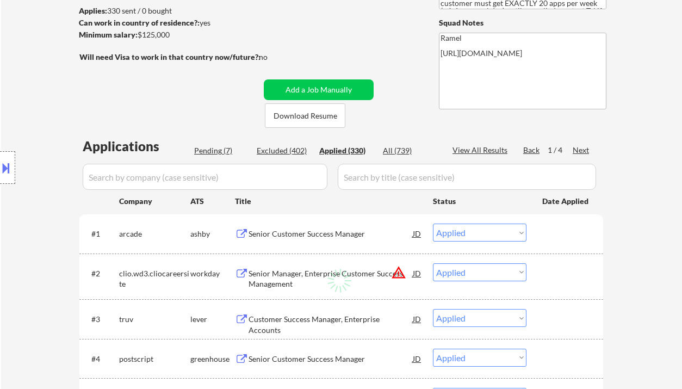
select select ""applied""
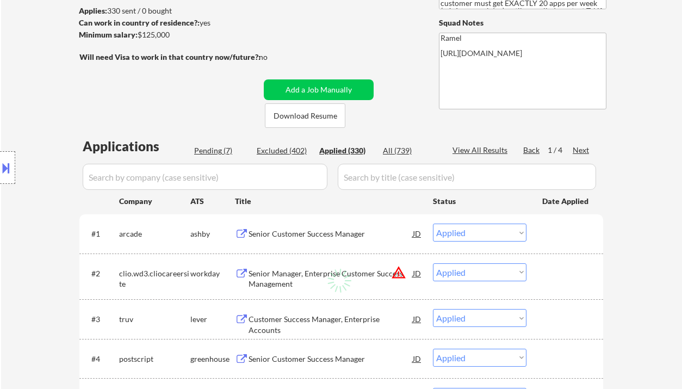
select select ""applied""
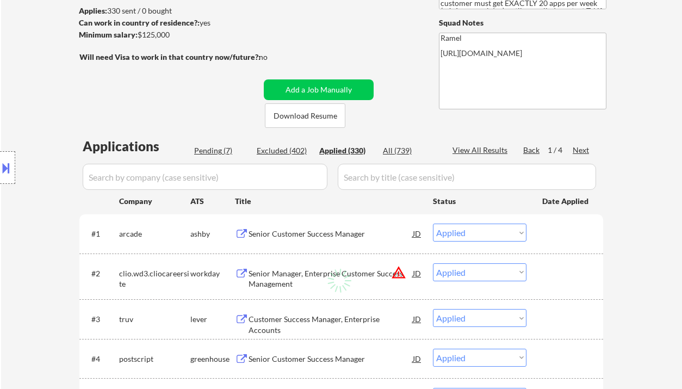
select select ""applied""
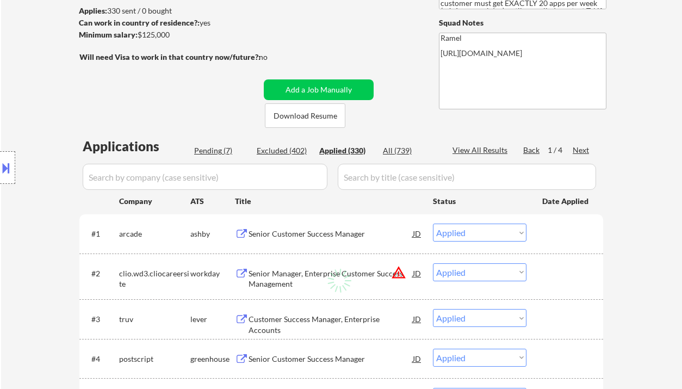
select select ""applied""
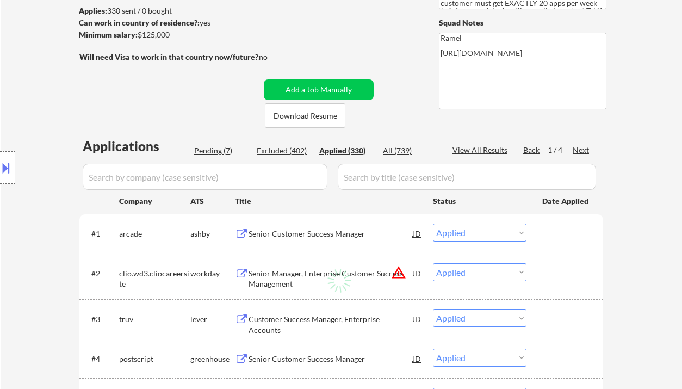
select select ""applied""
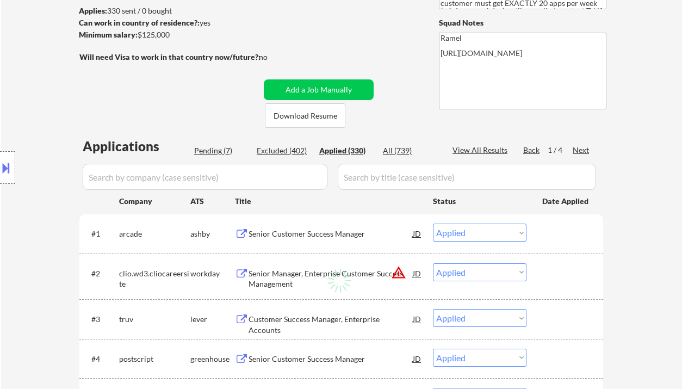
select select ""applied""
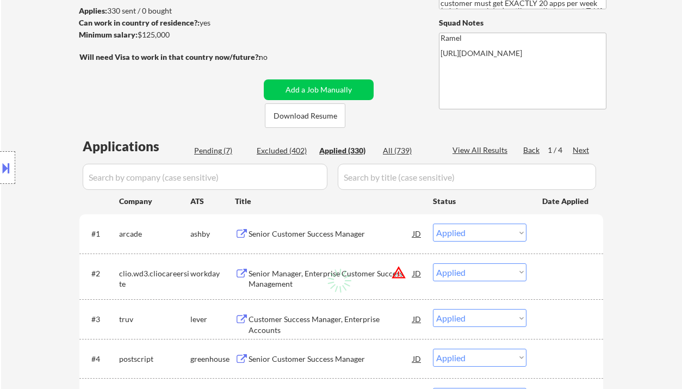
select select ""applied""
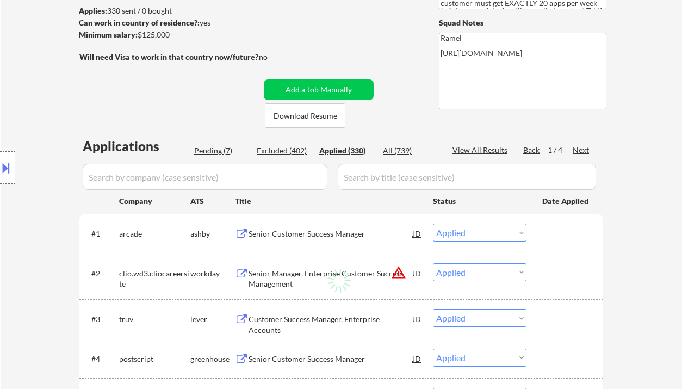
select select ""applied""
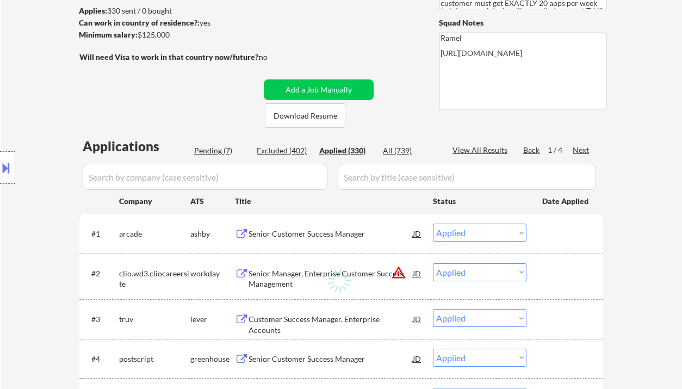
select select ""applied""
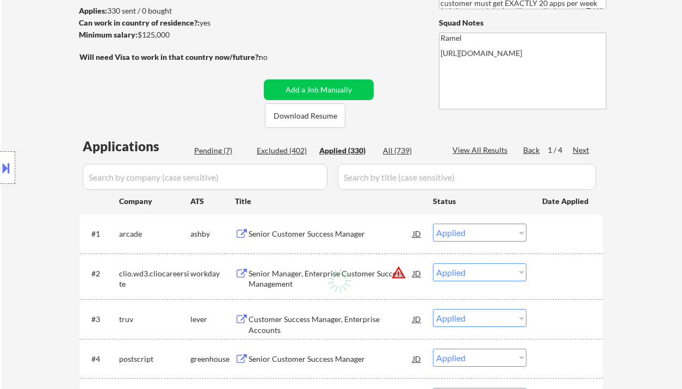
select select ""applied""
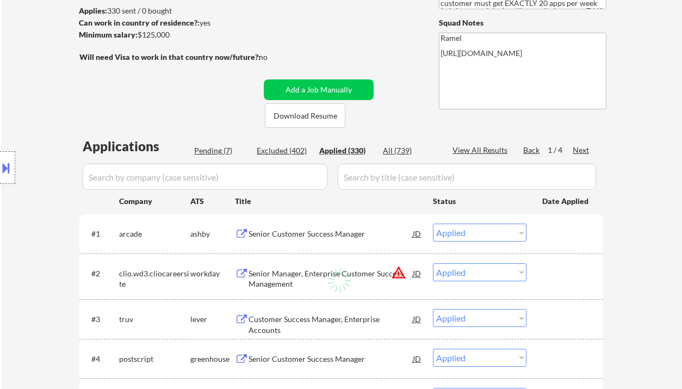
select select ""applied""
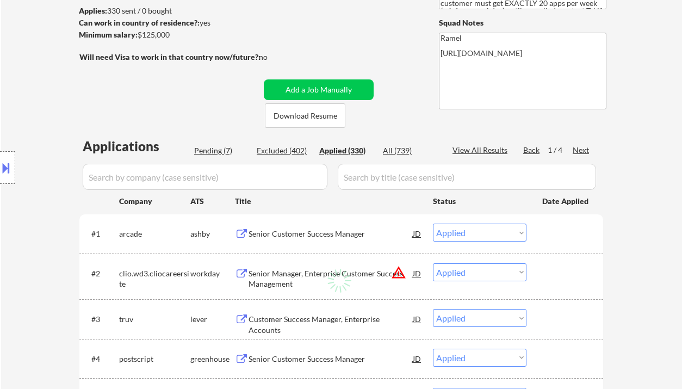
select select ""applied""
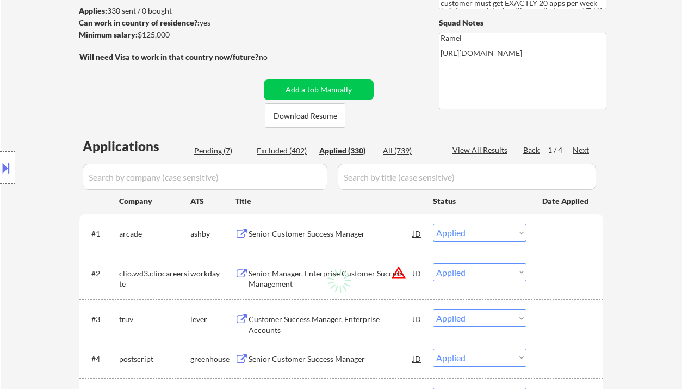
select select ""applied""
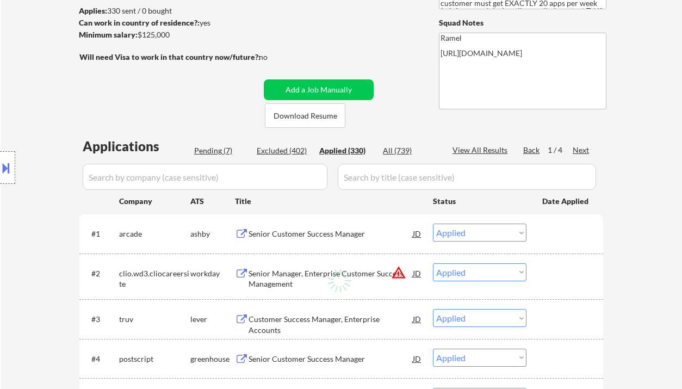
select select ""applied""
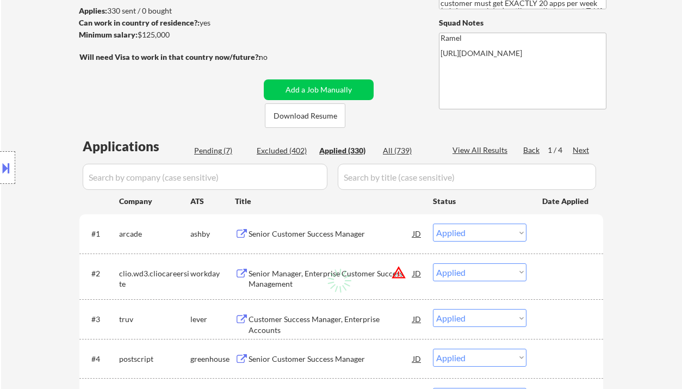
select select ""applied""
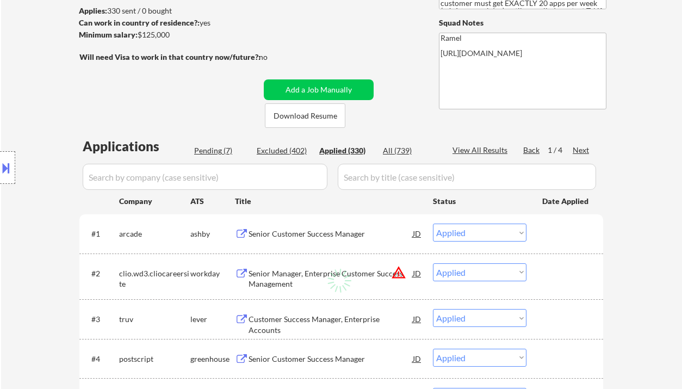
select select ""applied""
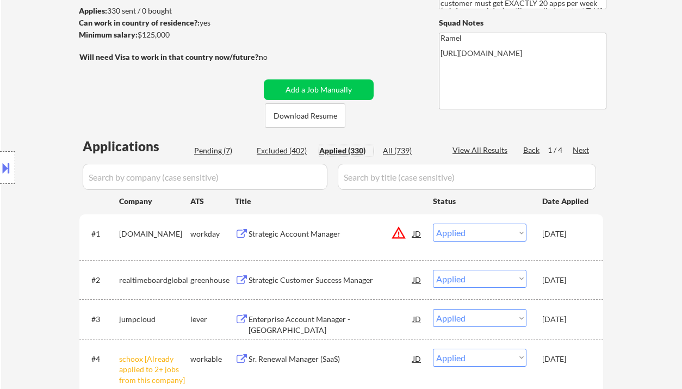
click at [488, 154] on div "View All Results" at bounding box center [481, 150] width 58 height 11
select select ""applied""
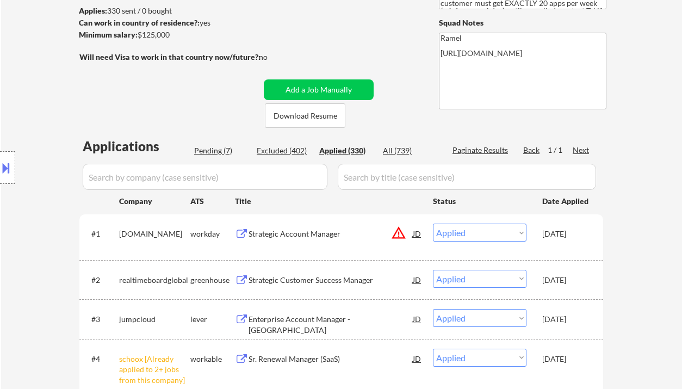
select select ""applied""
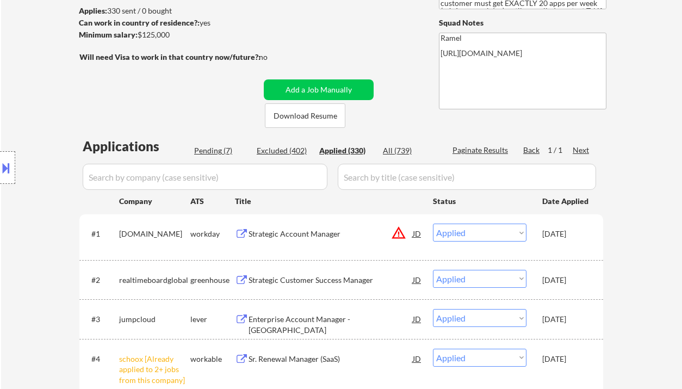
select select ""applied""
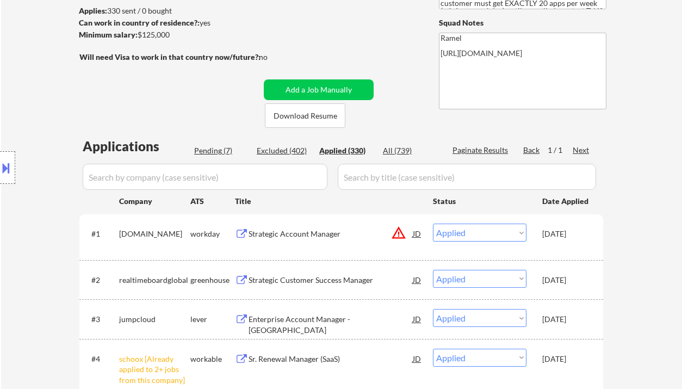
select select ""applied""
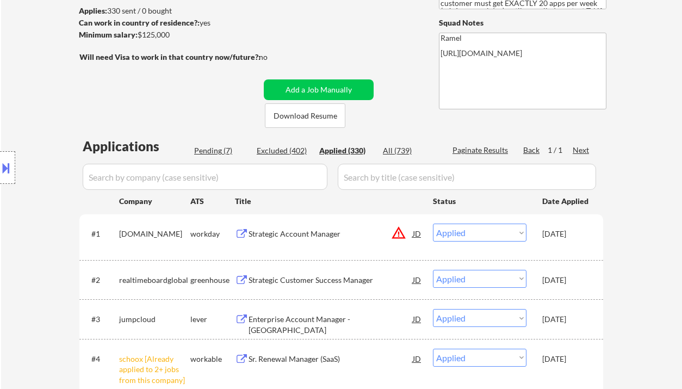
select select ""applied""
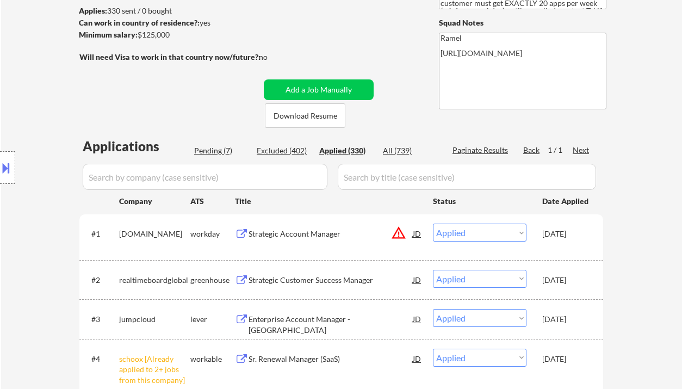
select select ""applied""
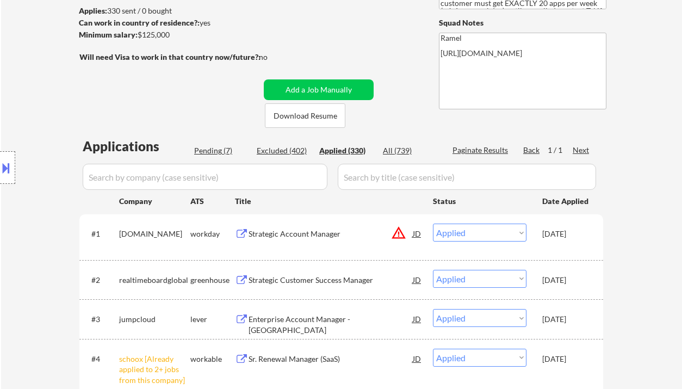
select select ""applied""
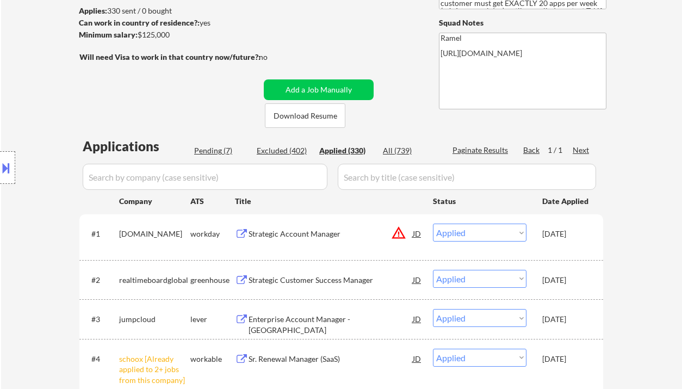
select select ""applied""
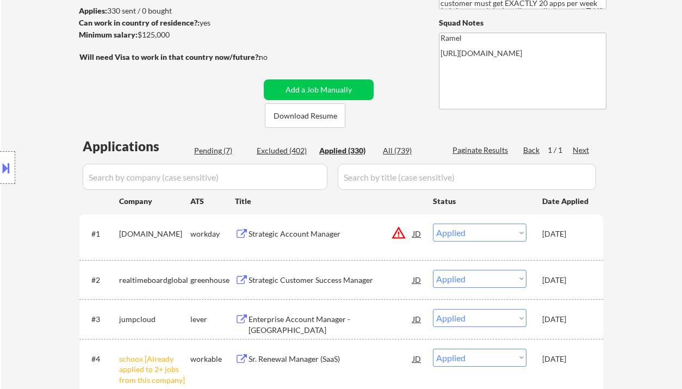
select select ""applied""
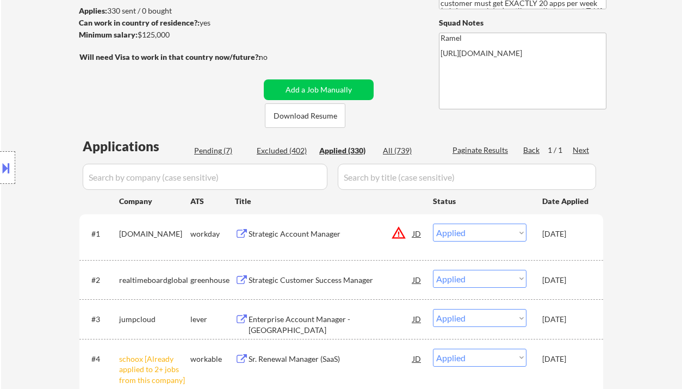
select select ""applied""
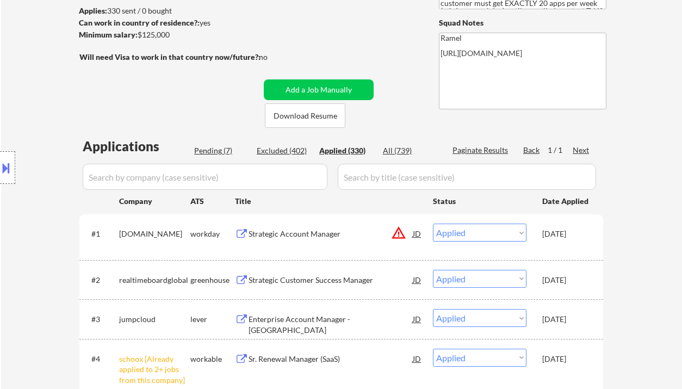
select select ""applied""
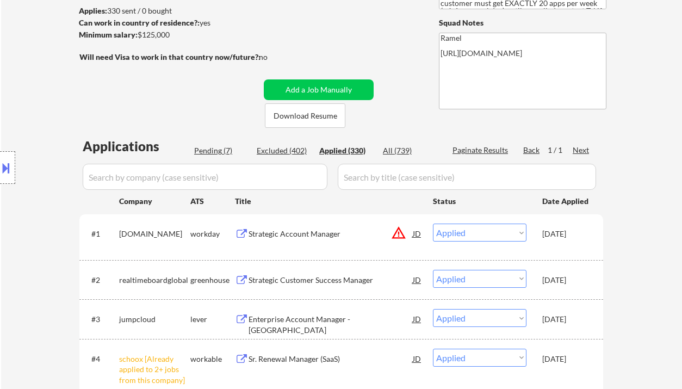
select select ""applied""
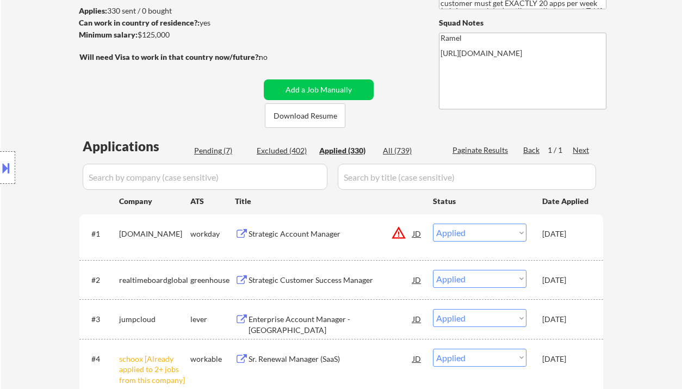
select select ""applied""
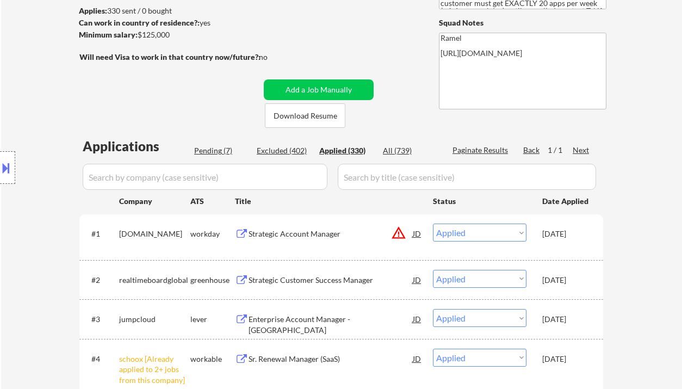
select select ""applied""
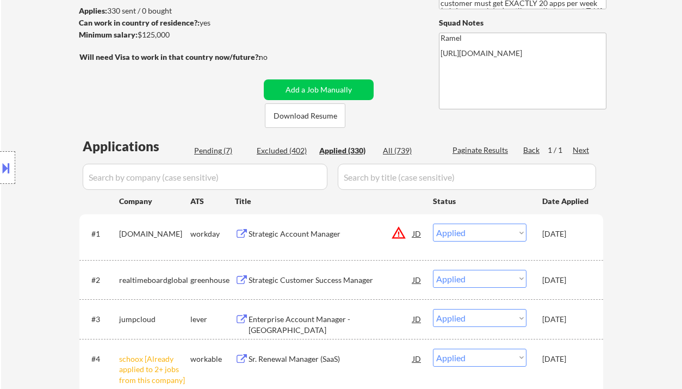
select select ""applied""
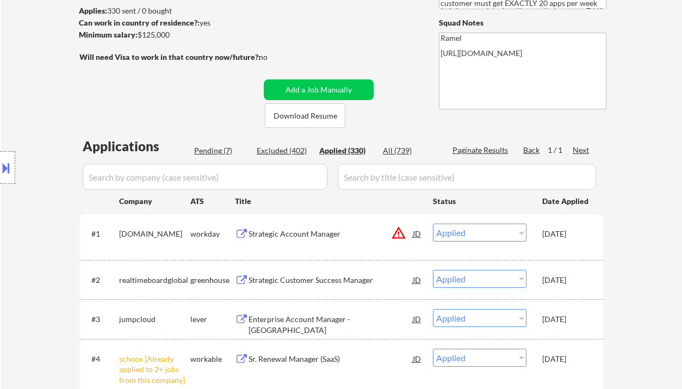
select select ""applied""
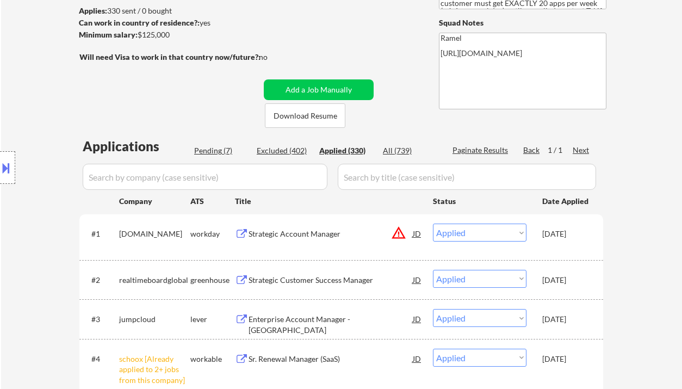
select select ""applied""
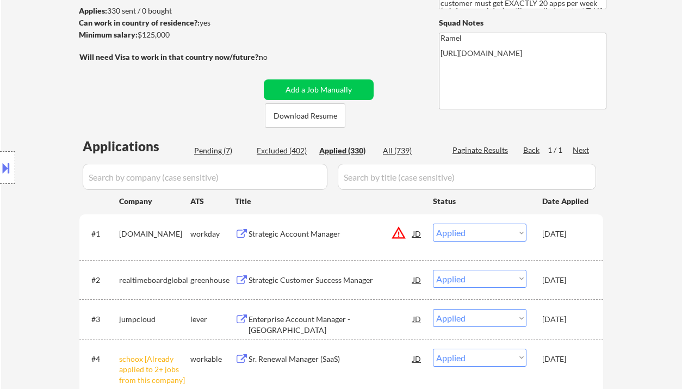
select select ""applied""
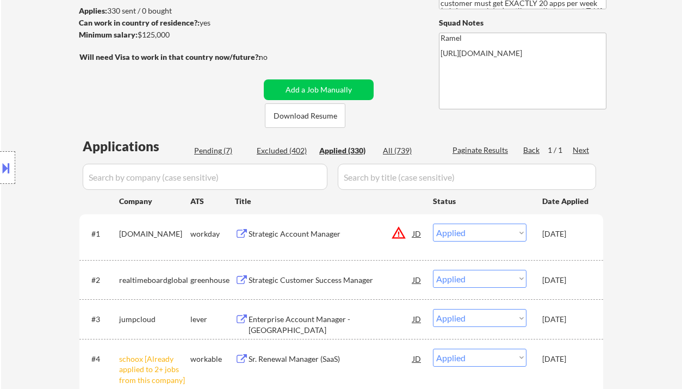
select select ""applied""
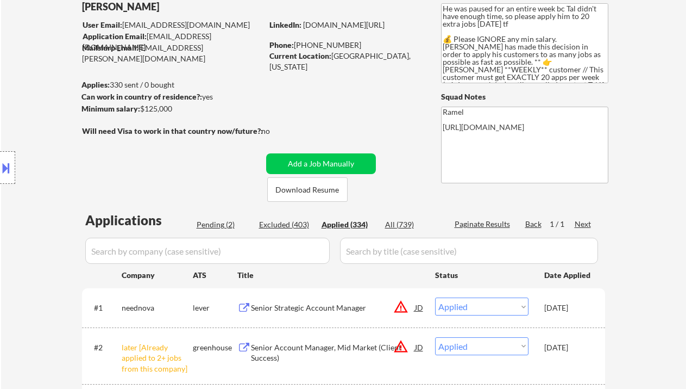
scroll to position [0, 0]
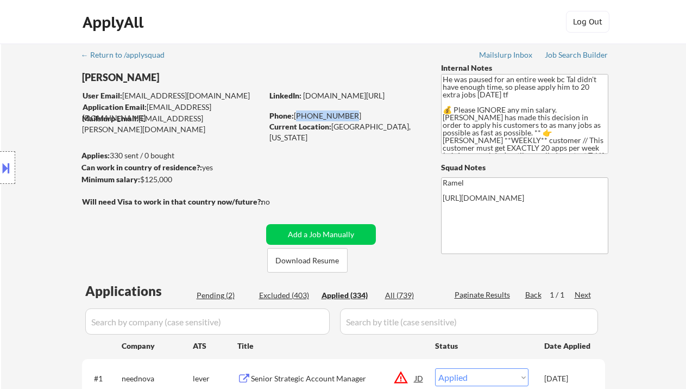
drag, startPoint x: 346, startPoint y: 116, endPoint x: 297, endPoint y: 115, distance: 48.9
click at [297, 115] on div "Phone: 646-842-6932" at bounding box center [347, 115] width 154 height 11
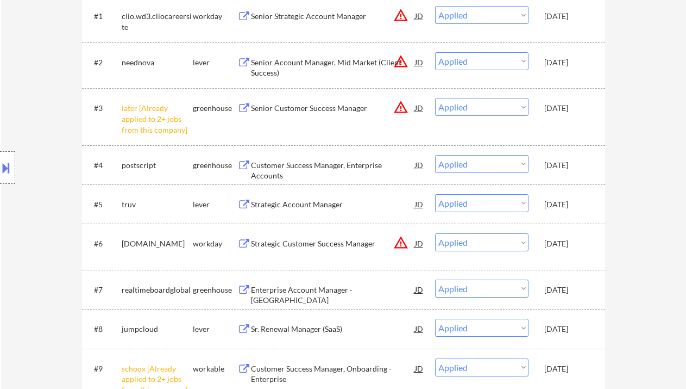
scroll to position [217, 0]
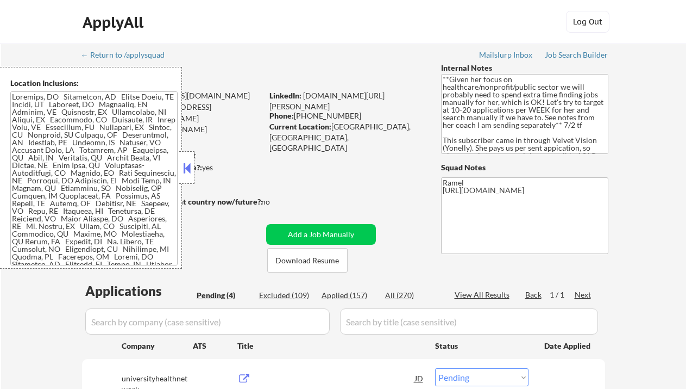
select select ""pending""
click at [189, 165] on button at bounding box center [187, 168] width 12 height 16
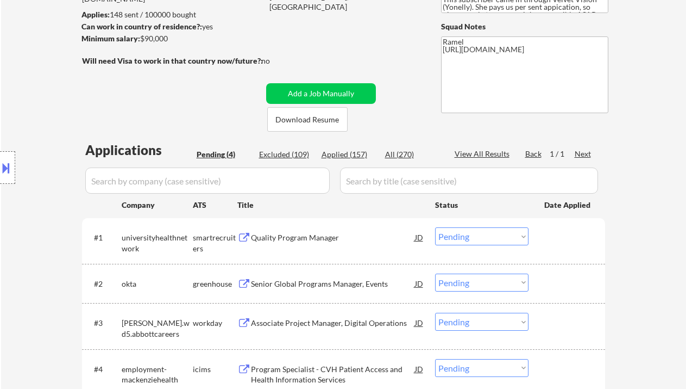
scroll to position [145, 0]
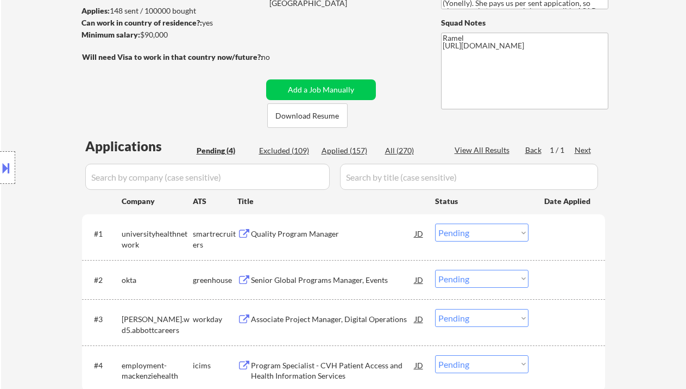
click at [296, 234] on div "Quality Program Manager" at bounding box center [333, 233] width 164 height 11
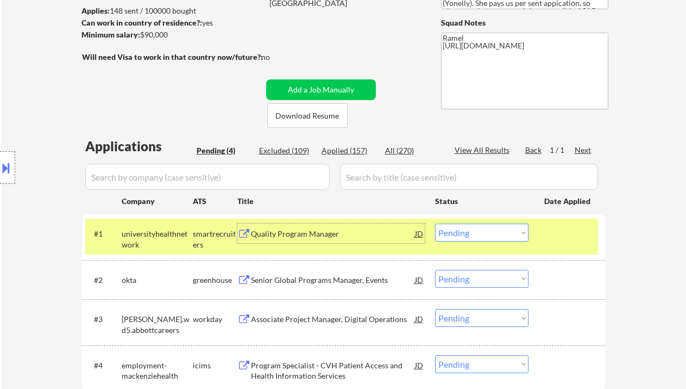
scroll to position [217, 0]
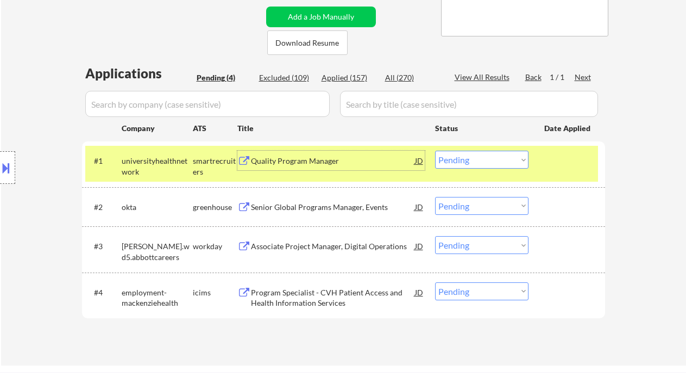
click at [488, 160] on select "Choose an option... Pending Applied Excluded (Questions) Excluded (Expired) Exc…" at bounding box center [481, 160] width 93 height 18
click at [435, 151] on select "Choose an option... Pending Applied Excluded (Questions) Excluded (Expired) Exc…" at bounding box center [481, 160] width 93 height 18
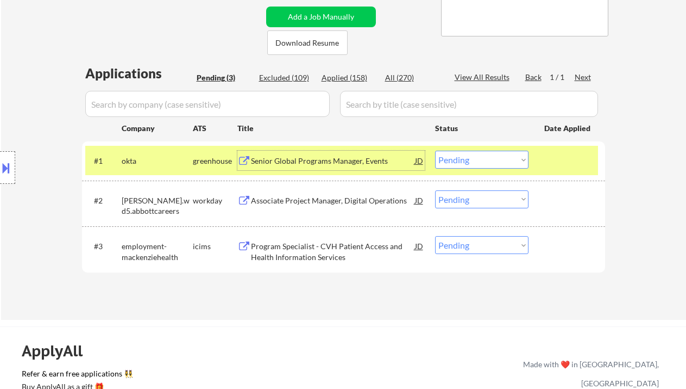
click at [327, 162] on div "Senior Global Programs Manager, Events" at bounding box center [333, 160] width 164 height 11
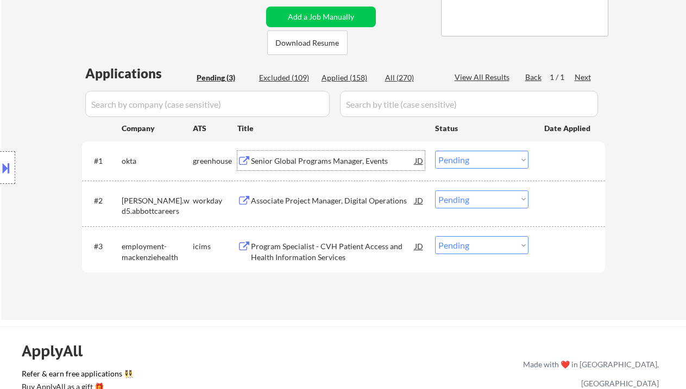
click at [460, 164] on select "Choose an option... Pending Applied Excluded (Questions) Excluded (Expired) Exc…" at bounding box center [481, 160] width 93 height 18
click at [435, 151] on select "Choose an option... Pending Applied Excluded (Questions) Excluded (Expired) Exc…" at bounding box center [481, 160] width 93 height 18
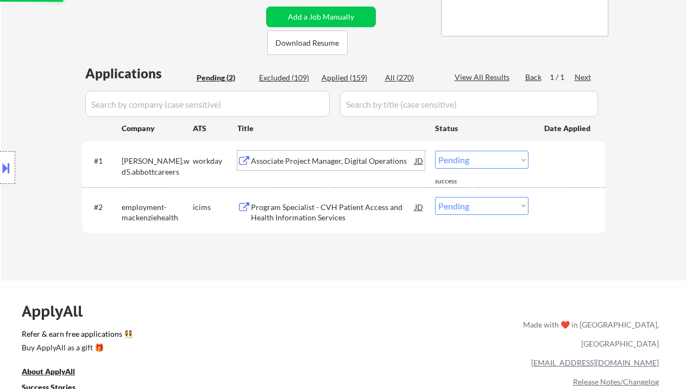
click at [322, 166] on div "Associate Project Manager, Digital Operations" at bounding box center [333, 161] width 164 height 20
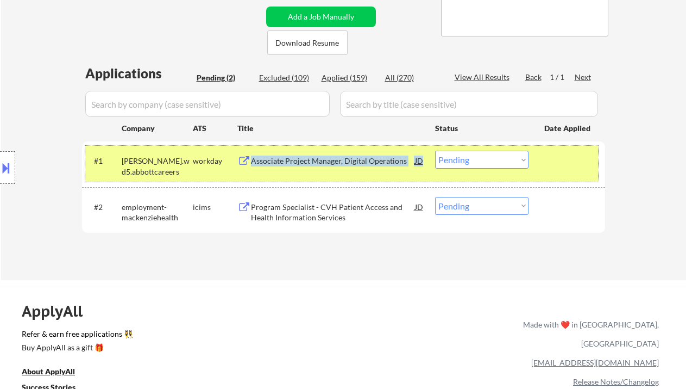
click at [424, 159] on div "#1 [PERSON_NAME].wd5.abbottcareers workday Associate Project Manager, Digital O…" at bounding box center [341, 164] width 513 height 36
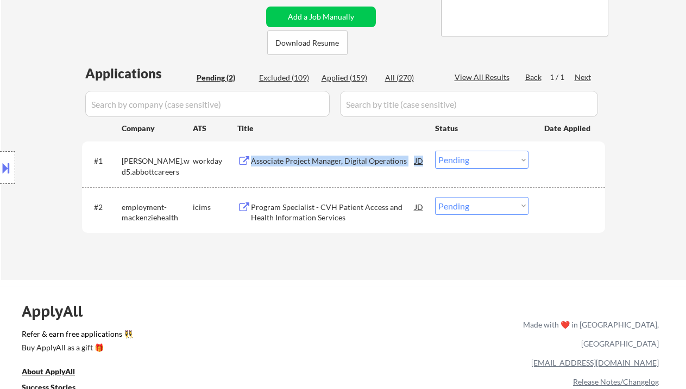
click at [423, 160] on div "JD" at bounding box center [419, 161] width 11 height 20
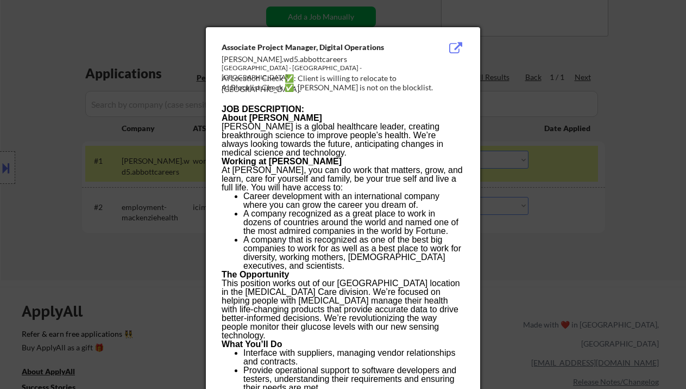
click at [595, 189] on div at bounding box center [343, 194] width 686 height 389
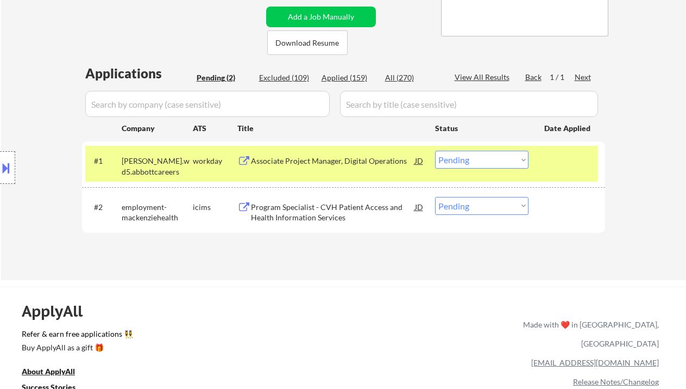
drag, startPoint x: 460, startPoint y: 164, endPoint x: 467, endPoint y: 168, distance: 8.3
click at [460, 164] on select "Choose an option... Pending Applied Excluded (Questions) Excluded (Expired) Exc…" at bounding box center [481, 160] width 93 height 18
click at [435, 151] on select "Choose an option... Pending Applied Excluded (Questions) Excluded (Expired) Exc…" at bounding box center [481, 160] width 93 height 18
click at [353, 214] on div "Program Specialist - CVH Patient Access and Health Information Services" at bounding box center [333, 212] width 164 height 21
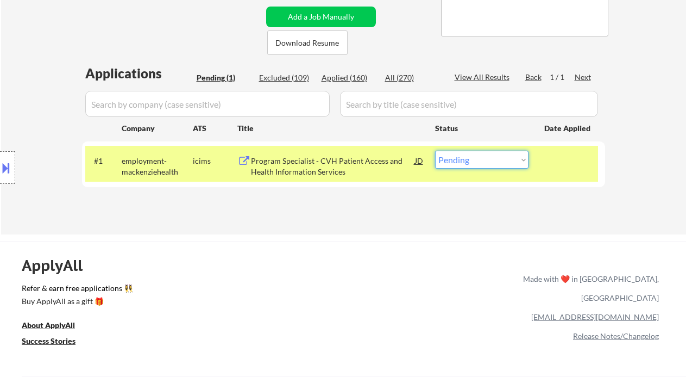
drag, startPoint x: 476, startPoint y: 161, endPoint x: 478, endPoint y: 168, distance: 6.9
click at [476, 161] on select "Choose an option... Pending Applied Excluded (Questions) Excluded (Expired) Exc…" at bounding box center [481, 160] width 93 height 18
select select ""applied""
click at [435, 151] on select "Choose an option... Pending Applied Excluded (Questions) Excluded (Expired) Exc…" at bounding box center [481, 160] width 93 height 18
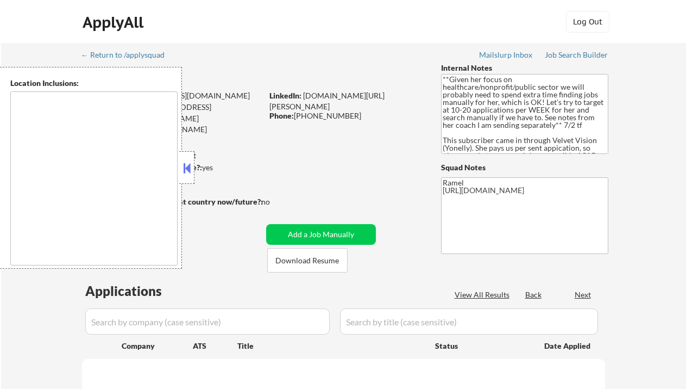
type textarea "[GEOGRAPHIC_DATA], ON [GEOGRAPHIC_DATA], ON [GEOGRAPHIC_DATA], ON [GEOGRAPHIC_D…"
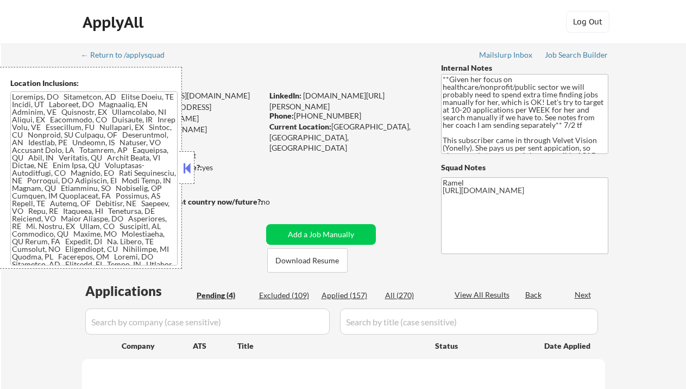
select select ""pending""
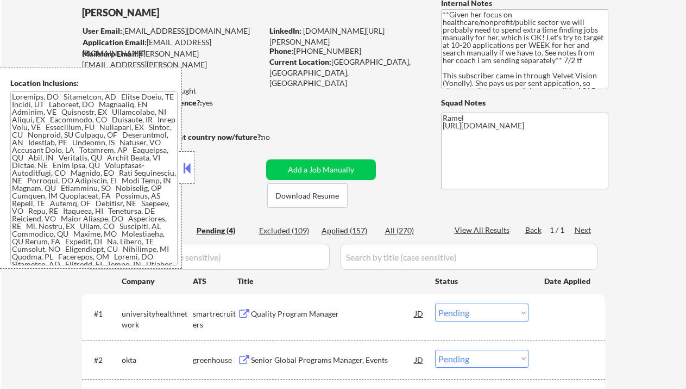
scroll to position [72, 0]
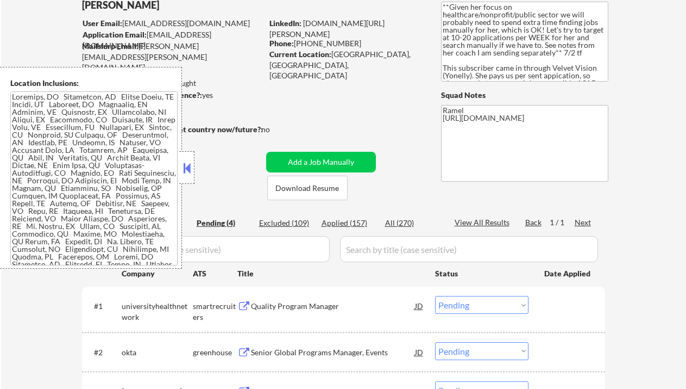
click at [359, 222] on div "Applied (157)" at bounding box center [349, 222] width 54 height 11
select select ""applied""
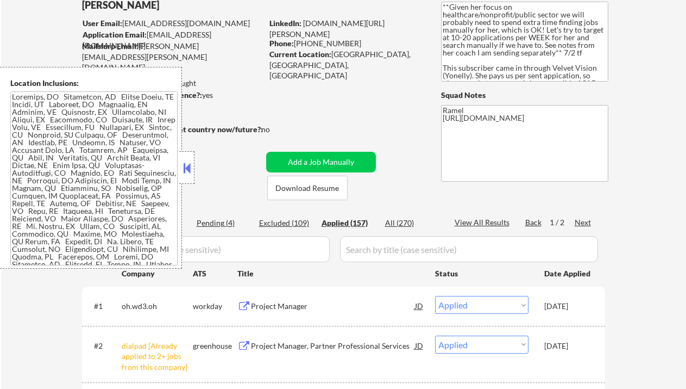
select select ""applied""
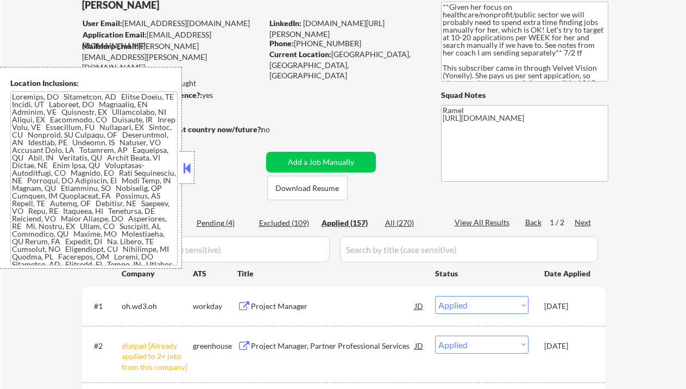
select select ""applied""
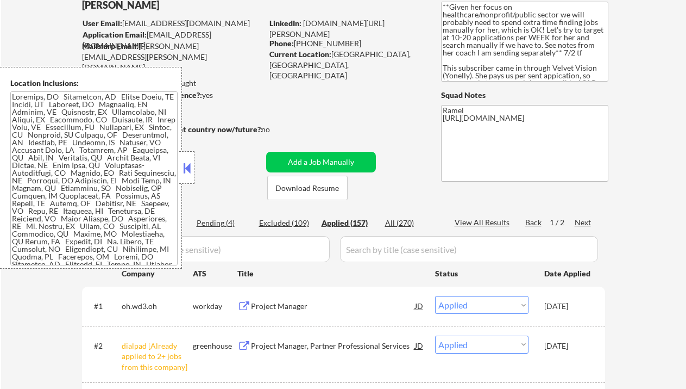
select select ""applied""
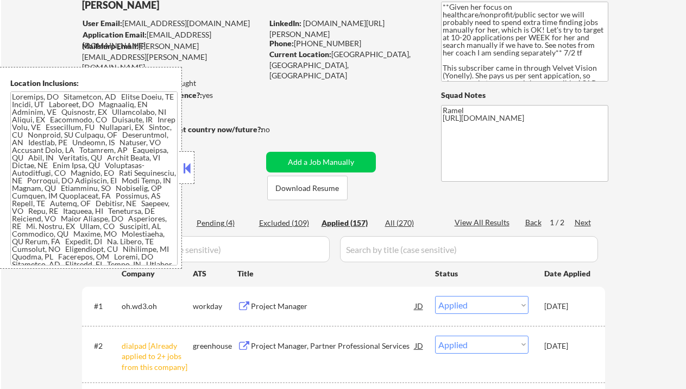
select select ""applied""
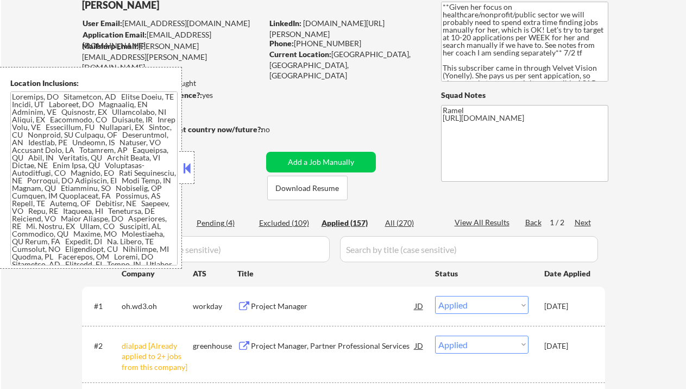
select select ""applied""
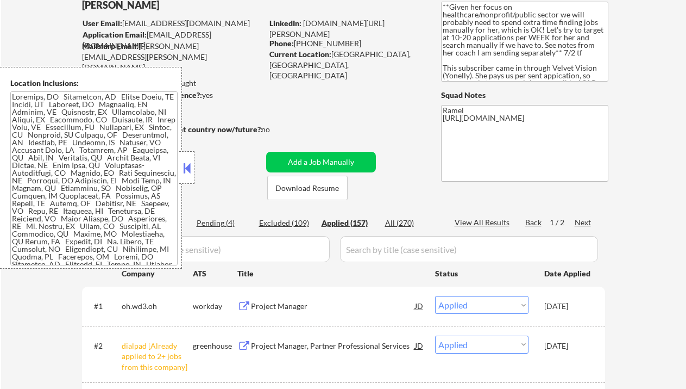
select select ""applied""
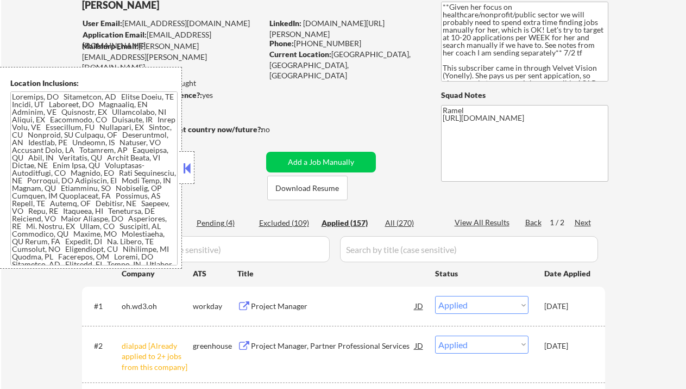
select select ""applied""
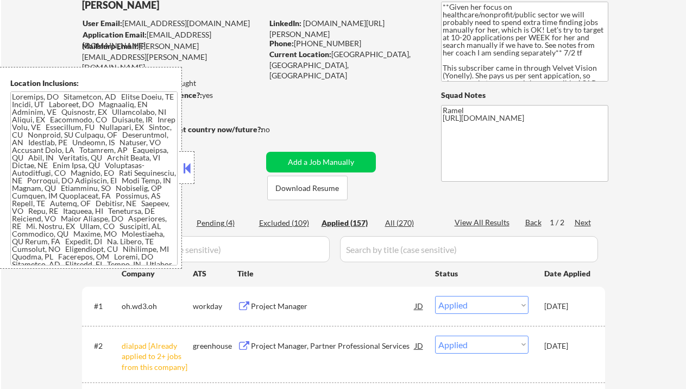
select select ""applied""
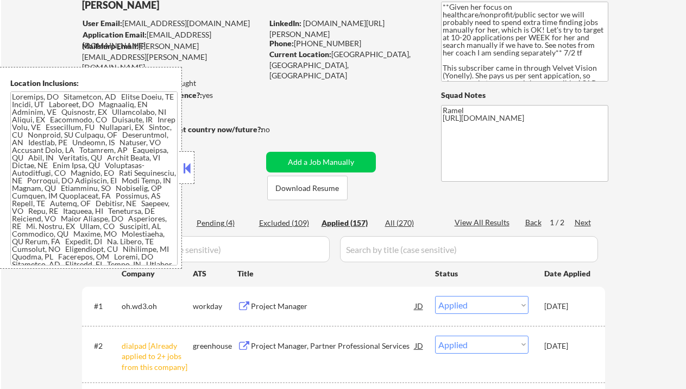
select select ""applied""
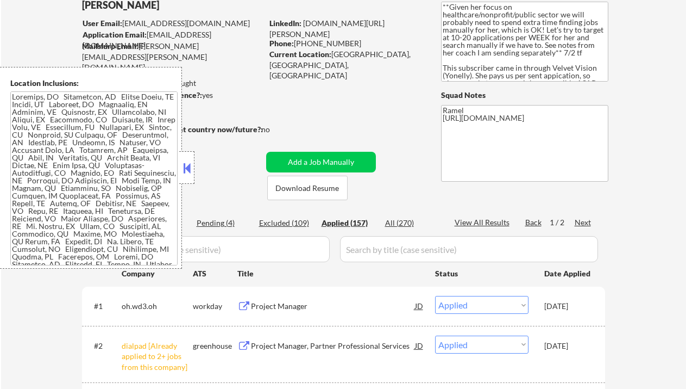
select select ""applied""
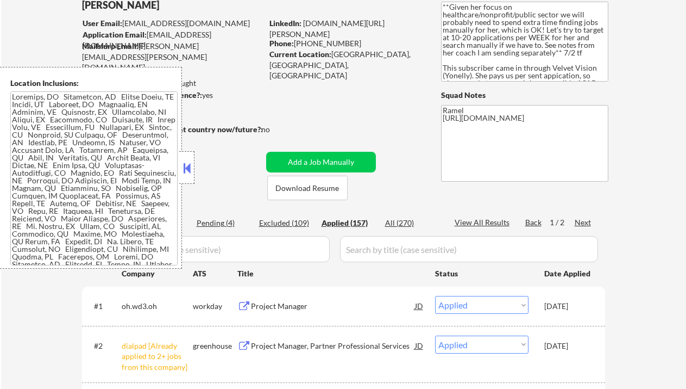
select select ""applied""
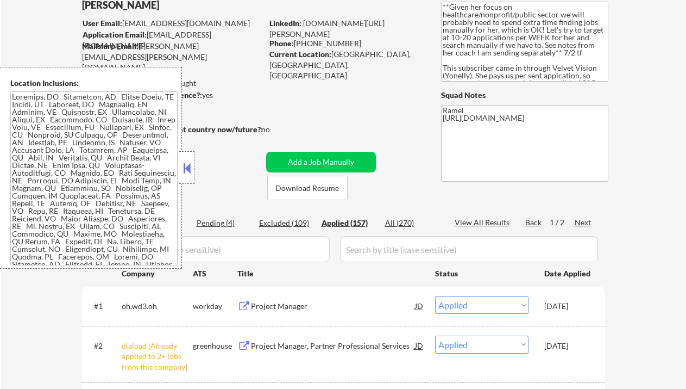
select select ""applied""
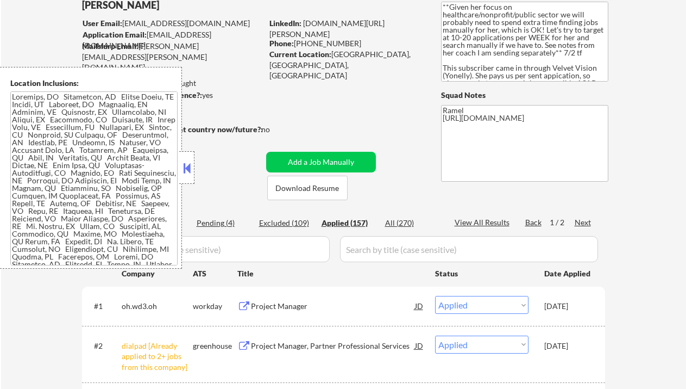
select select ""applied""
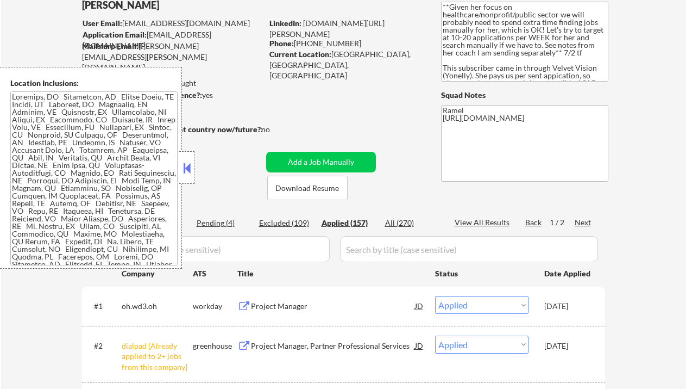
select select ""applied""
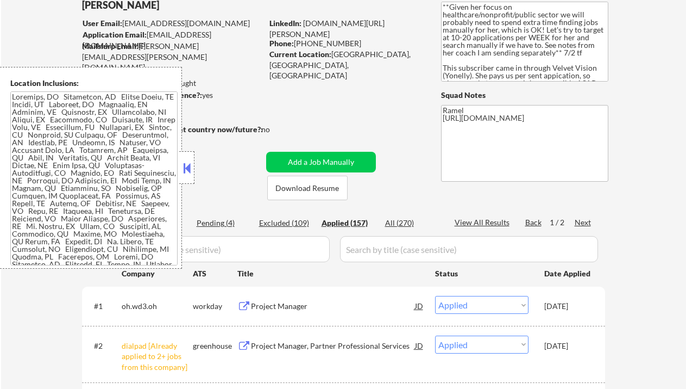
select select ""applied""
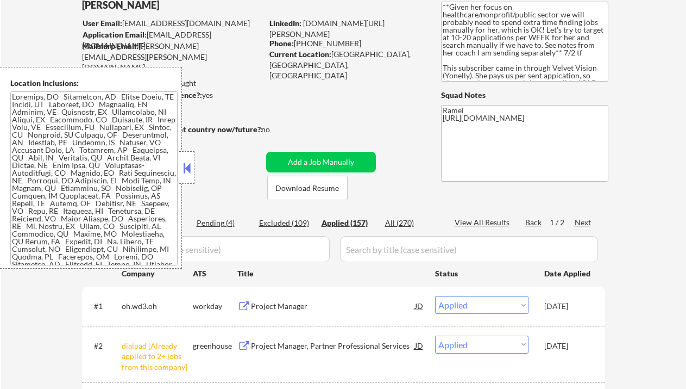
select select ""applied""
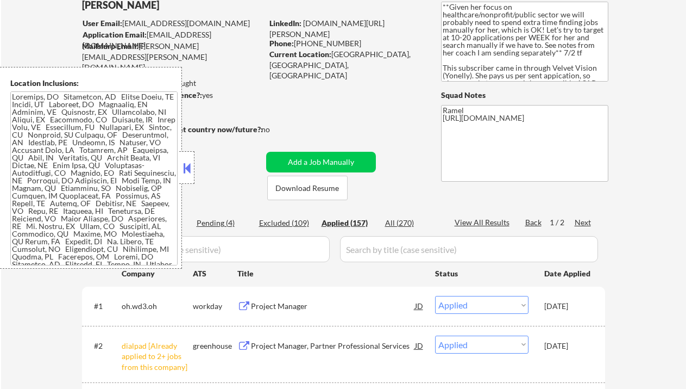
select select ""applied""
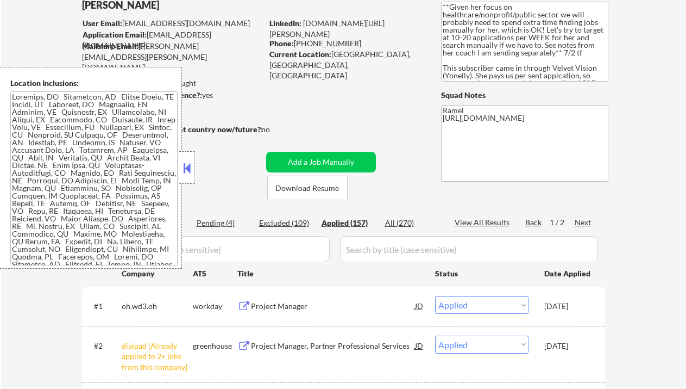
select select ""applied""
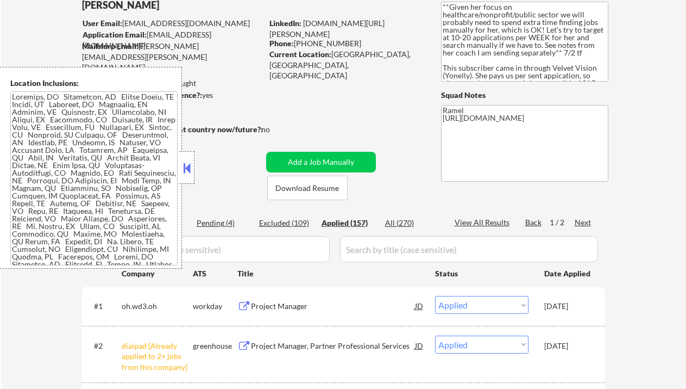
select select ""applied""
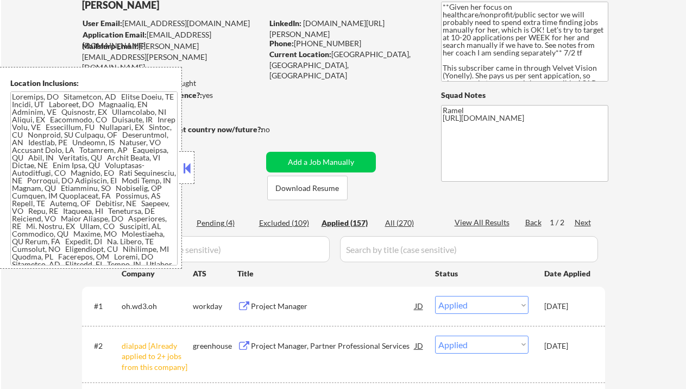
select select ""applied""
click at [192, 164] on button at bounding box center [187, 168] width 12 height 16
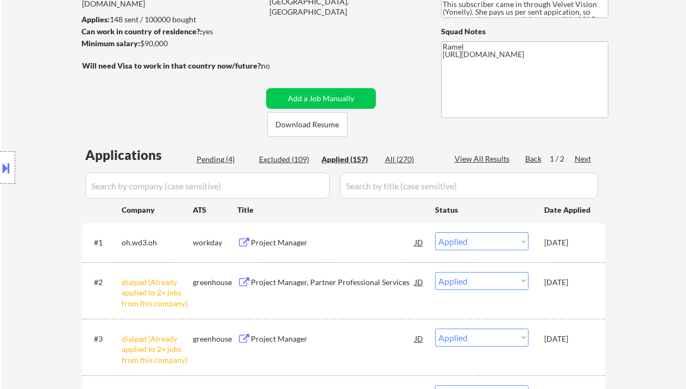
scroll to position [145, 0]
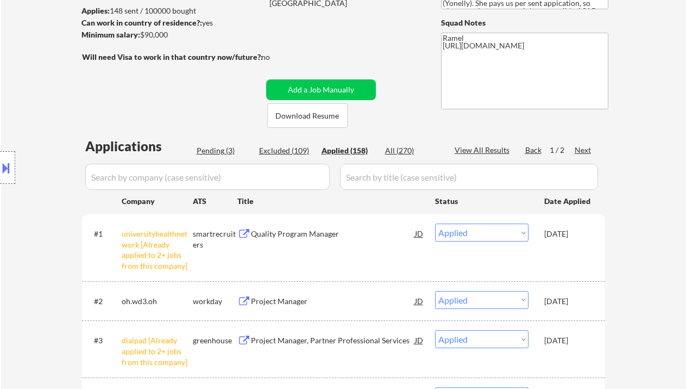
click at [494, 151] on div "View All Results" at bounding box center [484, 150] width 58 height 11
select select ""applied""
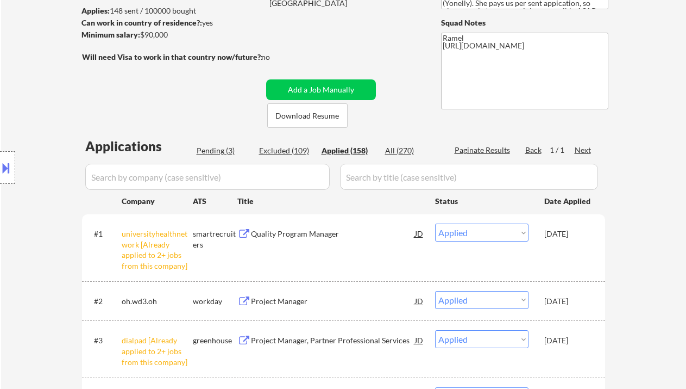
select select ""applied""
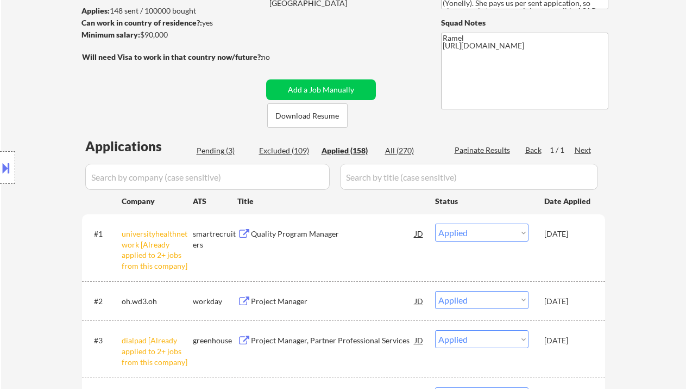
select select ""applied""
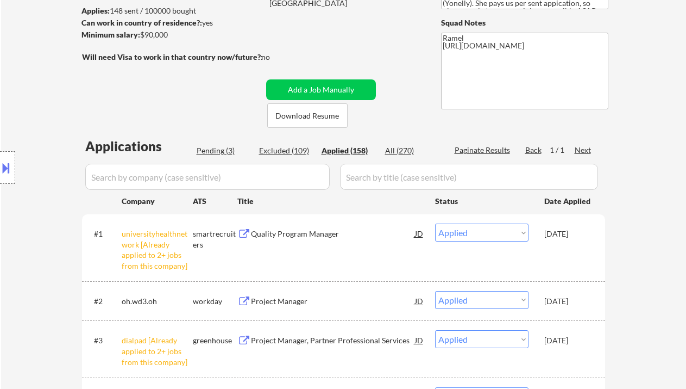
select select ""applied""
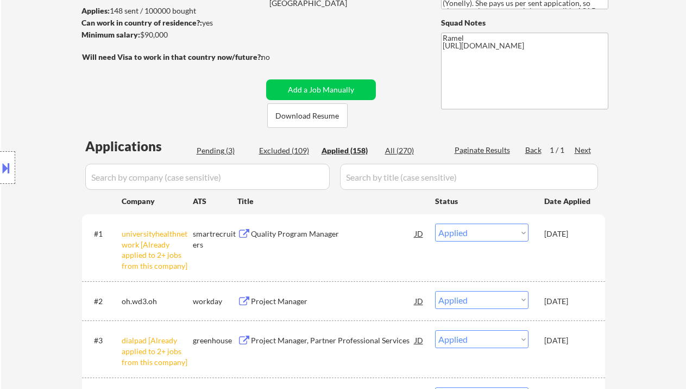
select select ""applied""
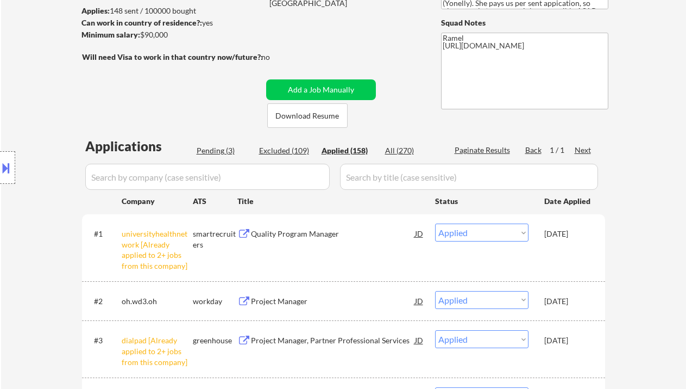
select select ""applied""
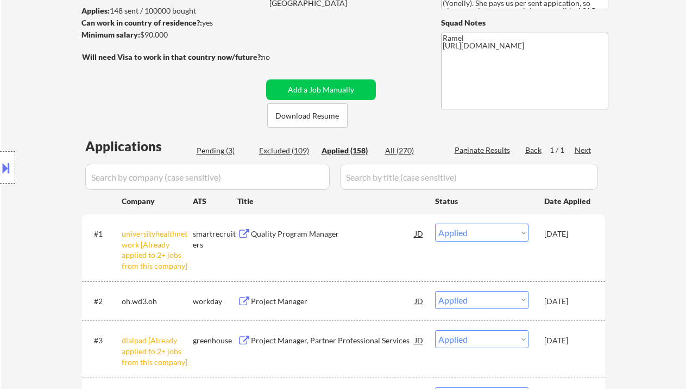
select select ""applied""
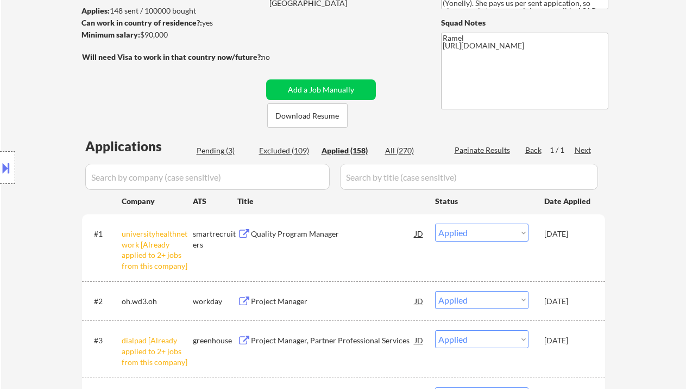
select select ""applied""
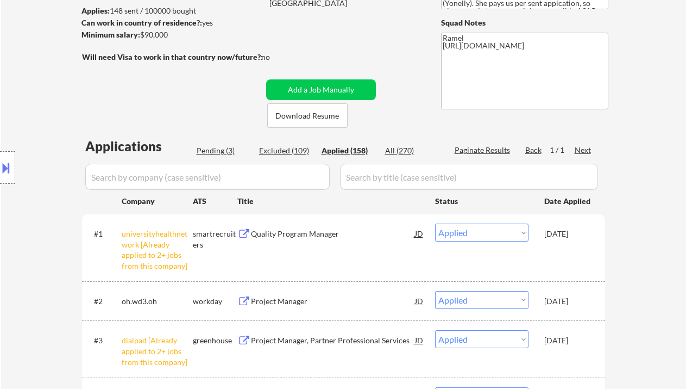
select select ""applied""
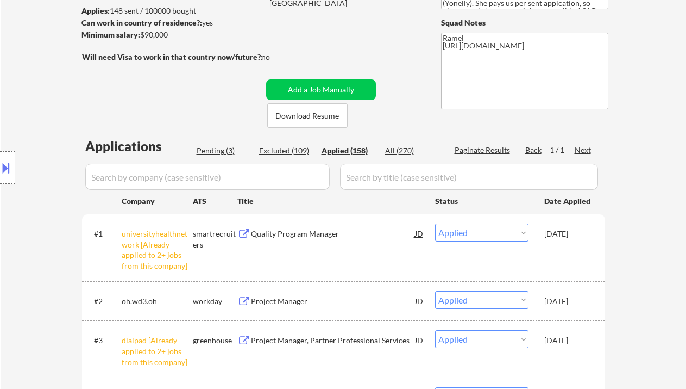
select select ""applied""
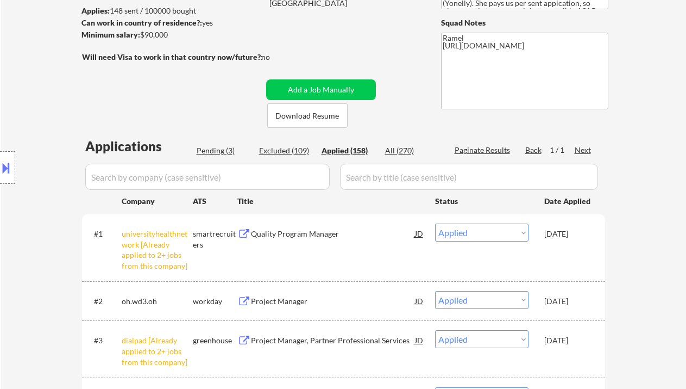
select select ""applied""
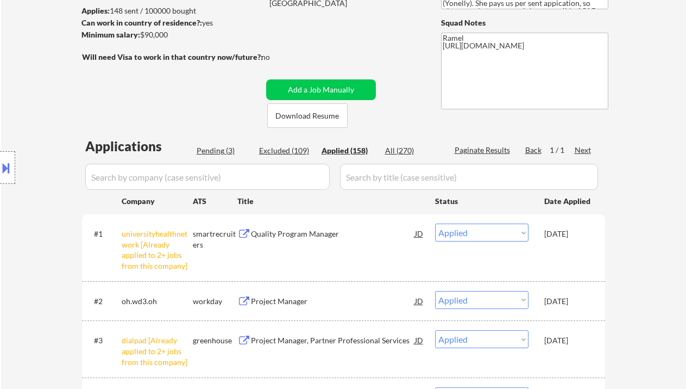
select select ""applied""
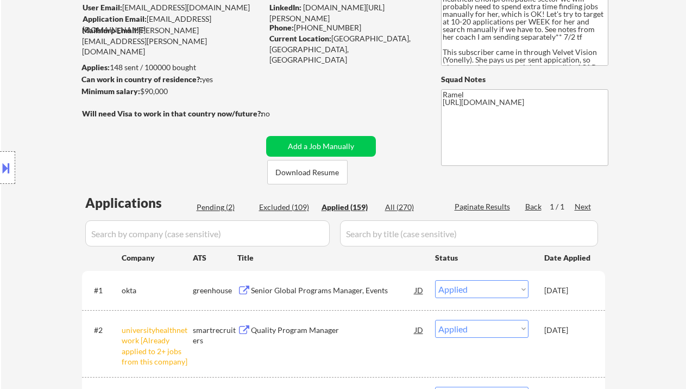
scroll to position [72, 0]
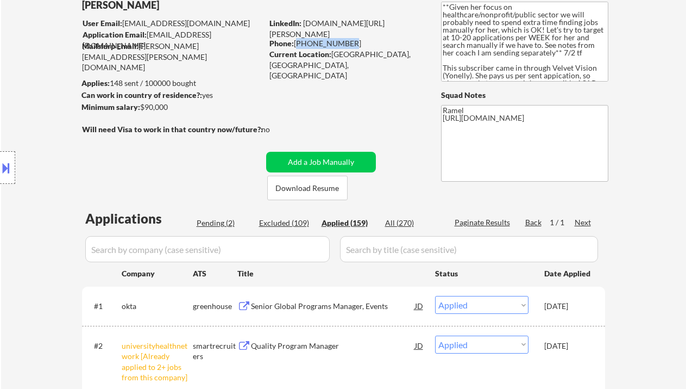
drag, startPoint x: 344, startPoint y: 43, endPoint x: 296, endPoint y: 40, distance: 48.5
click at [296, 40] on div "Phone: 289-788-6826" at bounding box center [347, 43] width 154 height 11
select select ""applied""
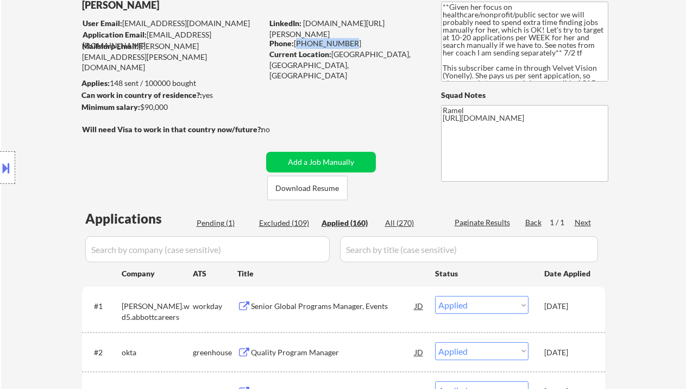
select select ""applied""
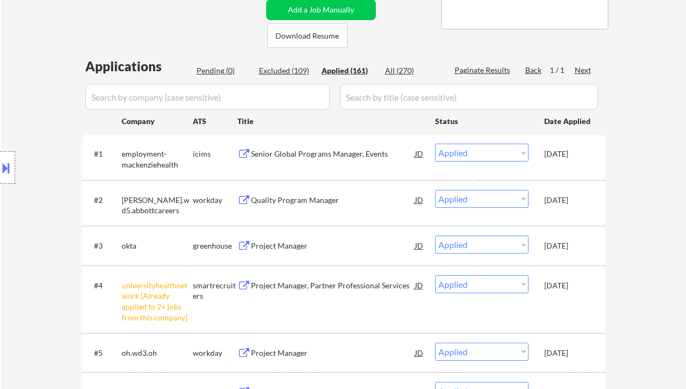
scroll to position [290, 0]
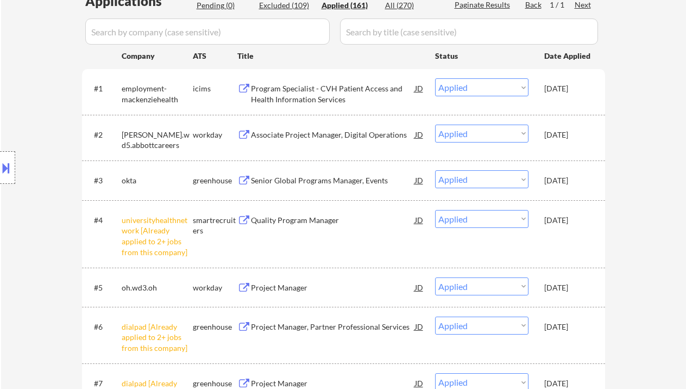
drag, startPoint x: 20, startPoint y: 102, endPoint x: 59, endPoint y: 52, distance: 62.7
click at [20, 101] on div "Location Inclusions:" at bounding box center [97, 168] width 195 height 202
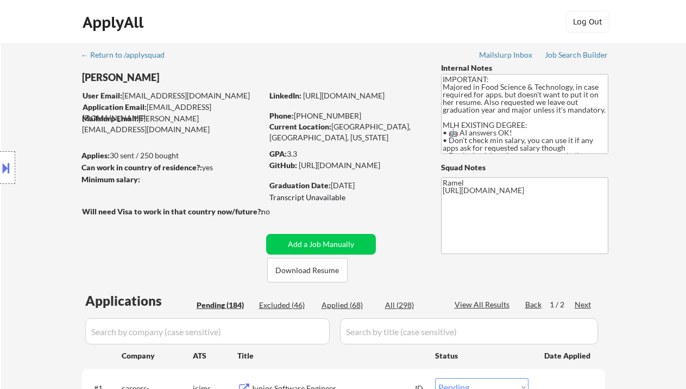
select select ""pending""
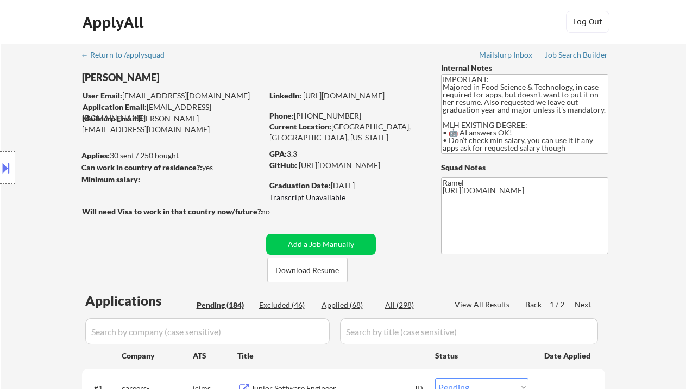
select select ""pending""
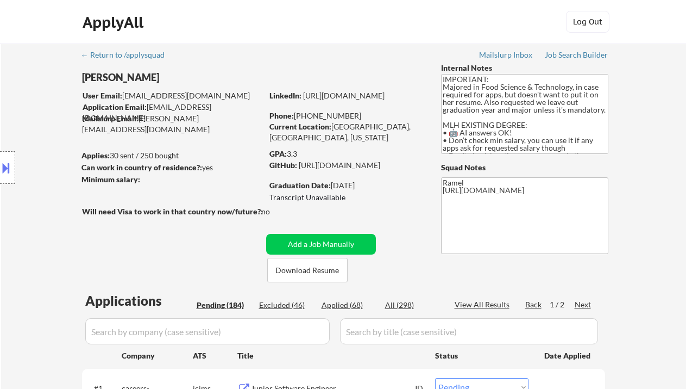
select select ""pending""
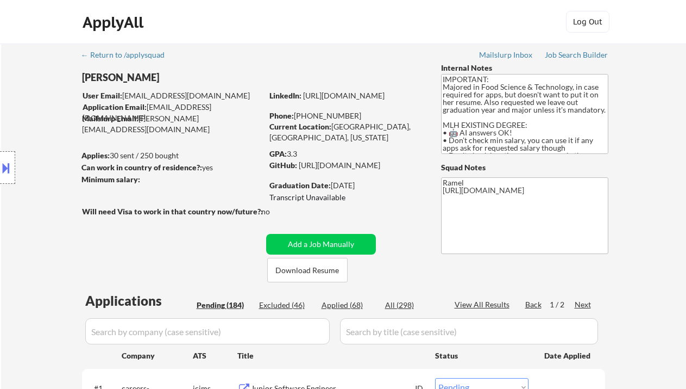
select select ""pending""
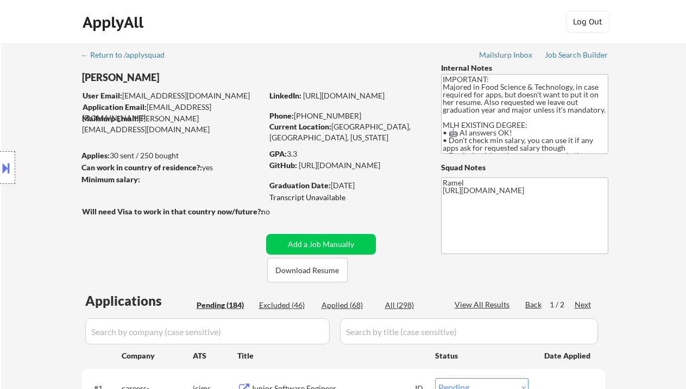
select select ""pending""
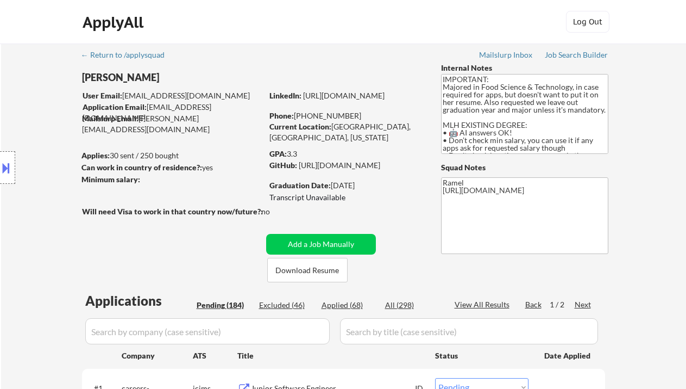
select select ""pending""
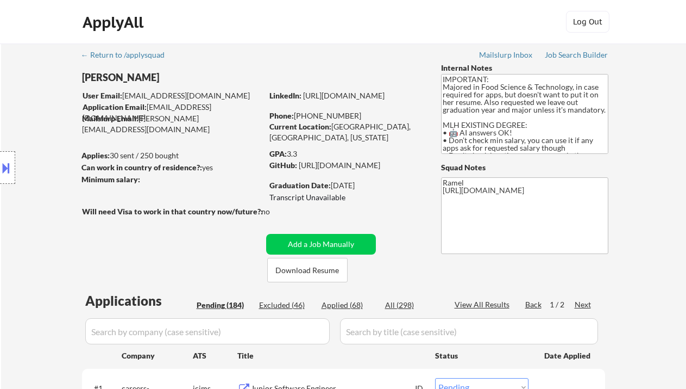
select select ""pending""
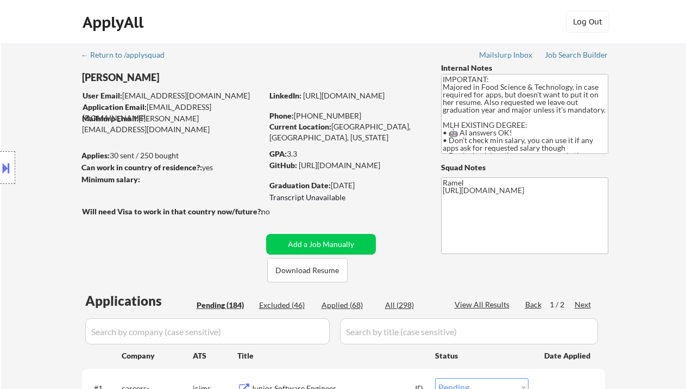
select select ""pending""
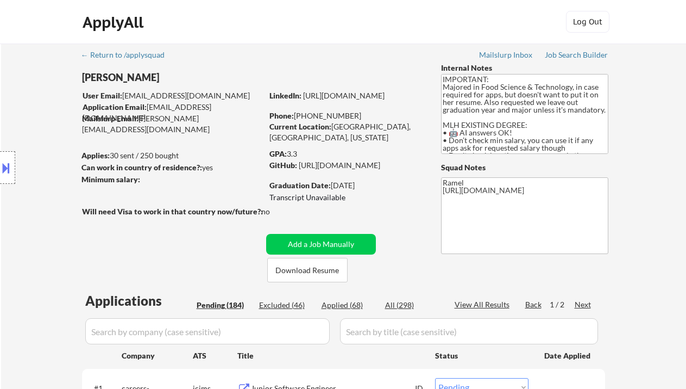
select select ""pending""
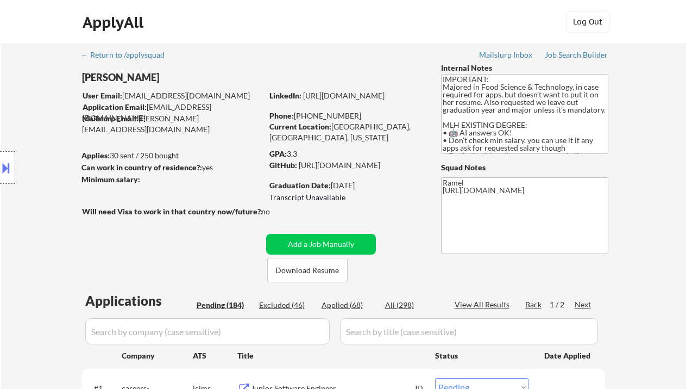
select select ""pending""
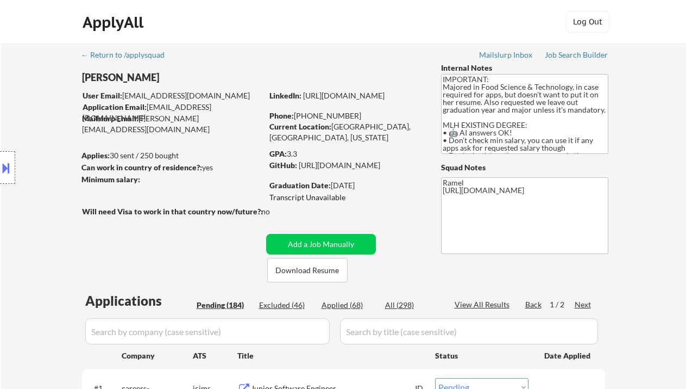
select select ""pending""
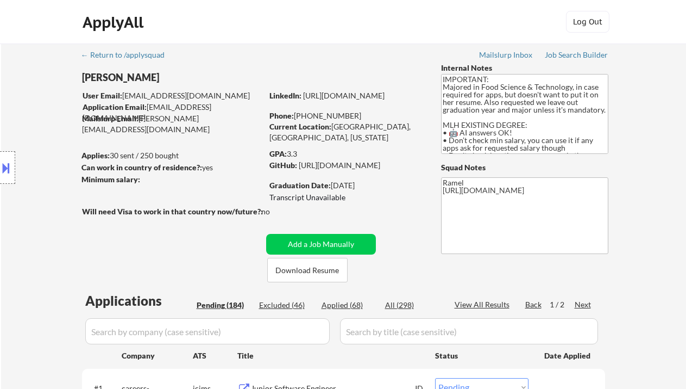
select select ""pending""
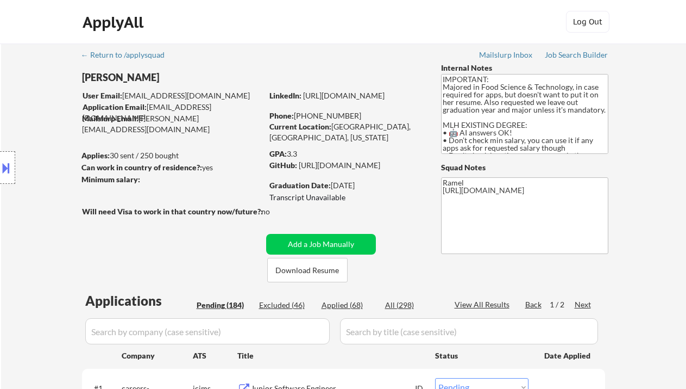
select select ""pending""
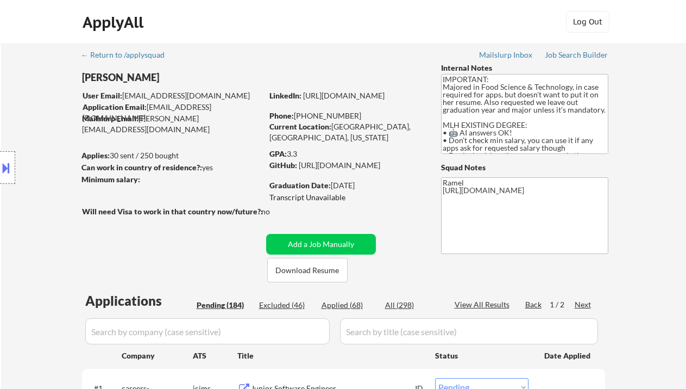
select select ""pending""
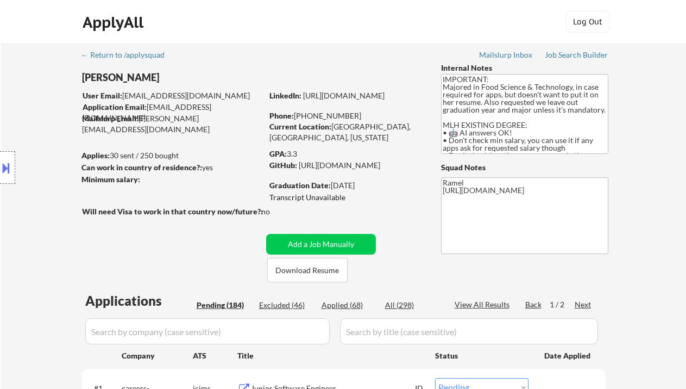
select select ""pending""
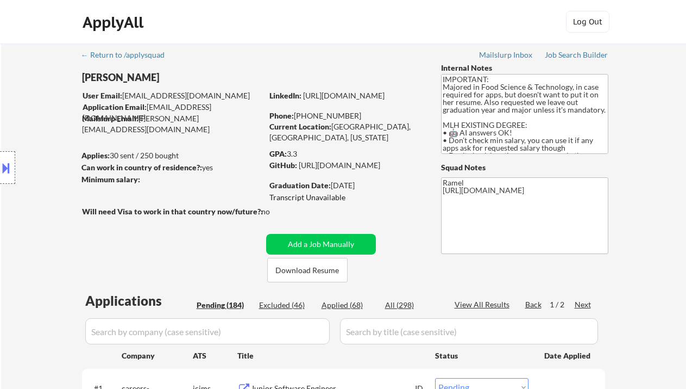
select select ""pending""
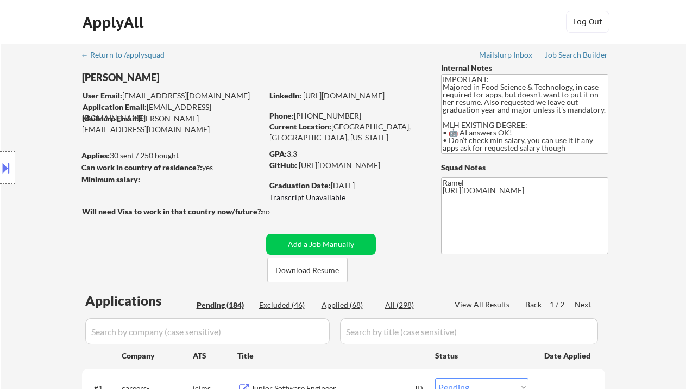
select select ""pending""
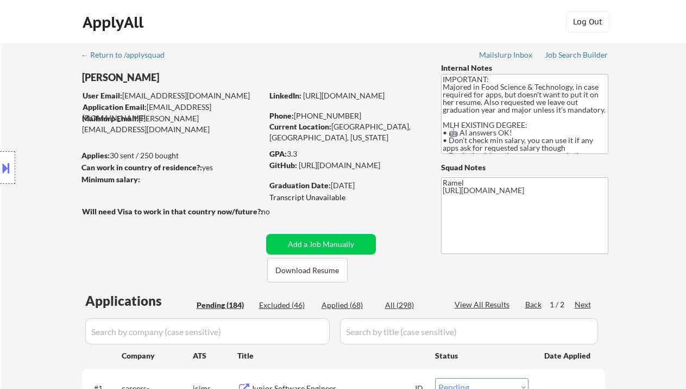
select select ""pending""
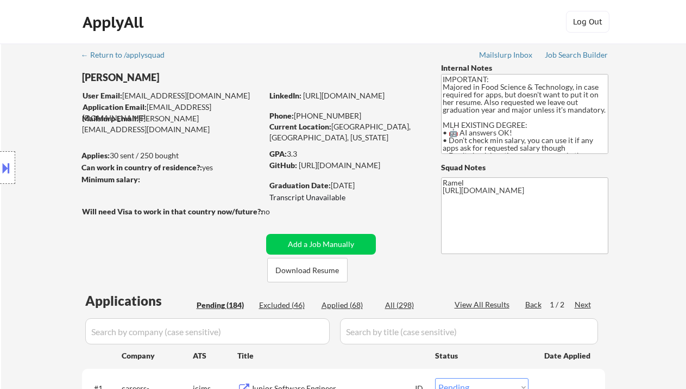
select select ""pending""
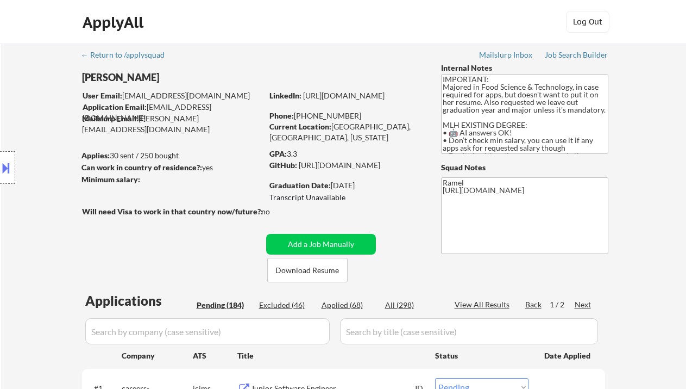
select select ""pending""
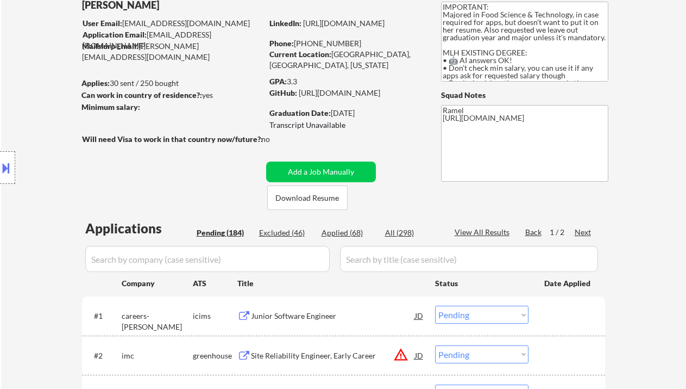
scroll to position [72, 0]
click at [49, 102] on div "Location Inclusions: country:US" at bounding box center [97, 168] width 195 height 202
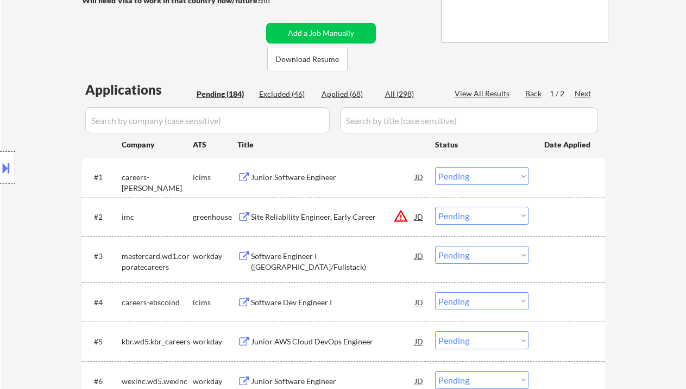
scroll to position [217, 0]
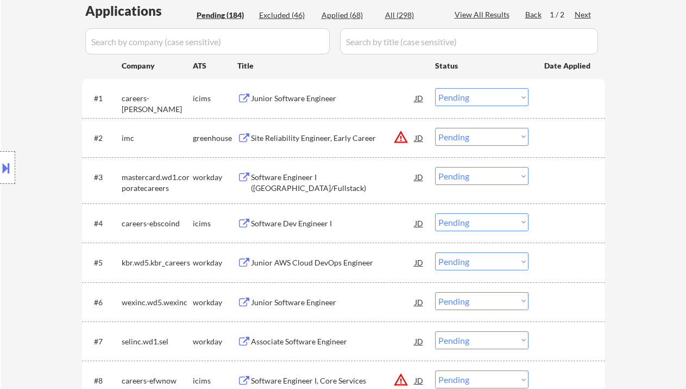
drag, startPoint x: 7, startPoint y: 170, endPoint x: 24, endPoint y: 173, distance: 17.7
click at [8, 170] on button at bounding box center [6, 168] width 12 height 18
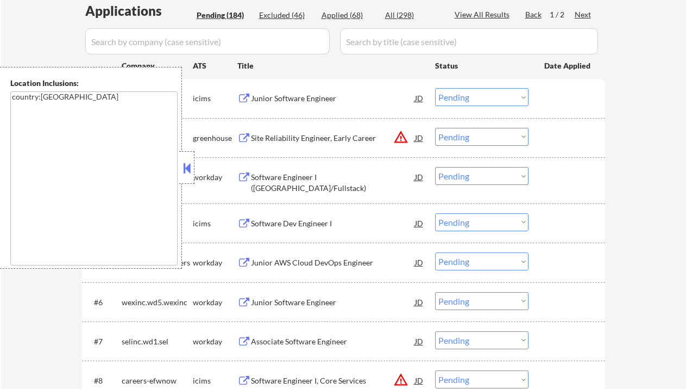
drag, startPoint x: 185, startPoint y: 171, endPoint x: 222, endPoint y: 174, distance: 37.2
click at [185, 171] on button at bounding box center [187, 168] width 12 height 16
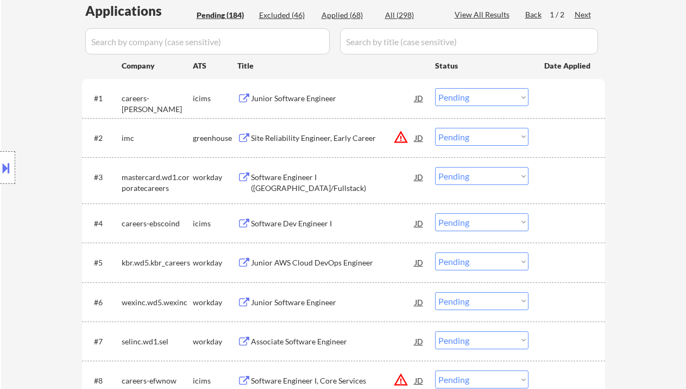
click at [276, 143] on div "Site Reliability Engineer, Early Career" at bounding box center [333, 138] width 164 height 20
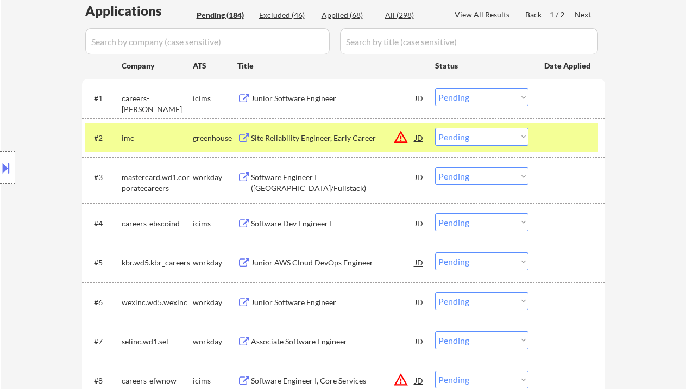
drag, startPoint x: 502, startPoint y: 136, endPoint x: 498, endPoint y: 145, distance: 9.0
click at [502, 136] on select "Choose an option... Pending Applied Excluded (Questions) Excluded (Expired) Exc…" at bounding box center [481, 137] width 93 height 18
click at [435, 128] on select "Choose an option... Pending Applied Excluded (Questions) Excluded (Expired) Exc…" at bounding box center [481, 137] width 93 height 18
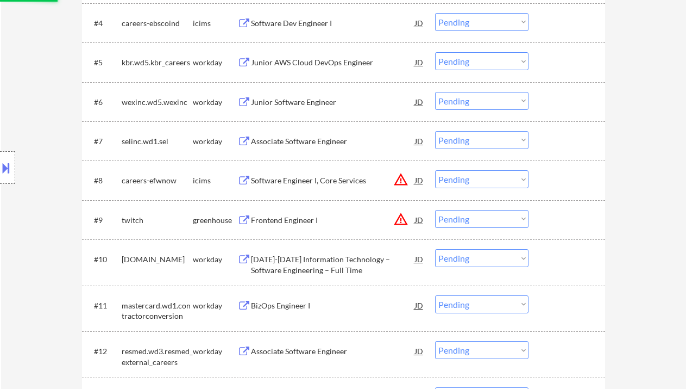
scroll to position [579, 0]
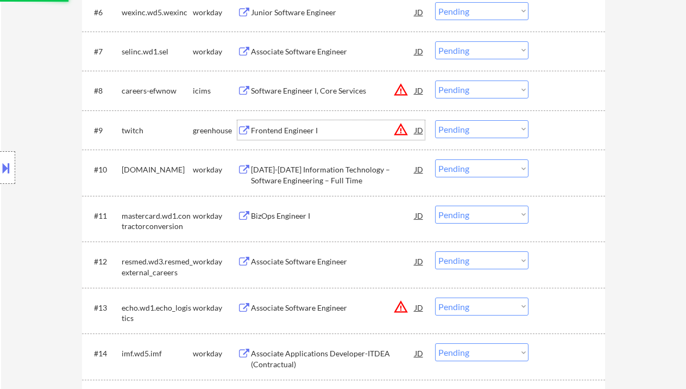
click at [304, 134] on div "Frontend Engineer I" at bounding box center [333, 130] width 164 height 11
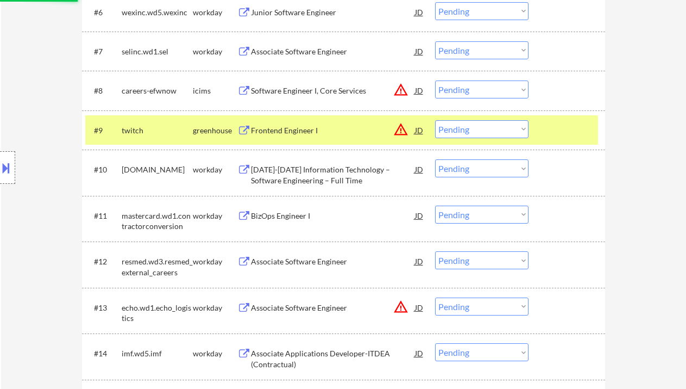
select select ""pending""
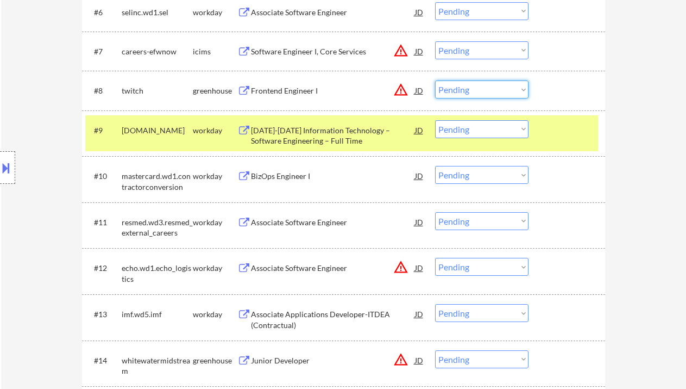
drag, startPoint x: 466, startPoint y: 86, endPoint x: 477, endPoint y: 98, distance: 16.1
click at [466, 86] on select "Choose an option... Pending Applied Excluded (Questions) Excluded (Expired) Exc…" at bounding box center [481, 89] width 93 height 18
click at [435, 80] on select "Choose an option... Pending Applied Excluded (Questions) Excluded (Expired) Exc…" at bounding box center [481, 89] width 93 height 18
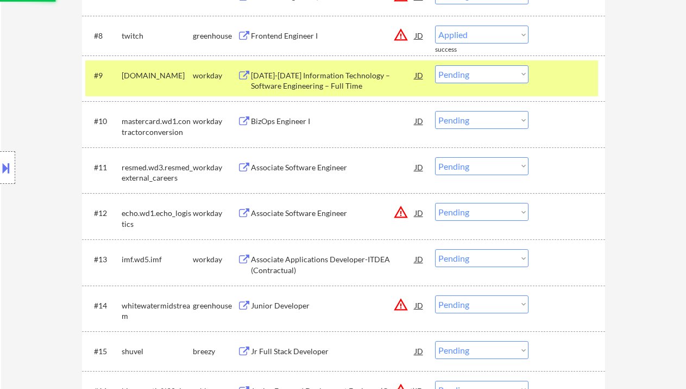
select select ""pending""
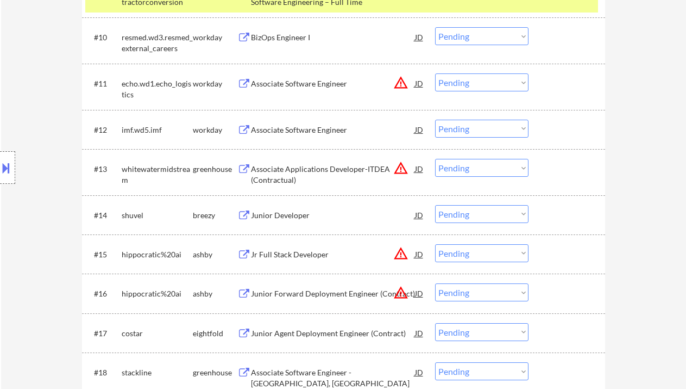
click at [281, 216] on div "Junior Developer" at bounding box center [333, 215] width 164 height 11
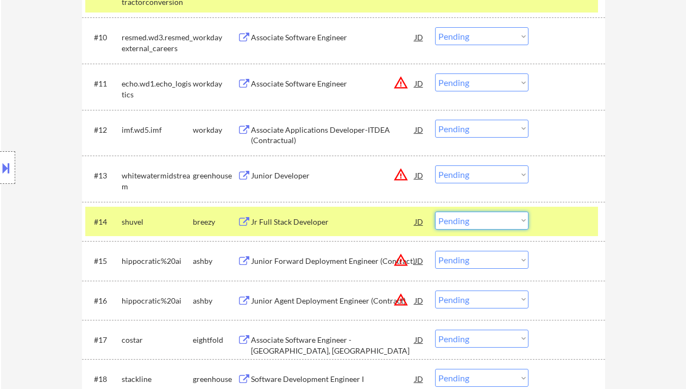
click at [441, 218] on select "Choose an option... Pending Applied Excluded (Questions) Excluded (Expired) Exc…" at bounding box center [481, 220] width 93 height 18
click at [435, 211] on select "Choose an option... Pending Applied Excluded (Questions) Excluded (Expired) Exc…" at bounding box center [481, 220] width 93 height 18
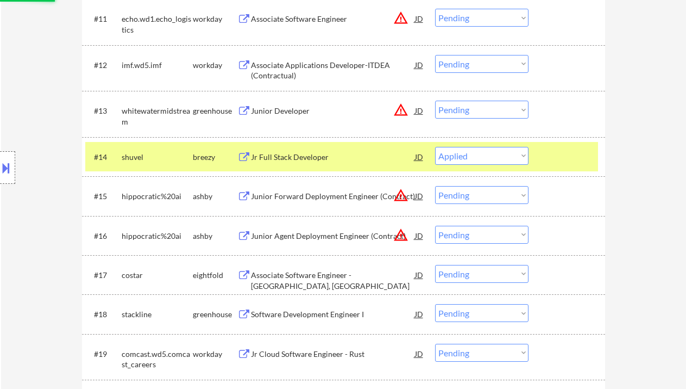
scroll to position [870, 0]
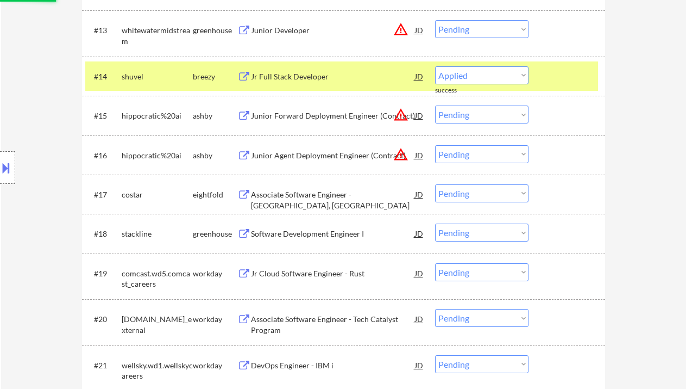
click at [298, 199] on div "Associate Software Engineer - [GEOGRAPHIC_DATA], [GEOGRAPHIC_DATA]" at bounding box center [333, 199] width 164 height 21
select select ""pending""
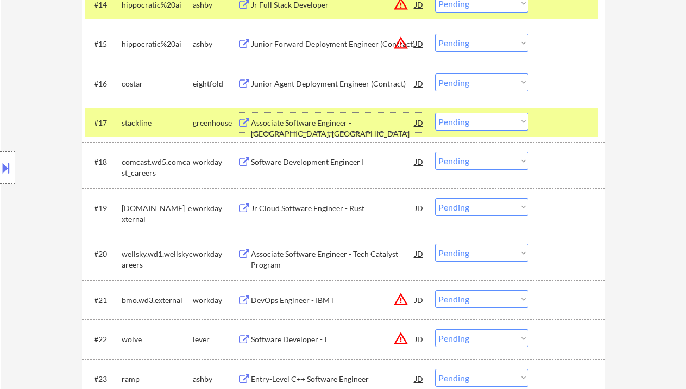
scroll to position [942, 0]
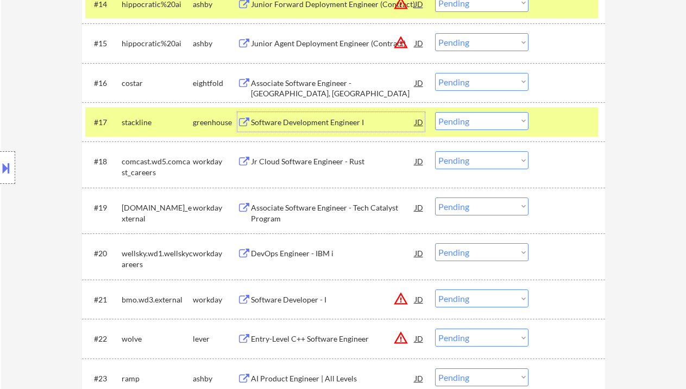
drag, startPoint x: 482, startPoint y: 122, endPoint x: 490, endPoint y: 129, distance: 10.4
click at [482, 122] on select "Choose an option... Pending Applied Excluded (Questions) Excluded (Expired) Exc…" at bounding box center [481, 121] width 93 height 18
click at [435, 112] on select "Choose an option... Pending Applied Excluded (Questions) Excluded (Expired) Exc…" at bounding box center [481, 121] width 93 height 18
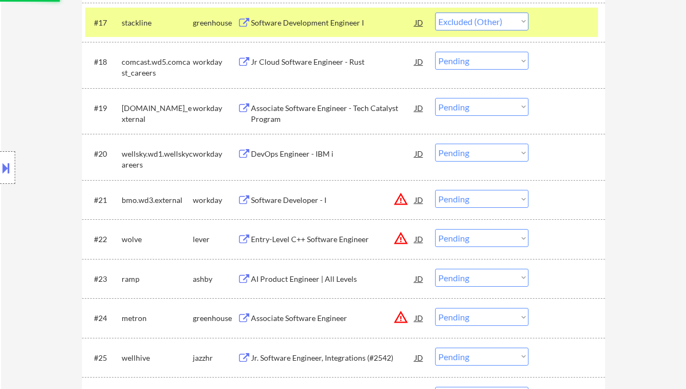
scroll to position [1087, 0]
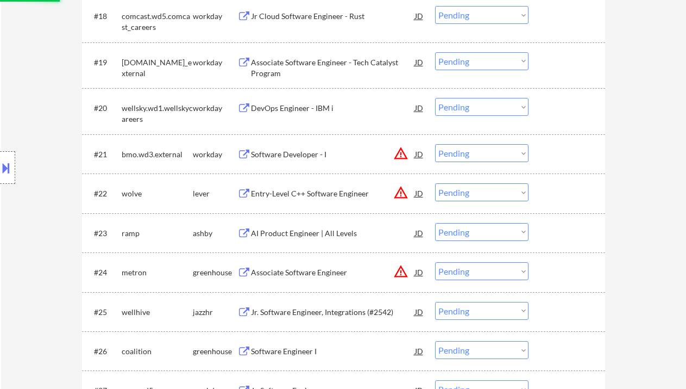
select select ""pending""
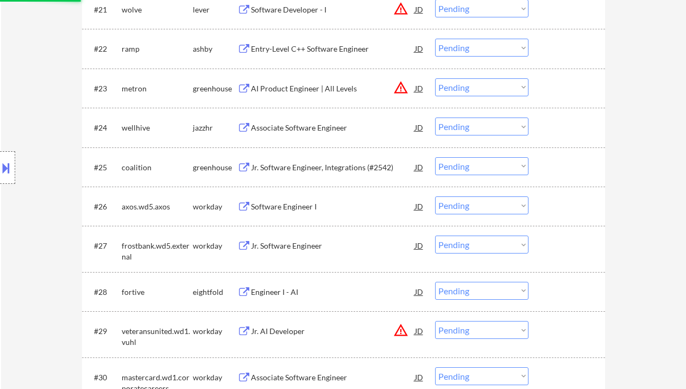
scroll to position [1159, 0]
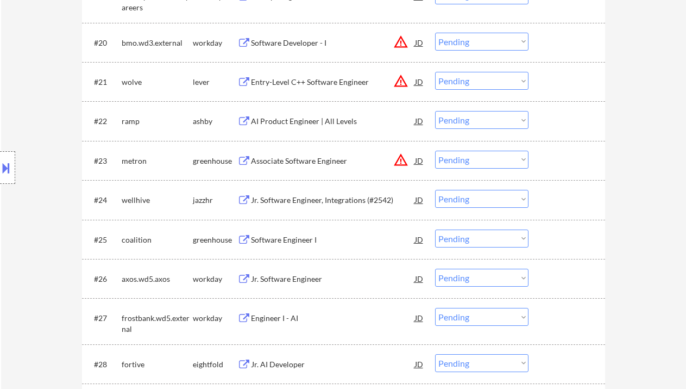
click at [308, 122] on div "AI Product Engineer | All Levels" at bounding box center [333, 121] width 164 height 11
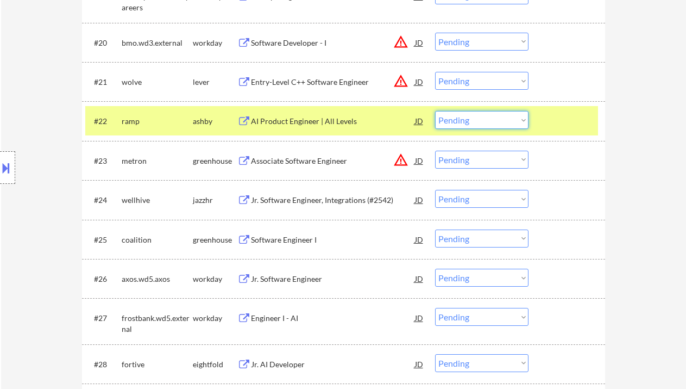
click at [470, 124] on select "Choose an option... Pending Applied Excluded (Questions) Excluded (Expired) Exc…" at bounding box center [481, 120] width 93 height 18
click at [435, 111] on select "Choose an option... Pending Applied Excluded (Questions) Excluded (Expired) Exc…" at bounding box center [481, 120] width 93 height 18
click at [288, 158] on div "Associate Software Engineer" at bounding box center [333, 160] width 164 height 11
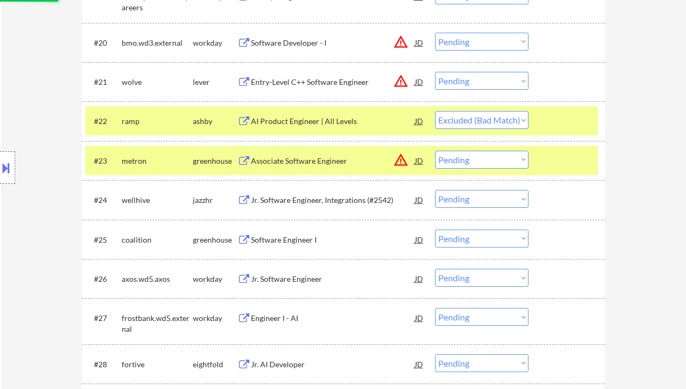
select select ""pending""
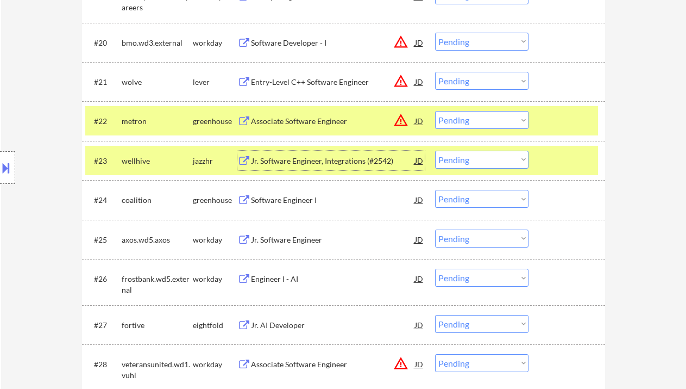
click at [294, 168] on div "Jr. Software Engineer, Integrations (#2542)" at bounding box center [333, 161] width 164 height 20
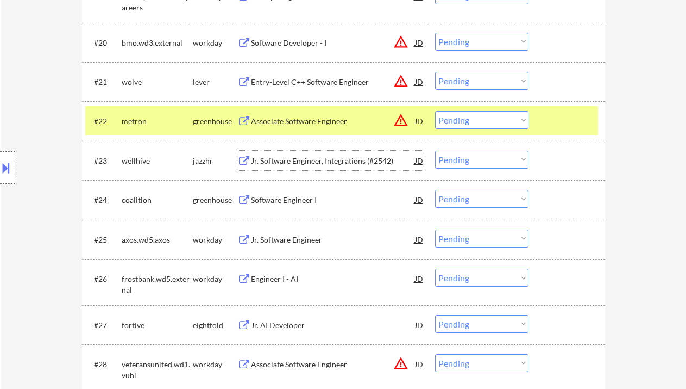
click at [473, 164] on select "Choose an option... Pending Applied Excluded (Questions) Excluded (Expired) Exc…" at bounding box center [481, 160] width 93 height 18
click at [435, 151] on select "Choose an option... Pending Applied Excluded (Questions) Excluded (Expired) Exc…" at bounding box center [481, 160] width 93 height 18
click at [291, 201] on div "Software Engineer I" at bounding box center [333, 200] width 164 height 11
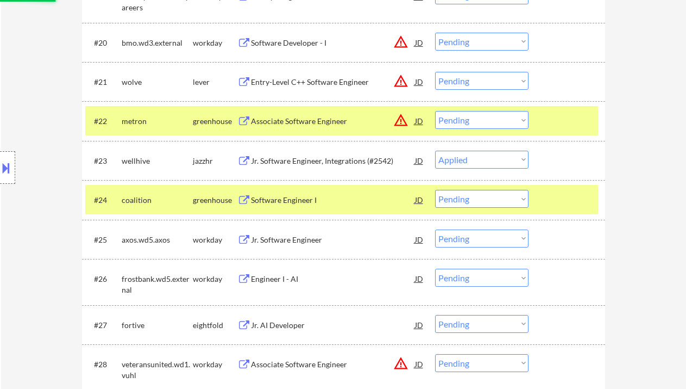
select select ""pending""
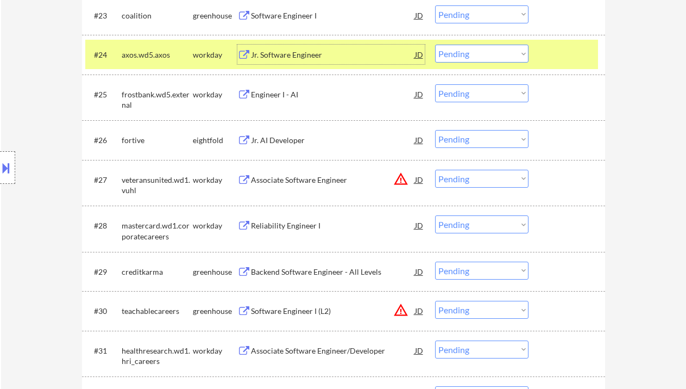
scroll to position [1449, 0]
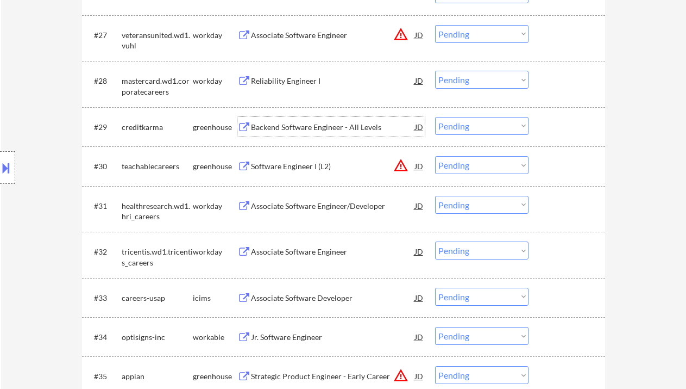
click at [326, 129] on div "Backend Software Engineer - All Levels" at bounding box center [333, 127] width 164 height 11
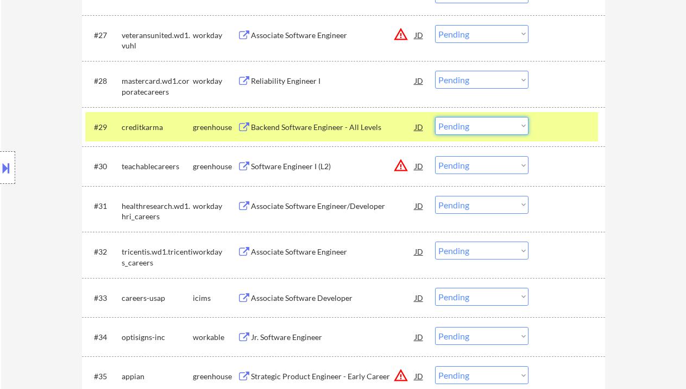
drag, startPoint x: 454, startPoint y: 126, endPoint x: 457, endPoint y: 134, distance: 8.8
click at [454, 126] on select "Choose an option... Pending Applied Excluded (Questions) Excluded (Expired) Exc…" at bounding box center [481, 126] width 93 height 18
click at [435, 117] on select "Choose an option... Pending Applied Excluded (Questions) Excluded (Expired) Exc…" at bounding box center [481, 126] width 93 height 18
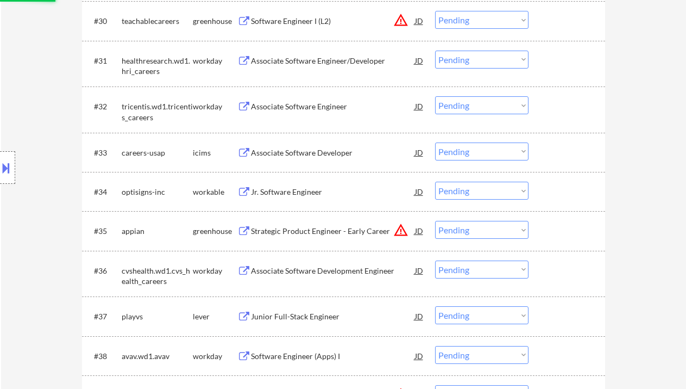
scroll to position [1666, 0]
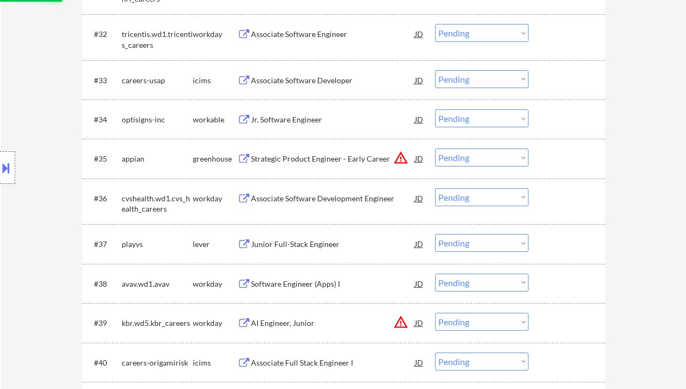
click at [286, 121] on div "Jr. Software Engineer" at bounding box center [333, 119] width 164 height 11
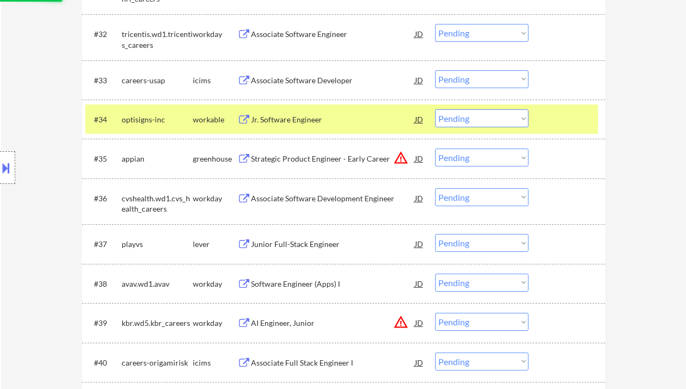
select select ""pending""
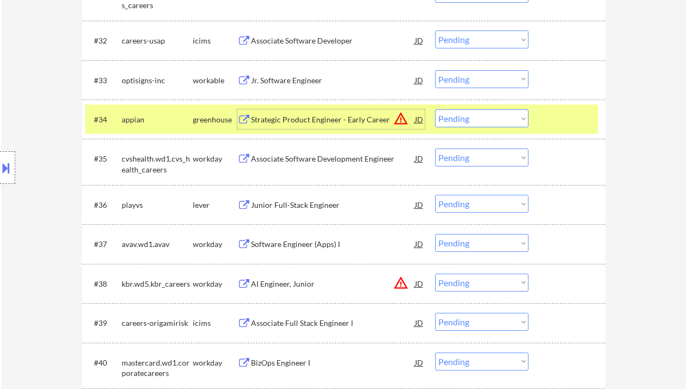
click at [274, 200] on div "Junior Full-Stack Engineer" at bounding box center [333, 204] width 164 height 11
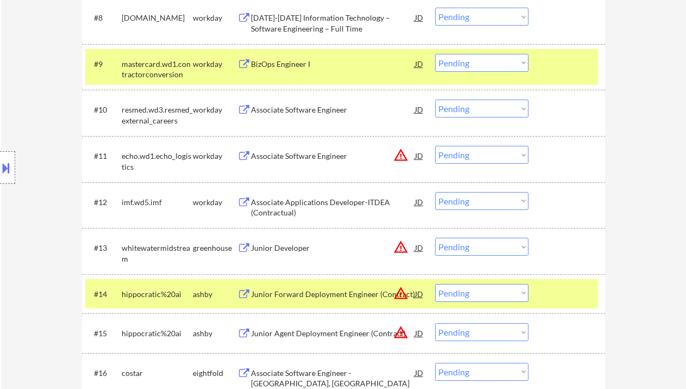
scroll to position [1677, 0]
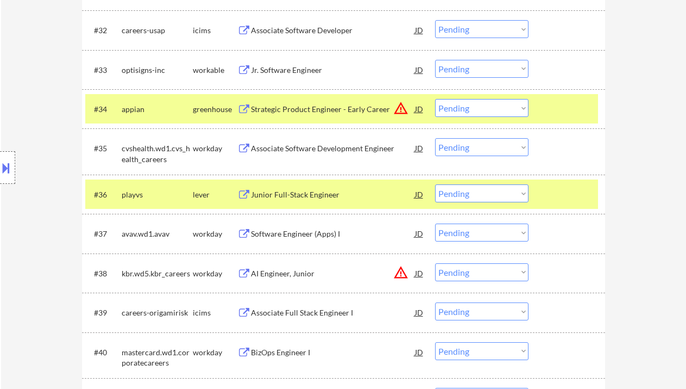
click at [480, 195] on select "Choose an option... Pending Applied Excluded (Questions) Excluded (Expired) Exc…" at bounding box center [481, 193] width 93 height 18
click at [435, 184] on select "Choose an option... Pending Applied Excluded (Questions) Excluded (Expired) Exc…" at bounding box center [481, 193] width 93 height 18
select select ""pending""
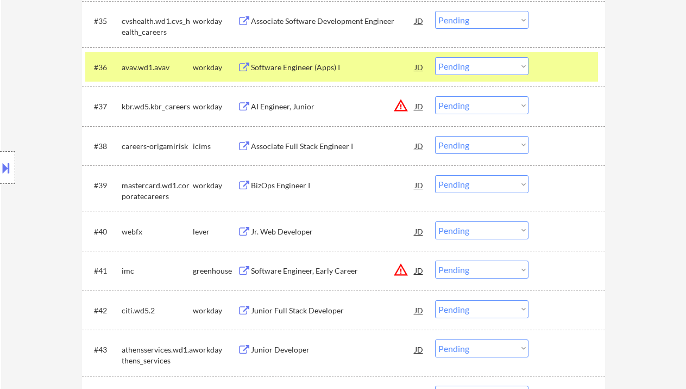
scroll to position [1822, 0]
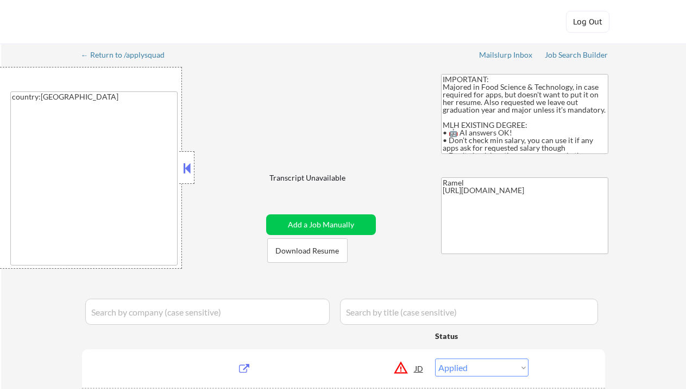
select select ""applied""
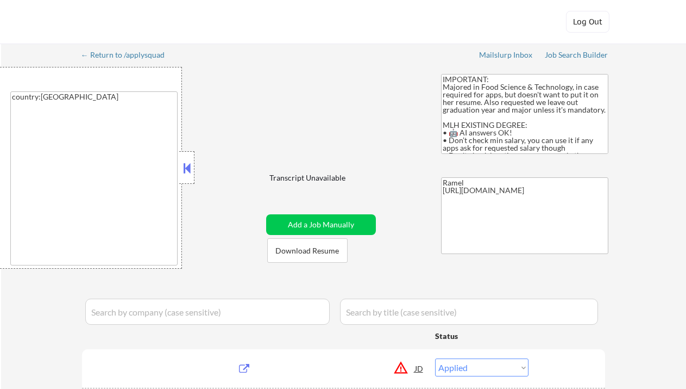
select select ""applied""
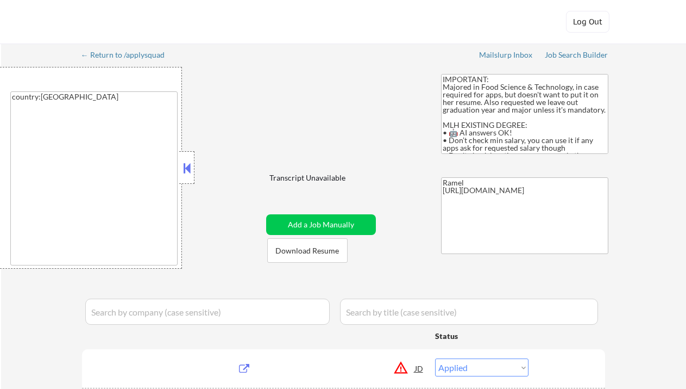
select select ""applied""
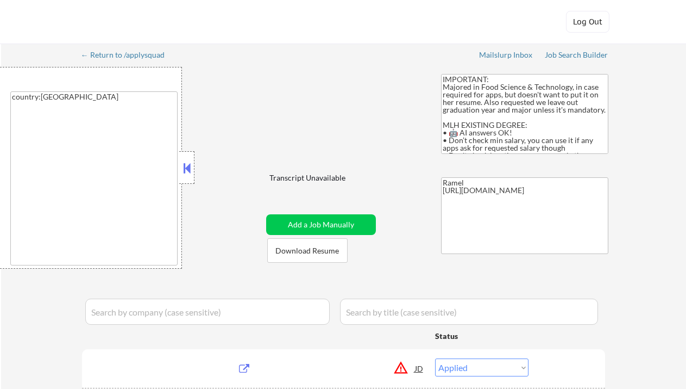
select select ""applied""
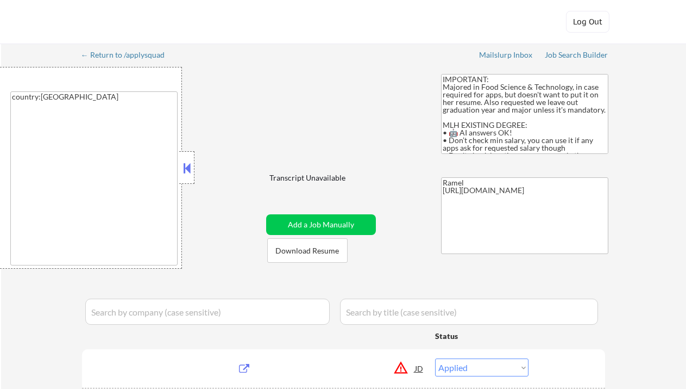
select select ""applied""
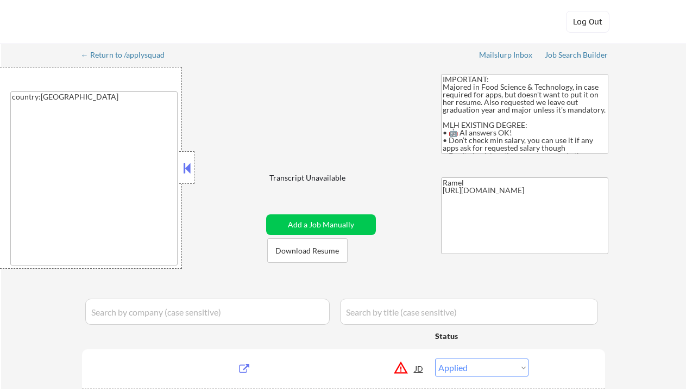
select select ""applied""
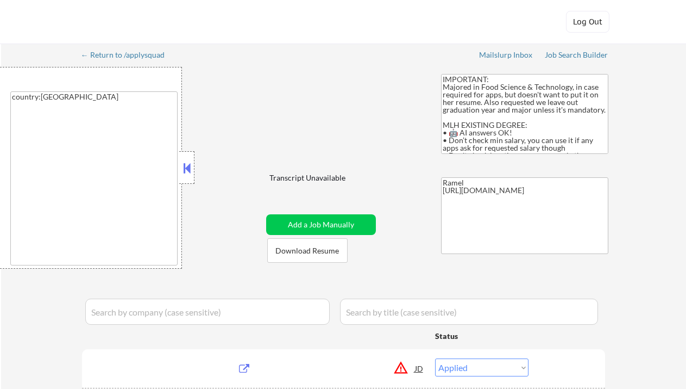
select select ""applied""
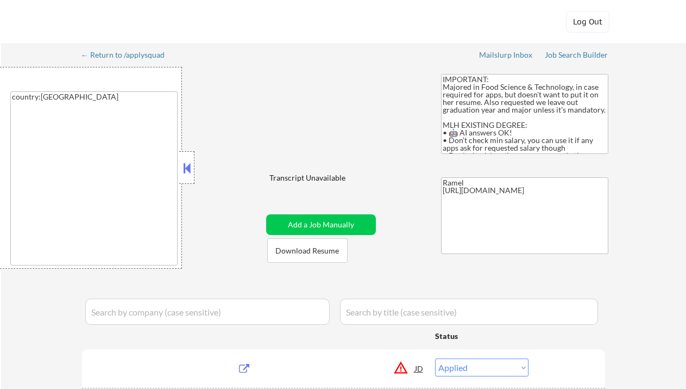
select select ""applied""
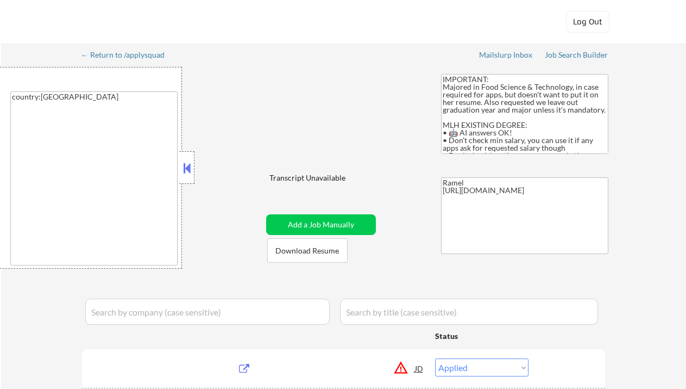
select select ""applied""
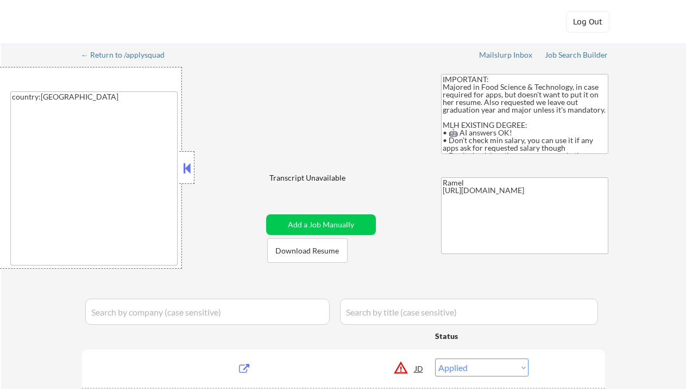
select select ""applied""
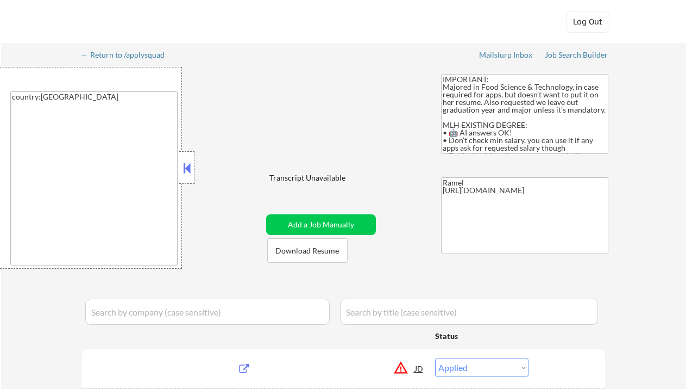
select select ""applied""
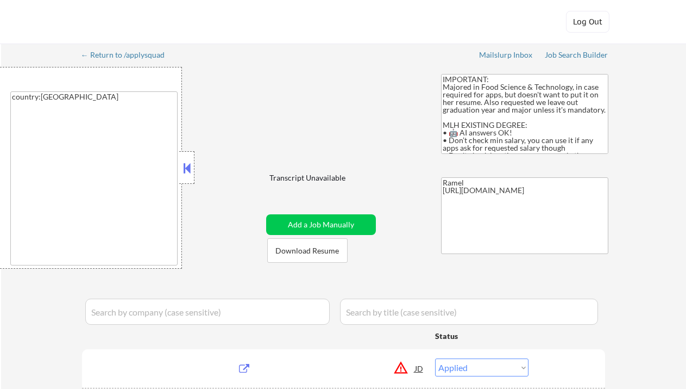
select select ""applied""
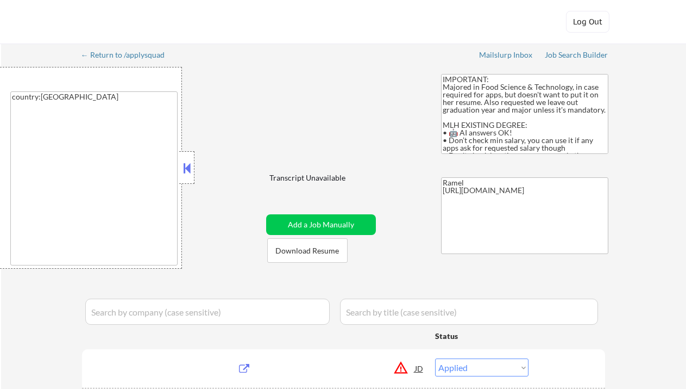
select select ""applied""
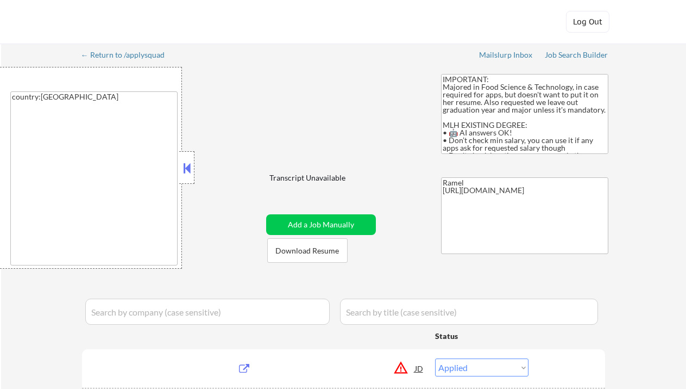
select select ""applied""
select select ""excluded__expired_""
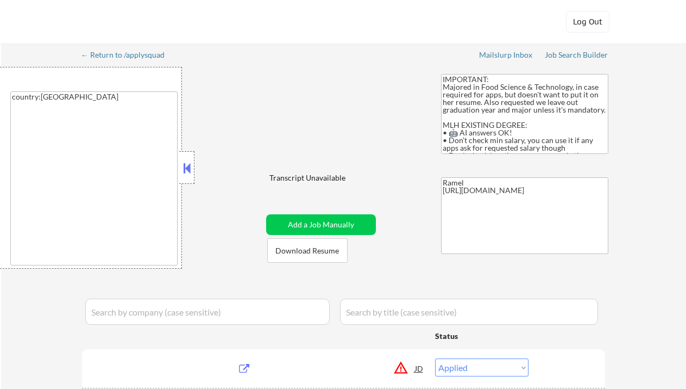
select select ""pending""
select select ""excluded__other_""
select select ""pending""
select select ""excluded__expired_""
select select ""excluded__bad_match_""
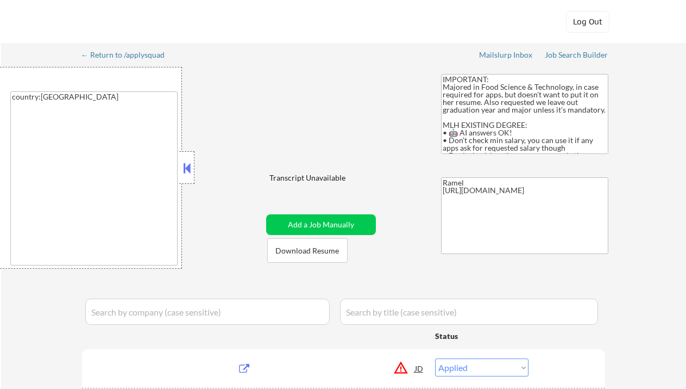
select select ""excluded__expired_""
select select ""pending""
select select ""excluded__bad_match_""
select select ""excluded__expired_""
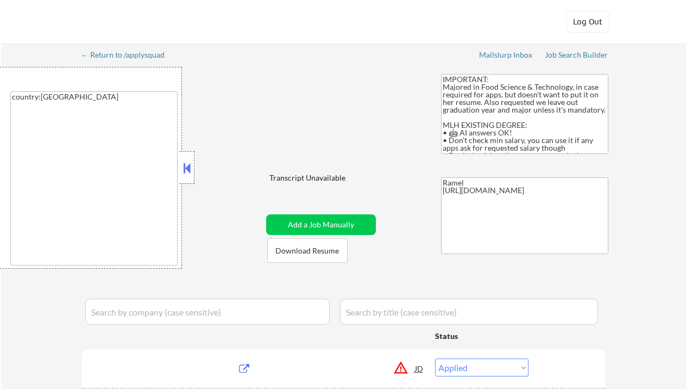
select select ""pending""
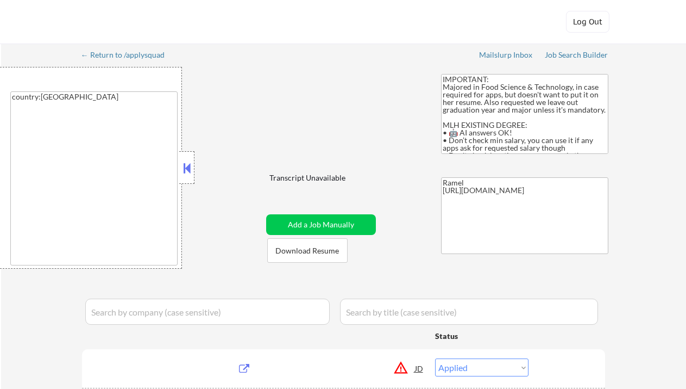
select select ""pending""
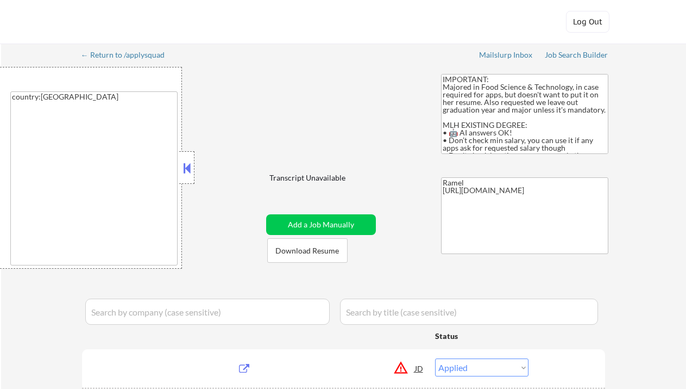
select select ""pending""
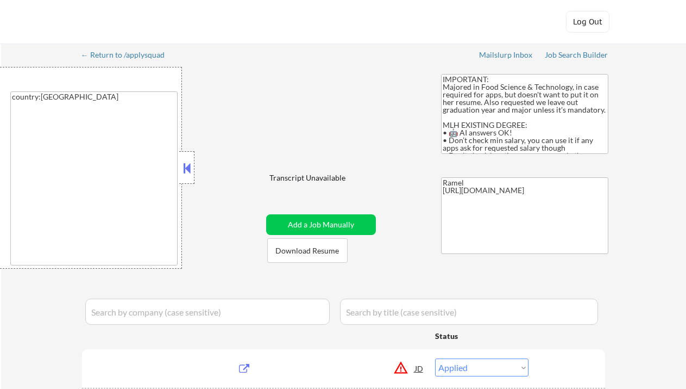
select select ""excluded__bad_match_""
select select ""pending""
select select ""excluded__bad_match_""
select select ""pending""
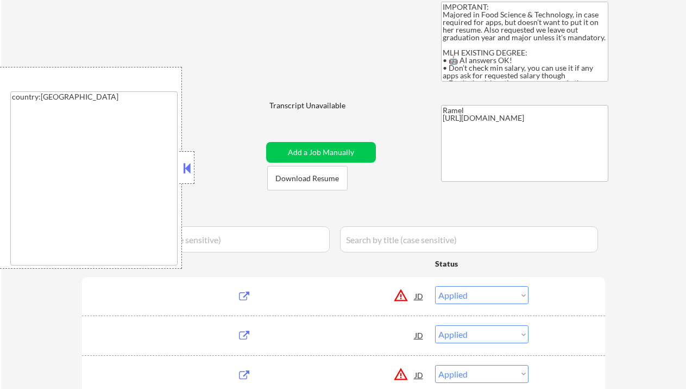
scroll to position [72, 0]
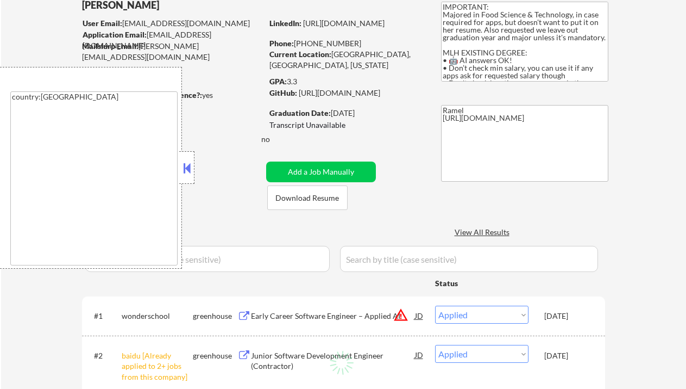
click at [187, 170] on button at bounding box center [187, 168] width 12 height 16
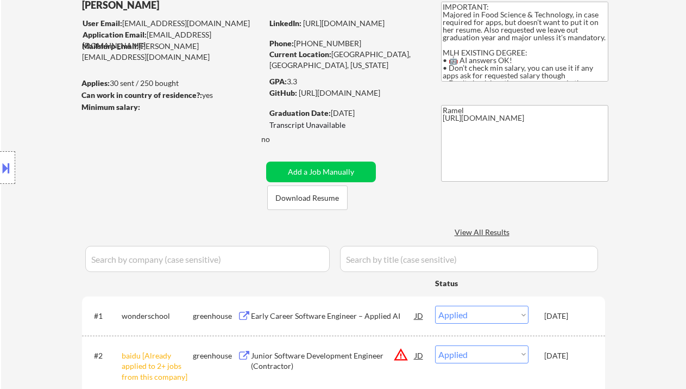
select select ""pending""
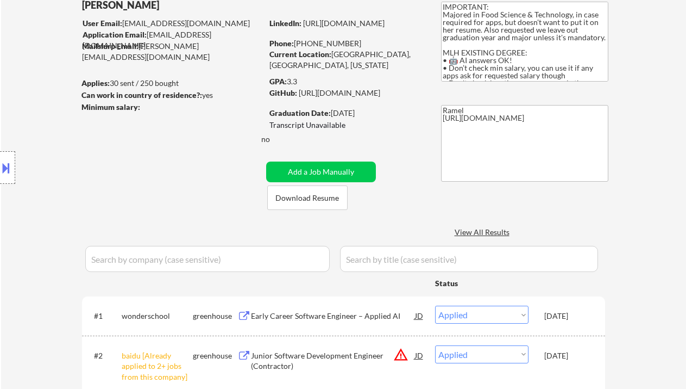
select select ""pending""
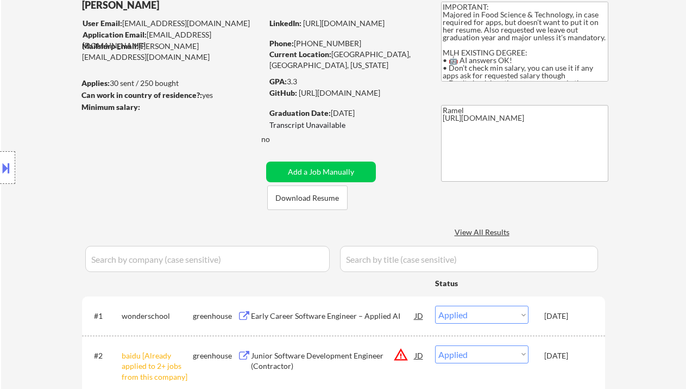
select select ""pending""
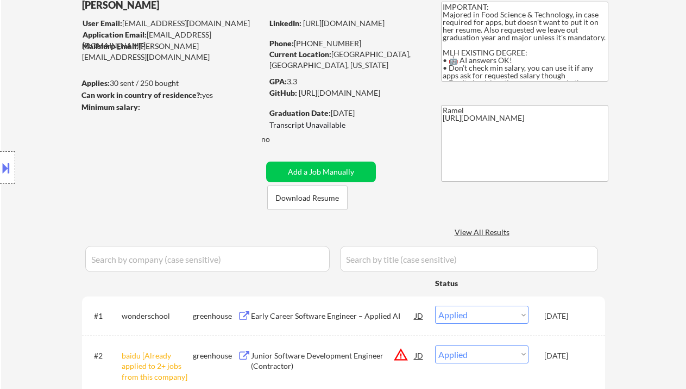
select select ""pending""
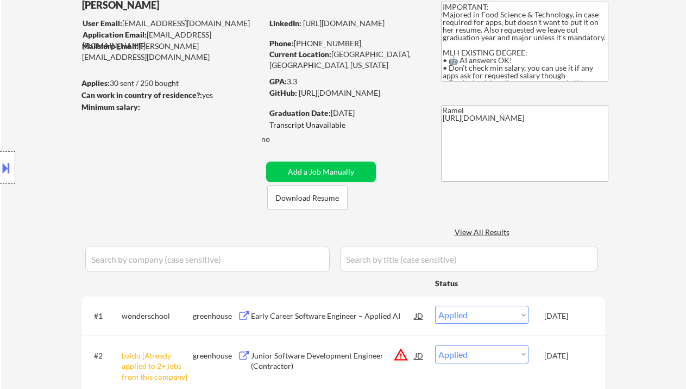
select select ""pending""
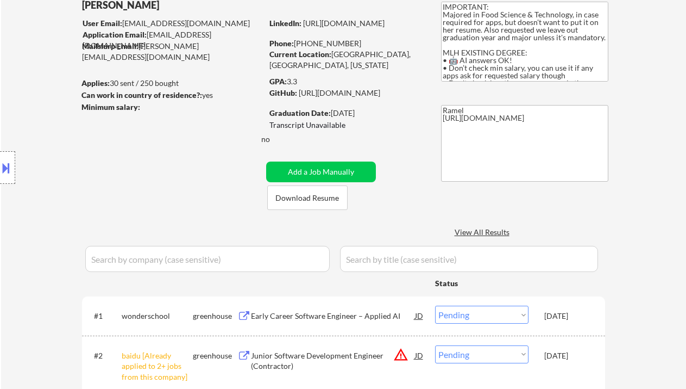
select select ""pending""
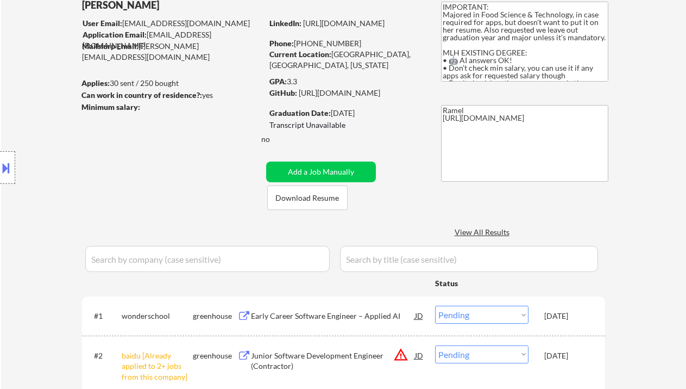
select select ""pending""
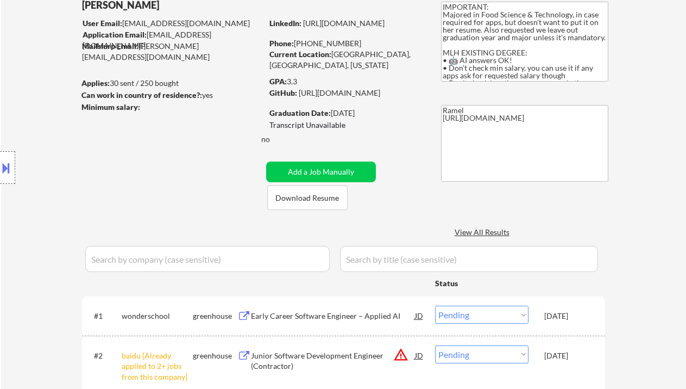
select select ""pending""
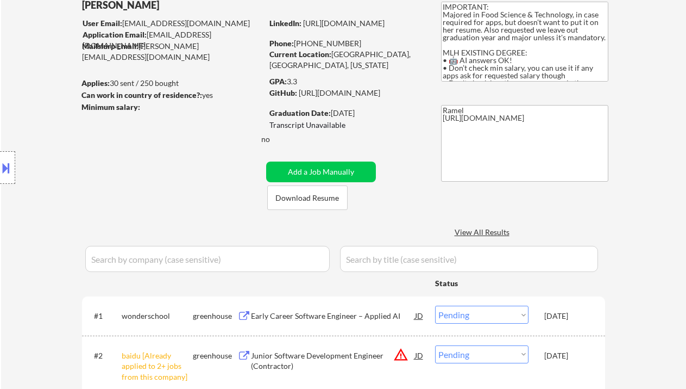
select select ""pending""
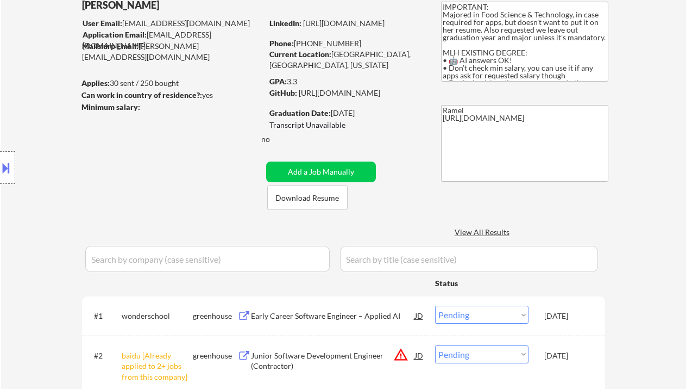
select select ""pending""
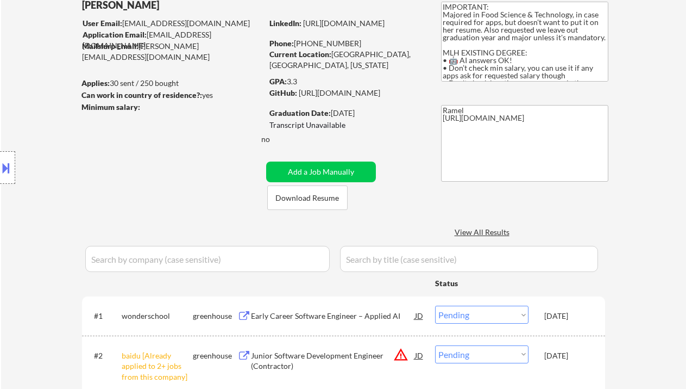
select select ""pending""
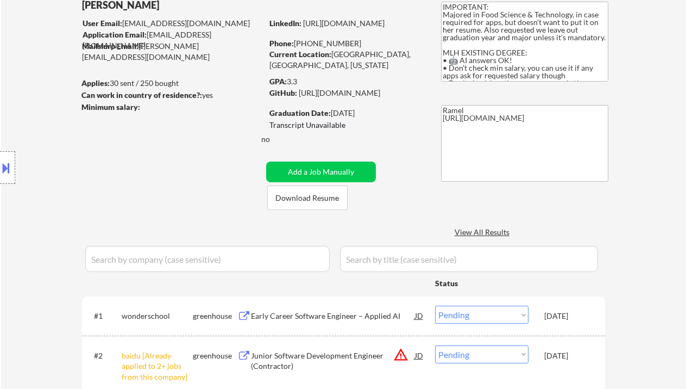
select select ""pending""
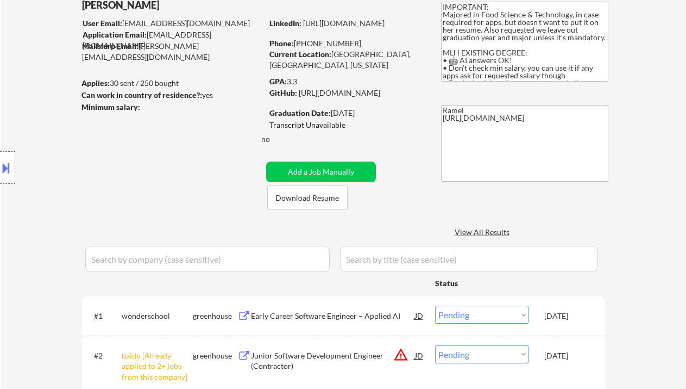
select select ""pending""
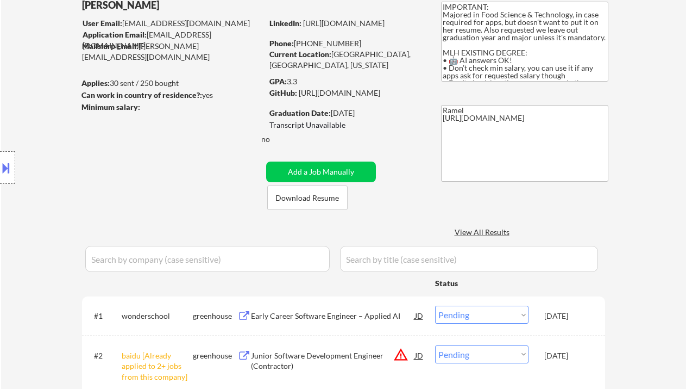
select select ""pending""
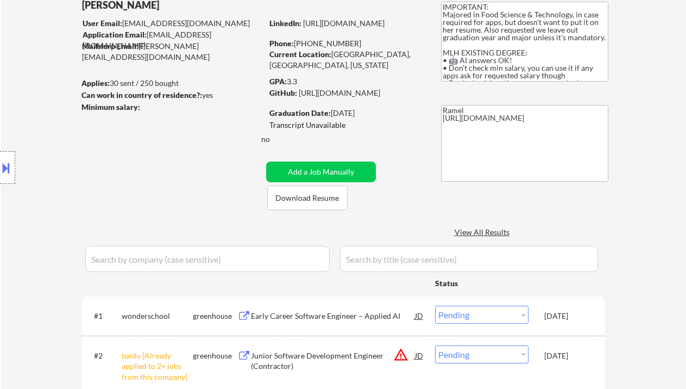
select select ""pending""
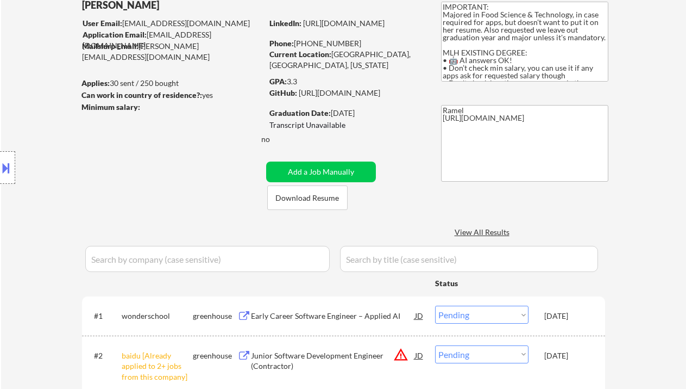
select select ""pending""
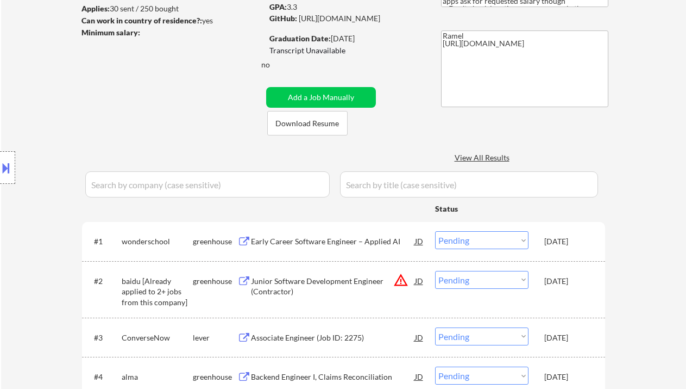
scroll to position [145, 0]
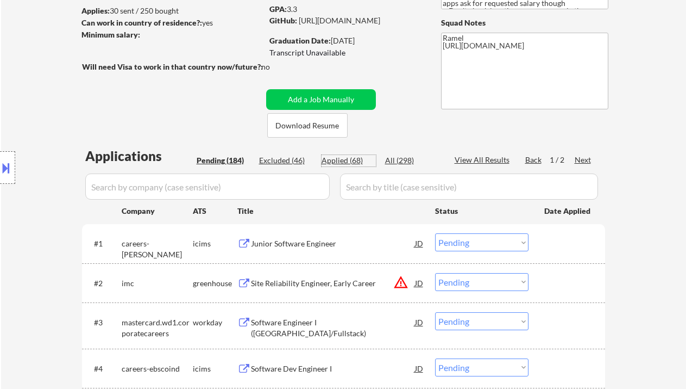
click at [348, 164] on div "Applied (68)" at bounding box center [349, 160] width 54 height 11
click at [488, 163] on div "View All Results" at bounding box center [484, 159] width 58 height 11
select select ""applied""
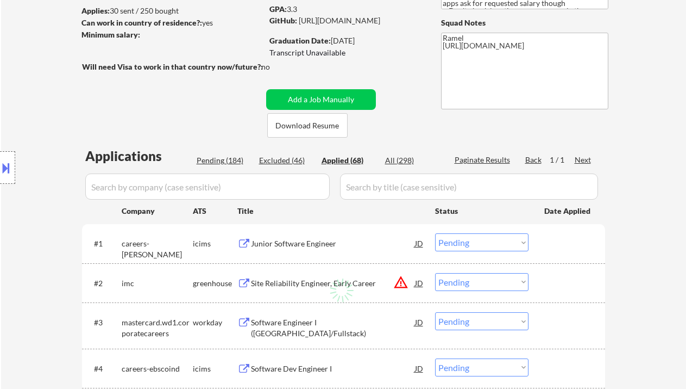
select select ""applied""
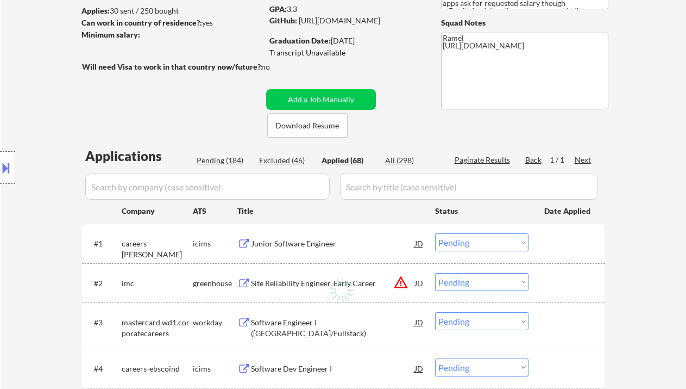
select select ""applied""
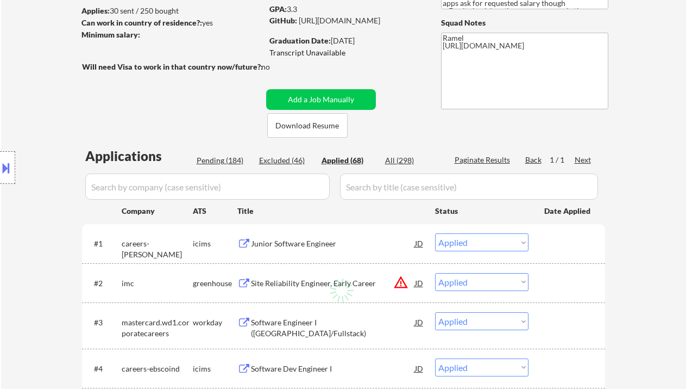
select select ""applied""
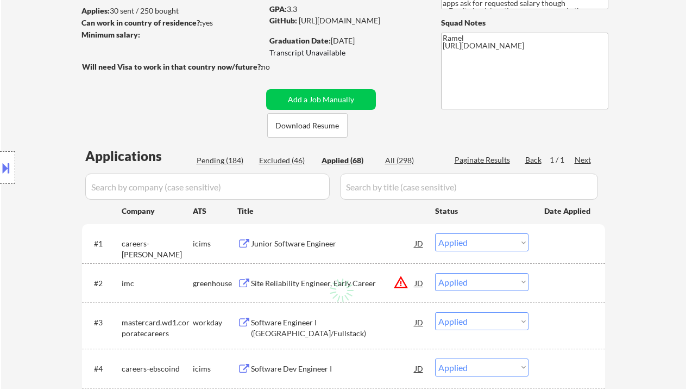
select select ""applied""
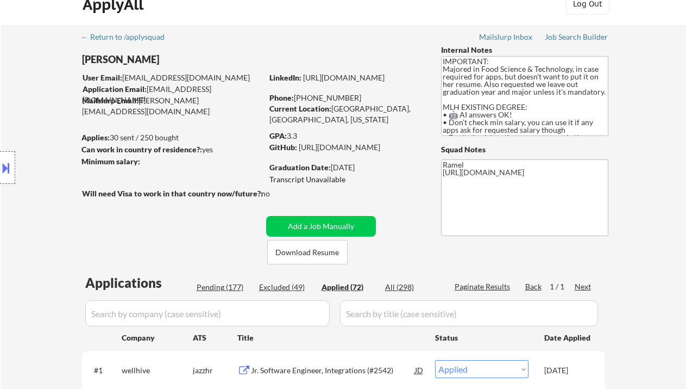
scroll to position [0, 0]
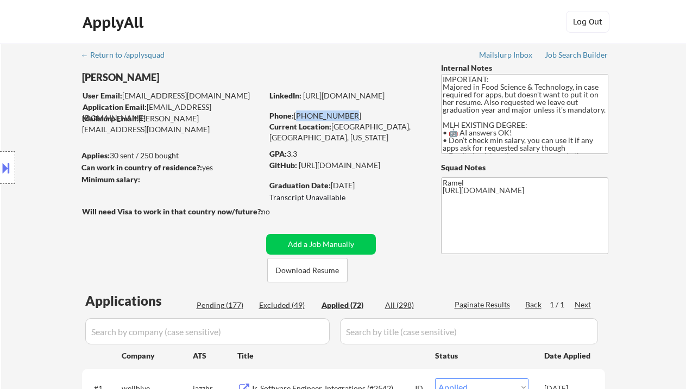
drag, startPoint x: 347, startPoint y: 118, endPoint x: 296, endPoint y: 115, distance: 50.7
click at [296, 115] on div "Phone: [PHONE_NUMBER]" at bounding box center [347, 115] width 154 height 11
copy div "[PHONE_NUMBER]"
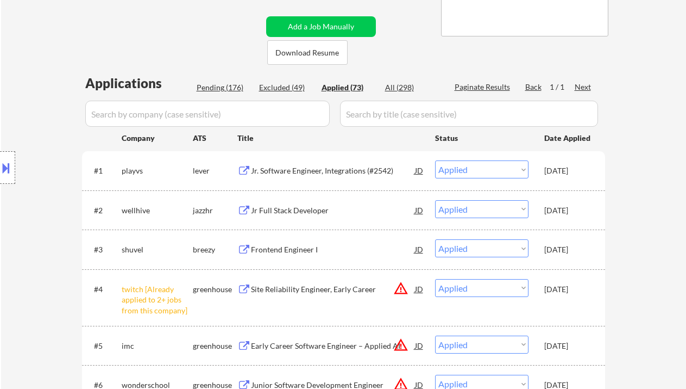
scroll to position [362, 0]
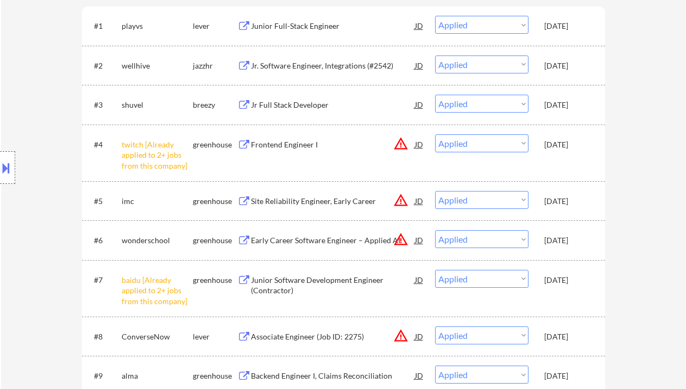
click at [28, 192] on div "country:[GEOGRAPHIC_DATA]" at bounding box center [97, 168] width 195 height 202
